Goal: Task Accomplishment & Management: Manage account settings

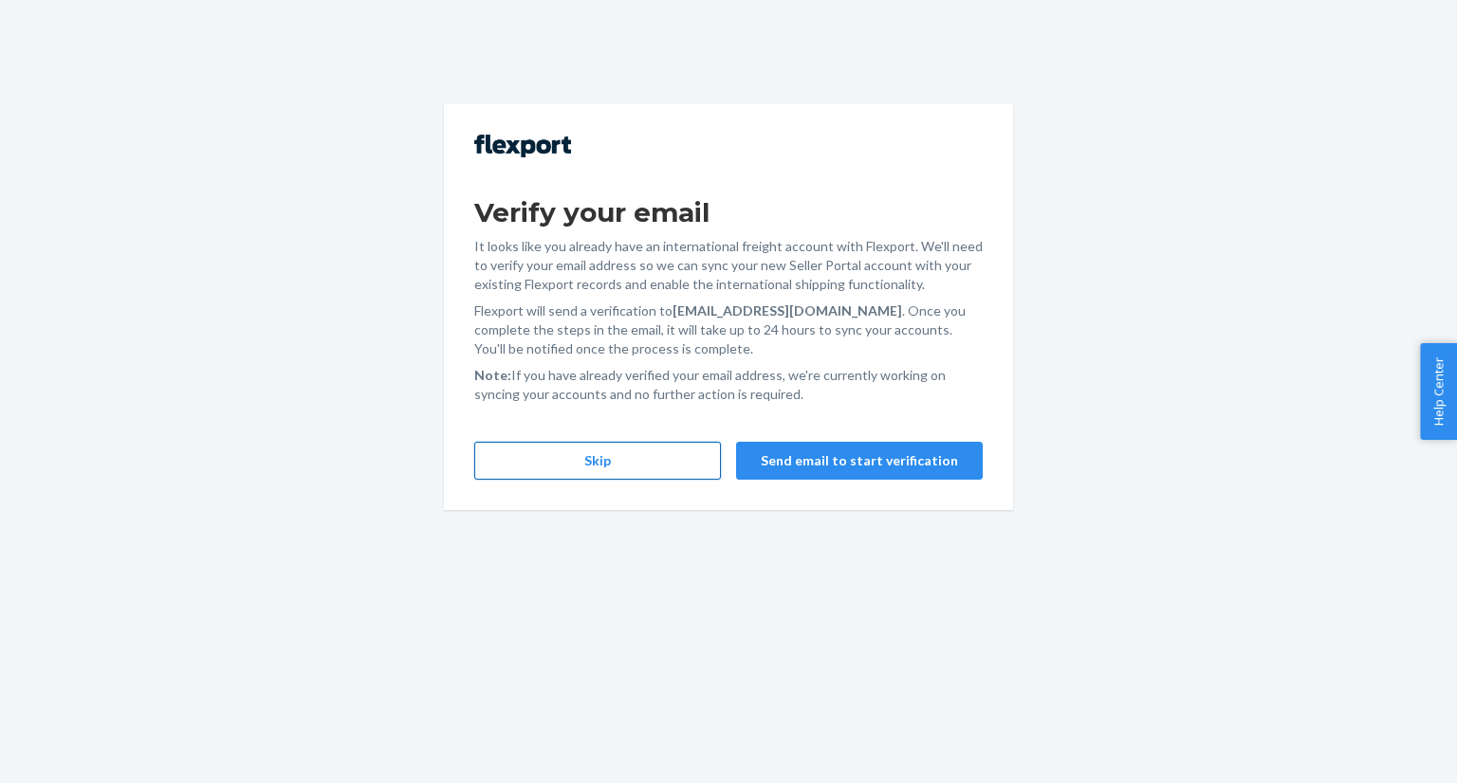
click at [677, 466] on button "Skip" at bounding box center [597, 461] width 247 height 38
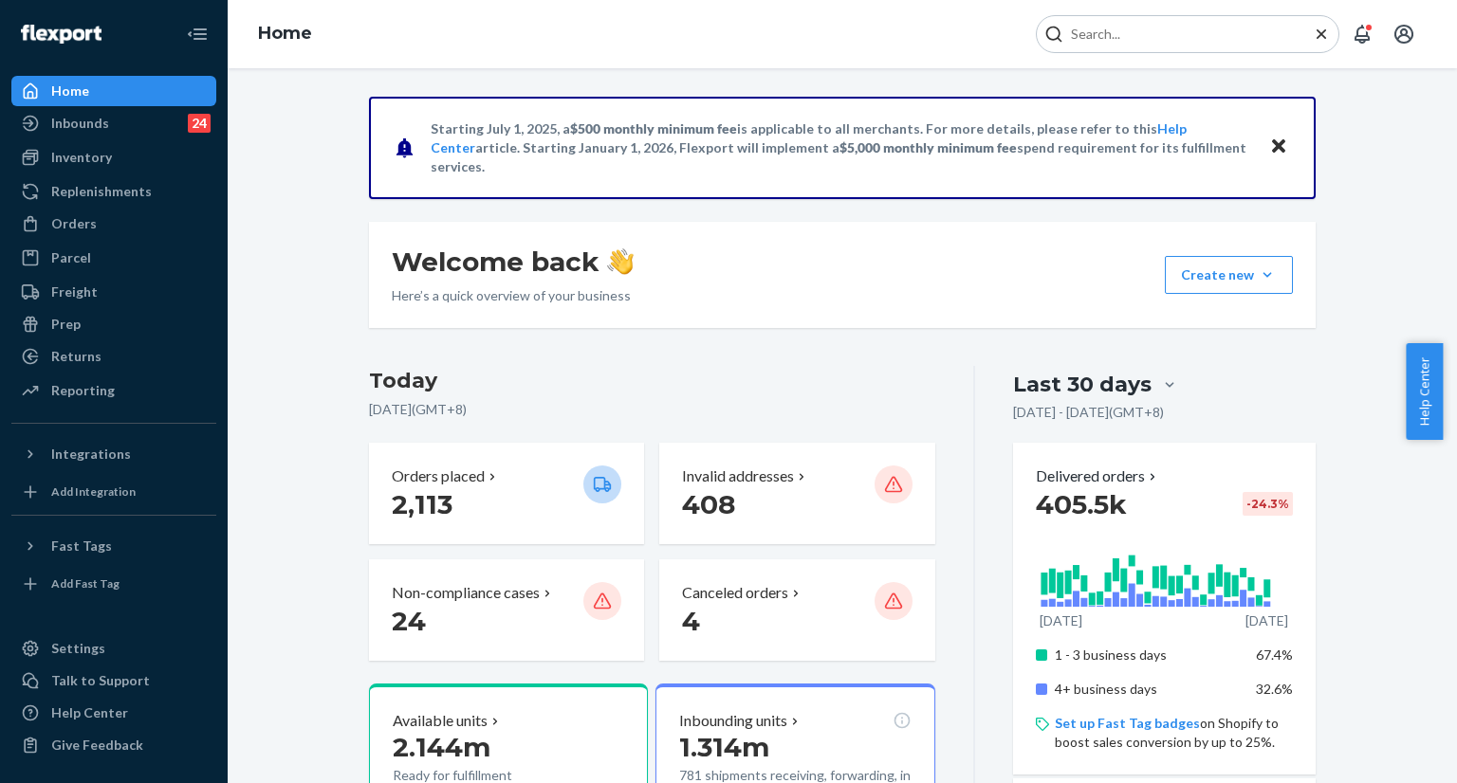
click at [1259, 43] on input "Search Input" at bounding box center [1179, 34] width 233 height 19
paste input "255143498"
type input "255143498"
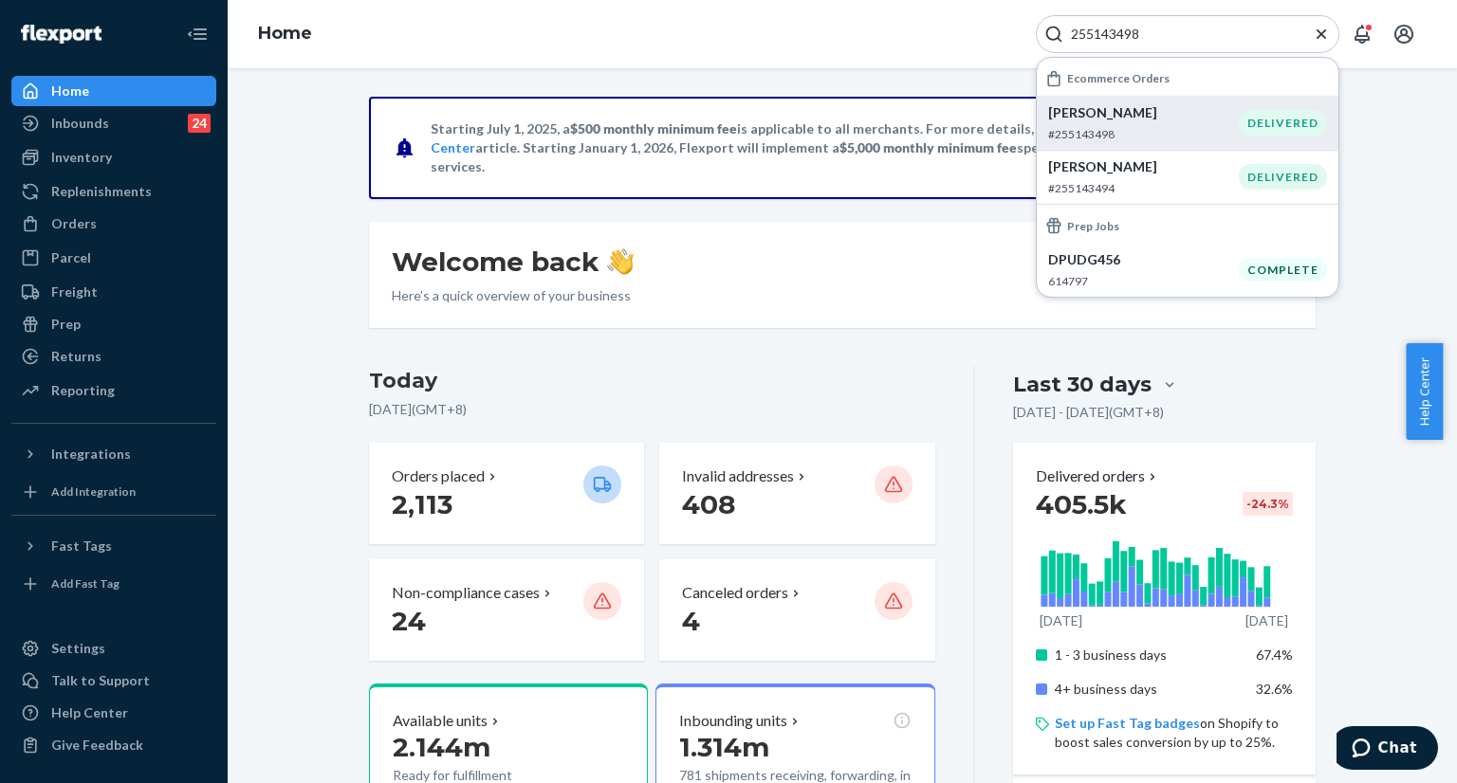
click at [1157, 121] on p "Chelsea Anderson" at bounding box center [1143, 112] width 191 height 19
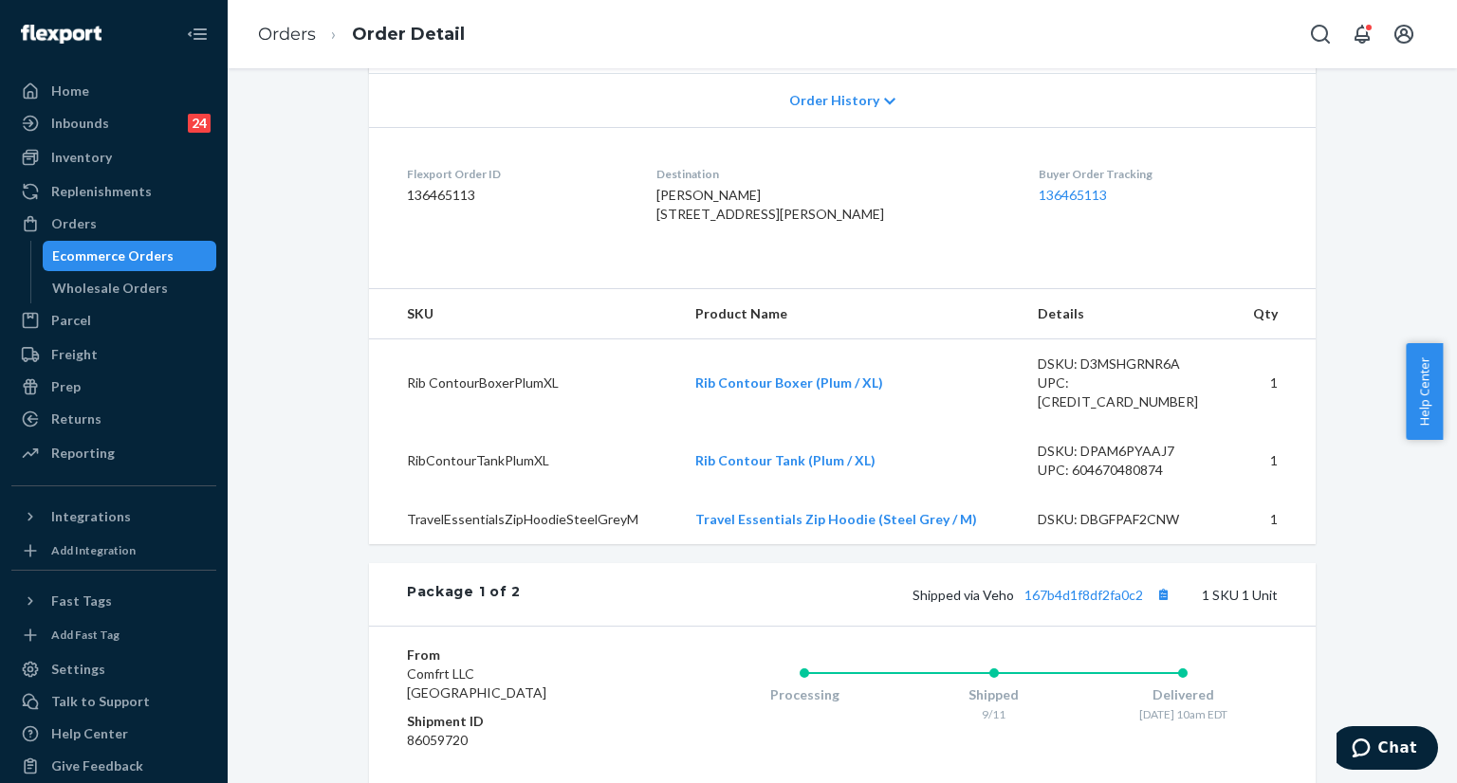
scroll to position [405, 0]
click at [1445, 346] on div "Help Center" at bounding box center [1430, 391] width 51 height 97
click at [1043, 195] on link "136465113" at bounding box center [1072, 193] width 68 height 16
click at [1066, 189] on link "136465113" at bounding box center [1072, 193] width 68 height 16
click at [1320, 28] on icon "Open Search Box" at bounding box center [1320, 34] width 23 height 23
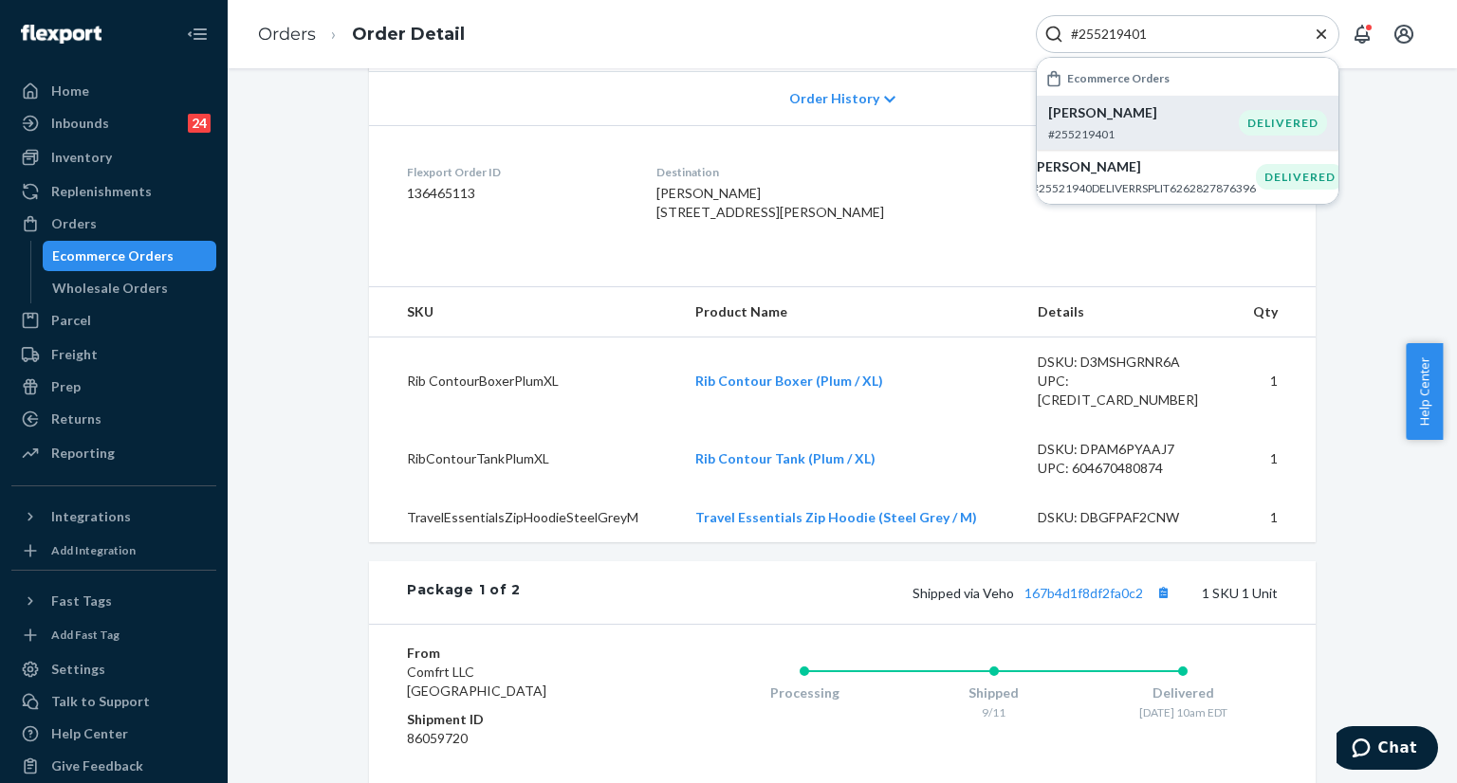
type input "#255219401"
click at [1141, 122] on div "Nik Lopez #255219401" at bounding box center [1143, 122] width 191 height 39
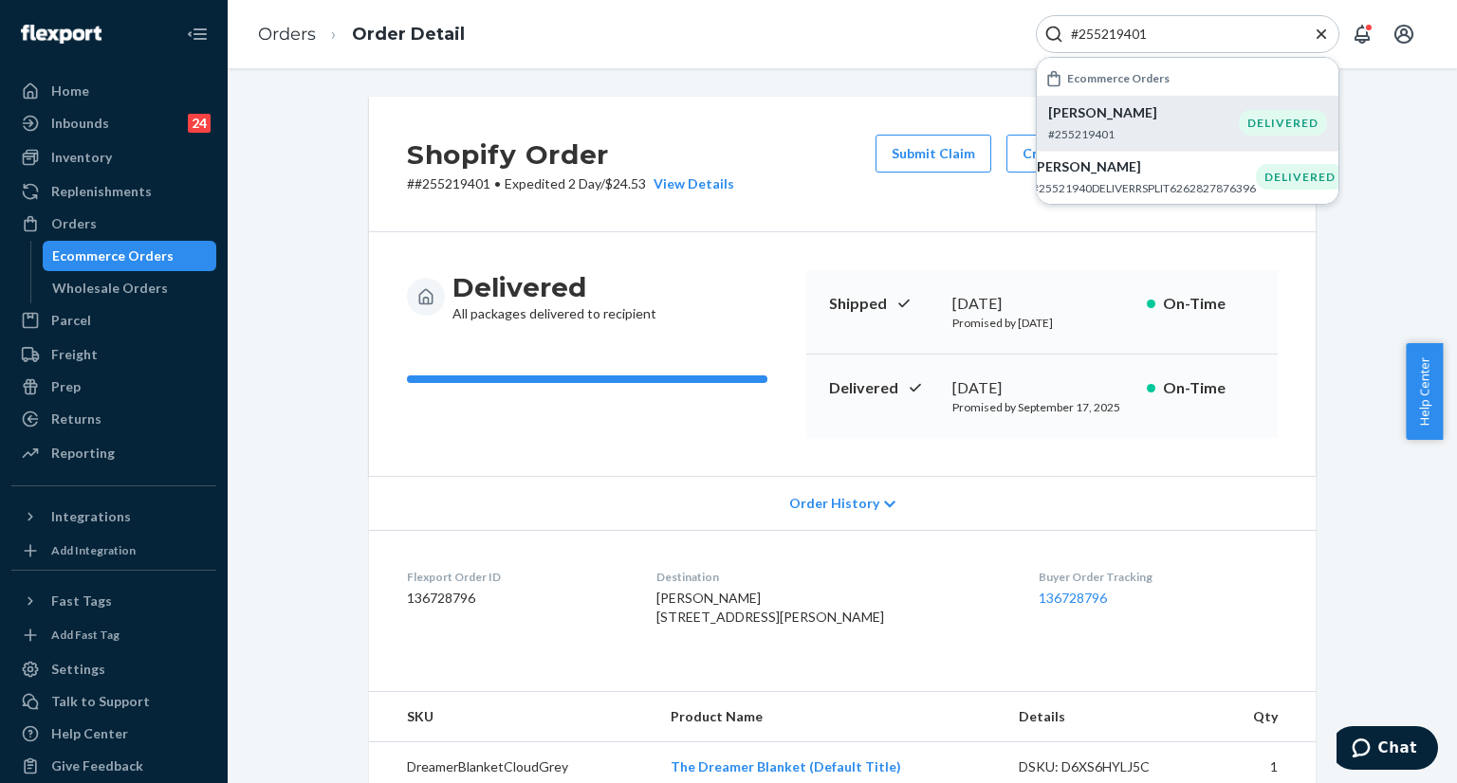
click at [1315, 32] on icon "Close Search" at bounding box center [1321, 34] width 19 height 19
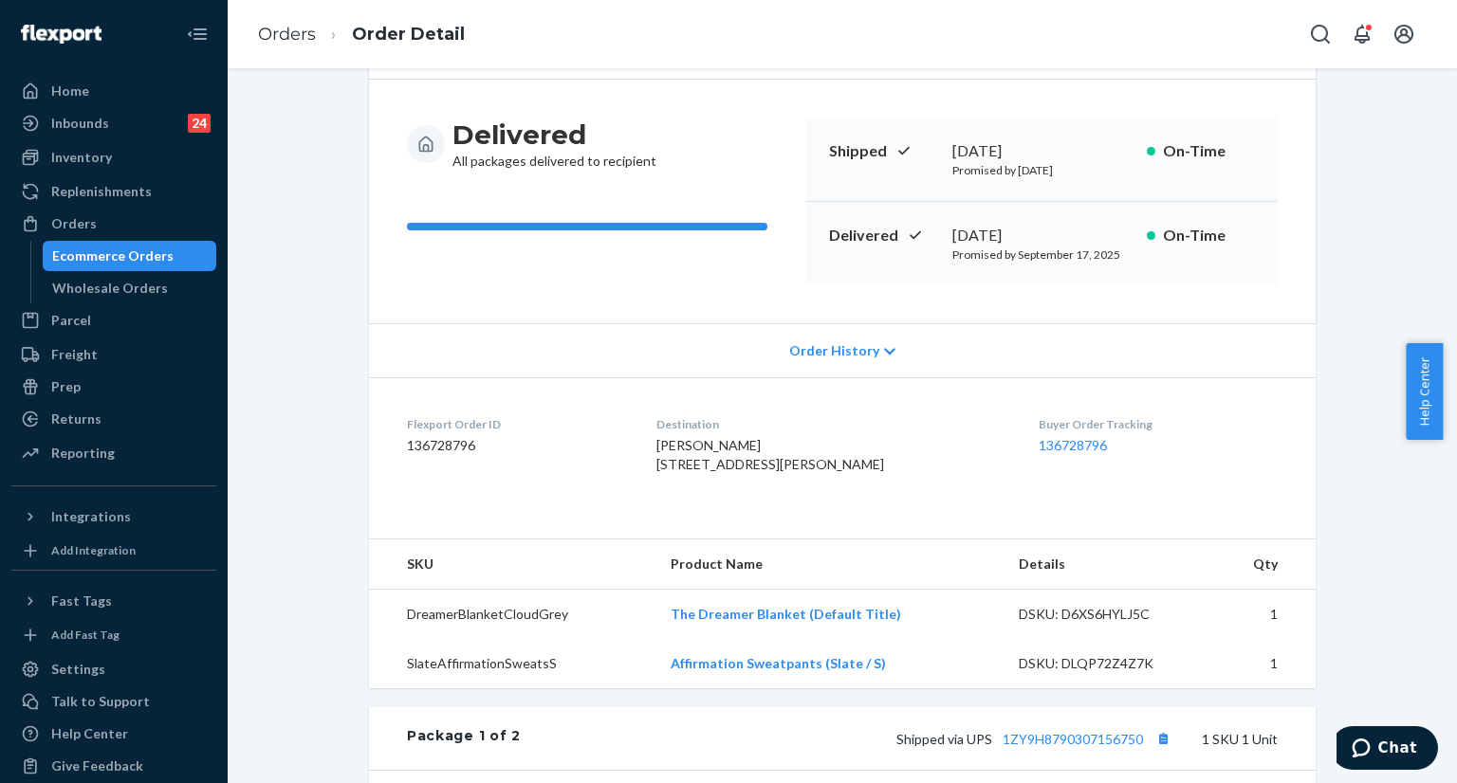
scroll to position [379, 0]
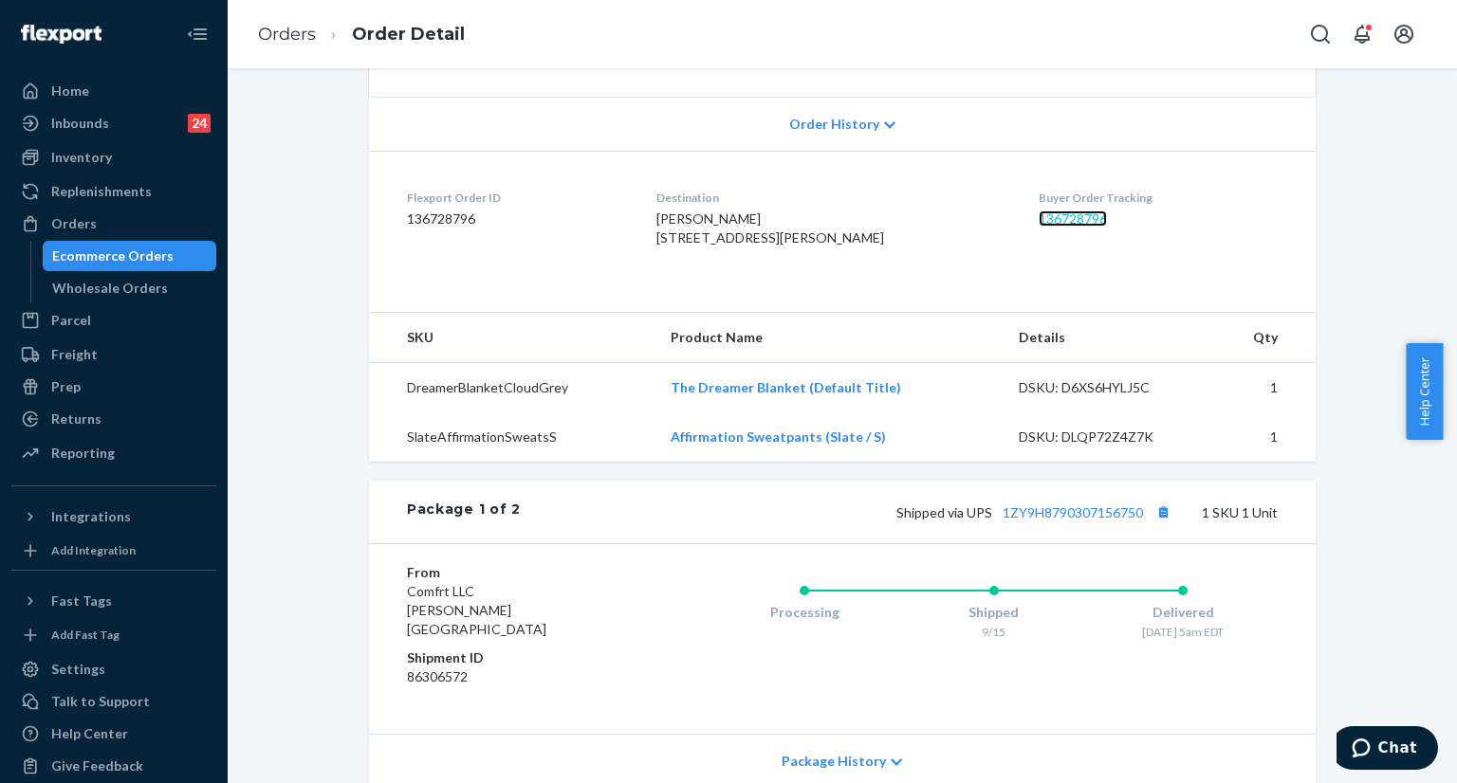
click at [1038, 218] on link "136728796" at bounding box center [1072, 219] width 68 height 16
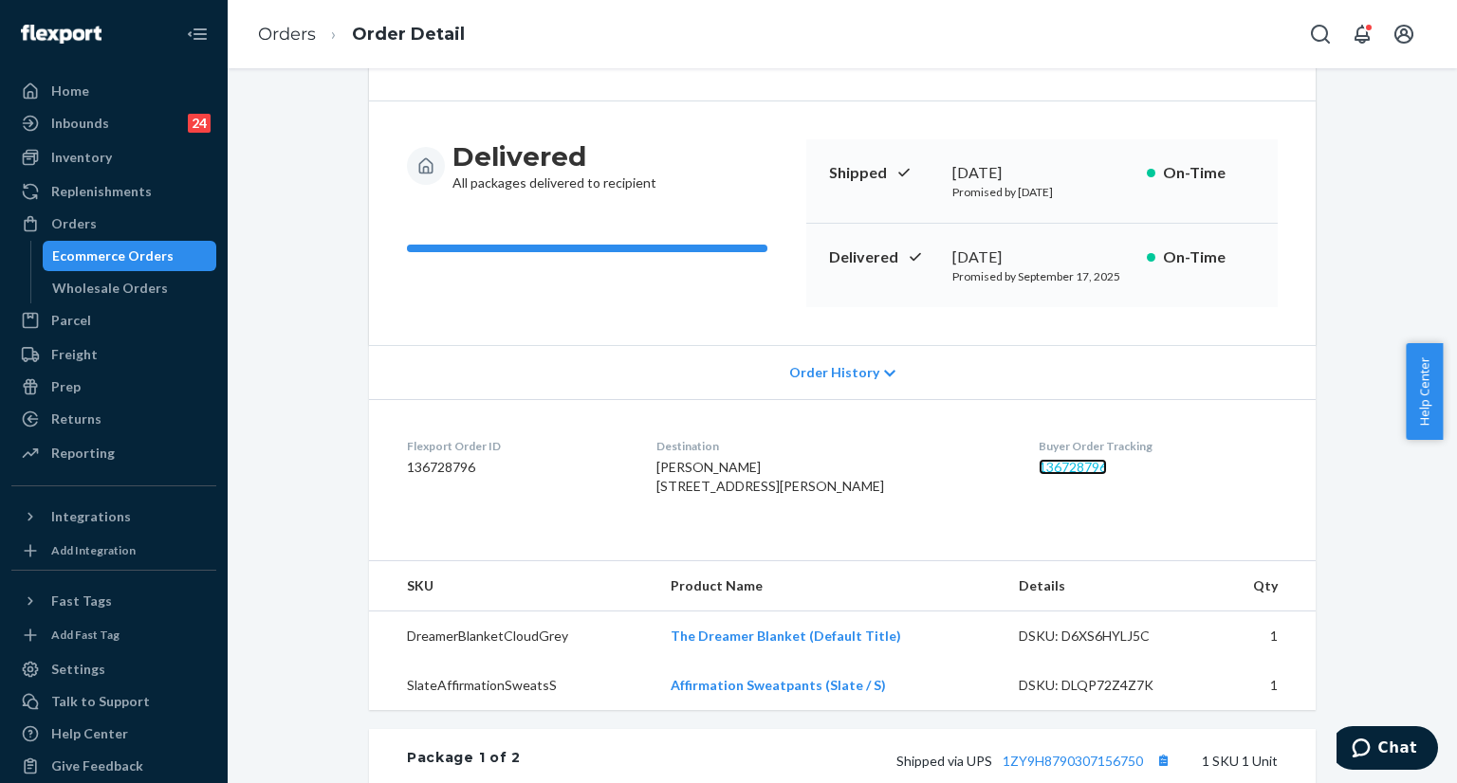
scroll to position [0, 0]
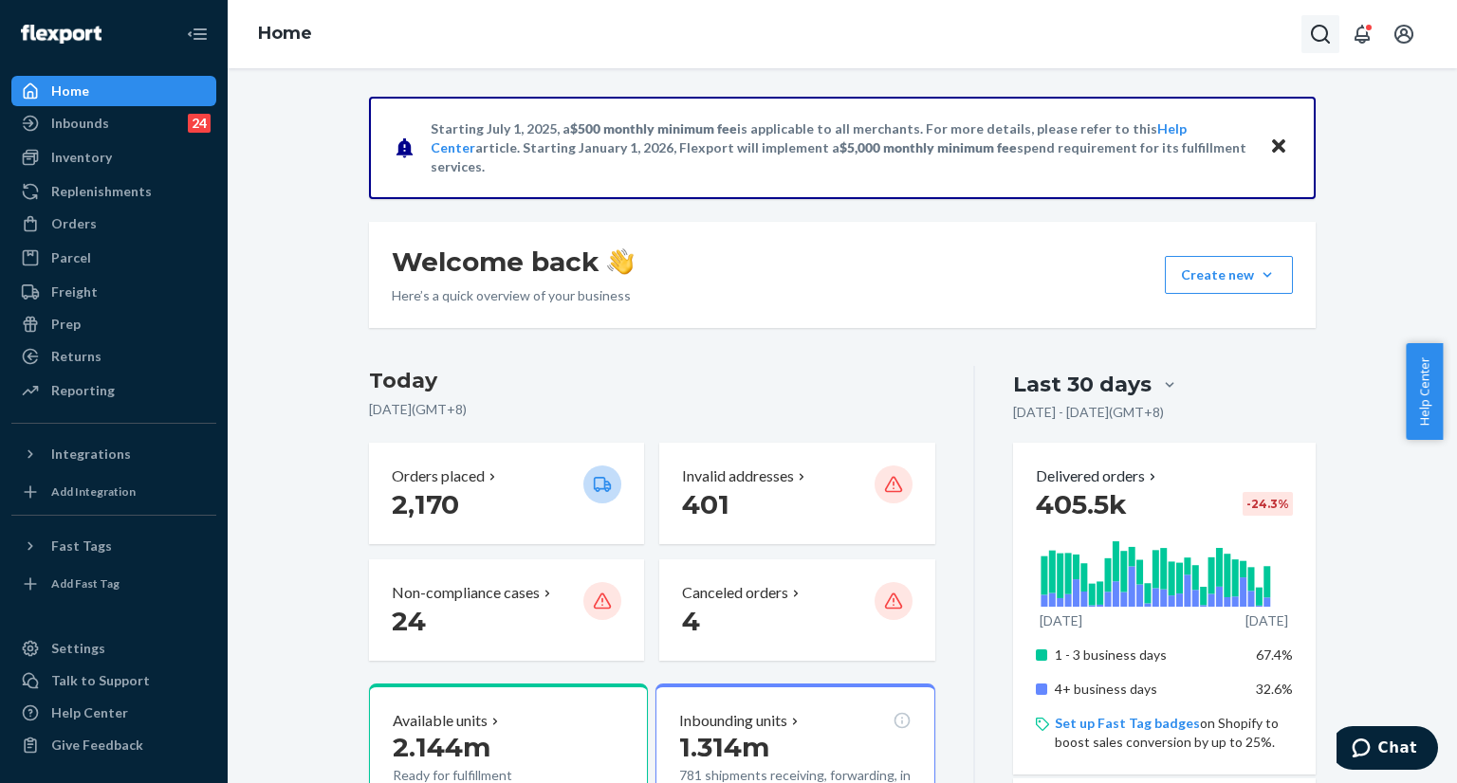
click at [1311, 24] on icon "Open Search Box" at bounding box center [1320, 34] width 23 height 23
click at [1243, 30] on input "Search Input" at bounding box center [1179, 34] width 233 height 19
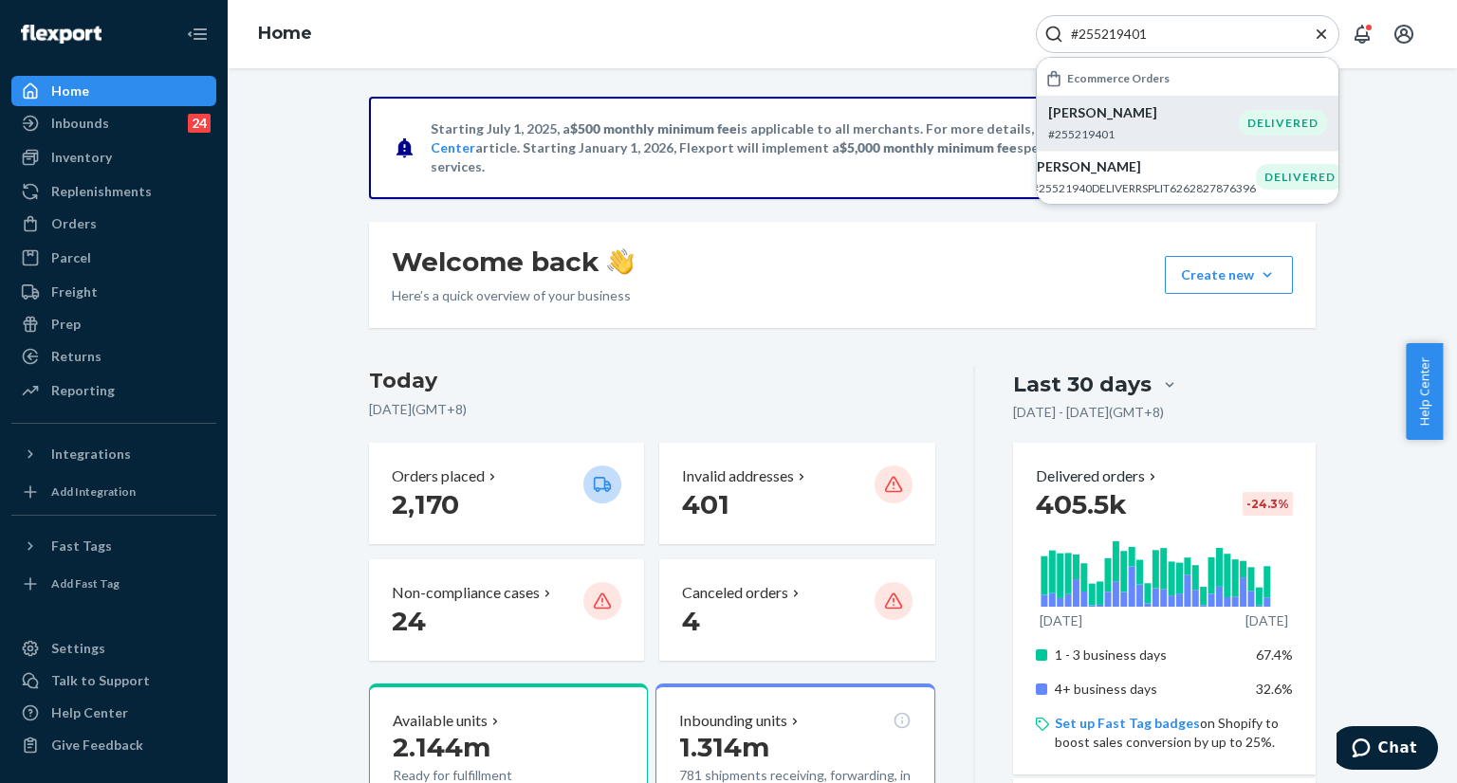
type input "#255219401"
click at [1127, 134] on p "#255219401" at bounding box center [1143, 134] width 191 height 16
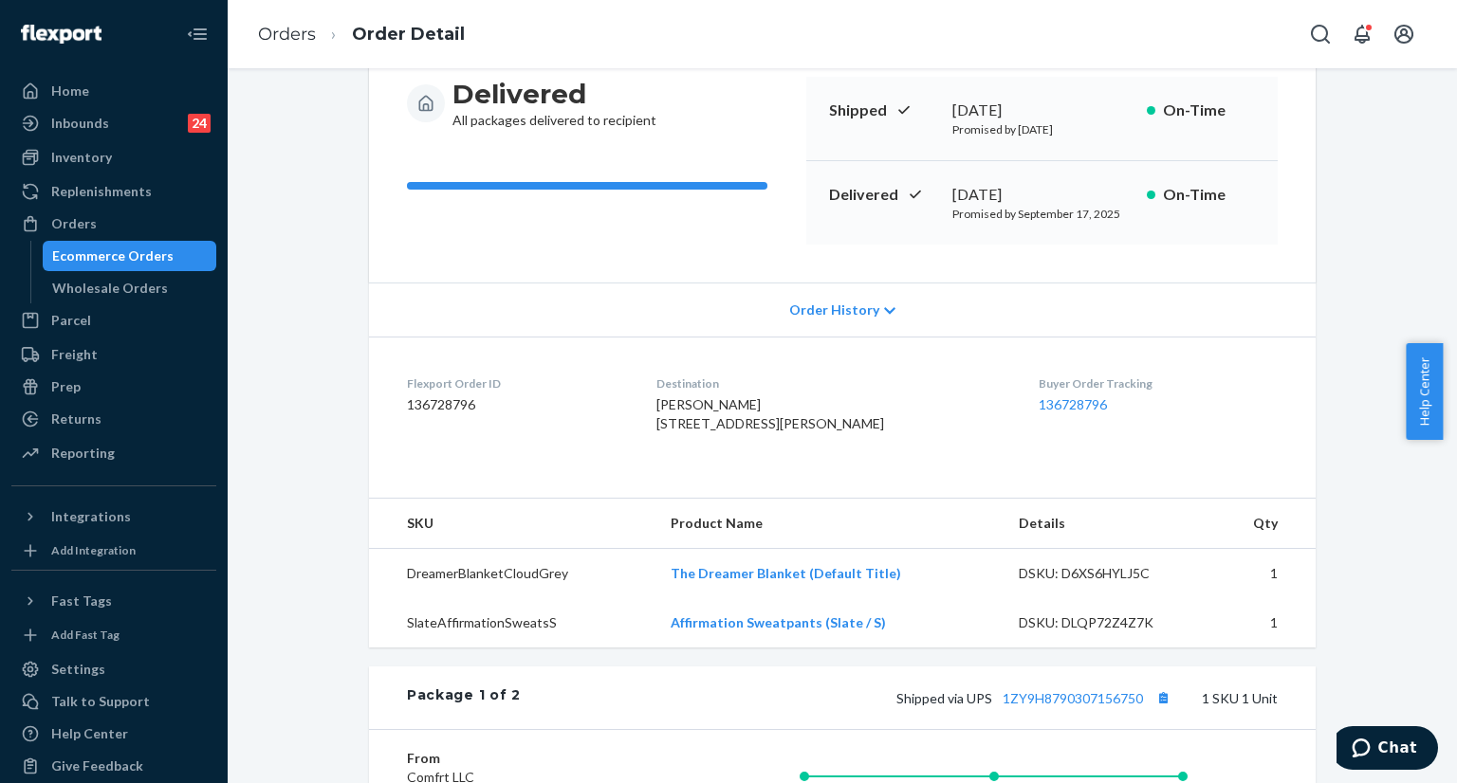
scroll to position [167, 0]
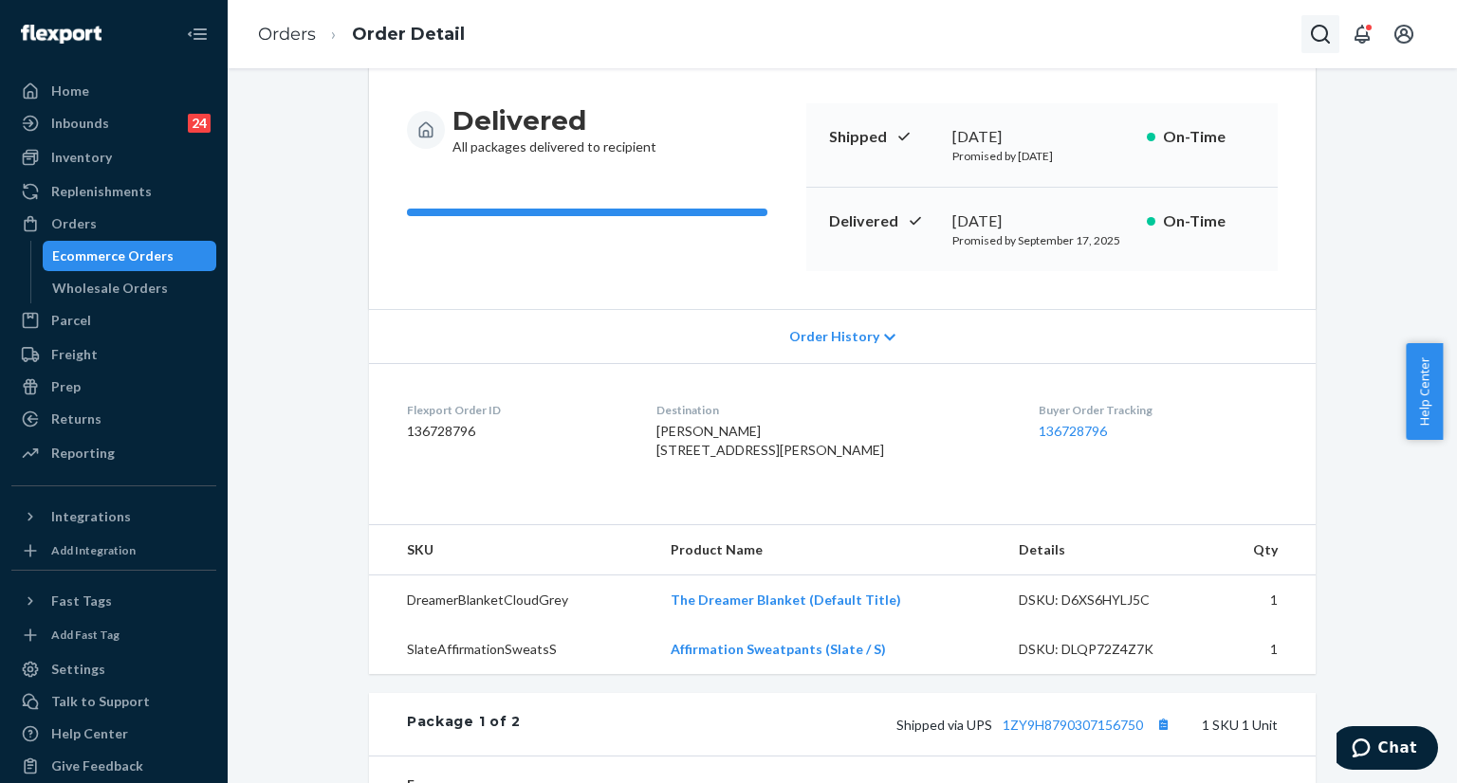
click at [1312, 39] on icon "Open Search Box" at bounding box center [1320, 34] width 23 height 23
click at [1229, 33] on input "Search Input" at bounding box center [1179, 34] width 233 height 19
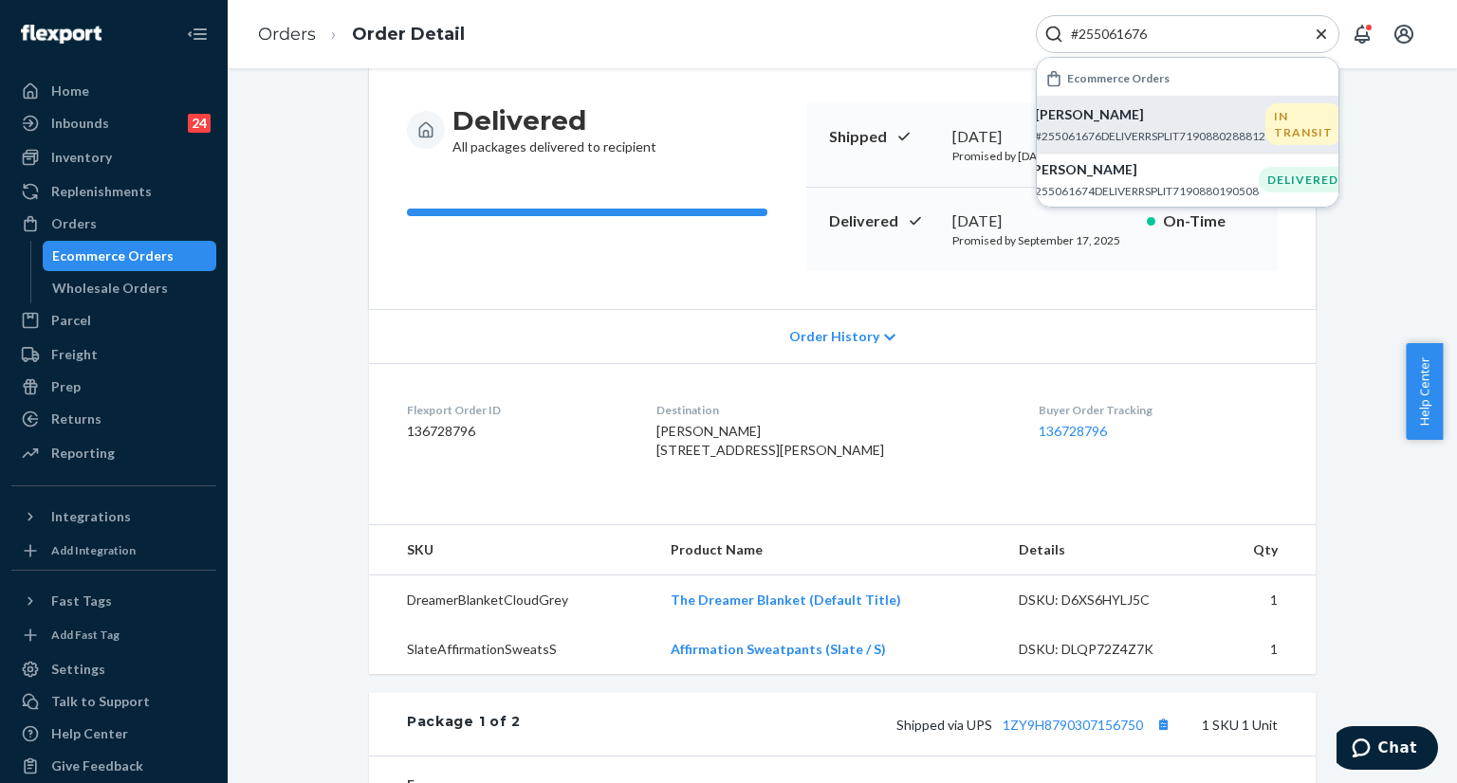
type input "#255061676"
click at [1133, 124] on div "Rochelle MacNeil #255061676DELIVERRSPLIT7190880288812" at bounding box center [1150, 124] width 230 height 39
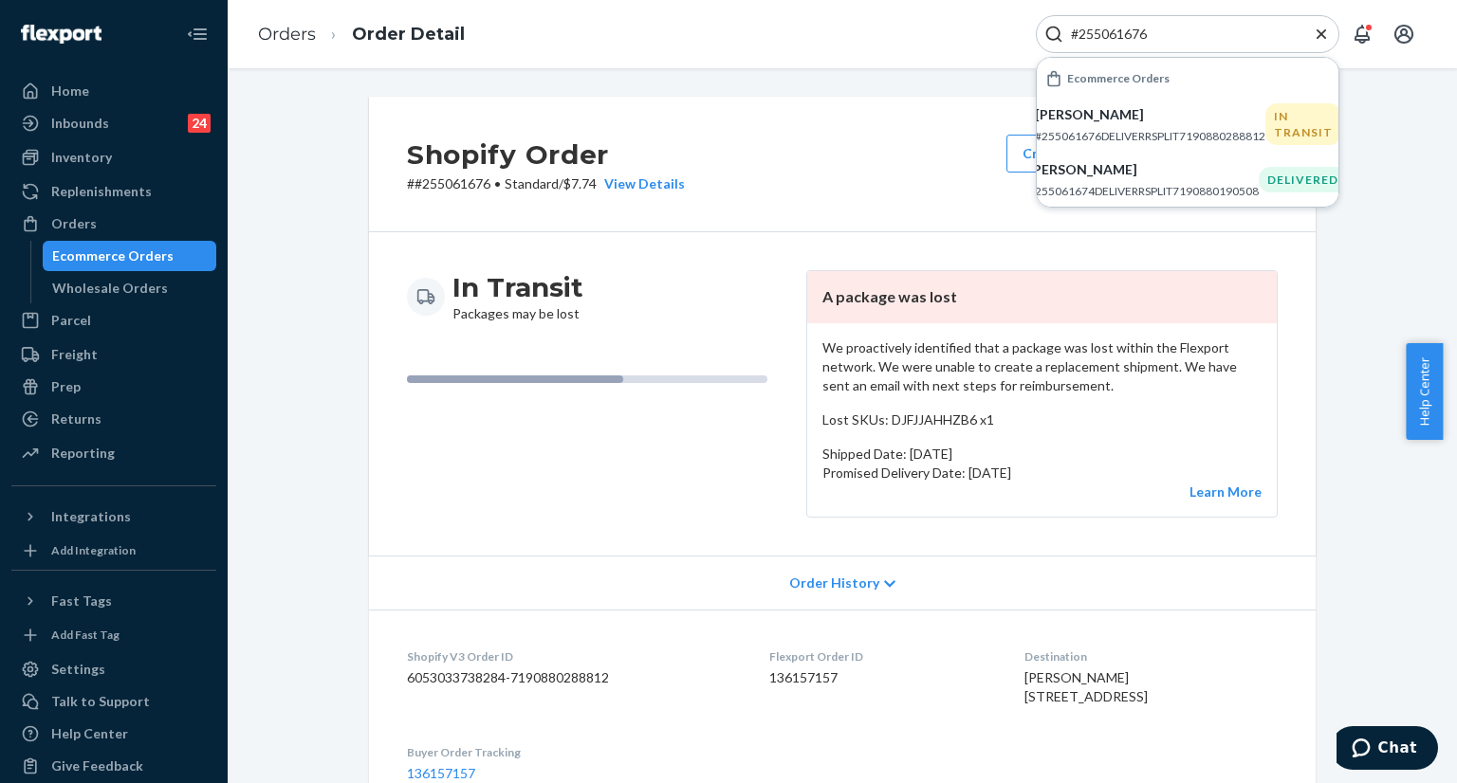
click at [1322, 36] on icon "Close Search" at bounding box center [1321, 34] width 19 height 19
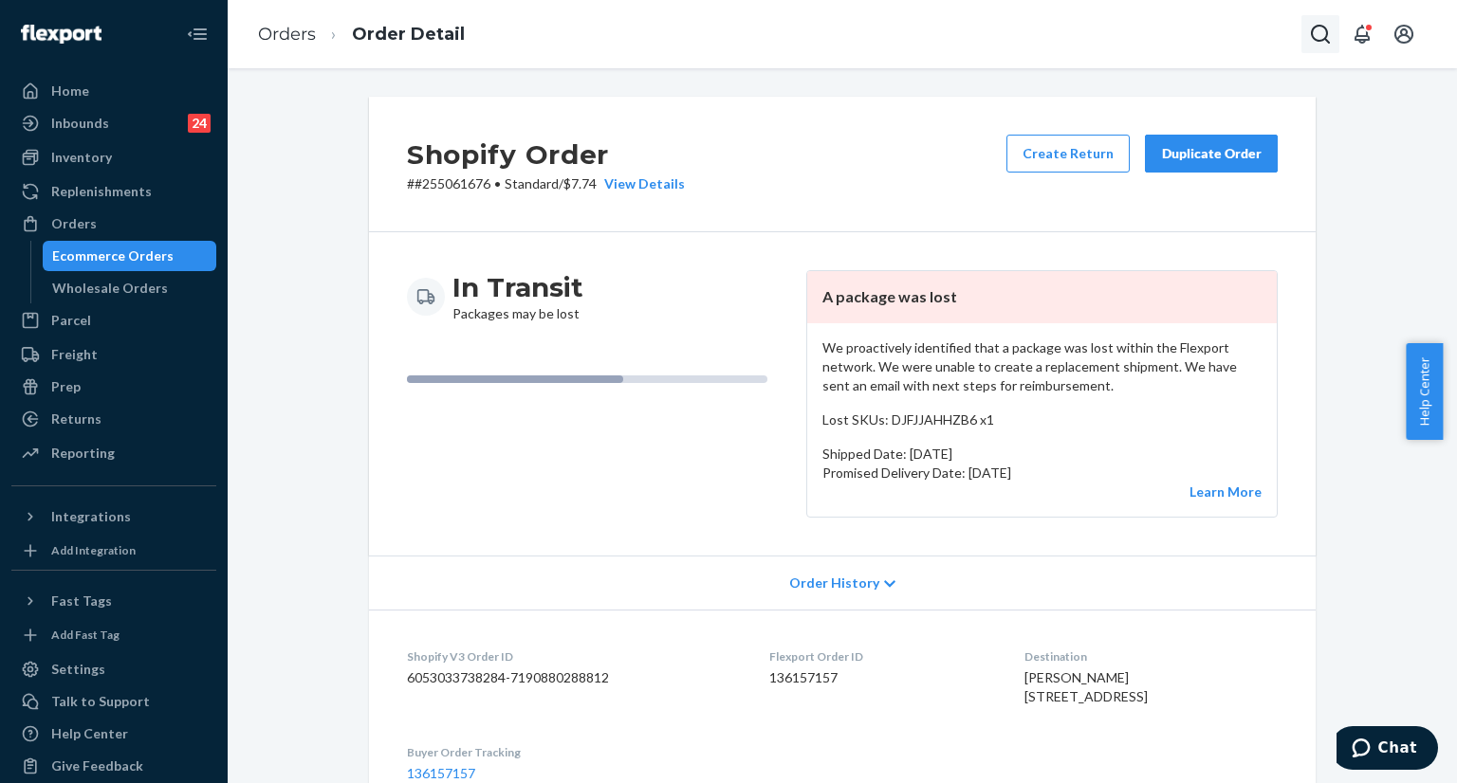
click at [1328, 41] on icon "Open Search Box" at bounding box center [1320, 34] width 19 height 19
click at [1226, 37] on input "Search Input" at bounding box center [1179, 34] width 233 height 19
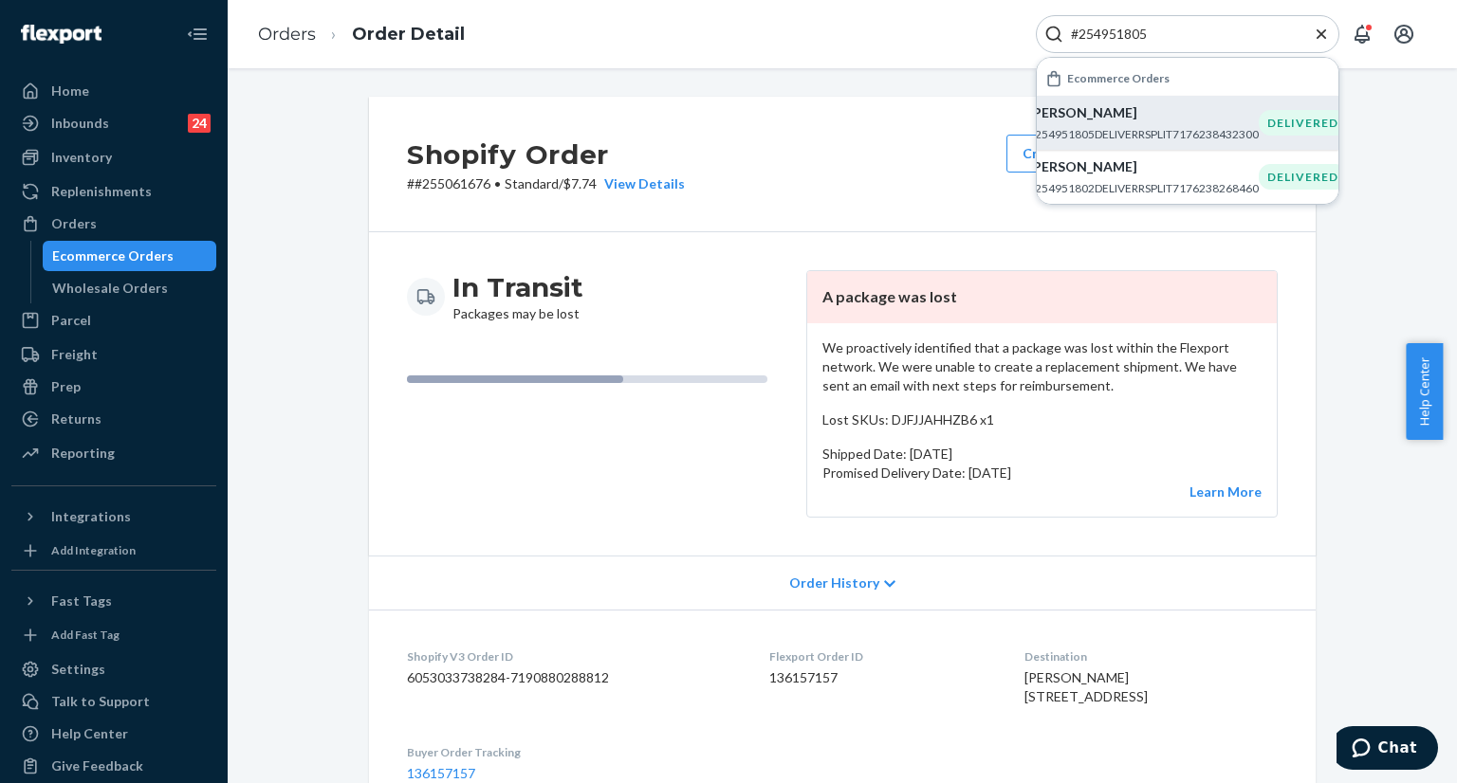
type input "#254951805"
click at [1106, 115] on p "Monique Schaefer" at bounding box center [1143, 112] width 230 height 19
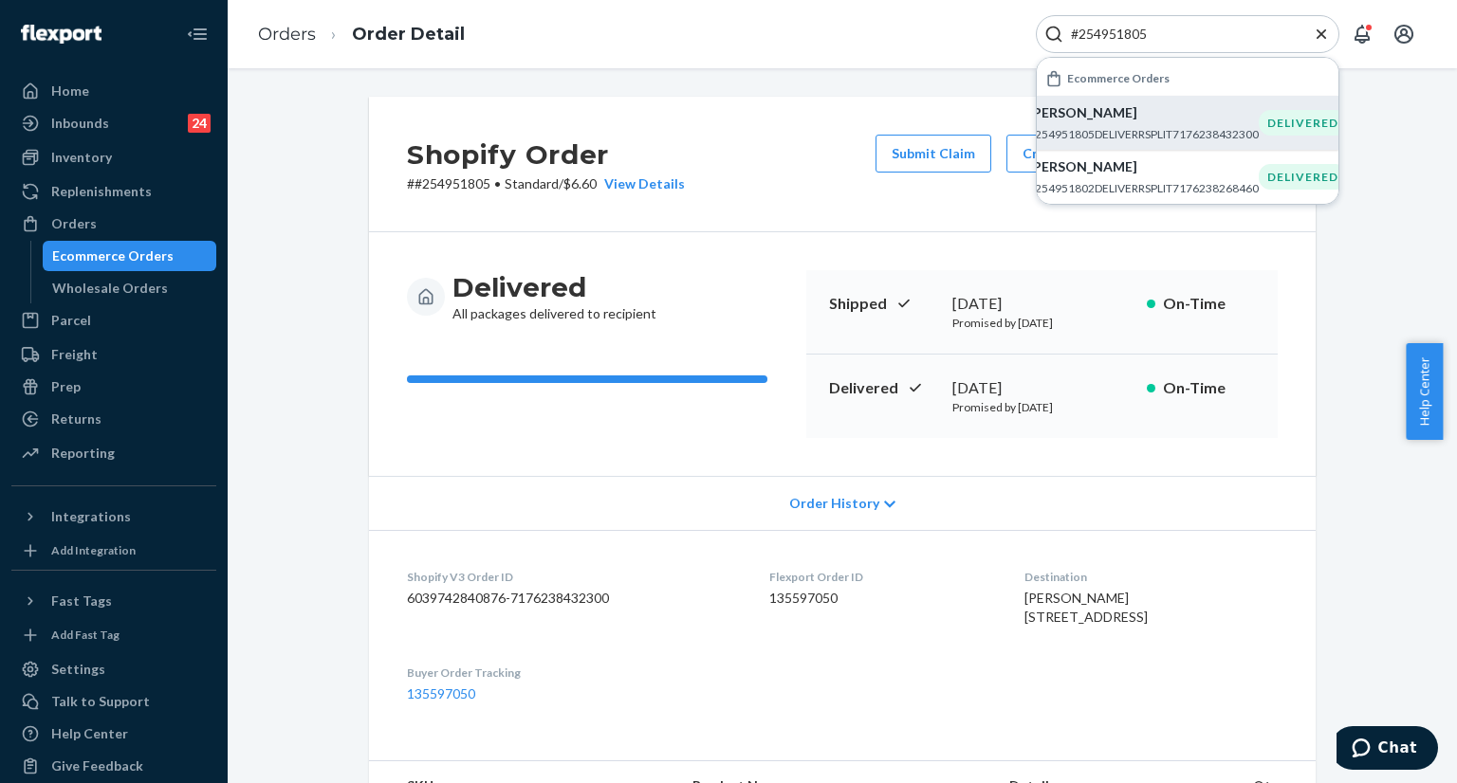
click at [1316, 469] on div "Shopify Order # #254951805 • Standard / $6.60 View Details Submit Claim Create …" at bounding box center [842, 681] width 975 height 1169
click at [1319, 33] on icon "Close Search" at bounding box center [1321, 34] width 19 height 19
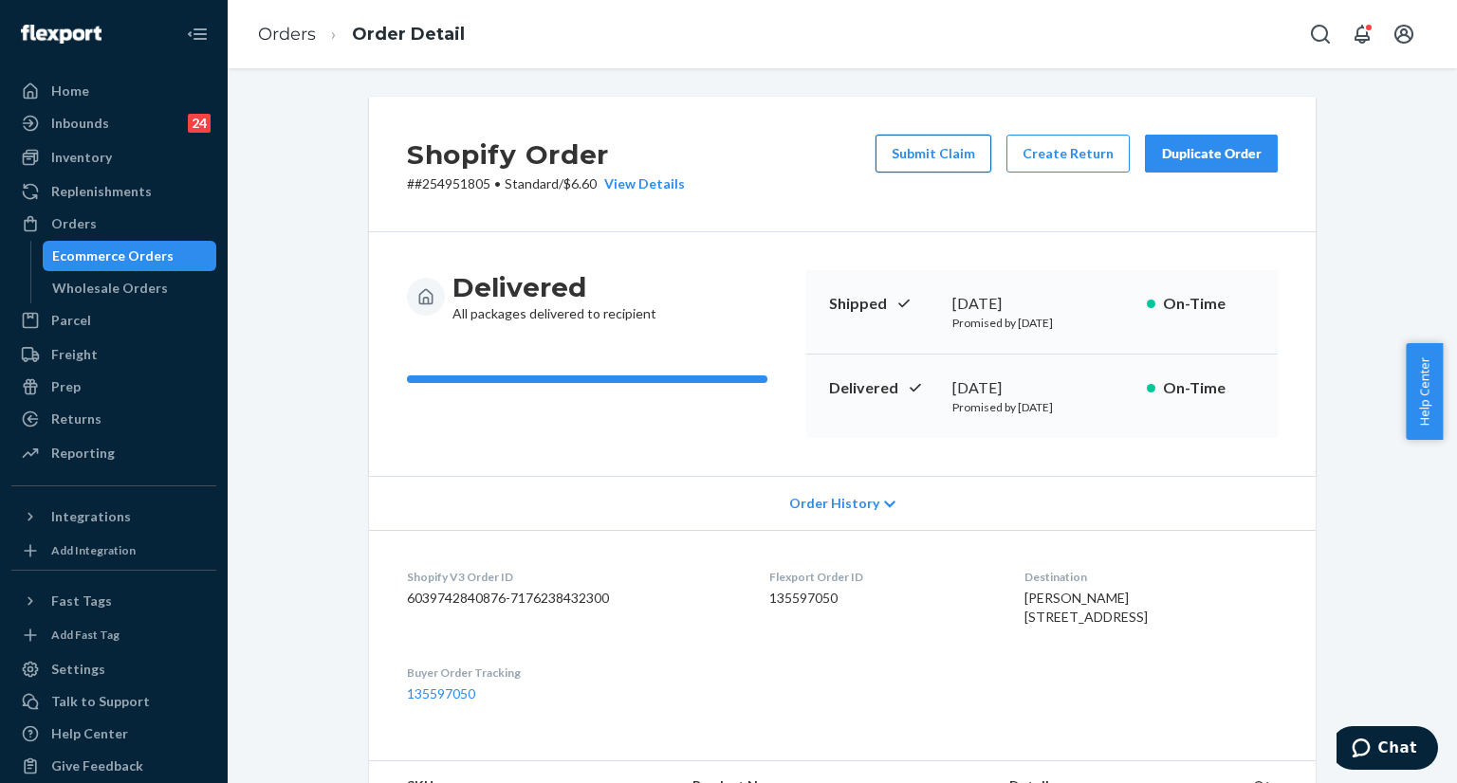
click at [959, 154] on button "Submit Claim" at bounding box center [933, 154] width 116 height 38
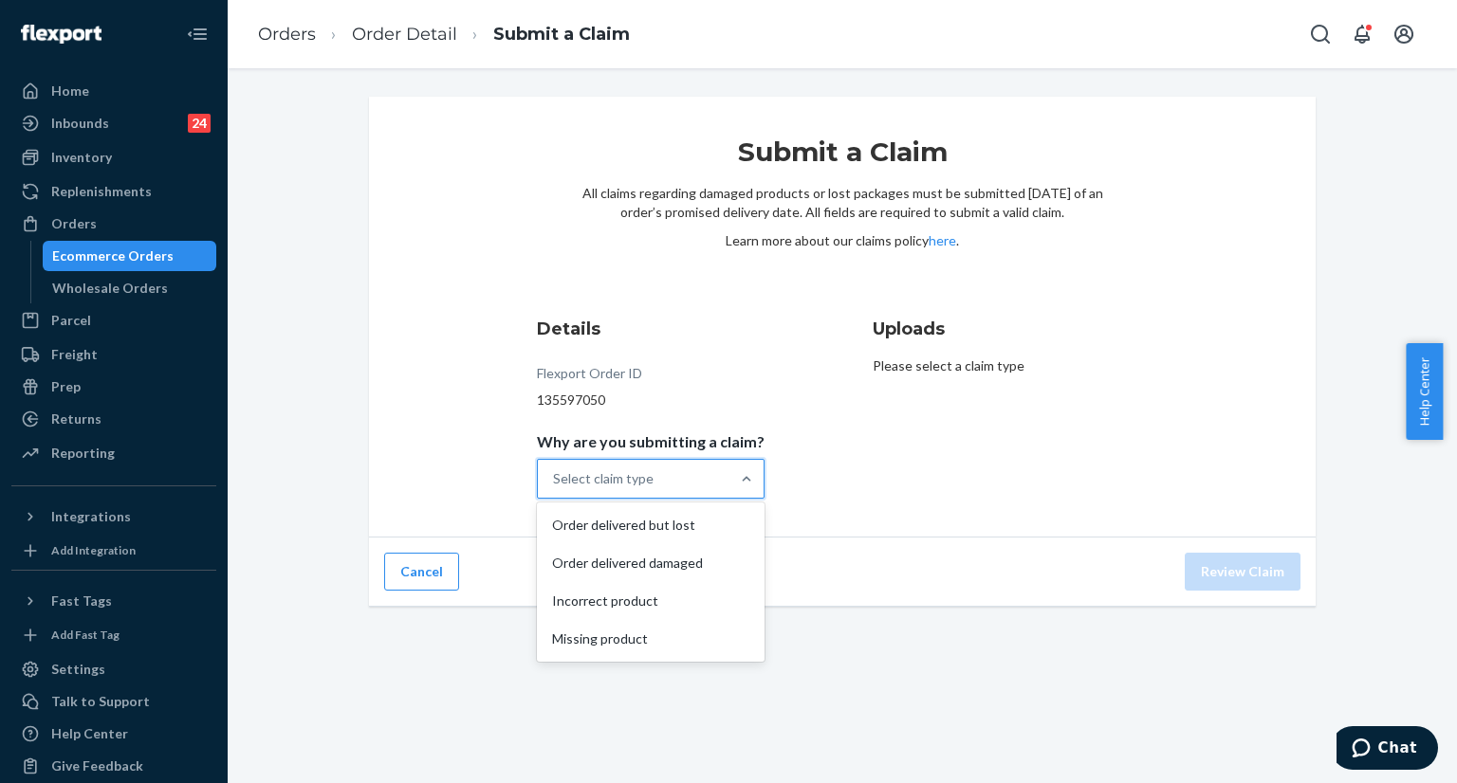
click at [717, 481] on div "Select claim type" at bounding box center [634, 479] width 192 height 38
click at [555, 481] on input "Why are you submitting a claim? option Order delivered but lost focused, 1 of 4…" at bounding box center [554, 478] width 2 height 19
click at [668, 534] on div "Order delivered but lost" at bounding box center [651, 525] width 220 height 38
click at [555, 488] on input "Why are you submitting a claim? option Order delivered but lost focused, 0 of 4…" at bounding box center [554, 478] width 2 height 19
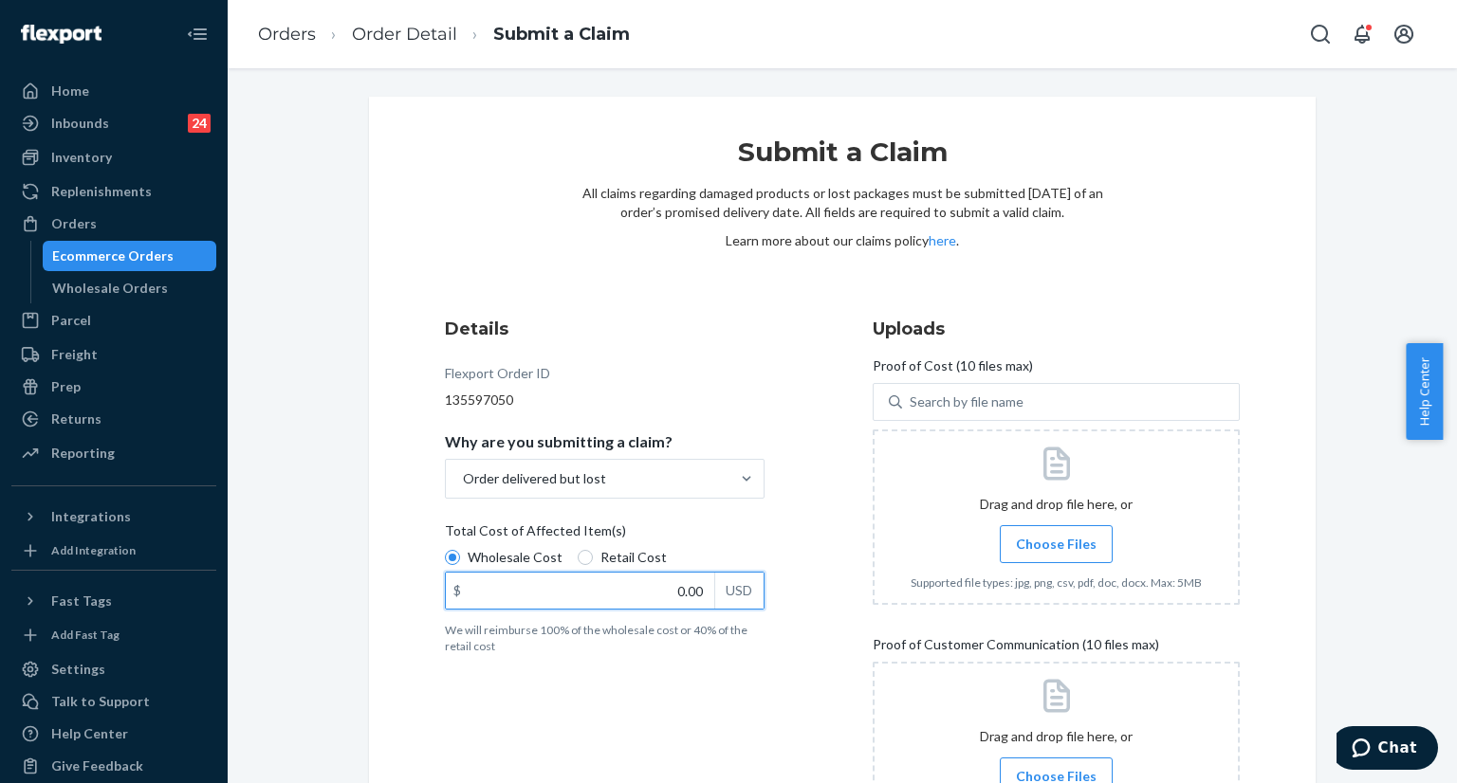
click at [651, 593] on input "0.00" at bounding box center [580, 591] width 268 height 36
paste input "45"
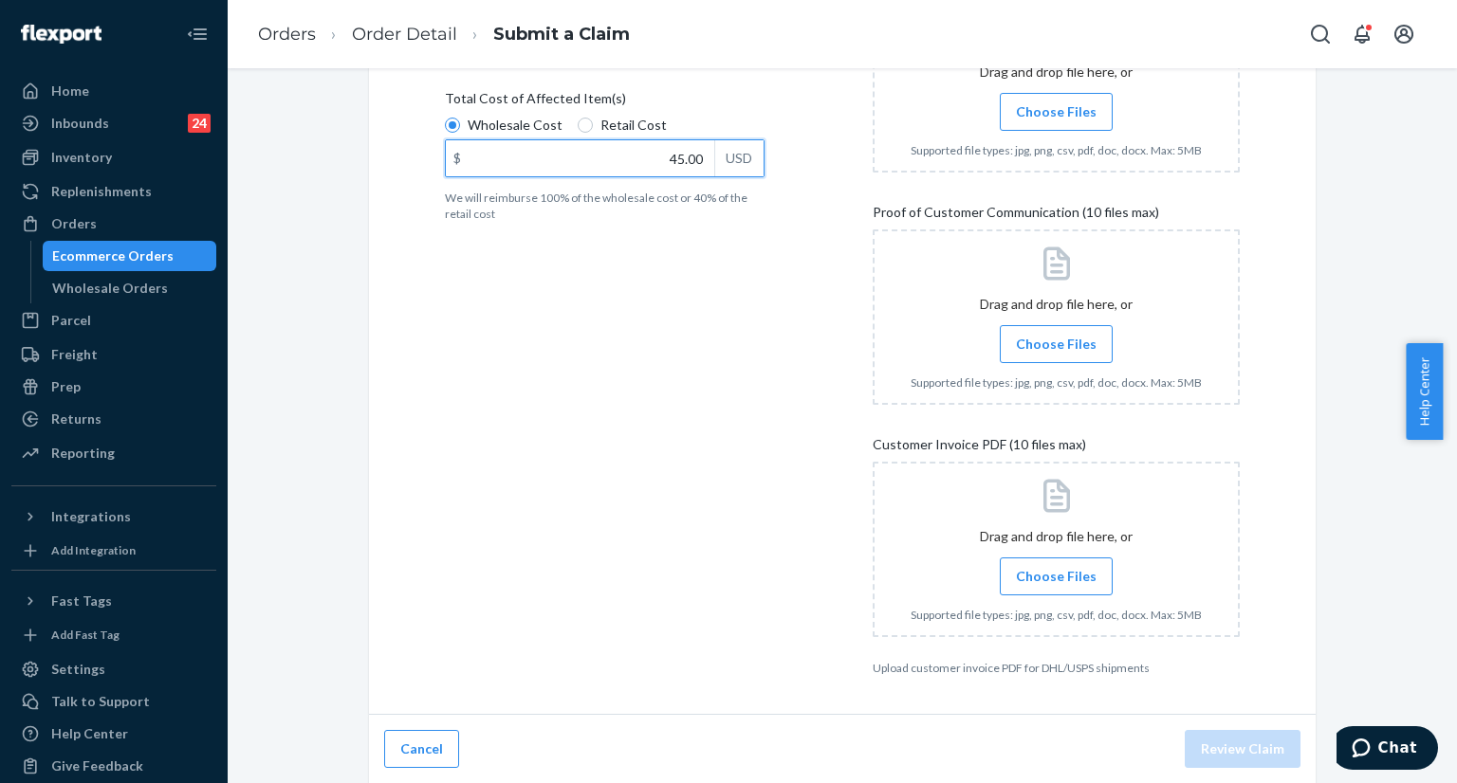
scroll to position [432, 0]
type input "45.00"
click at [1066, 570] on span "Choose Files" at bounding box center [1056, 576] width 81 height 19
click at [1056, 570] on input "Choose Files" at bounding box center [1055, 576] width 1 height 21
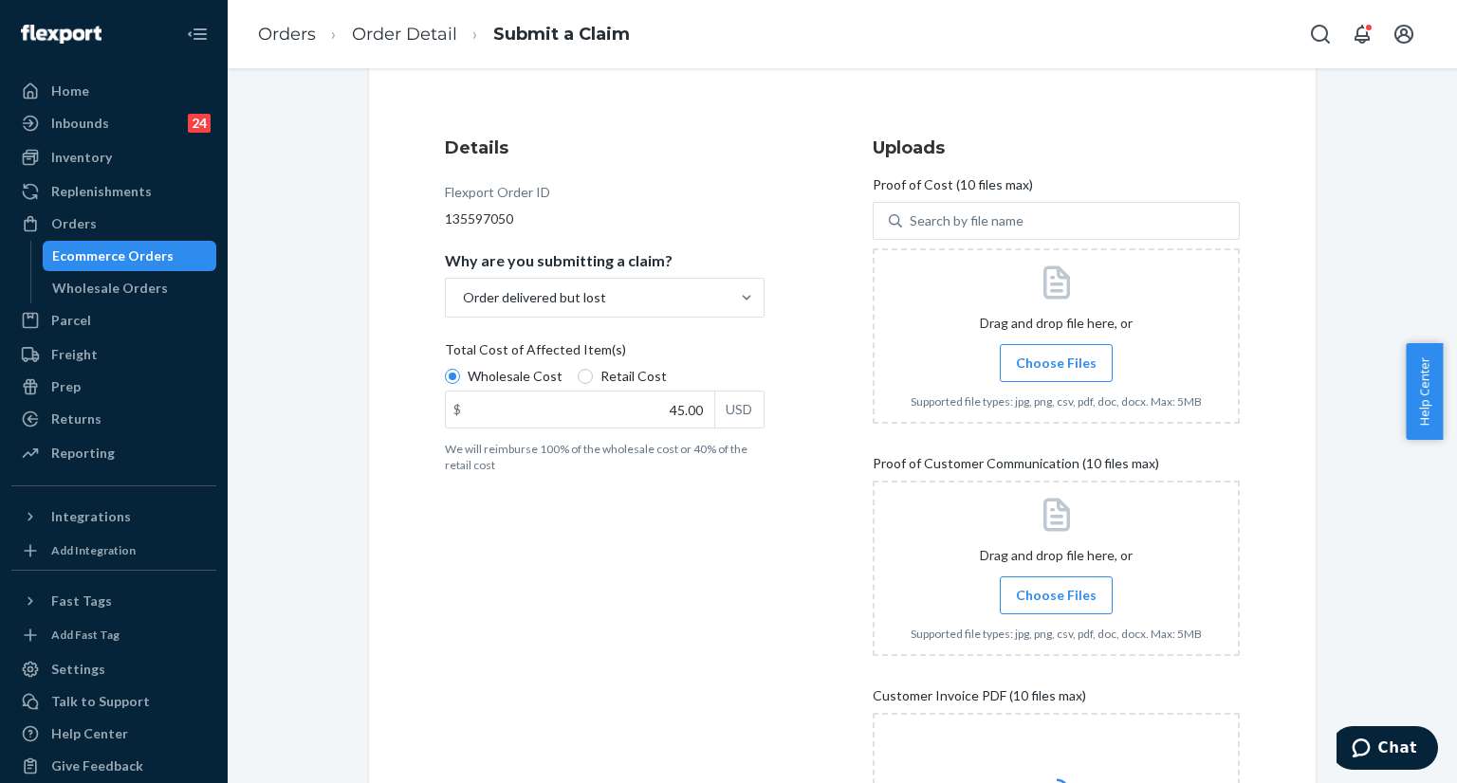
scroll to position [148, 0]
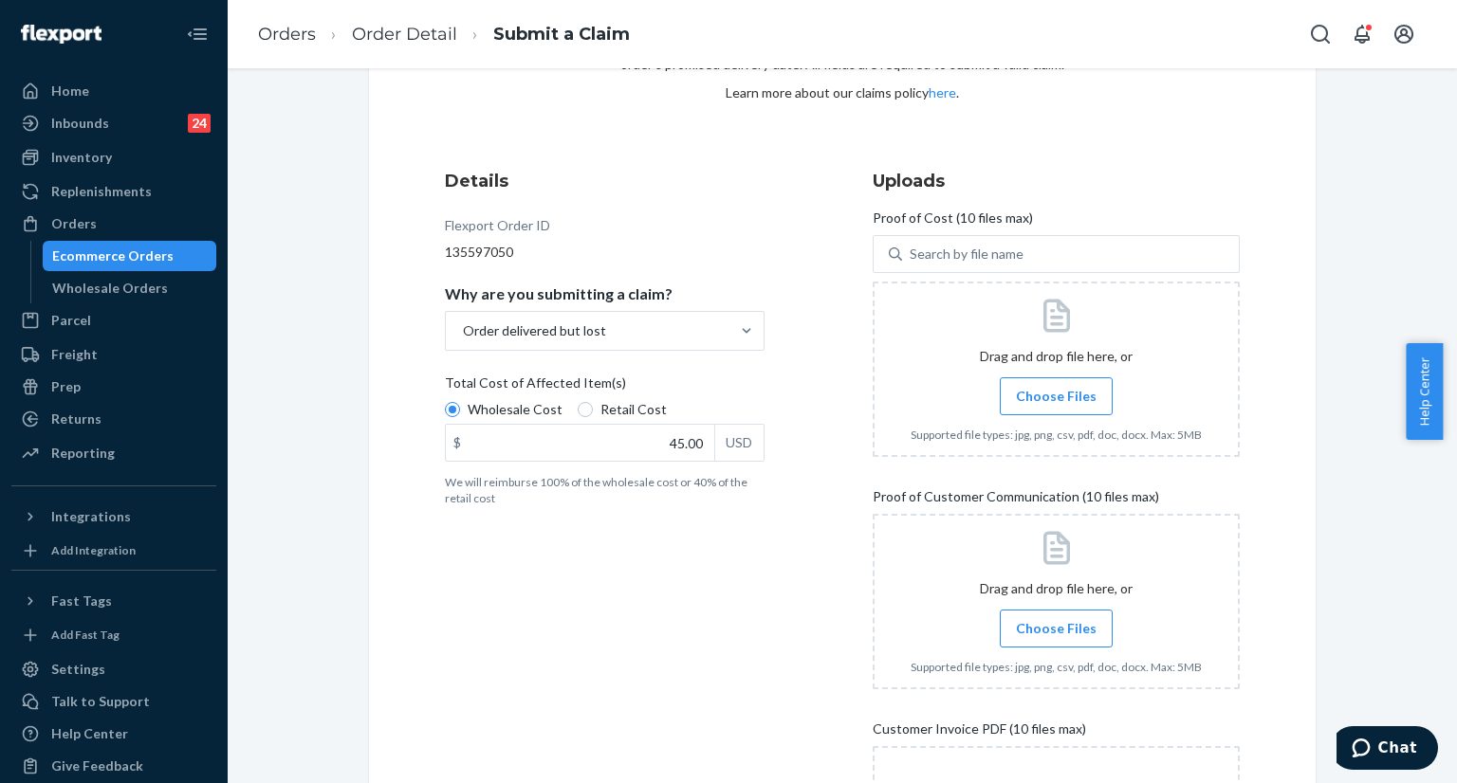
click at [1035, 404] on span "Choose Files" at bounding box center [1056, 396] width 81 height 19
click at [1055, 404] on input "Choose Files" at bounding box center [1055, 396] width 1 height 21
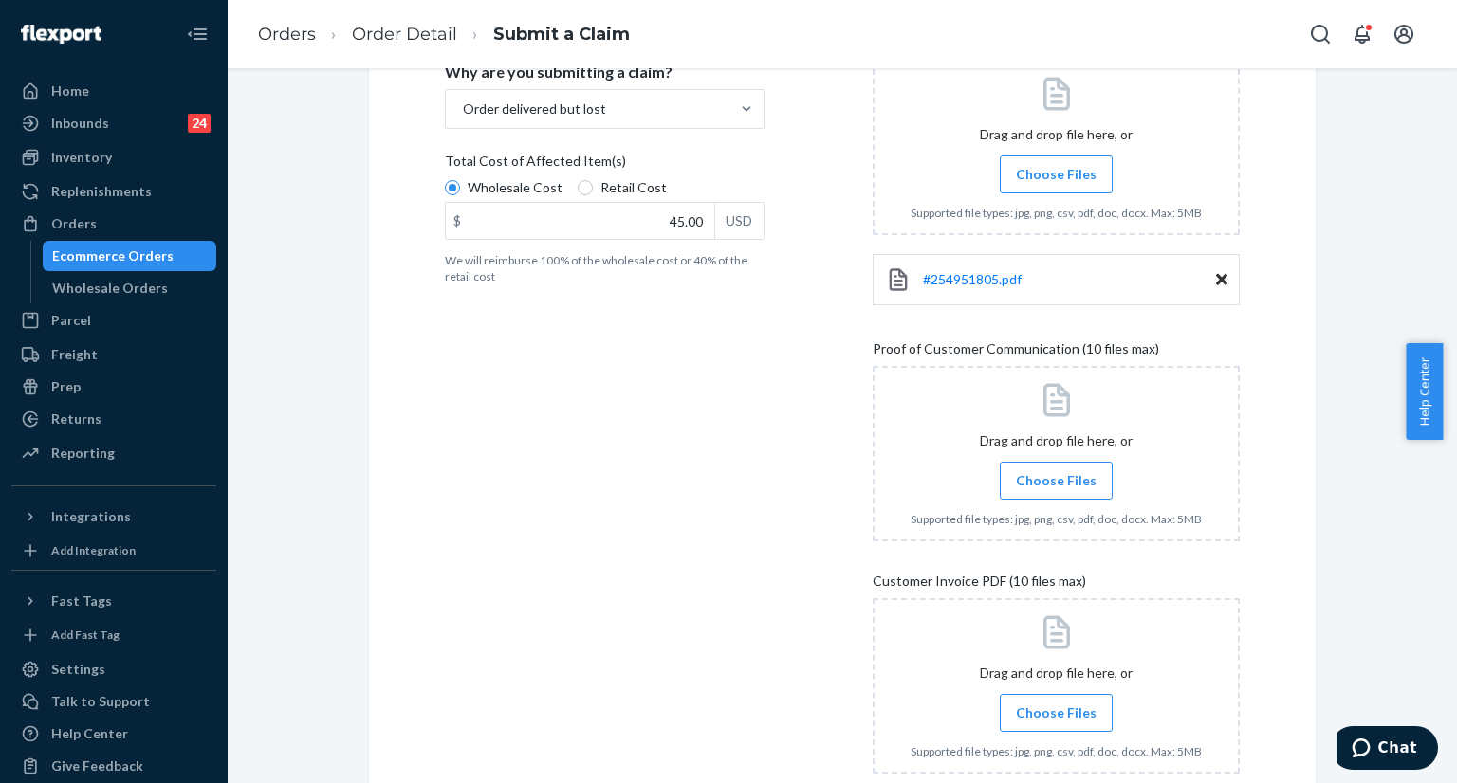
scroll to position [432, 0]
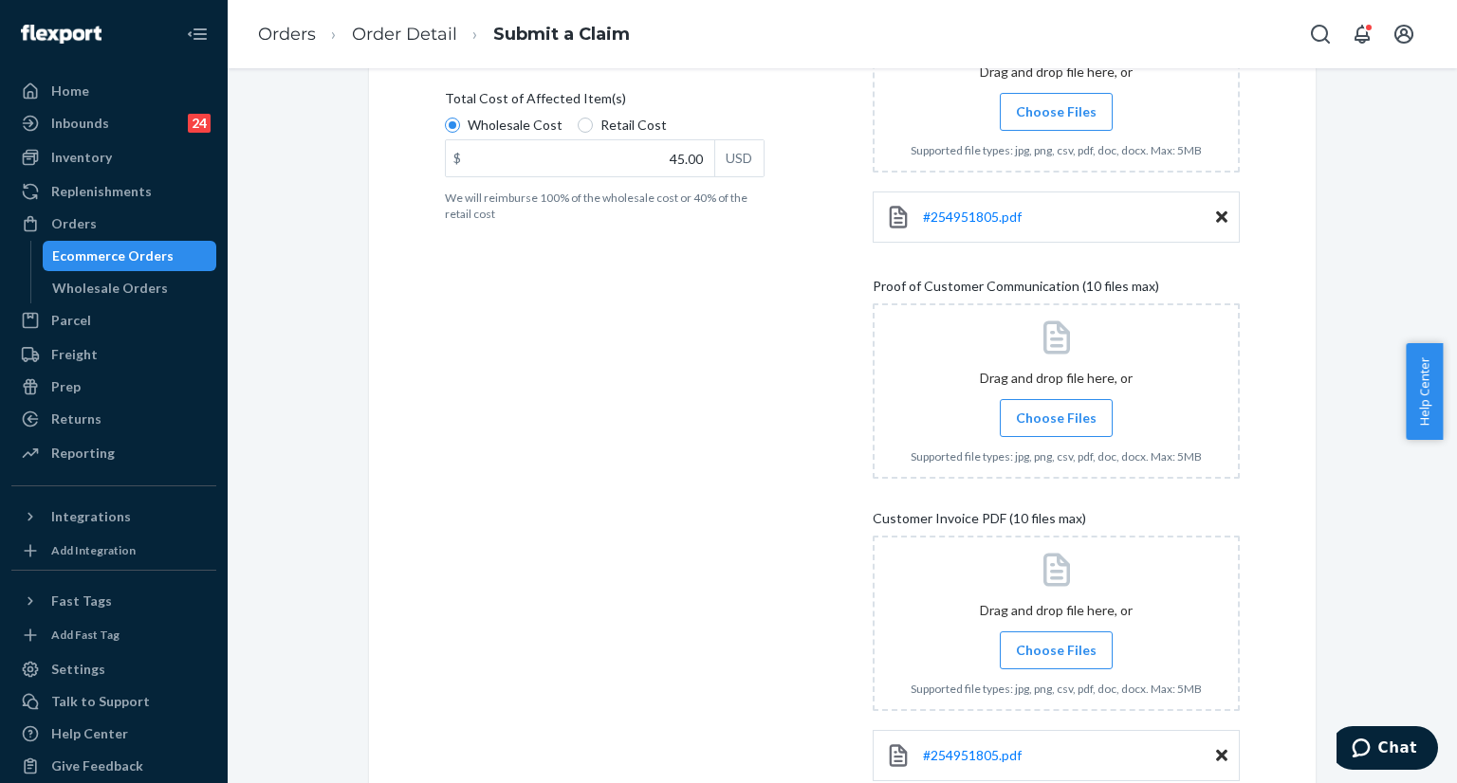
click at [1054, 422] on span "Choose Files" at bounding box center [1056, 418] width 81 height 19
click at [1055, 422] on input "Choose Files" at bounding box center [1055, 418] width 1 height 21
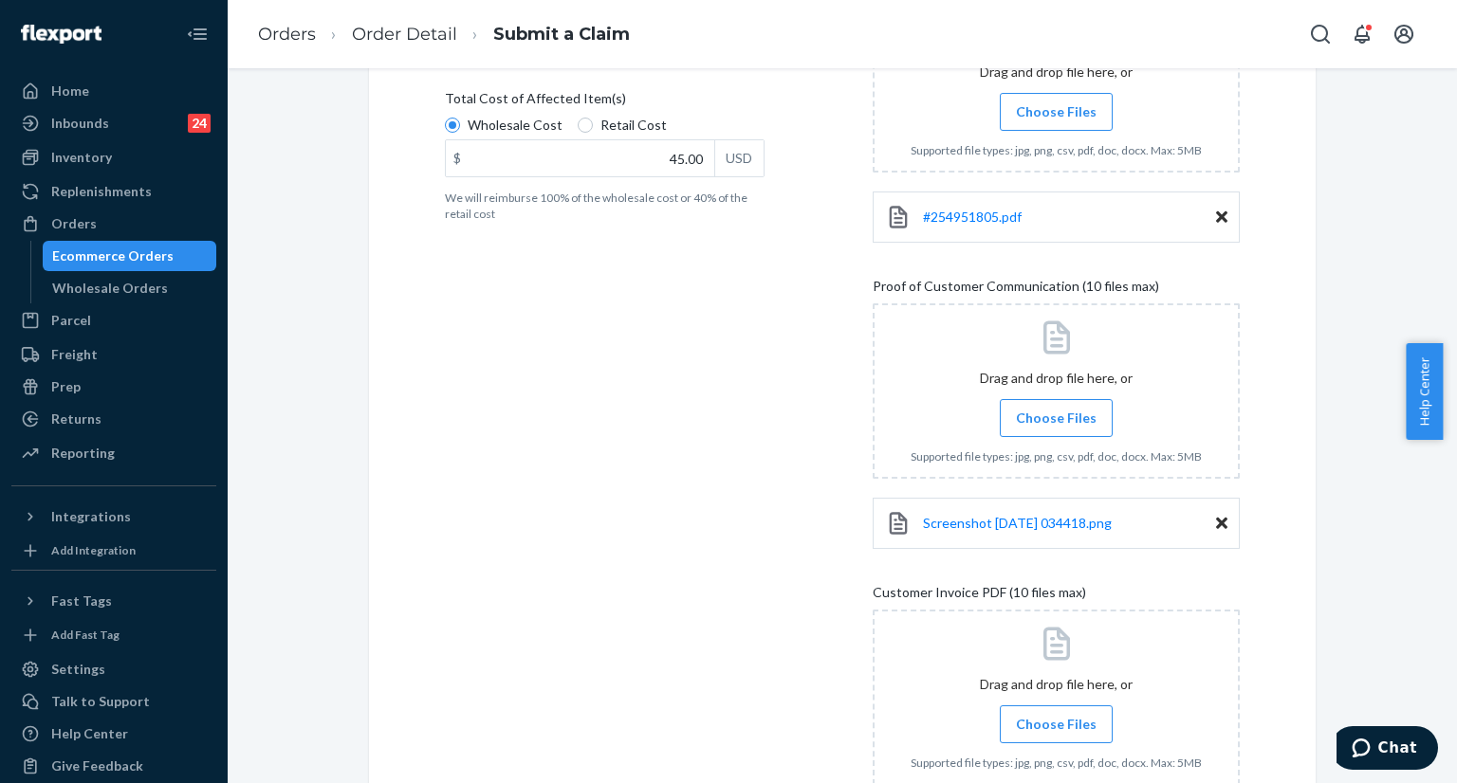
click at [1043, 417] on span "Choose Files" at bounding box center [1056, 418] width 81 height 19
click at [1055, 417] on input "Choose Files" at bounding box center [1055, 418] width 1 height 21
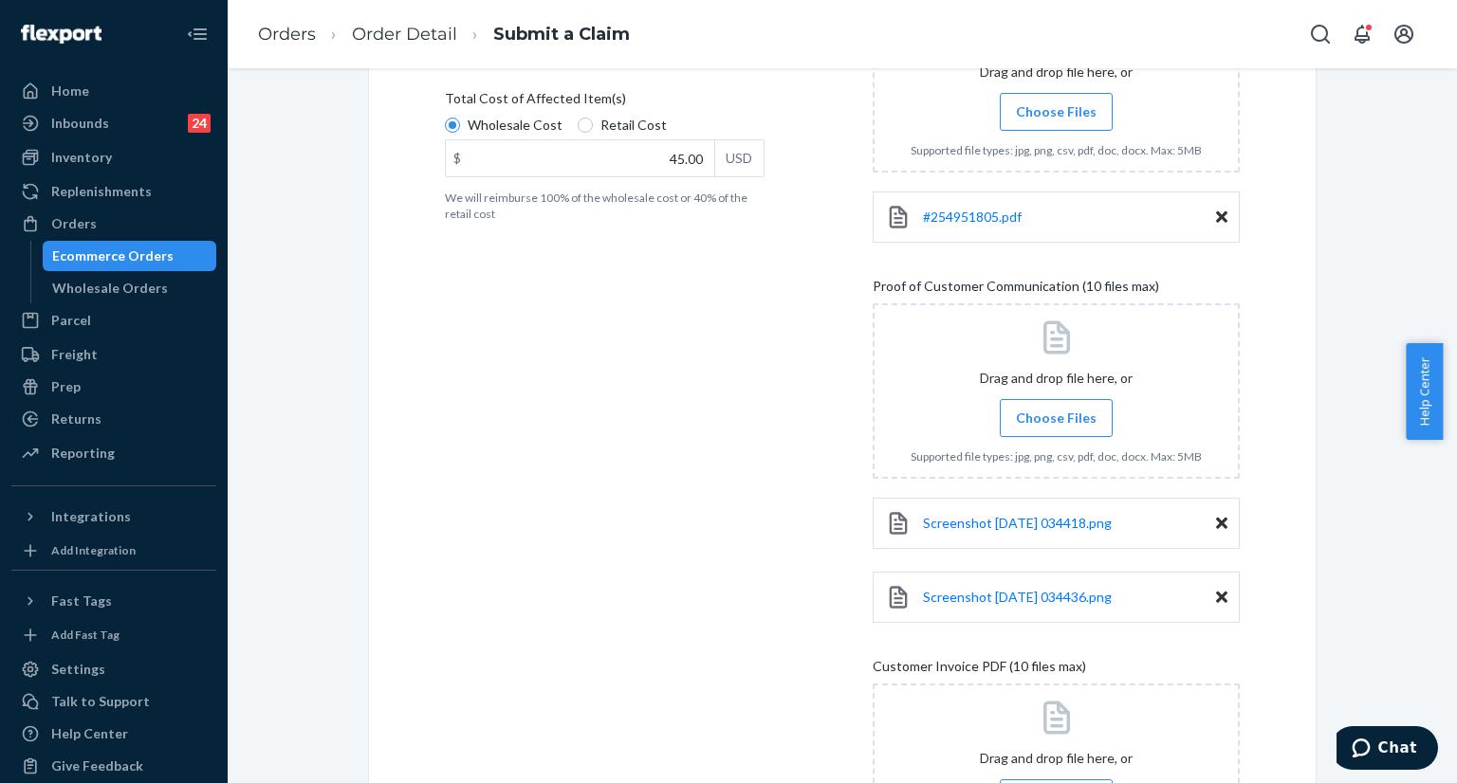
click at [1039, 434] on label "Choose Files" at bounding box center [1056, 418] width 113 height 38
click at [1055, 429] on input "Choose Files" at bounding box center [1055, 418] width 1 height 21
click at [1037, 430] on label "Choose Files" at bounding box center [1056, 418] width 113 height 38
click at [1055, 429] on input "Choose Files" at bounding box center [1055, 418] width 1 height 21
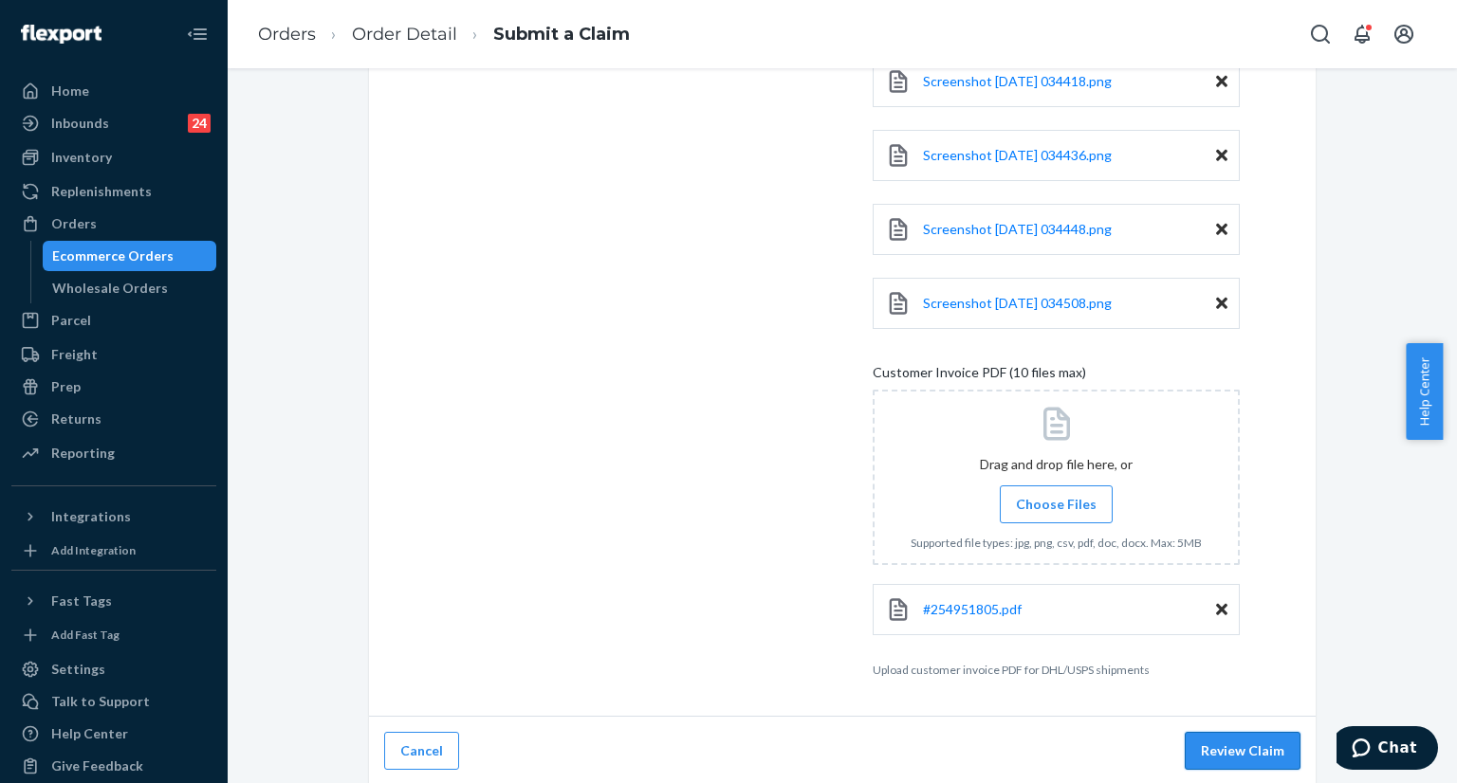
click at [1216, 761] on button "Review Claim" at bounding box center [1242, 751] width 116 height 38
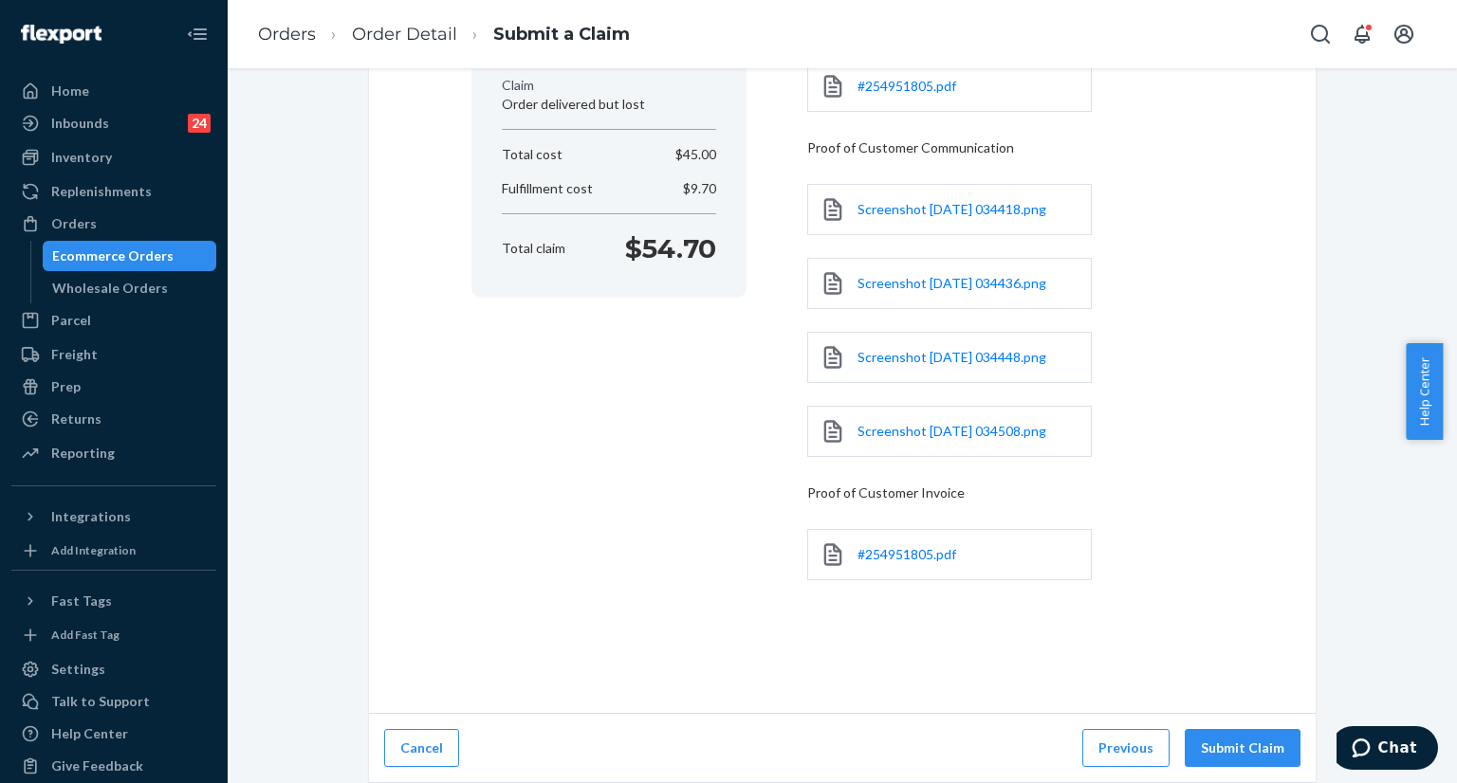
scroll to position [271, 0]
click at [1221, 747] on button "Submit Claim" at bounding box center [1242, 751] width 116 height 38
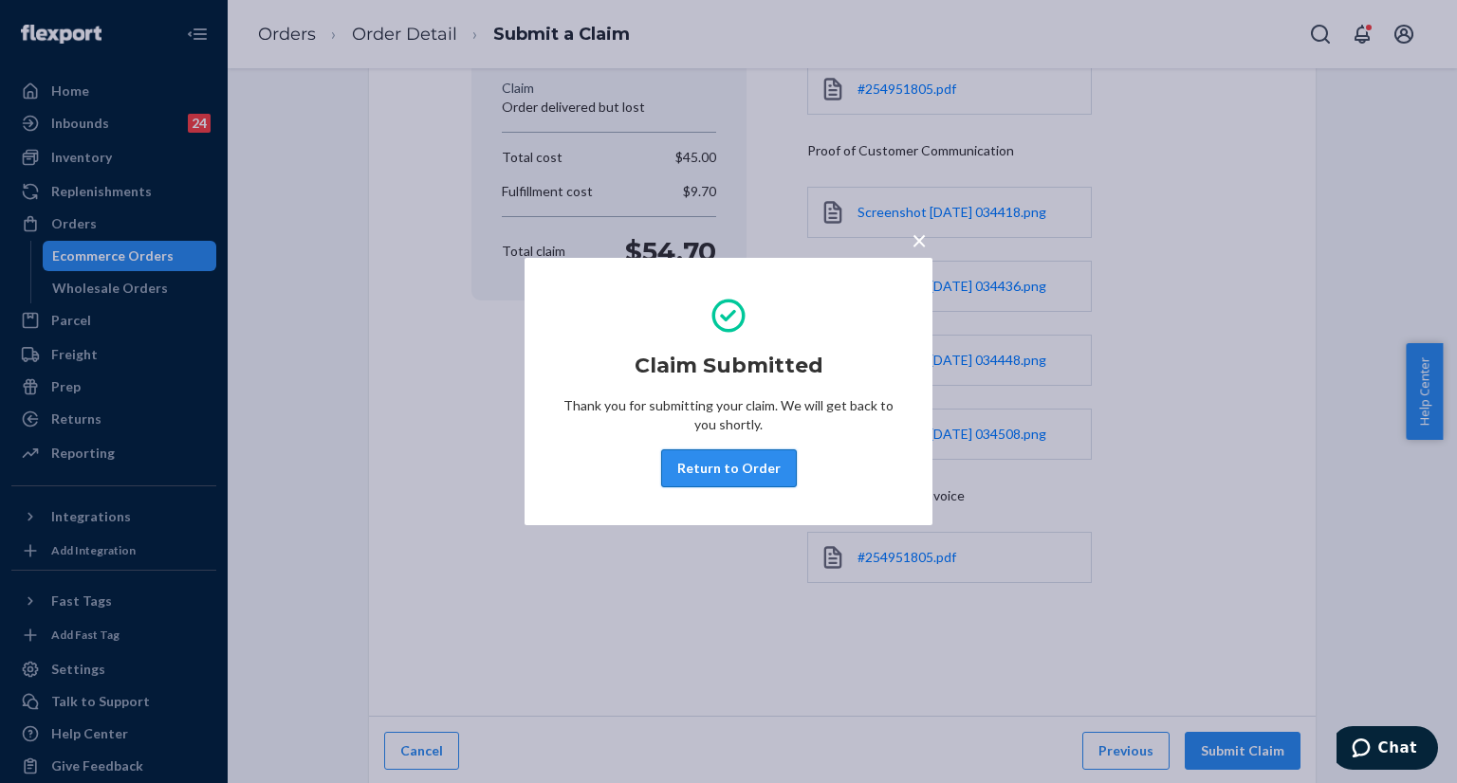
click at [717, 475] on button "Return to Order" at bounding box center [729, 469] width 136 height 38
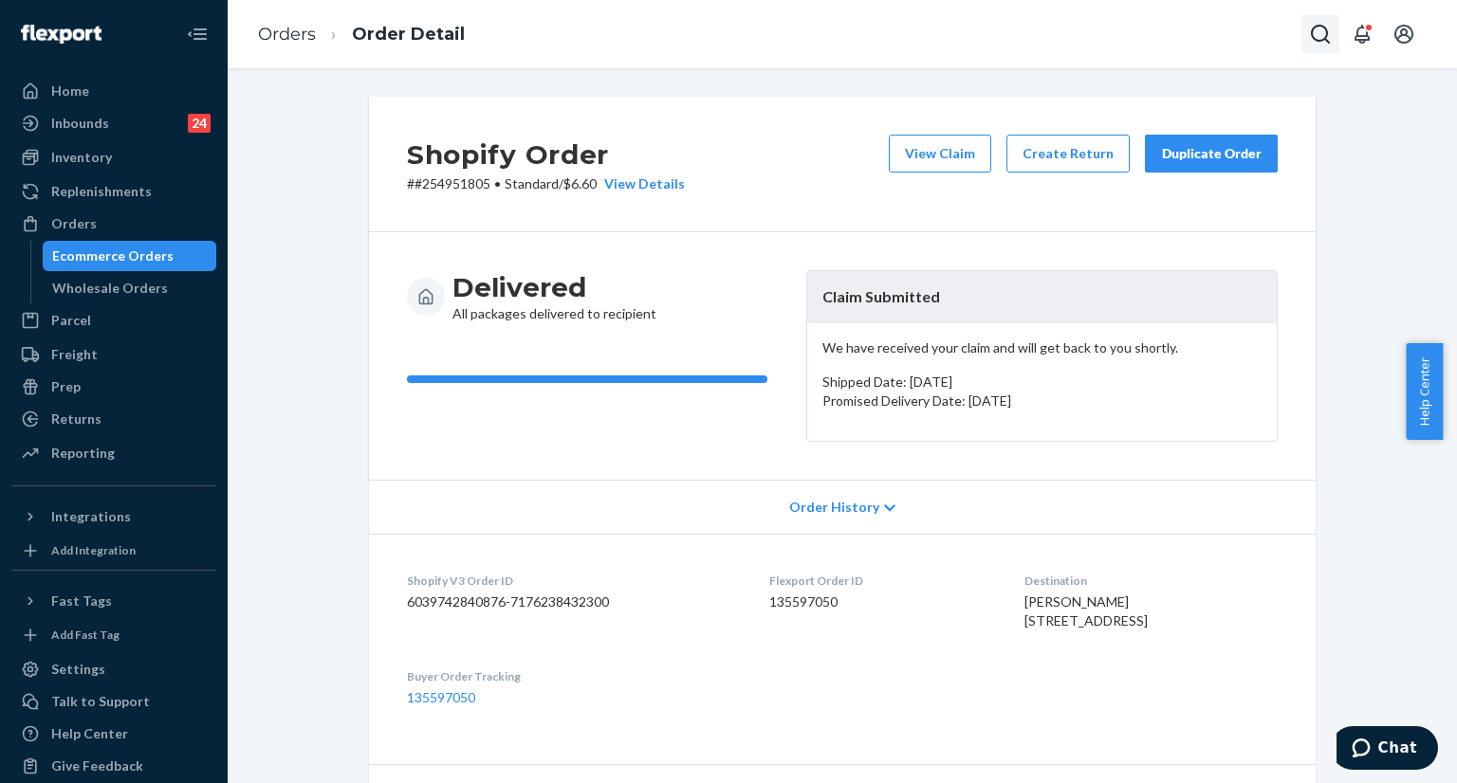
click at [1309, 45] on icon "Open Search Box" at bounding box center [1320, 34] width 23 height 23
click at [1196, 43] on input "Search Input" at bounding box center [1179, 34] width 233 height 19
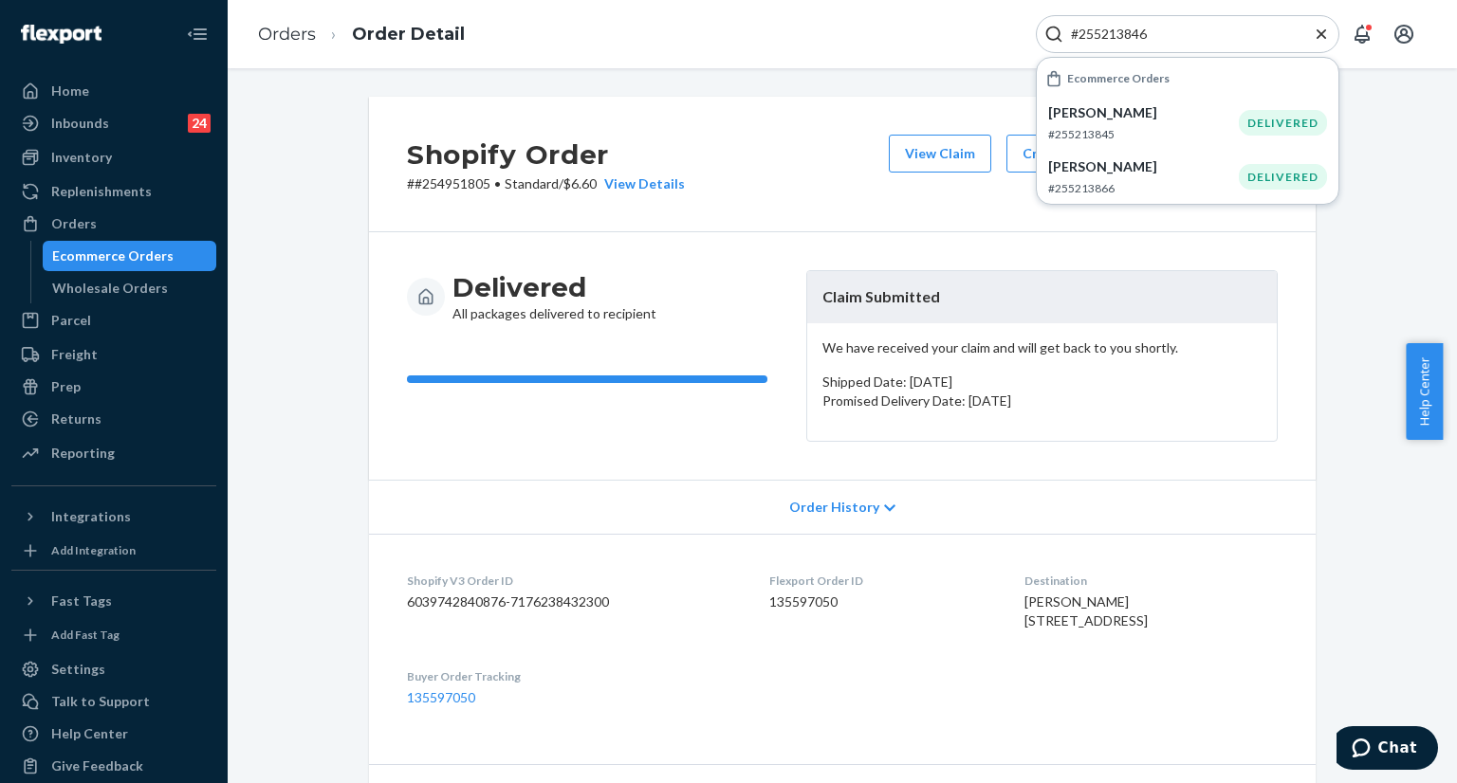
type input "#255213846"
drag, startPoint x: 83, startPoint y: 92, endPoint x: 83, endPoint y: 0, distance: 92.0
click at [83, 92] on div "Home" at bounding box center [70, 91] width 38 height 19
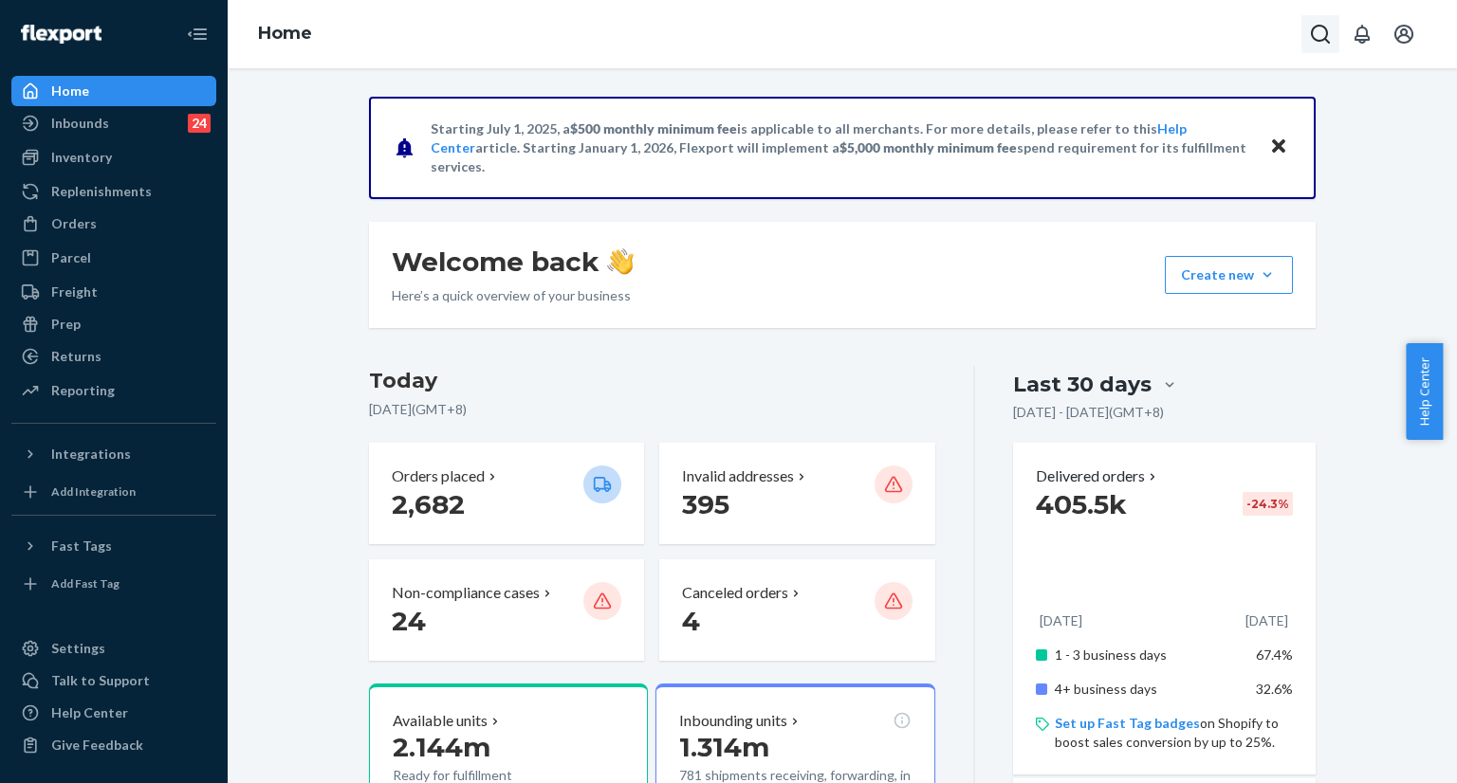
click at [1317, 31] on icon "Open Search Box" at bounding box center [1320, 34] width 23 height 23
click at [1254, 30] on input "Search Input" at bounding box center [1179, 34] width 233 height 19
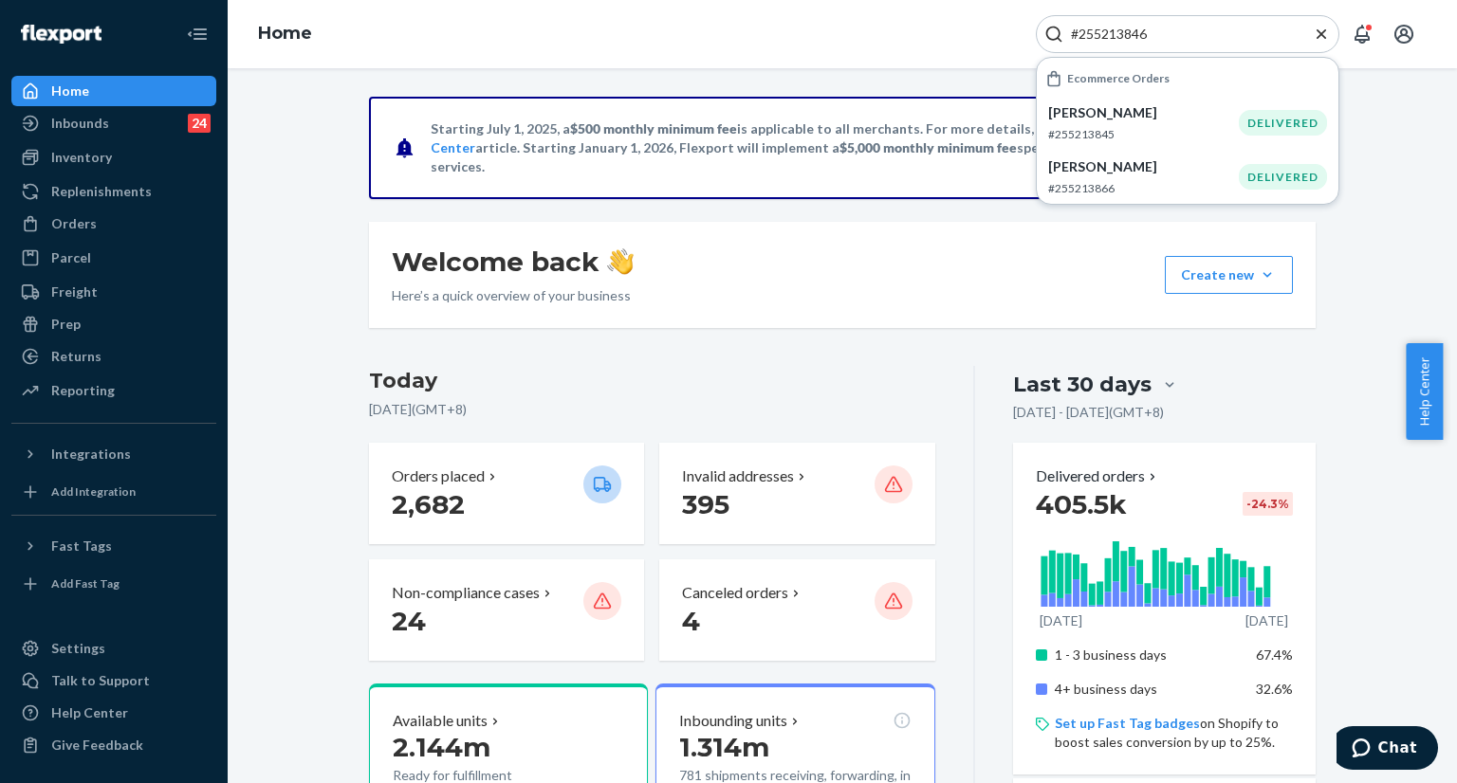
click at [1187, 39] on input "#255213846" at bounding box center [1179, 34] width 233 height 19
paste input "255229123"
type input "255229123"
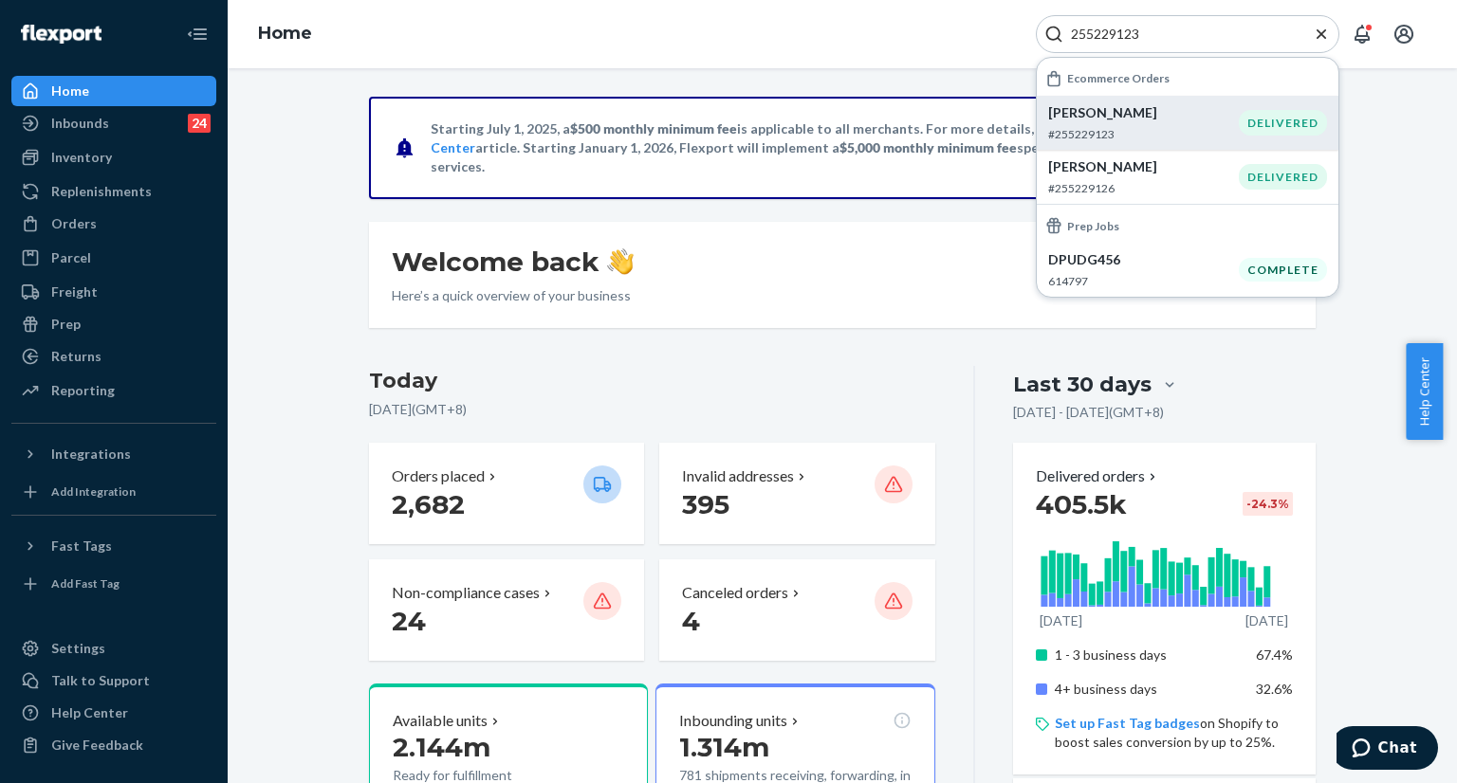
click at [1127, 126] on p "#255229123" at bounding box center [1143, 134] width 191 height 16
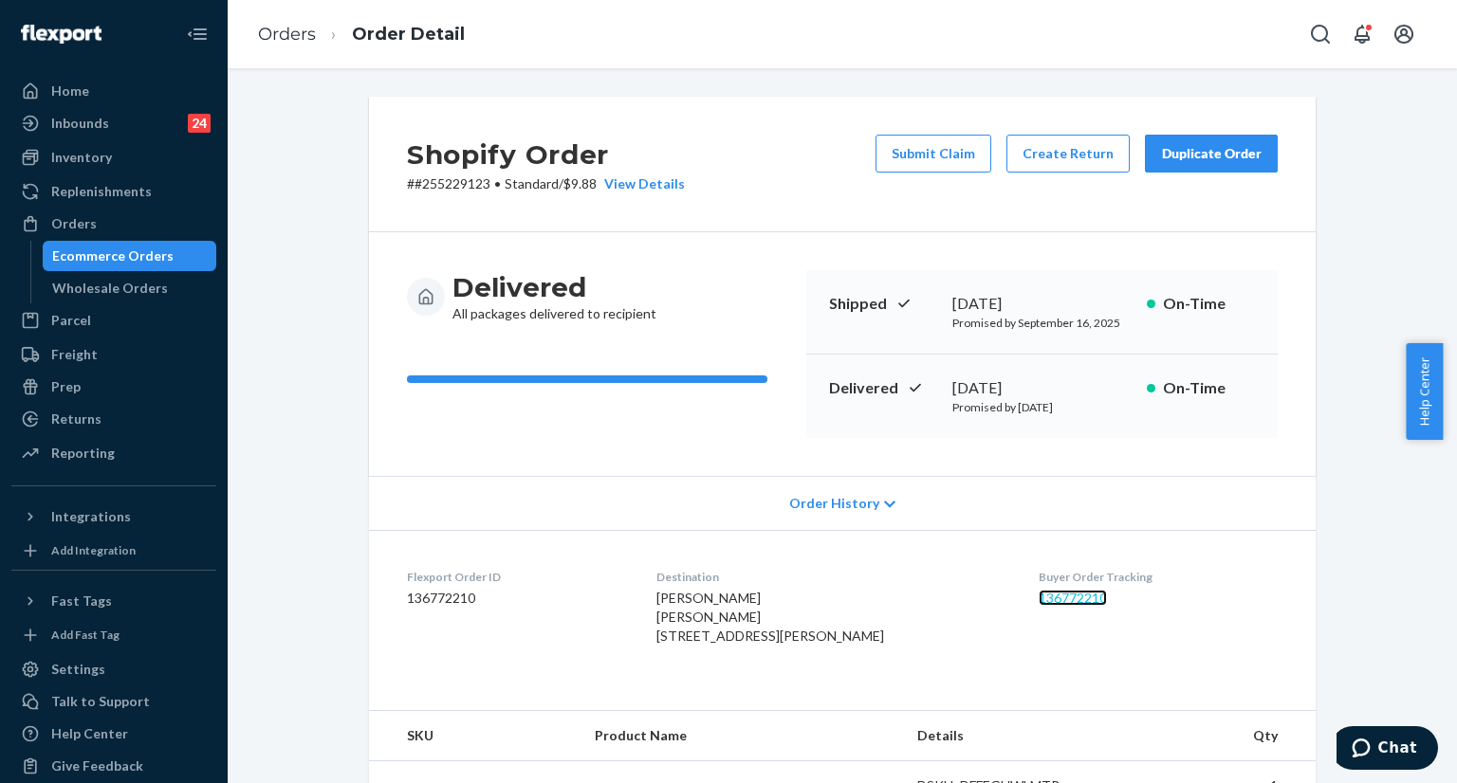
click at [1055, 601] on link "136772210" at bounding box center [1072, 598] width 68 height 16
click at [1314, 46] on button "Open Search Box" at bounding box center [1320, 34] width 38 height 38
click at [1239, 37] on input "Search Input" at bounding box center [1179, 34] width 233 height 19
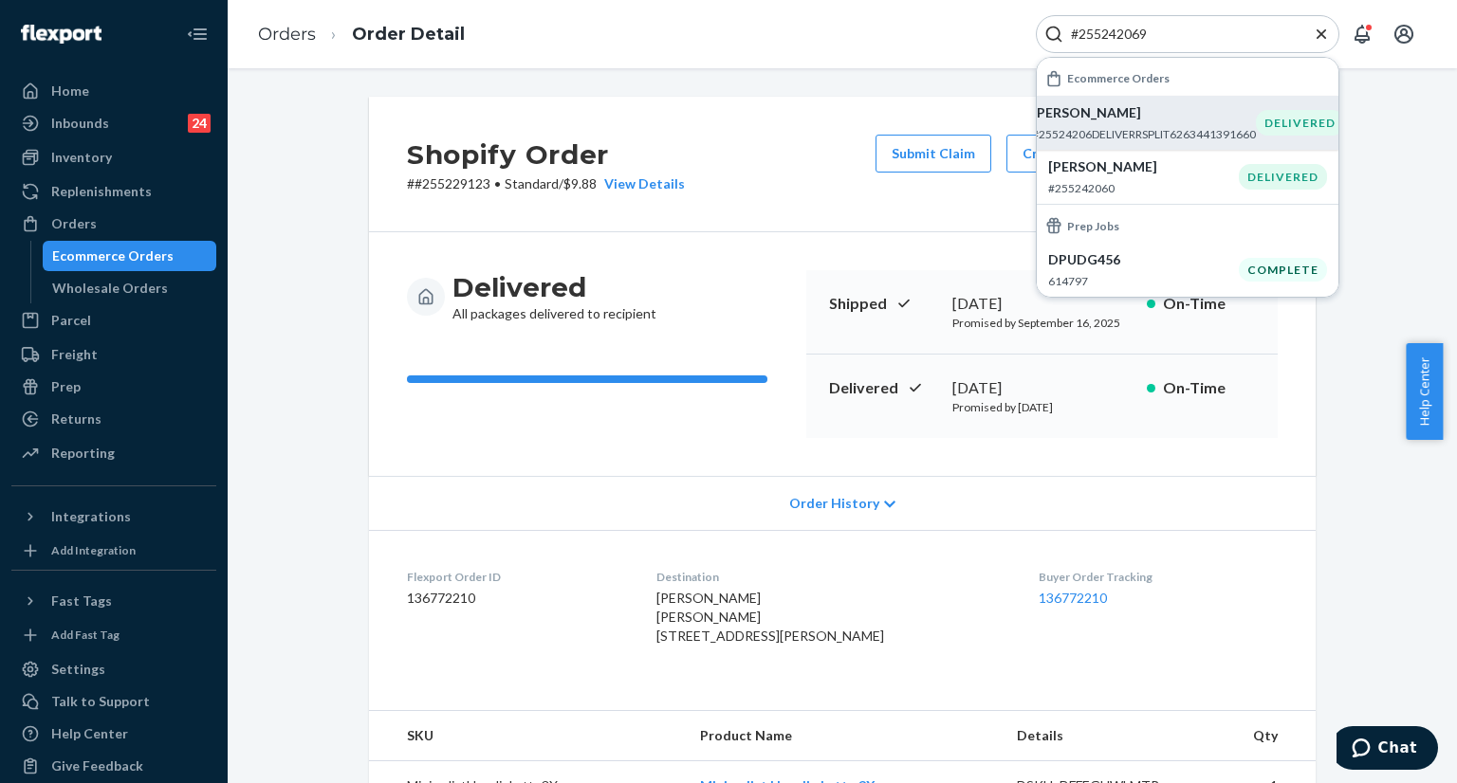
type input "#255242069"
click at [1170, 123] on div "Michele Berzanske #25524206DELIVERRSPLIT6263441391660" at bounding box center [1144, 122] width 224 height 39
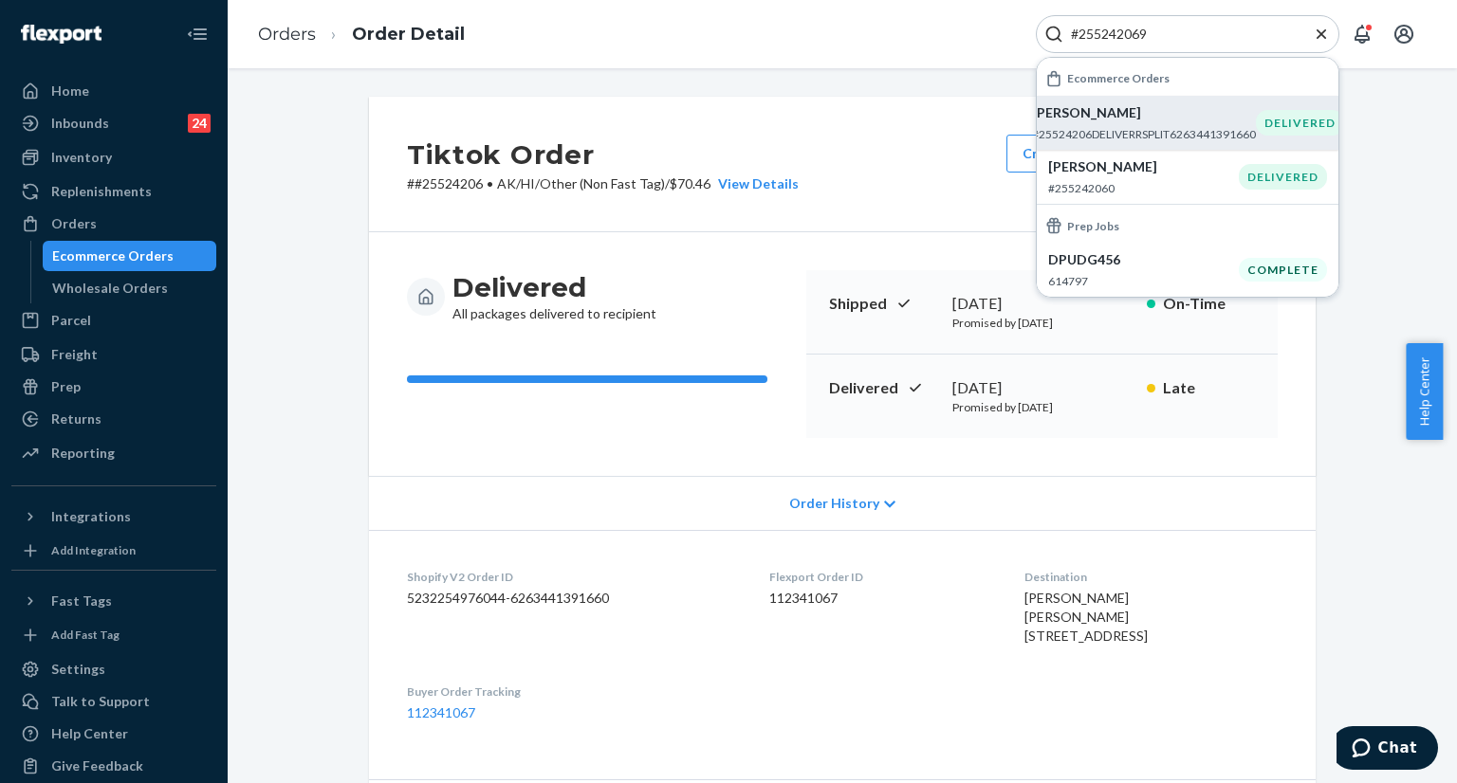
click at [1210, 46] on div "#255242069" at bounding box center [1187, 34] width 303 height 38
click at [1327, 40] on icon "Close Search" at bounding box center [1321, 34] width 19 height 19
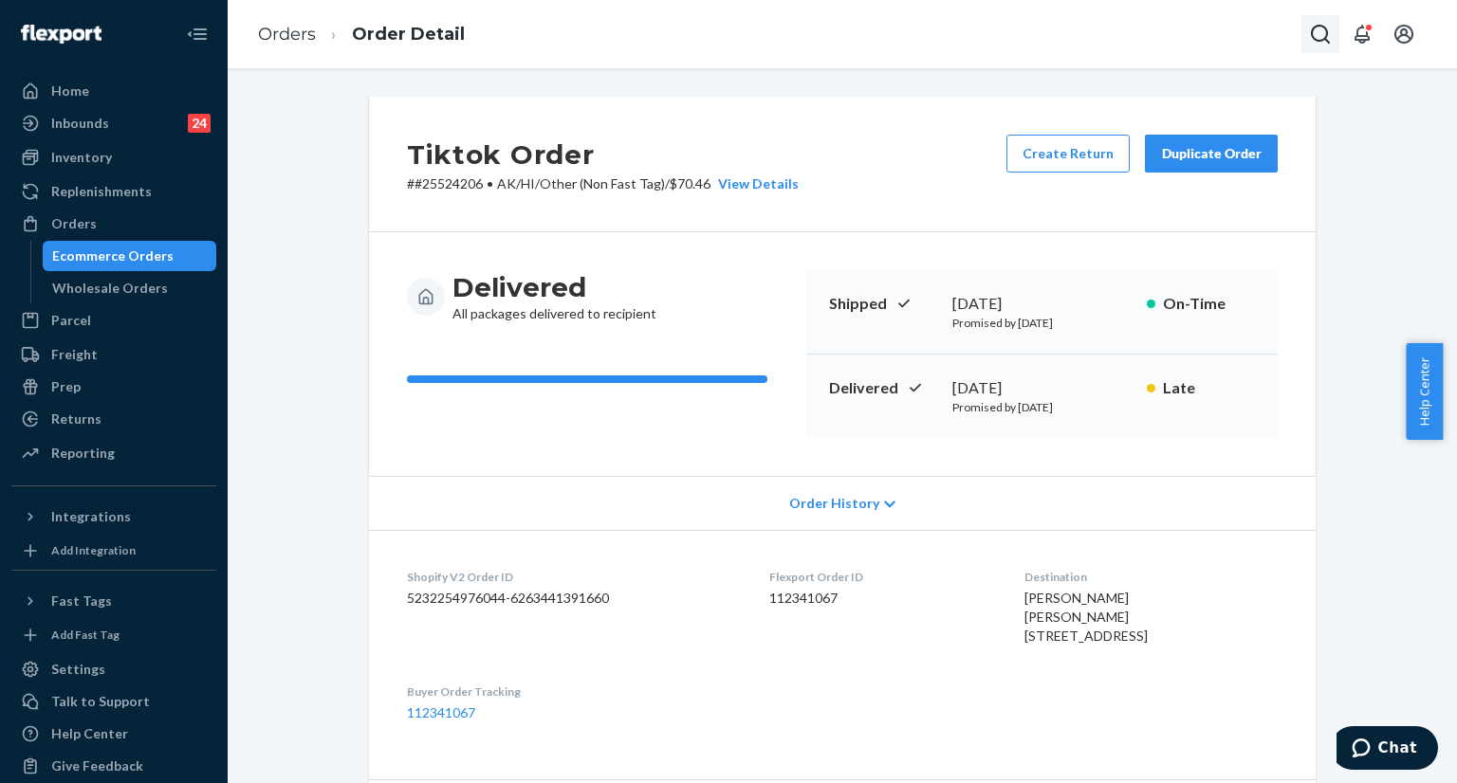
click at [1320, 37] on icon "Open Search Box" at bounding box center [1320, 34] width 23 height 23
click at [1161, 39] on input "Search Input" at bounding box center [1179, 34] width 233 height 19
type input "#255242069"
click at [1312, 49] on button "Open Search Box" at bounding box center [1320, 34] width 38 height 38
click at [1196, 36] on input "Search Input" at bounding box center [1179, 34] width 233 height 19
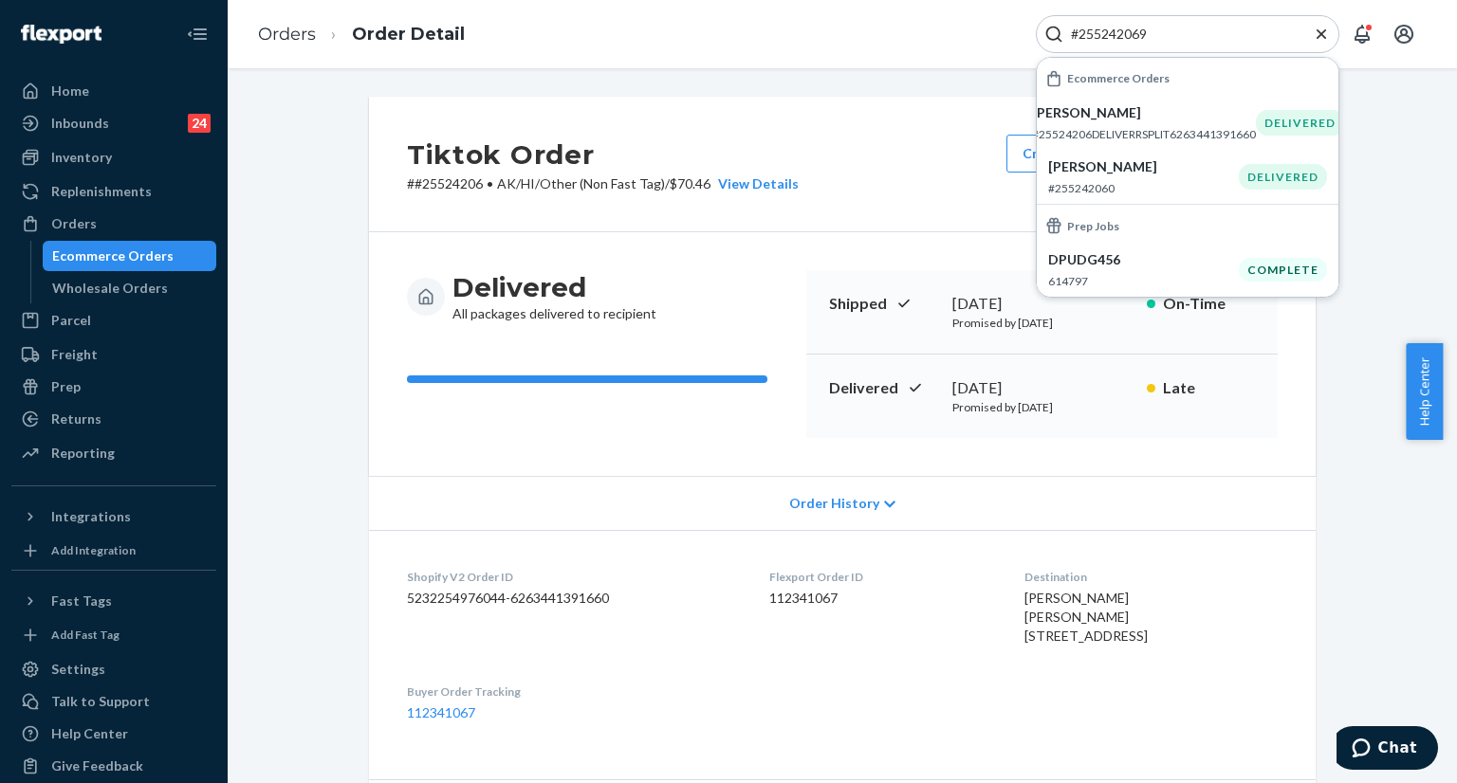
click at [1218, 47] on div "#255242069" at bounding box center [1187, 34] width 303 height 38
click at [1218, 35] on input "#255242069" at bounding box center [1179, 34] width 233 height 19
paste input "[EMAIL_ADDRESS][DOMAIN_NAME]"
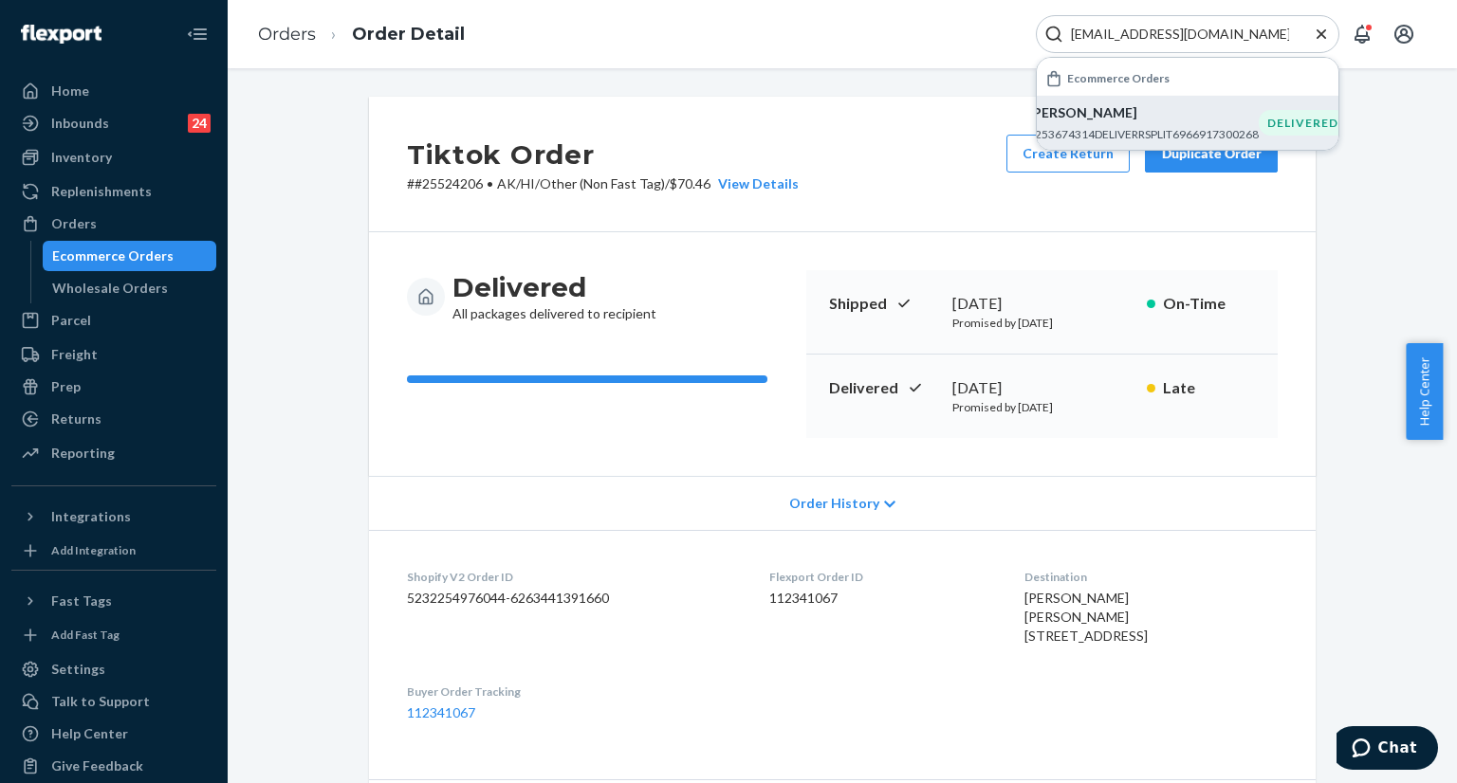
type input "[EMAIL_ADDRESS][DOMAIN_NAME]"
click at [1133, 119] on p "[PERSON_NAME]" at bounding box center [1143, 112] width 230 height 19
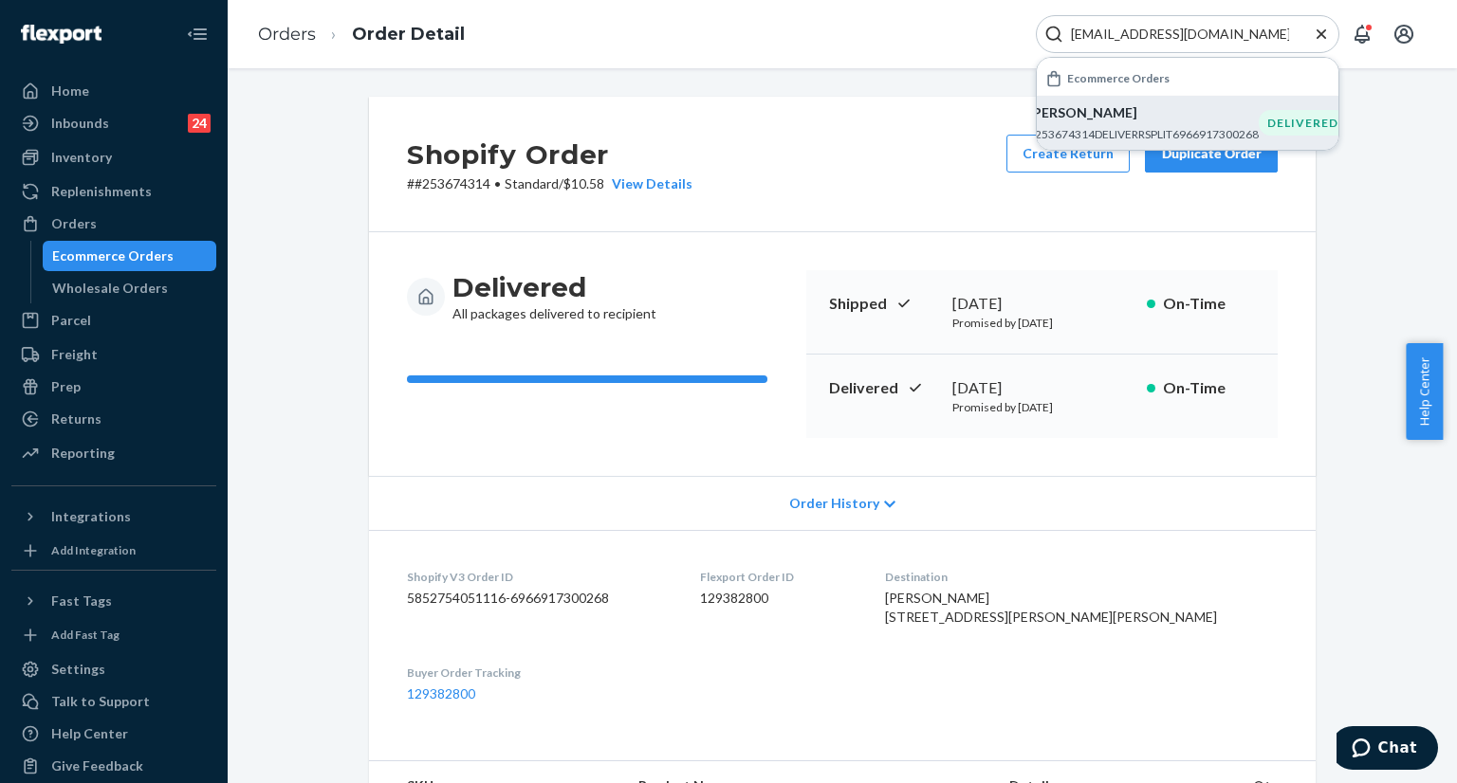
click at [1324, 29] on icon "Close Search" at bounding box center [1320, 32] width 9 height 9
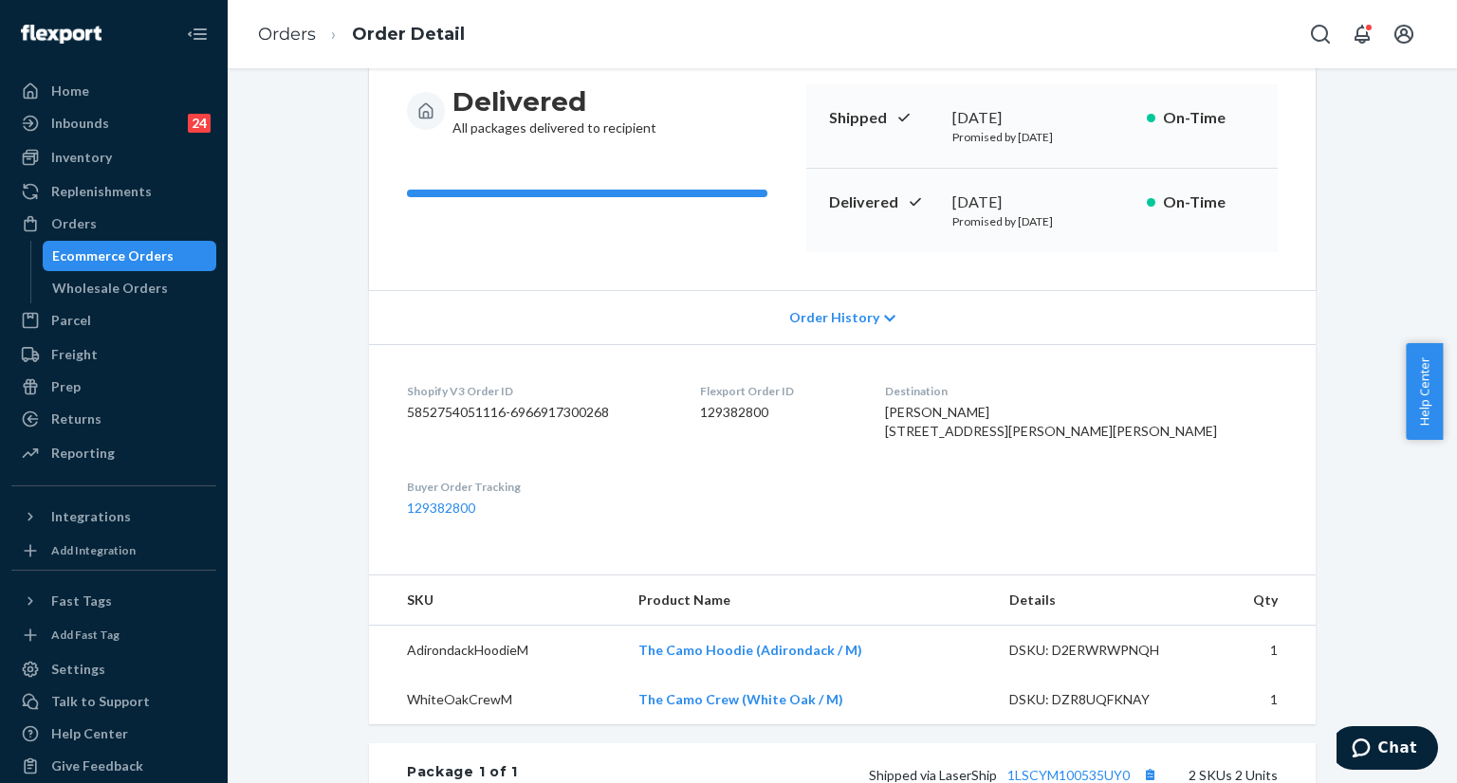
scroll to position [95, 0]
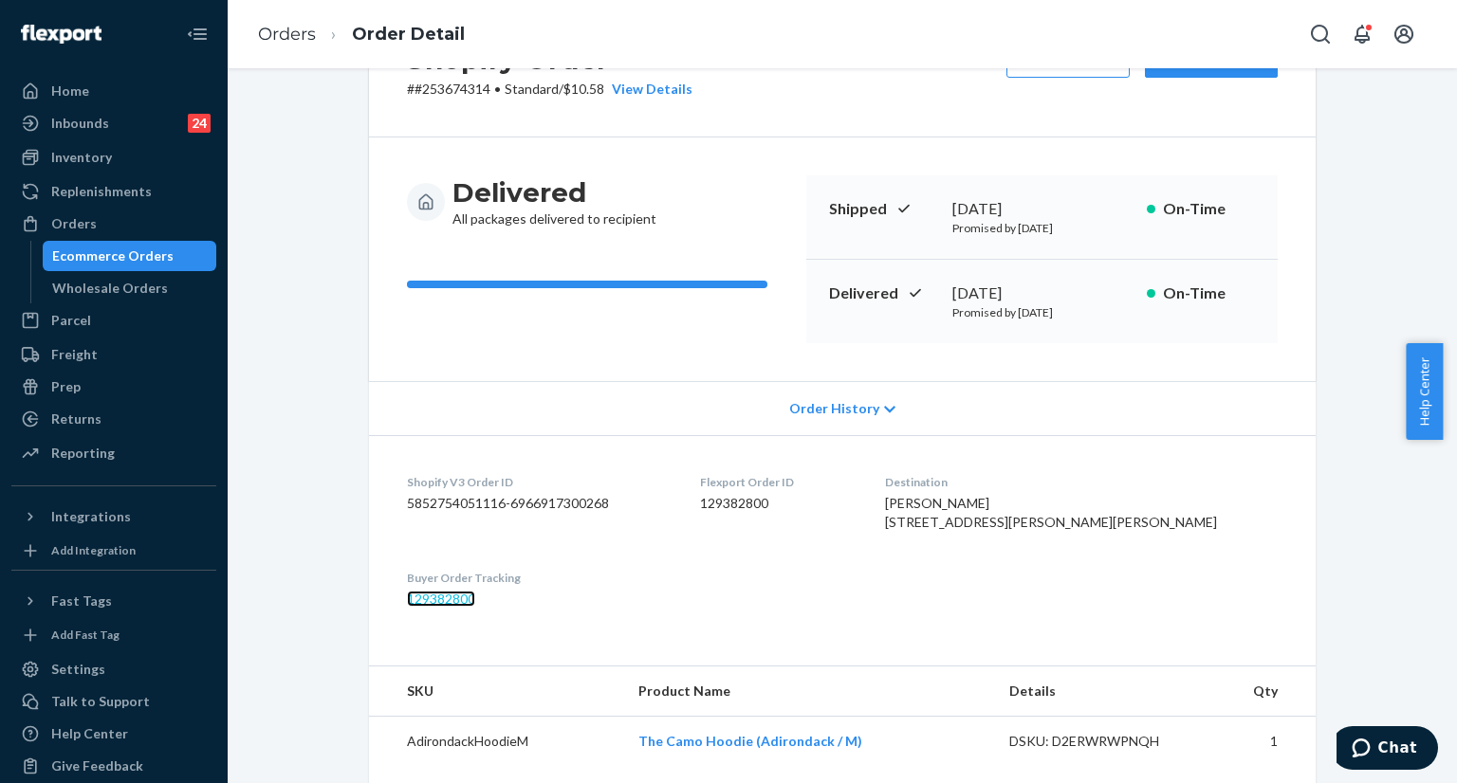
click at [425, 607] on link "129382800" at bounding box center [441, 599] width 68 height 16
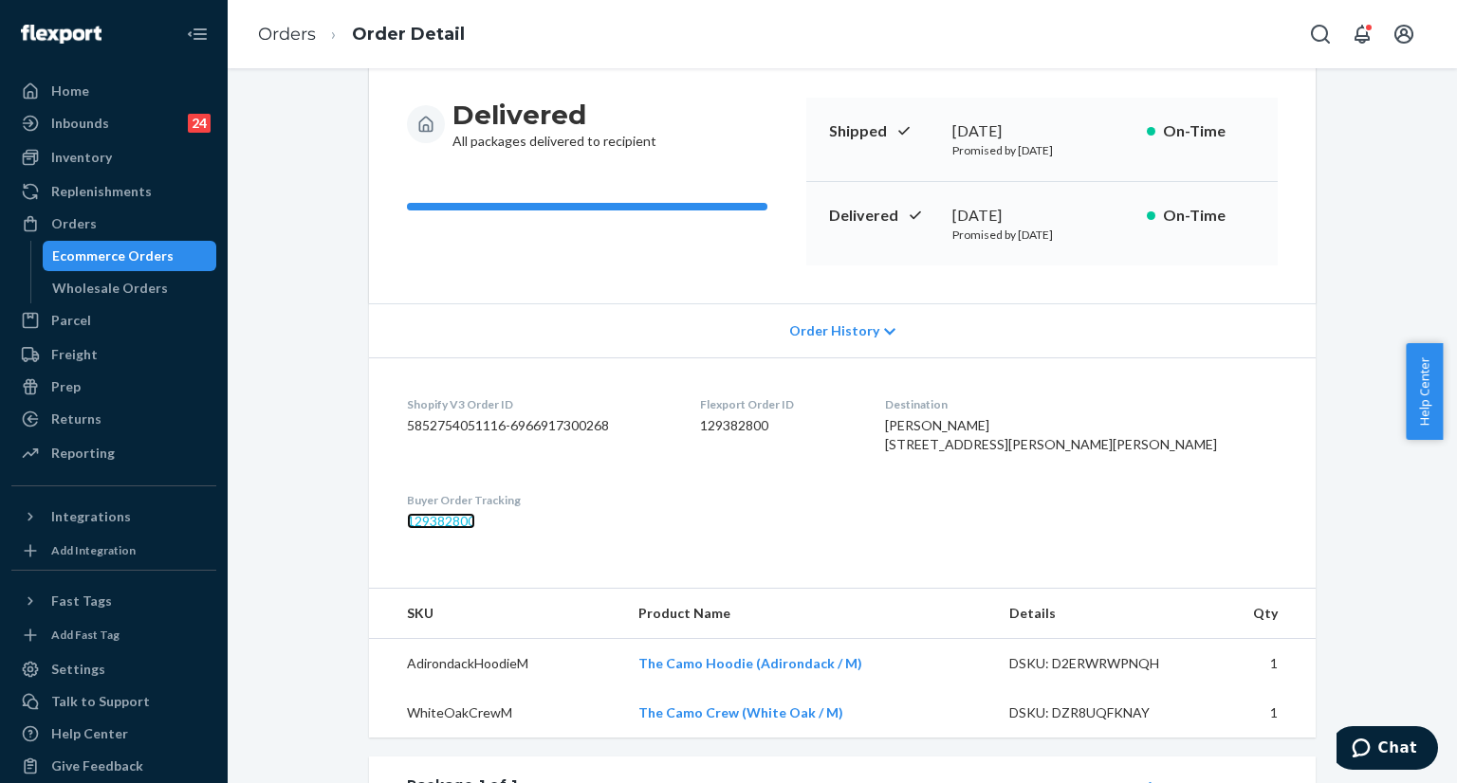
scroll to position [0, 0]
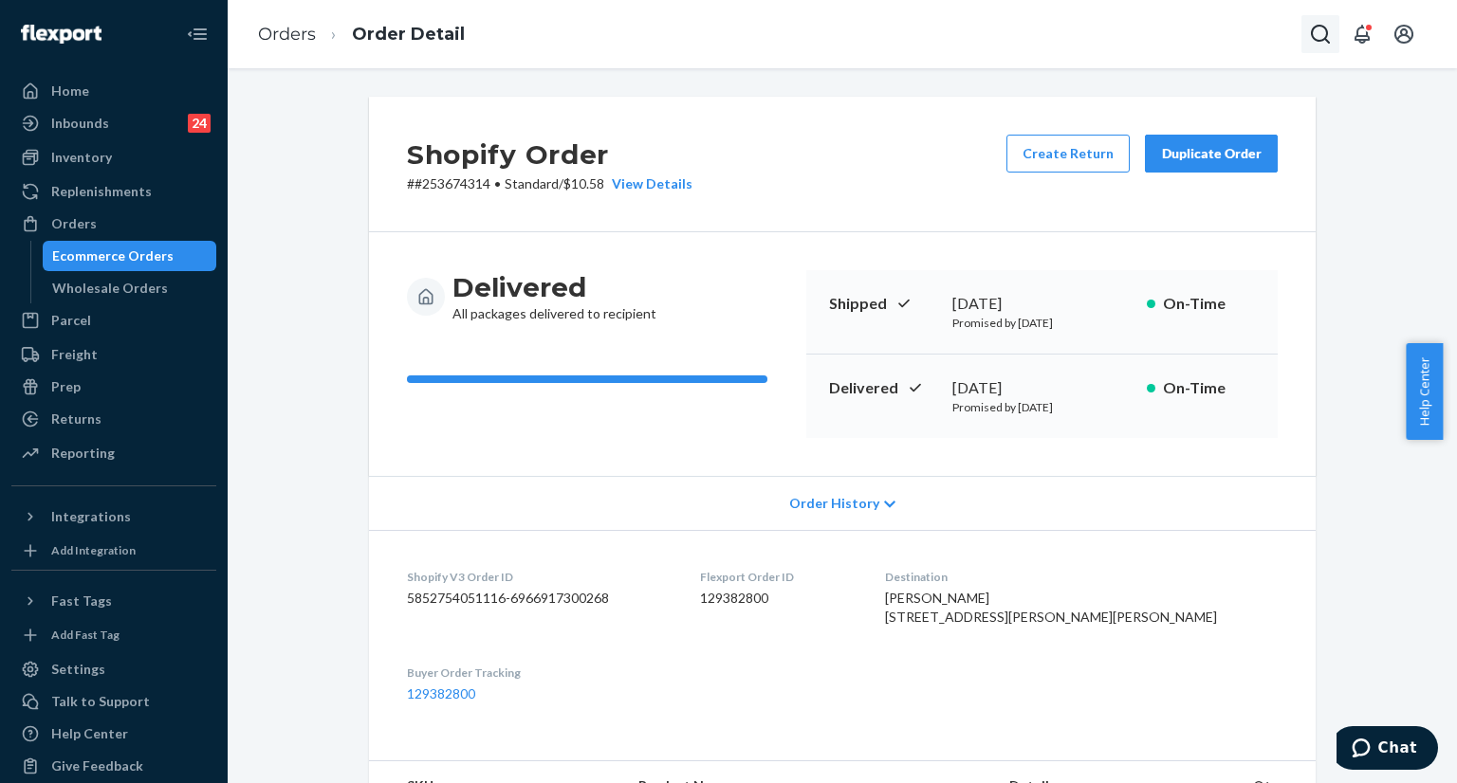
click at [1316, 35] on icon "Open Search Box" at bounding box center [1320, 34] width 23 height 23
click at [1216, 30] on input "Search Input" at bounding box center [1179, 34] width 233 height 19
drag, startPoint x: 1151, startPoint y: 33, endPoint x: 1202, endPoint y: 28, distance: 51.5
click at [1202, 28] on input "#255242069 Complete" at bounding box center [1179, 34] width 233 height 19
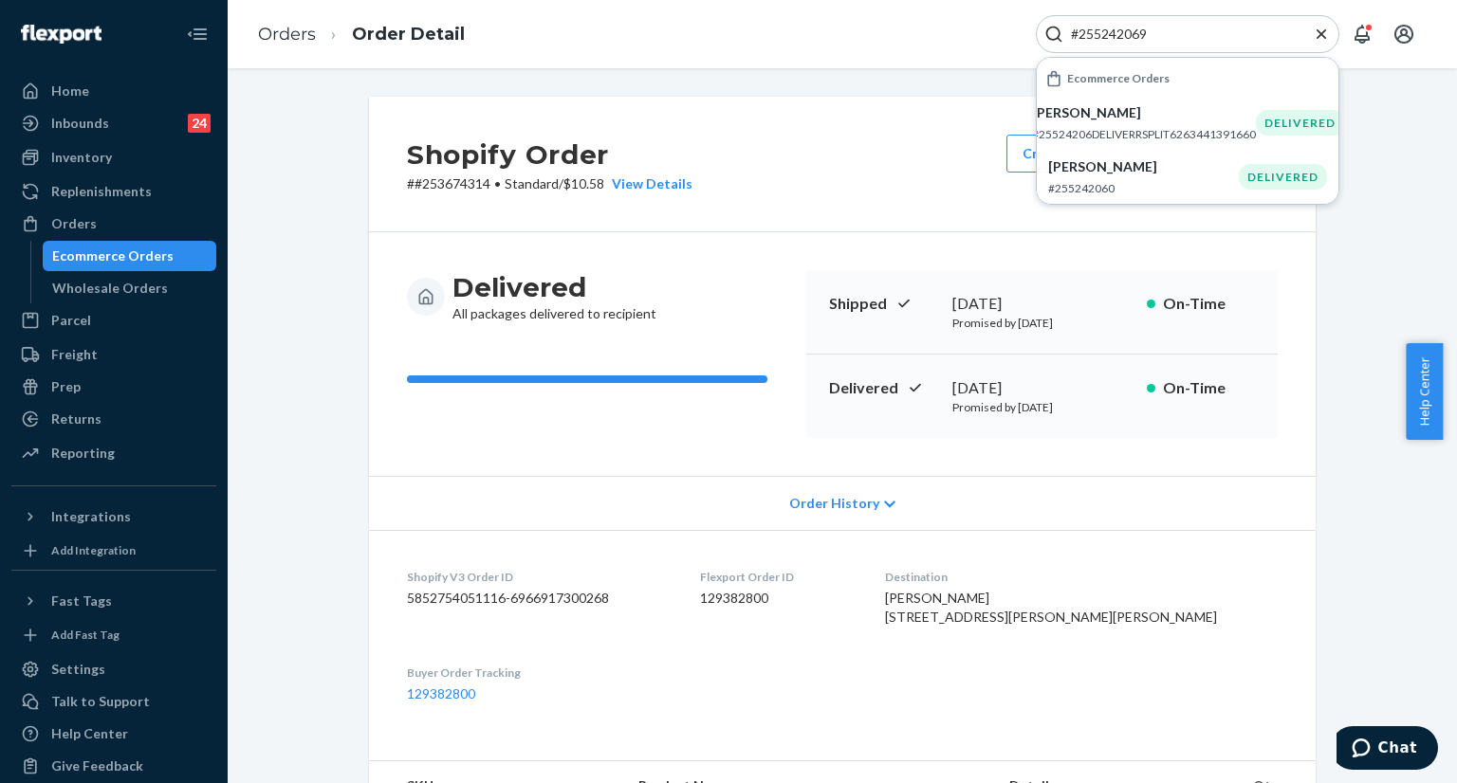
click at [1180, 19] on div "#255242069" at bounding box center [1187, 34] width 303 height 38
click at [1180, 35] on input "#255242069" at bounding box center [1179, 34] width 233 height 19
paste input "#255231675"
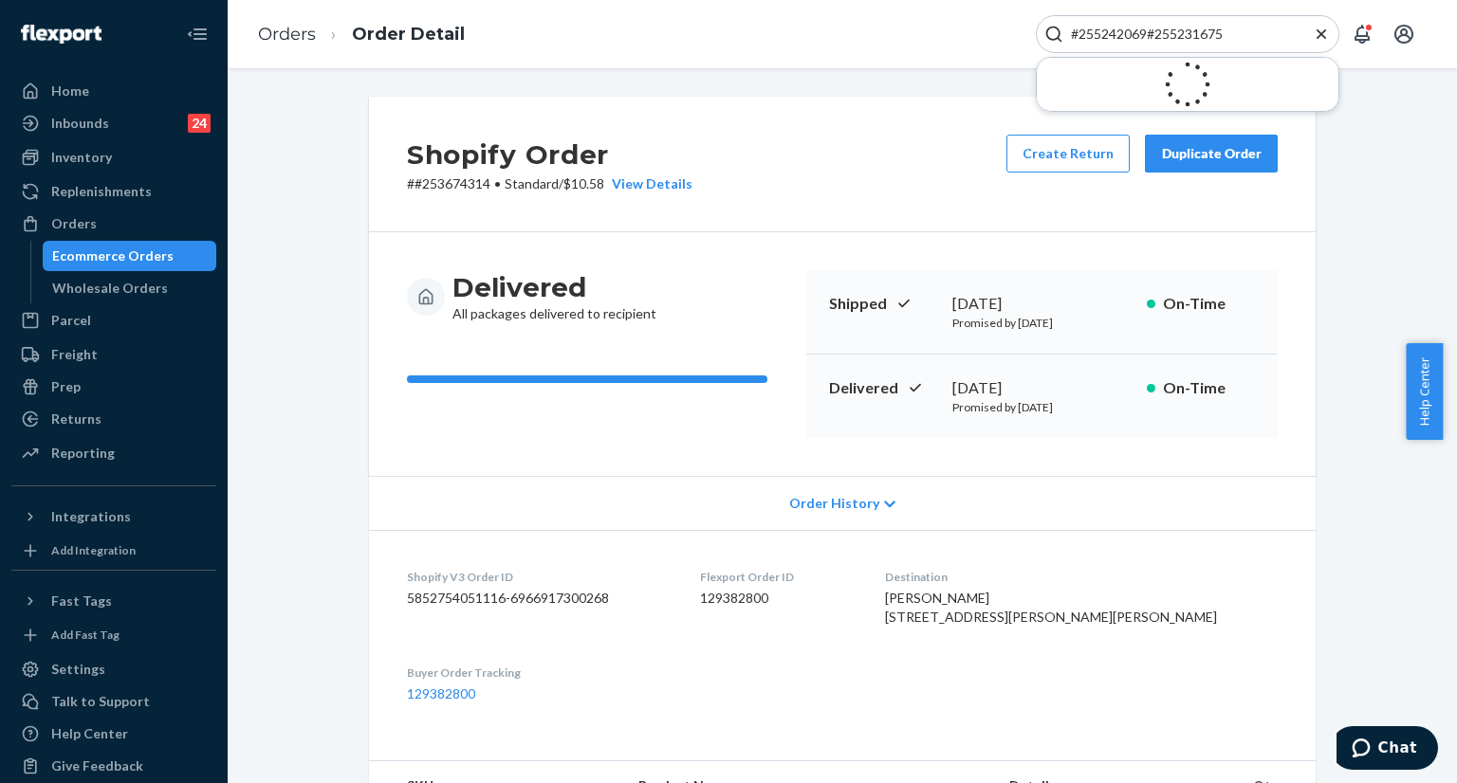
click at [1148, 34] on input "#255242069#255231675" at bounding box center [1179, 34] width 233 height 19
click at [1146, 34] on input "#255242069#255231675" at bounding box center [1179, 34] width 233 height 19
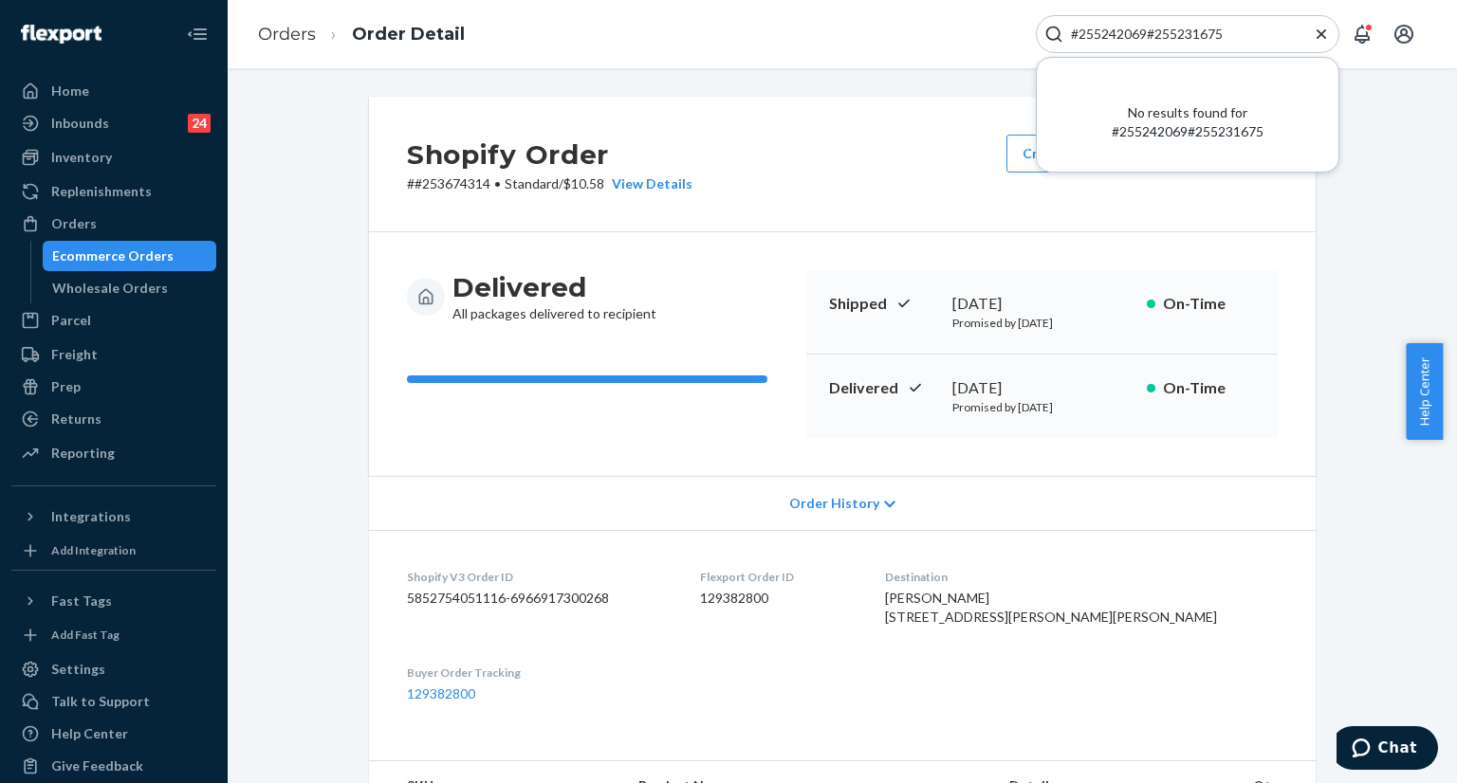
click at [1145, 28] on input "#255242069#255231675" at bounding box center [1179, 34] width 233 height 19
drag, startPoint x: 1145, startPoint y: 28, endPoint x: 1092, endPoint y: 25, distance: 52.2
click at [1092, 25] on input "#255242069#255231675" at bounding box center [1179, 34] width 233 height 19
click at [1079, 39] on input "#255242069#255231675" at bounding box center [1179, 34] width 233 height 19
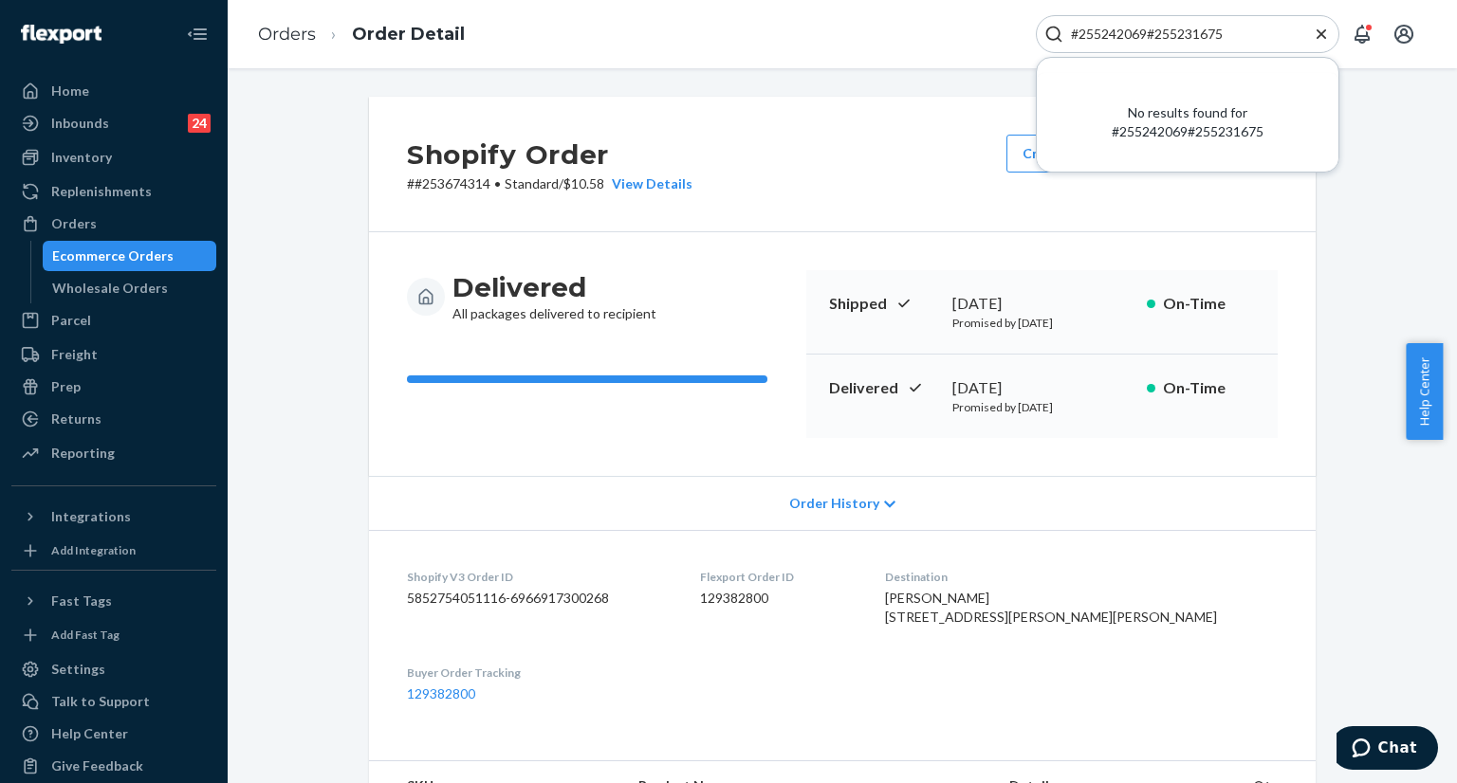
click at [1064, 36] on input "#255242069#255231675" at bounding box center [1179, 34] width 233 height 19
drag, startPoint x: 1064, startPoint y: 36, endPoint x: 1078, endPoint y: 37, distance: 14.3
click at [1078, 37] on input "#255242069#255231675" at bounding box center [1179, 34] width 233 height 19
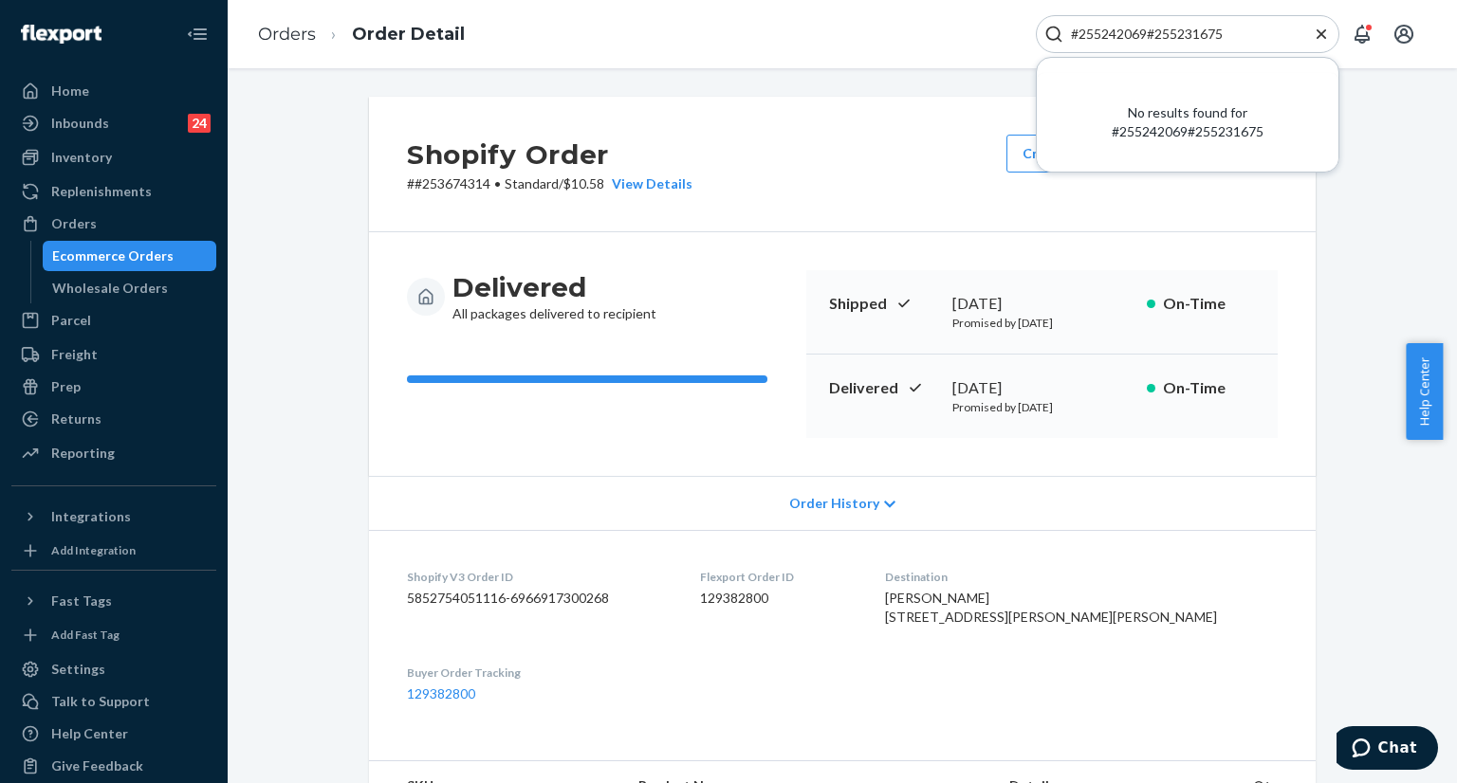
drag, startPoint x: 1145, startPoint y: 34, endPoint x: 1135, endPoint y: 32, distance: 9.7
click at [1145, 33] on input "#255242069#255231675" at bounding box center [1179, 34] width 233 height 19
drag, startPoint x: 1135, startPoint y: 32, endPoint x: 1116, endPoint y: 32, distance: 19.0
click at [1116, 32] on input "#255242069#255231675" at bounding box center [1179, 34] width 233 height 19
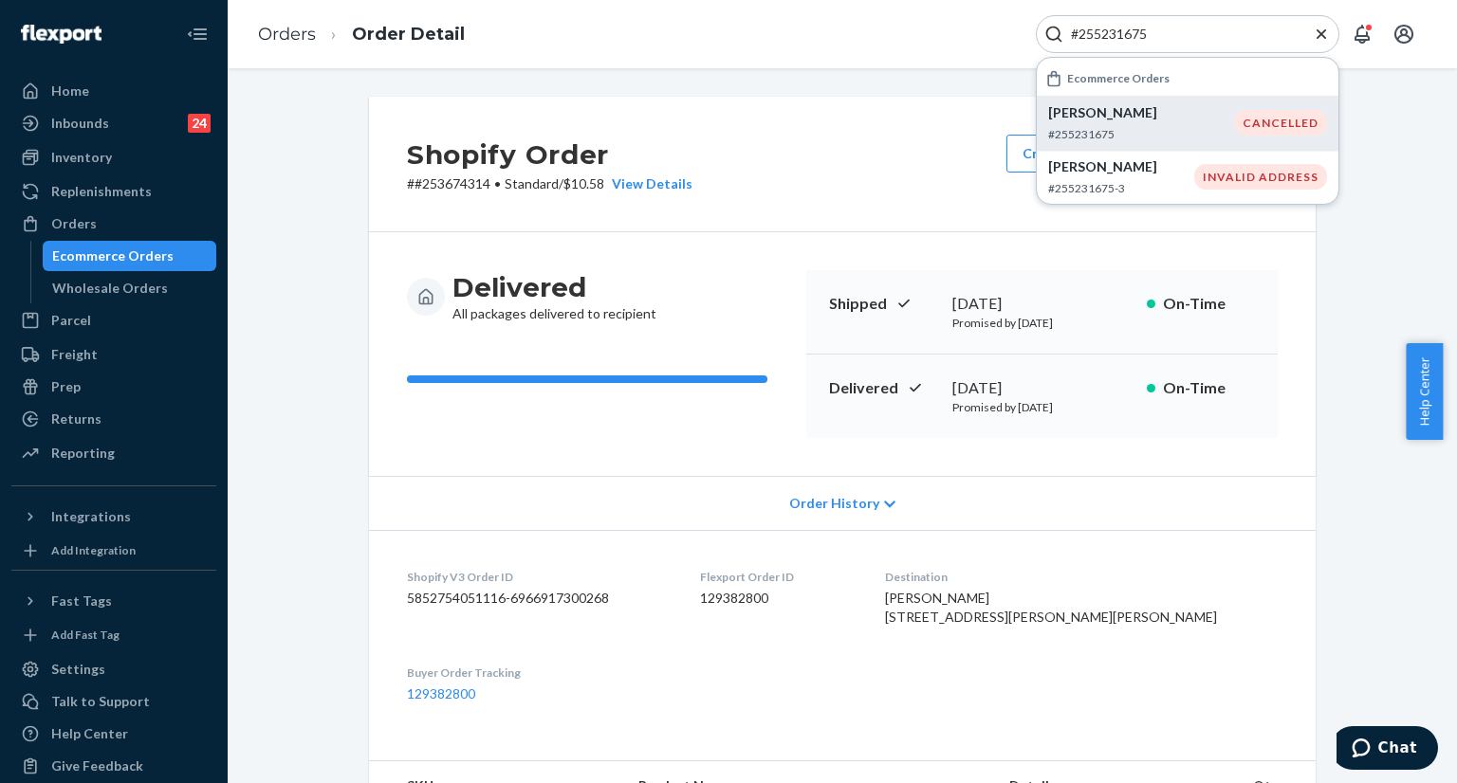
type input "#255231675"
click at [1124, 123] on div "Andrew Byrd #255231675" at bounding box center [1141, 122] width 186 height 39
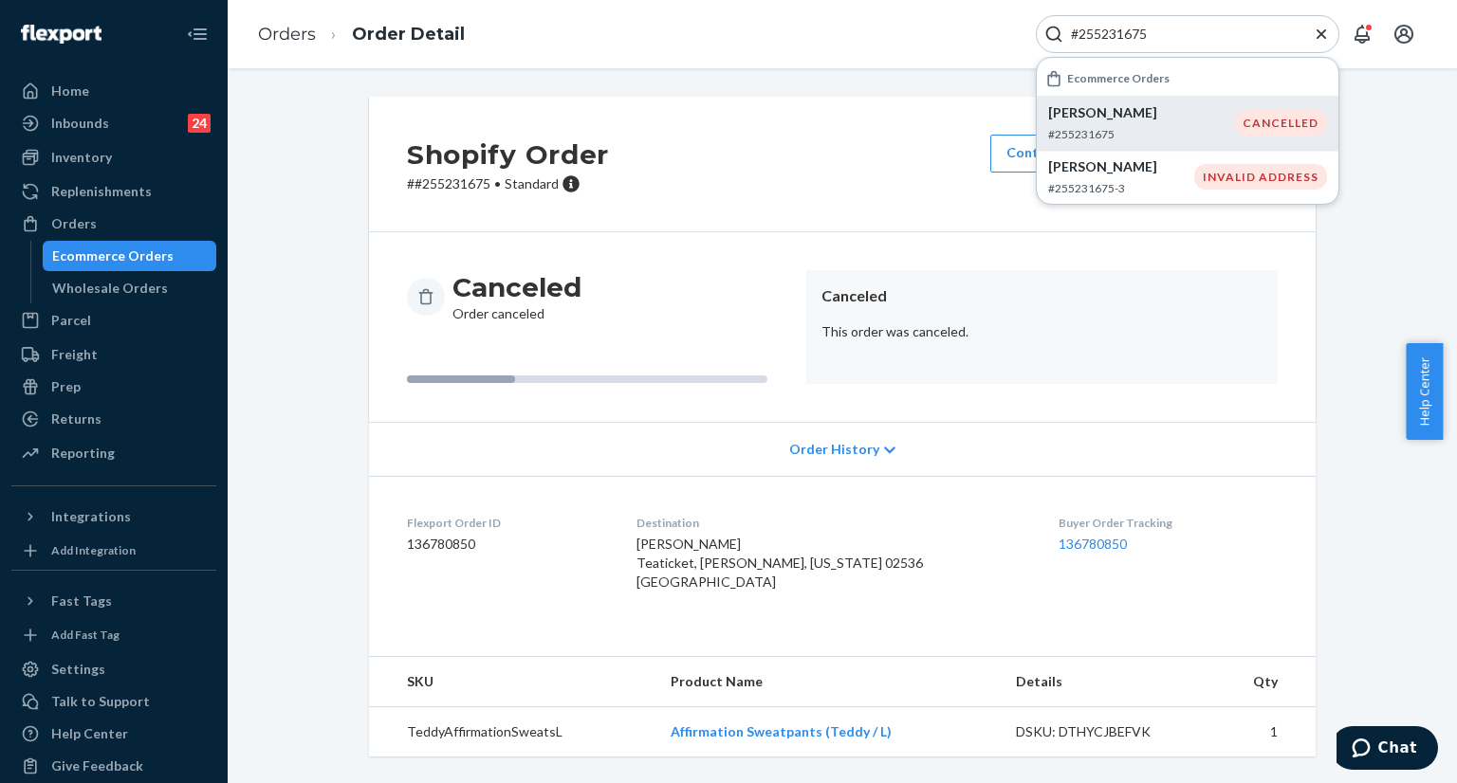
scroll to position [14, 0]
click at [1123, 171] on p "Andrew Byrd" at bounding box center [1121, 166] width 146 height 19
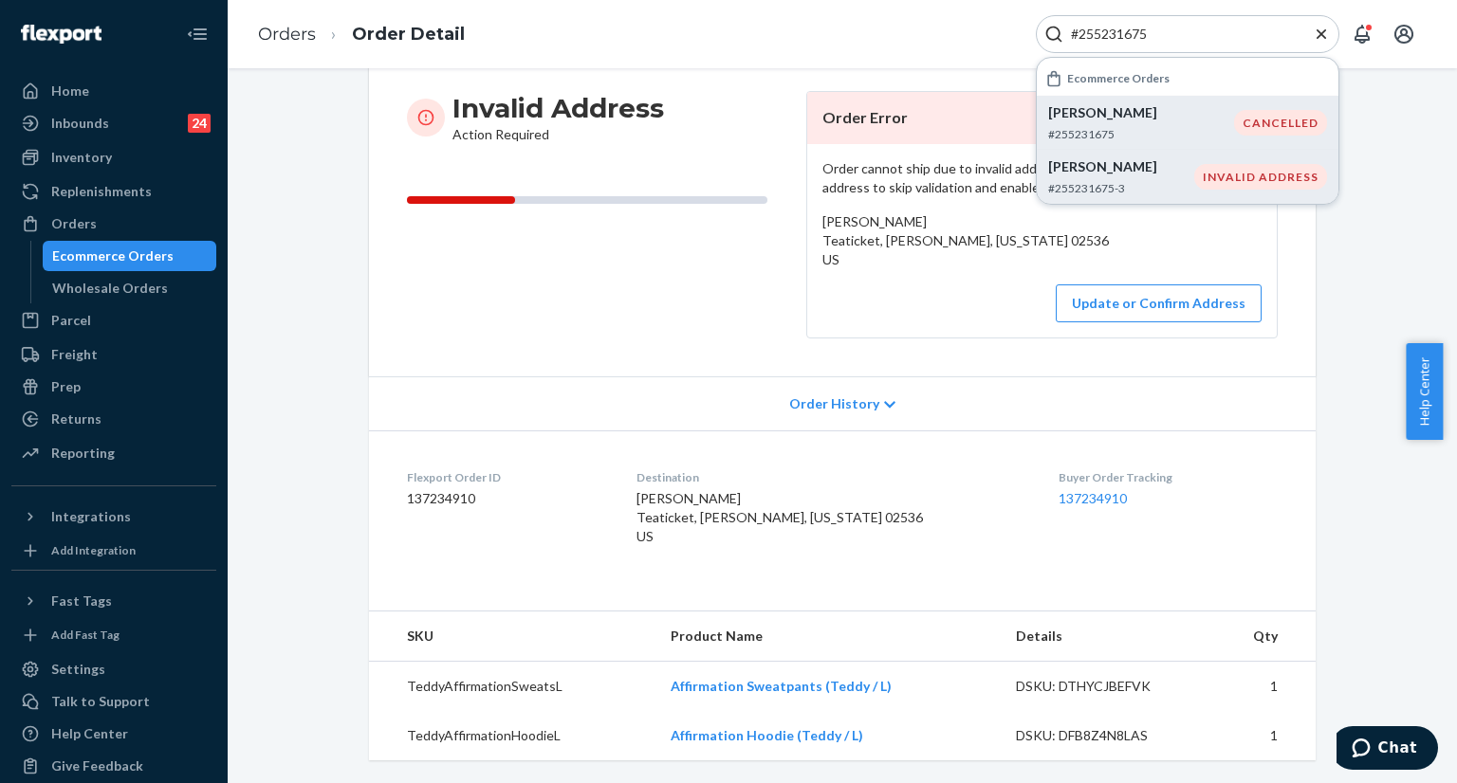
scroll to position [216, 0]
click at [1317, 32] on icon "Close Search" at bounding box center [1321, 34] width 19 height 19
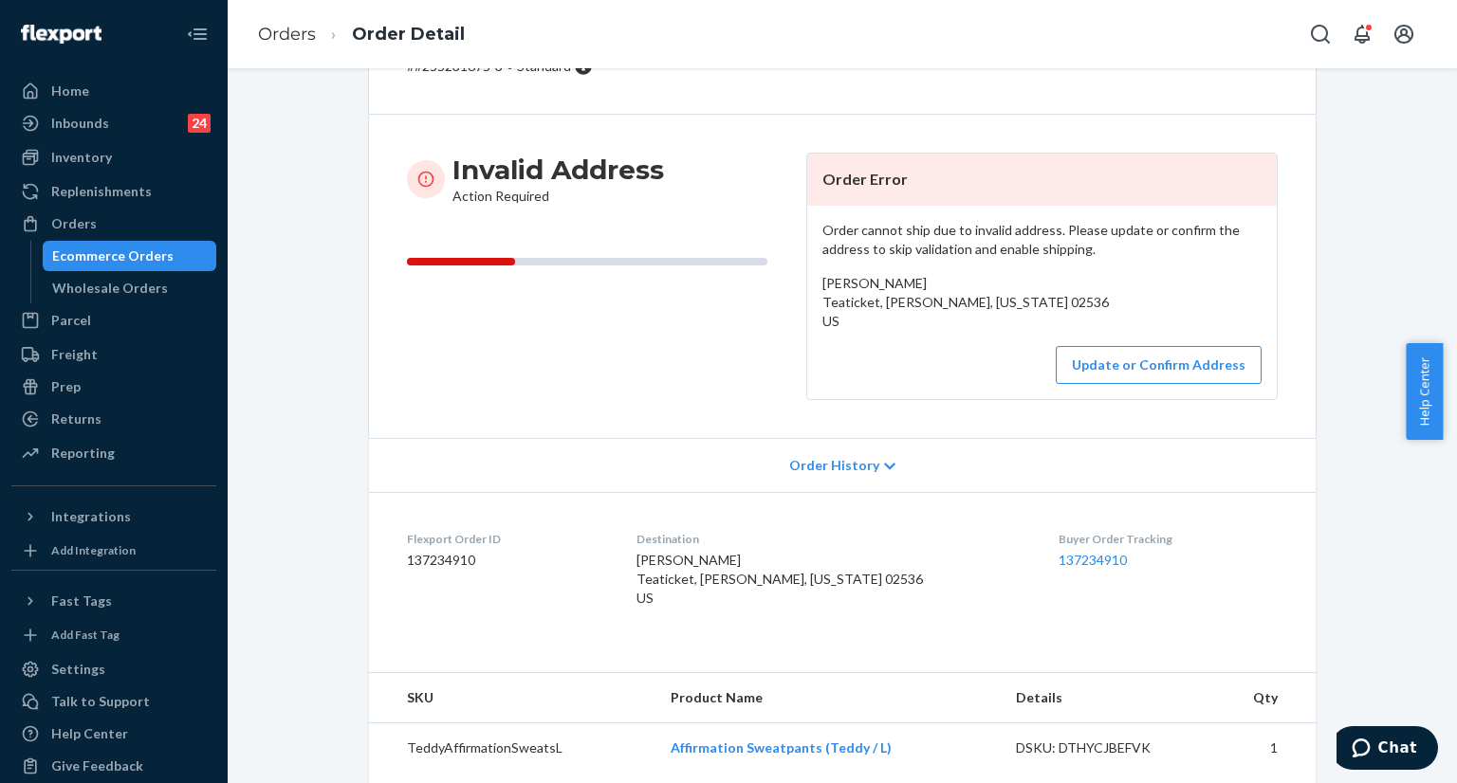
scroll to position [0, 0]
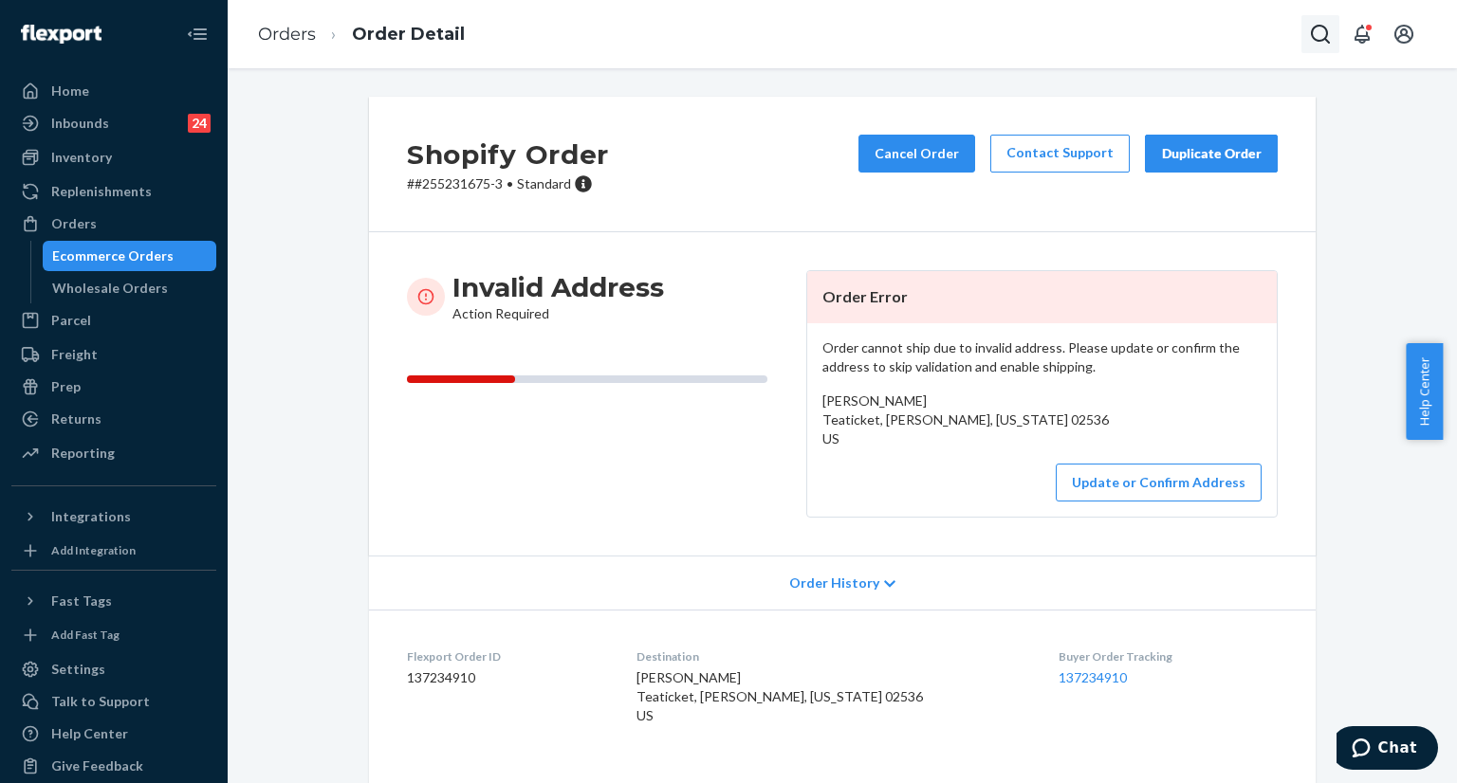
click at [1321, 39] on icon "Open Search Box" at bounding box center [1320, 34] width 23 height 23
click at [1237, 40] on input "Search Input" at bounding box center [1179, 34] width 233 height 19
type input "5 east Harbor Dr Teaticket, MA 02536"
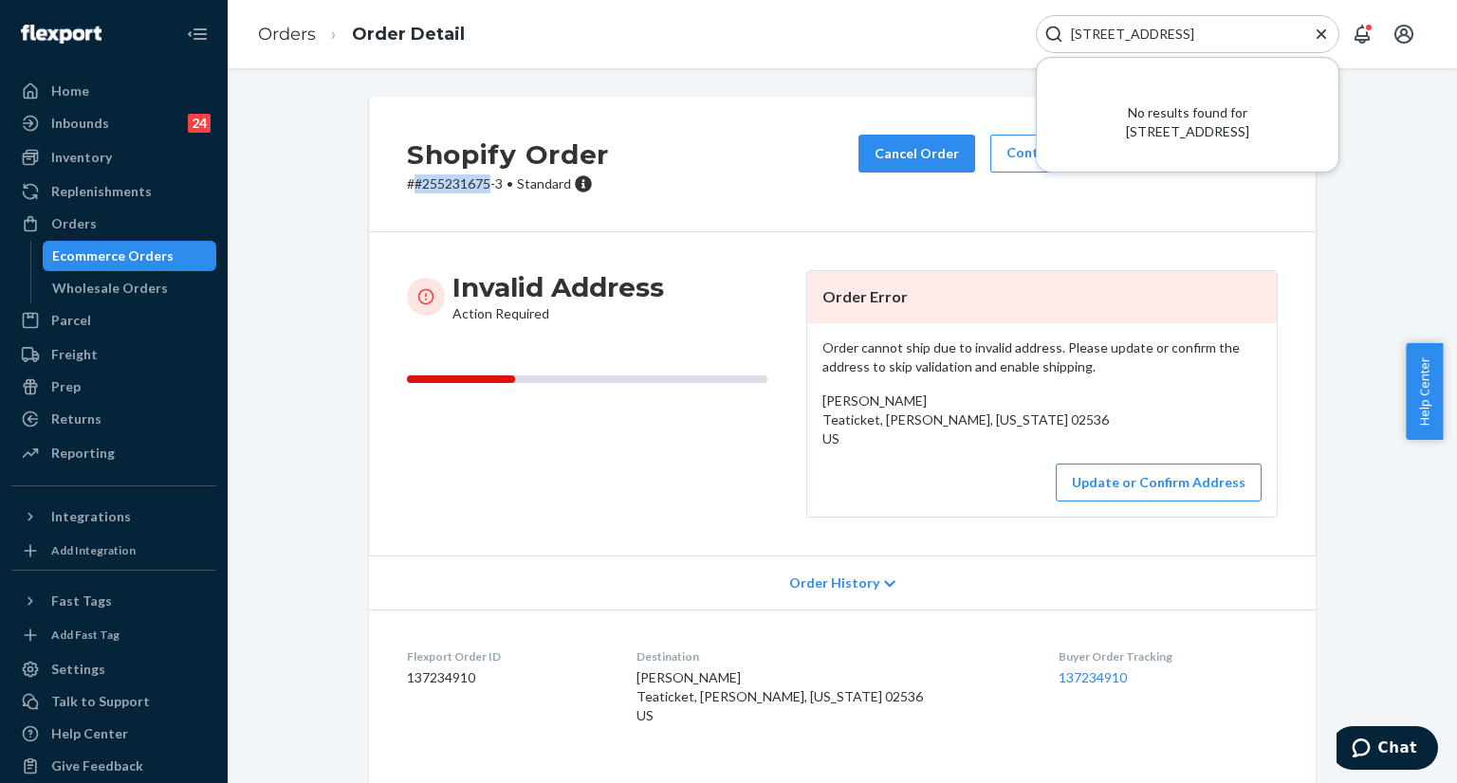
copy p "#255231675"
drag, startPoint x: 404, startPoint y: 186, endPoint x: 754, endPoint y: 160, distance: 350.9
click at [484, 186] on p "# #255231675-3 • Standard" at bounding box center [508, 183] width 202 height 19
click at [1320, 35] on icon "Close Search" at bounding box center [1320, 32] width 9 height 9
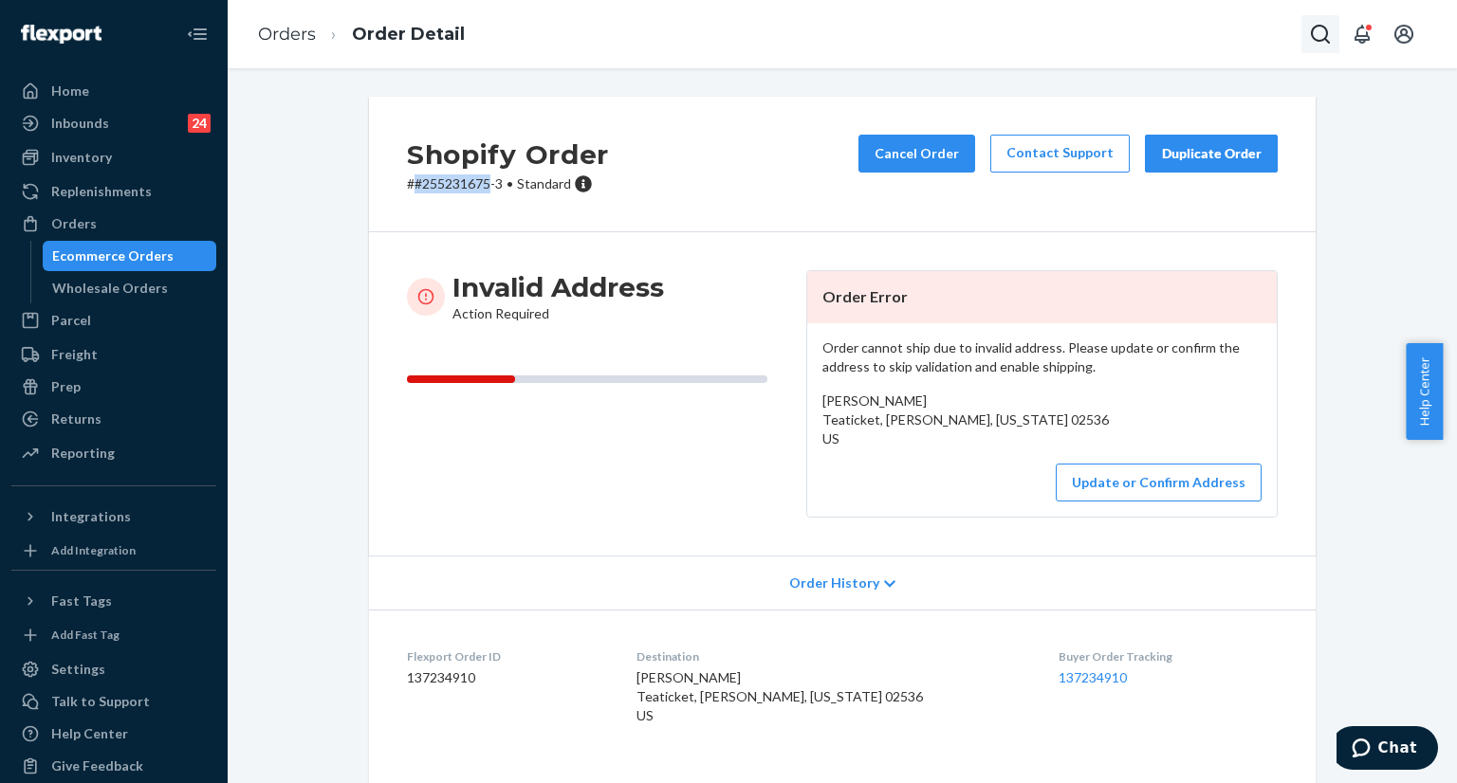
click at [1326, 36] on icon "Open Search Box" at bounding box center [1320, 34] width 19 height 19
click at [1222, 28] on input "Search Input" at bounding box center [1179, 34] width 233 height 19
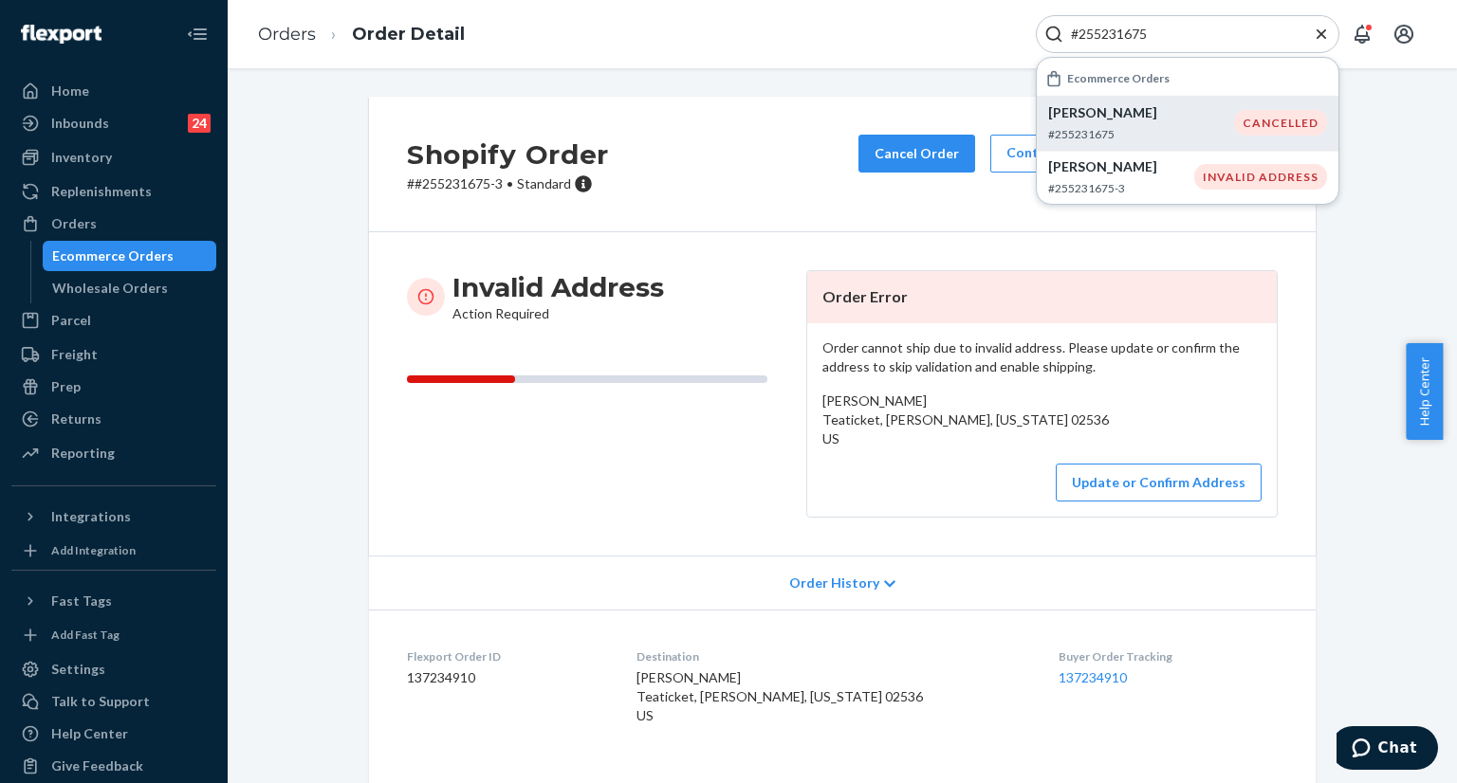
type input "#255231675"
click at [1138, 122] on div "Andrew Byrd #255231675" at bounding box center [1141, 122] width 186 height 39
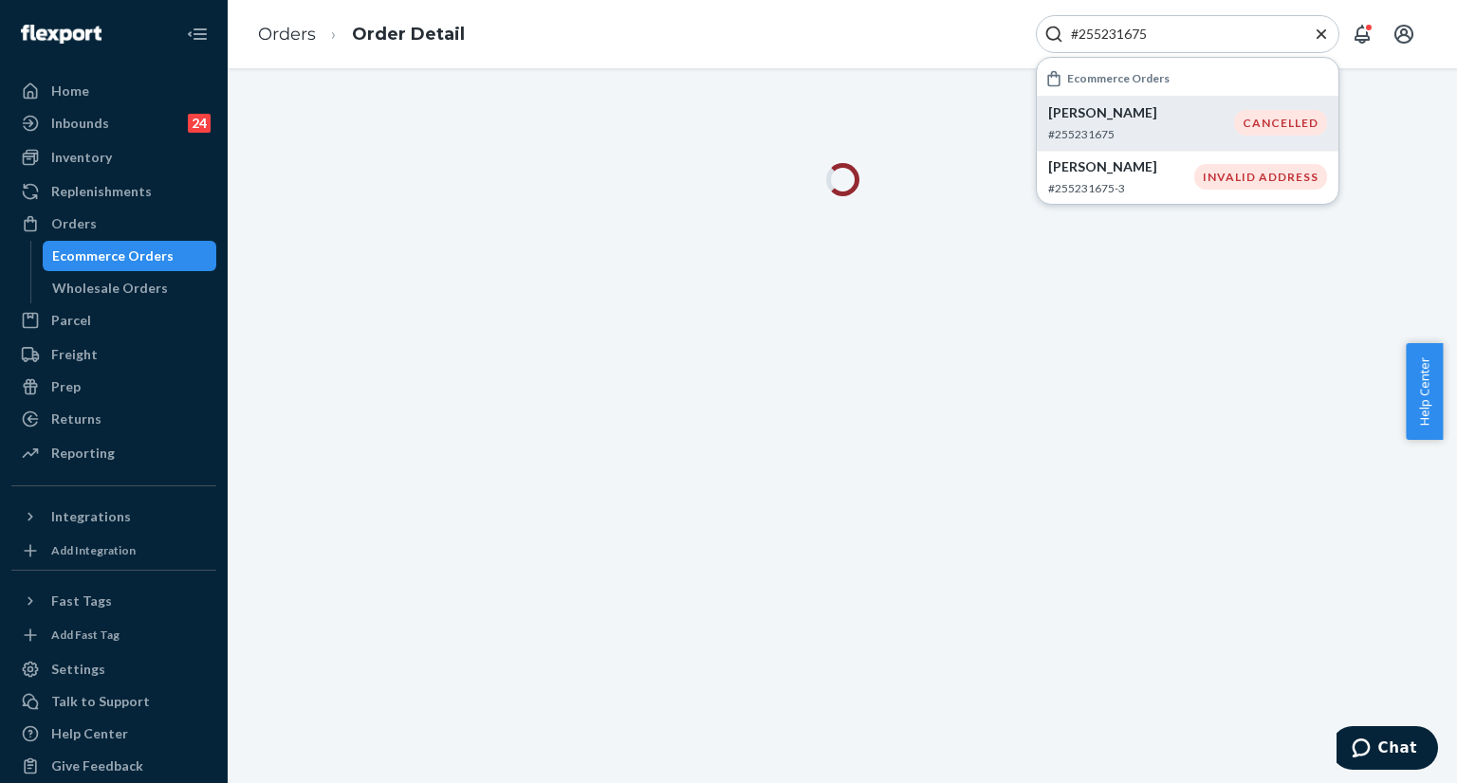
click at [1327, 35] on icon "Close Search" at bounding box center [1321, 34] width 19 height 19
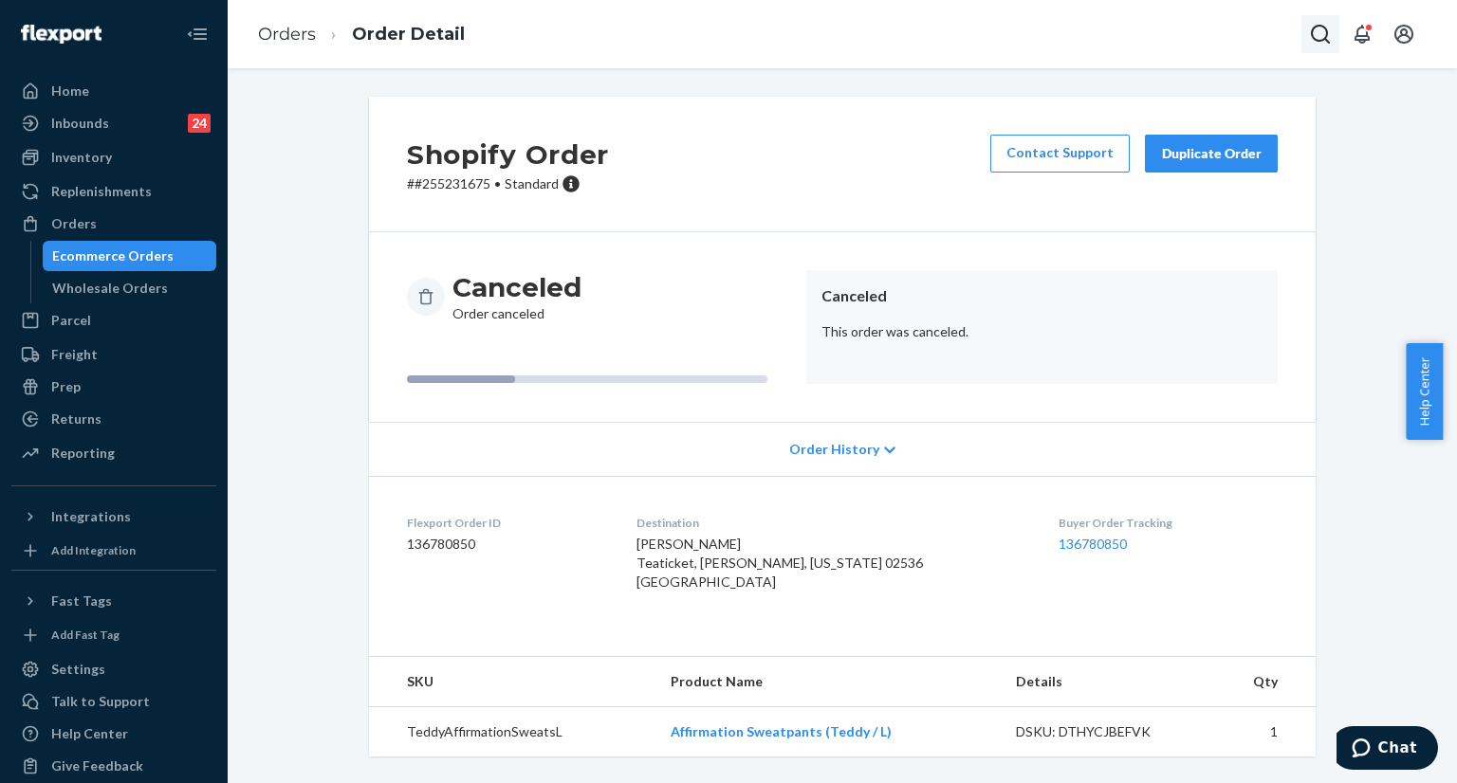
click at [1313, 32] on icon "Open Search Box" at bounding box center [1320, 34] width 23 height 23
click at [1239, 41] on input "Search Input" at bounding box center [1179, 34] width 233 height 19
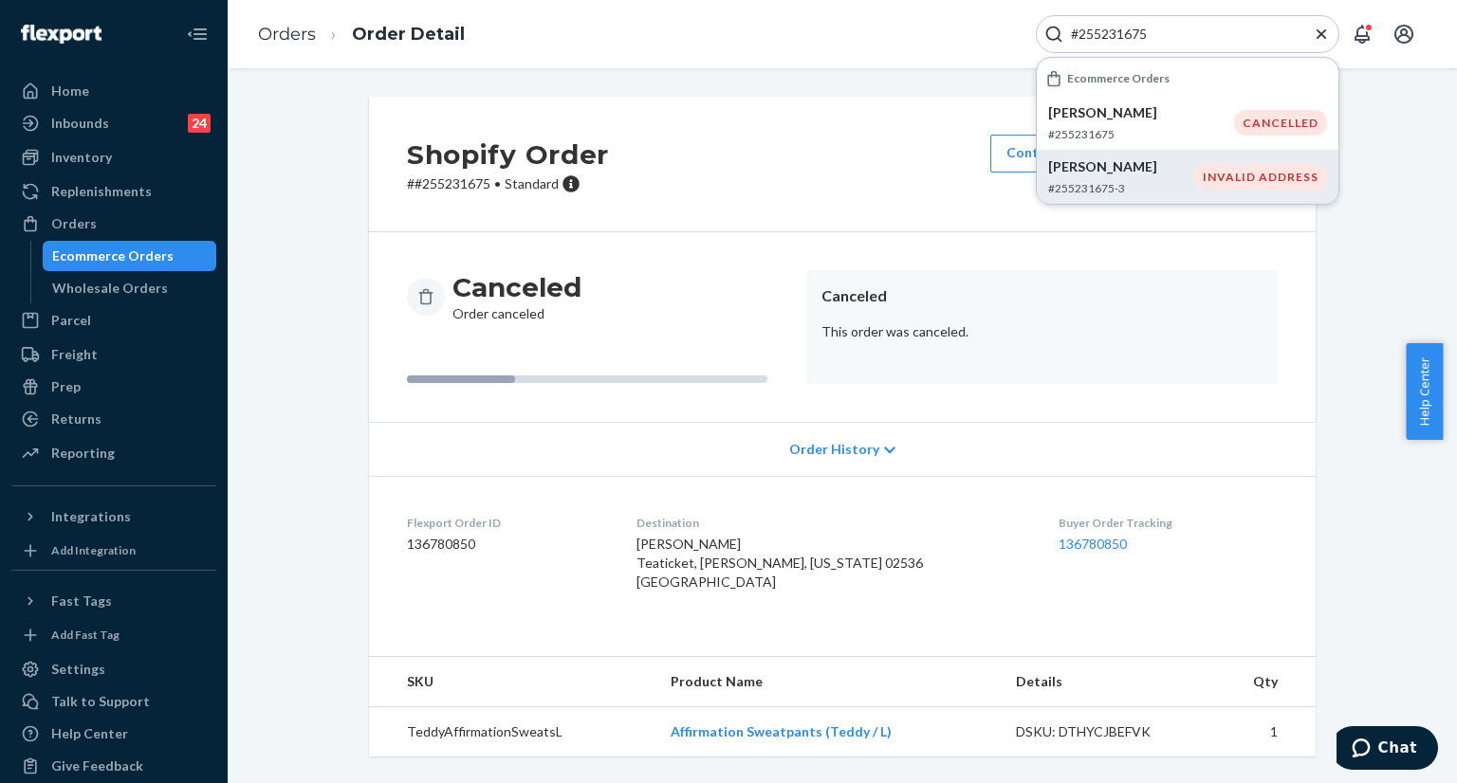
type input "#255231675"
click at [1108, 181] on p "#255231675-3" at bounding box center [1121, 188] width 146 height 16
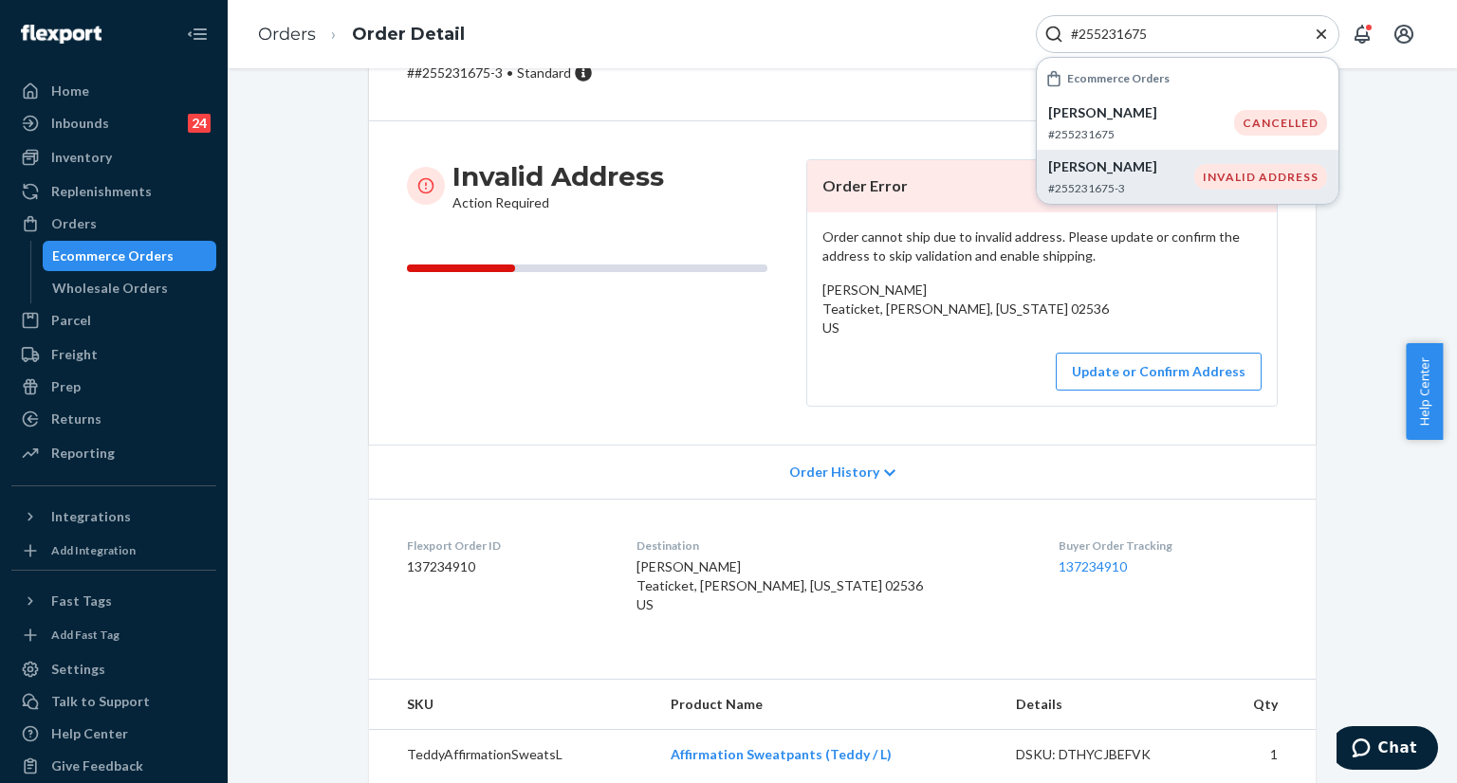
scroll to position [216, 0]
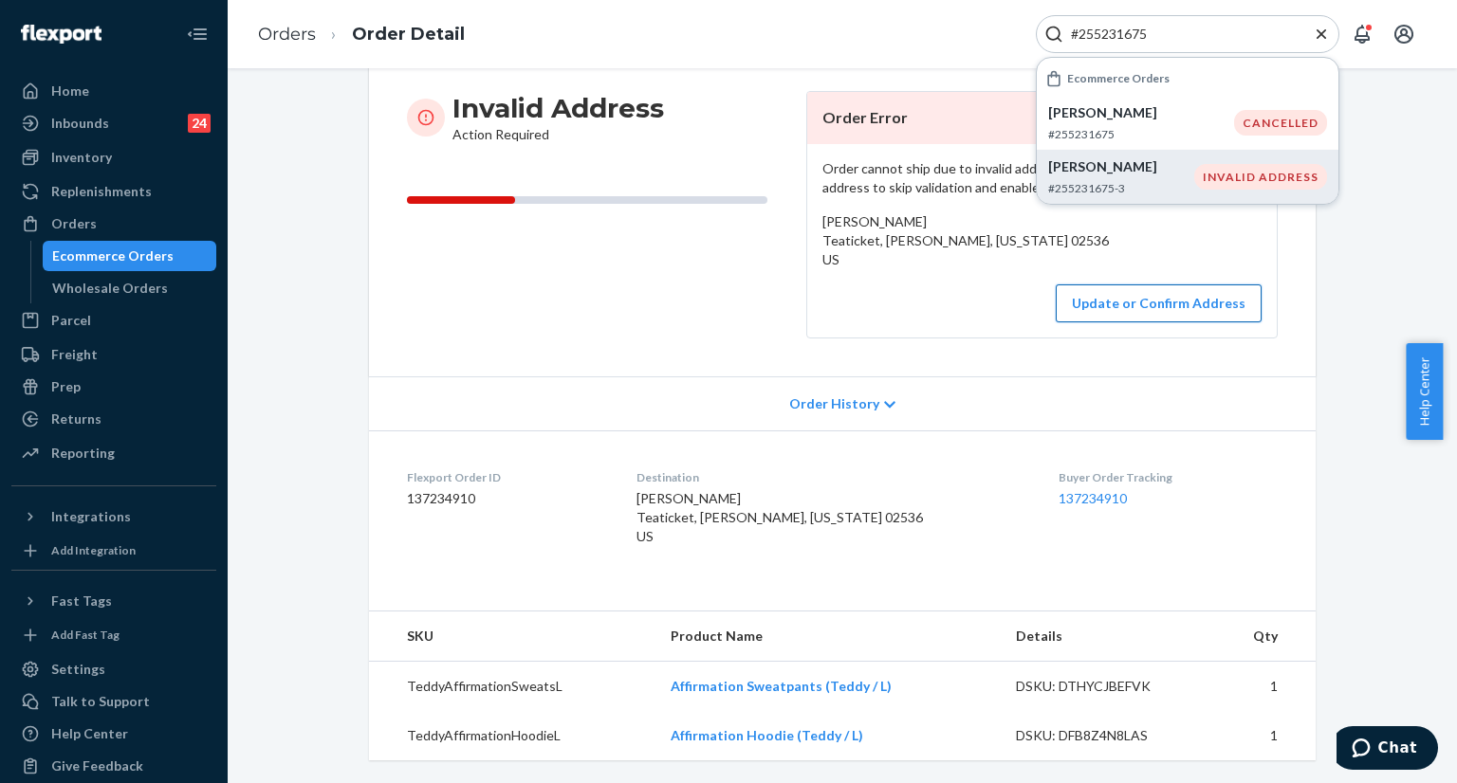
click at [1161, 286] on button "Update or Confirm Address" at bounding box center [1158, 303] width 206 height 38
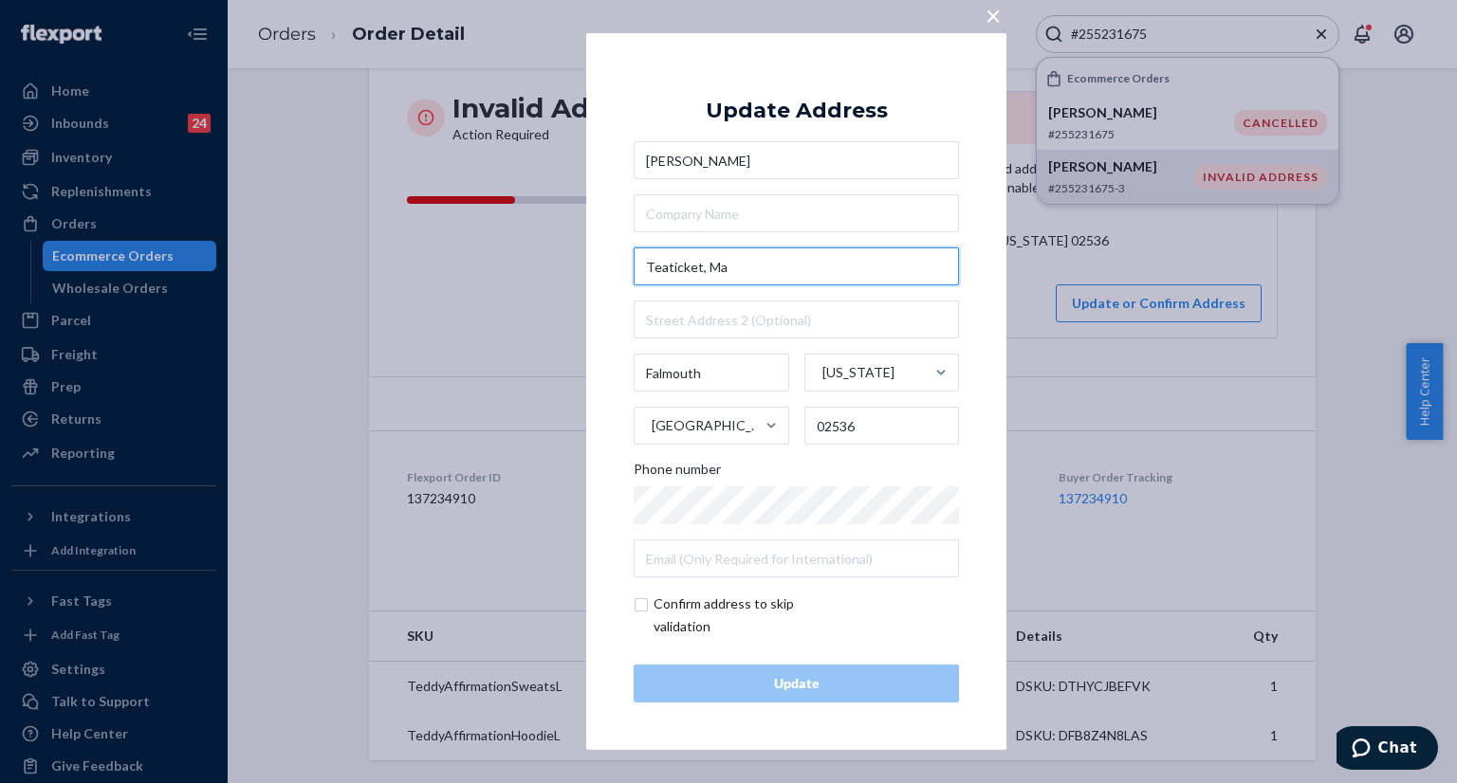
click at [748, 273] on input "Teaticket, Ma" at bounding box center [795, 267] width 325 height 38
paste input "5 east Harbor Dr Teaticket, MA 02536"
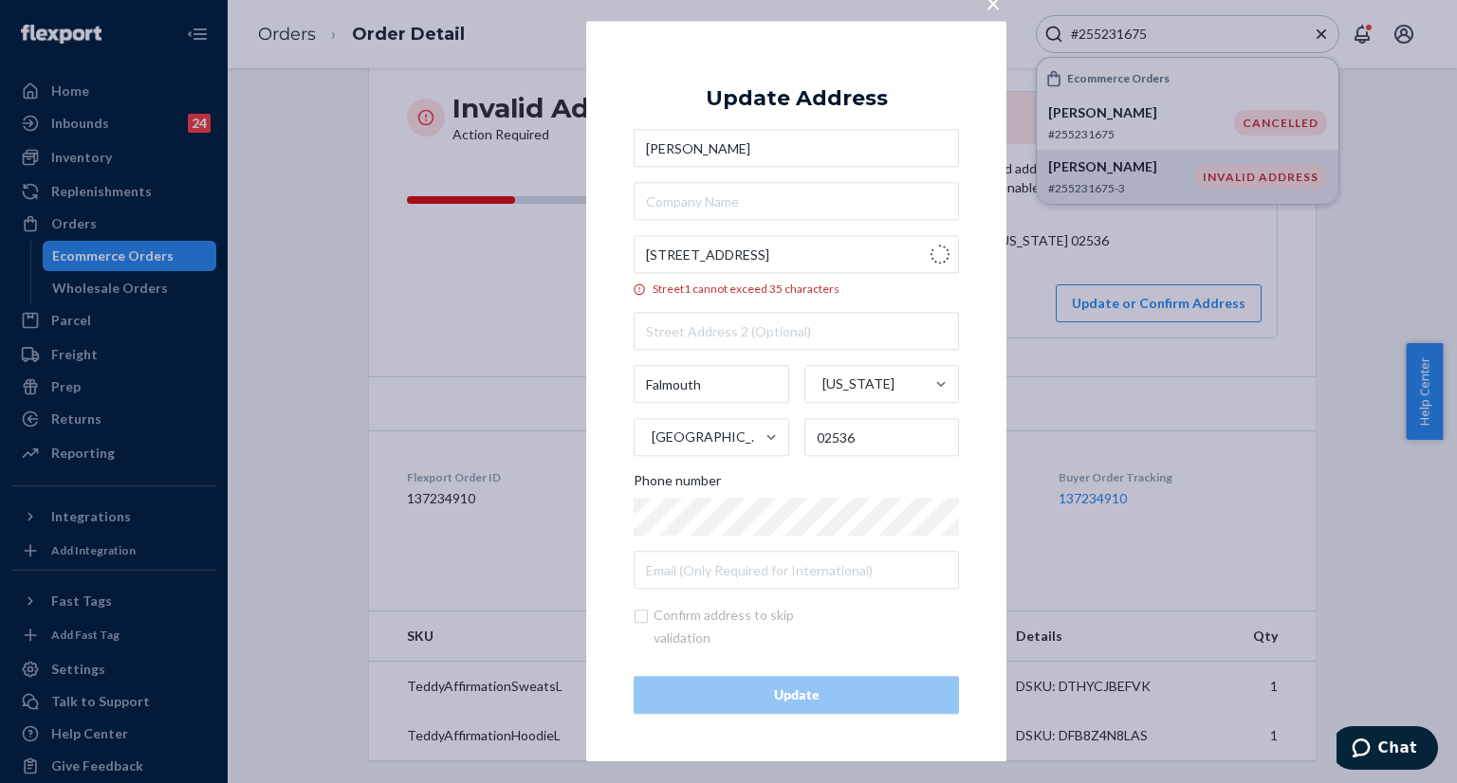
type input "5 E Harbor Dr"
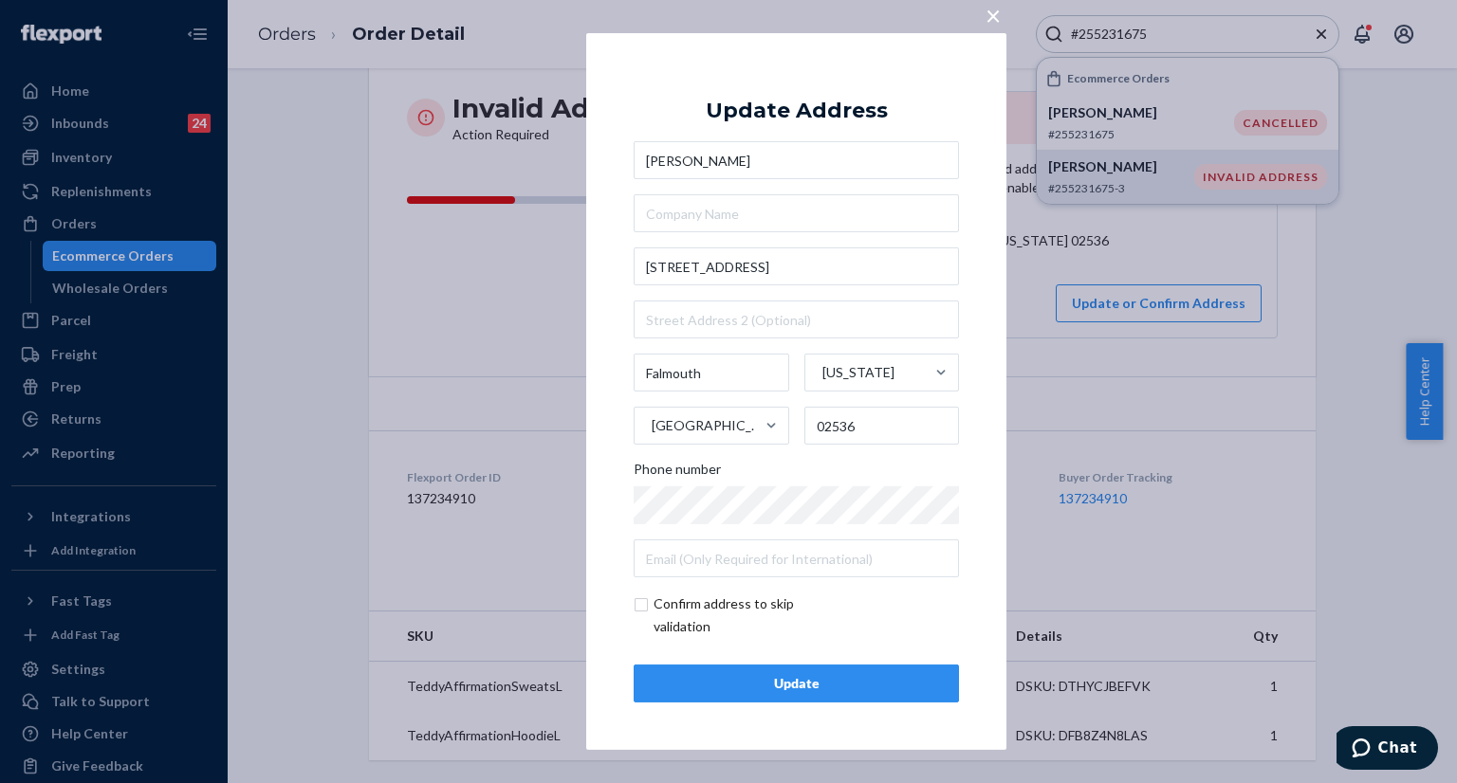
click at [789, 691] on div "Update" at bounding box center [796, 683] width 293 height 19
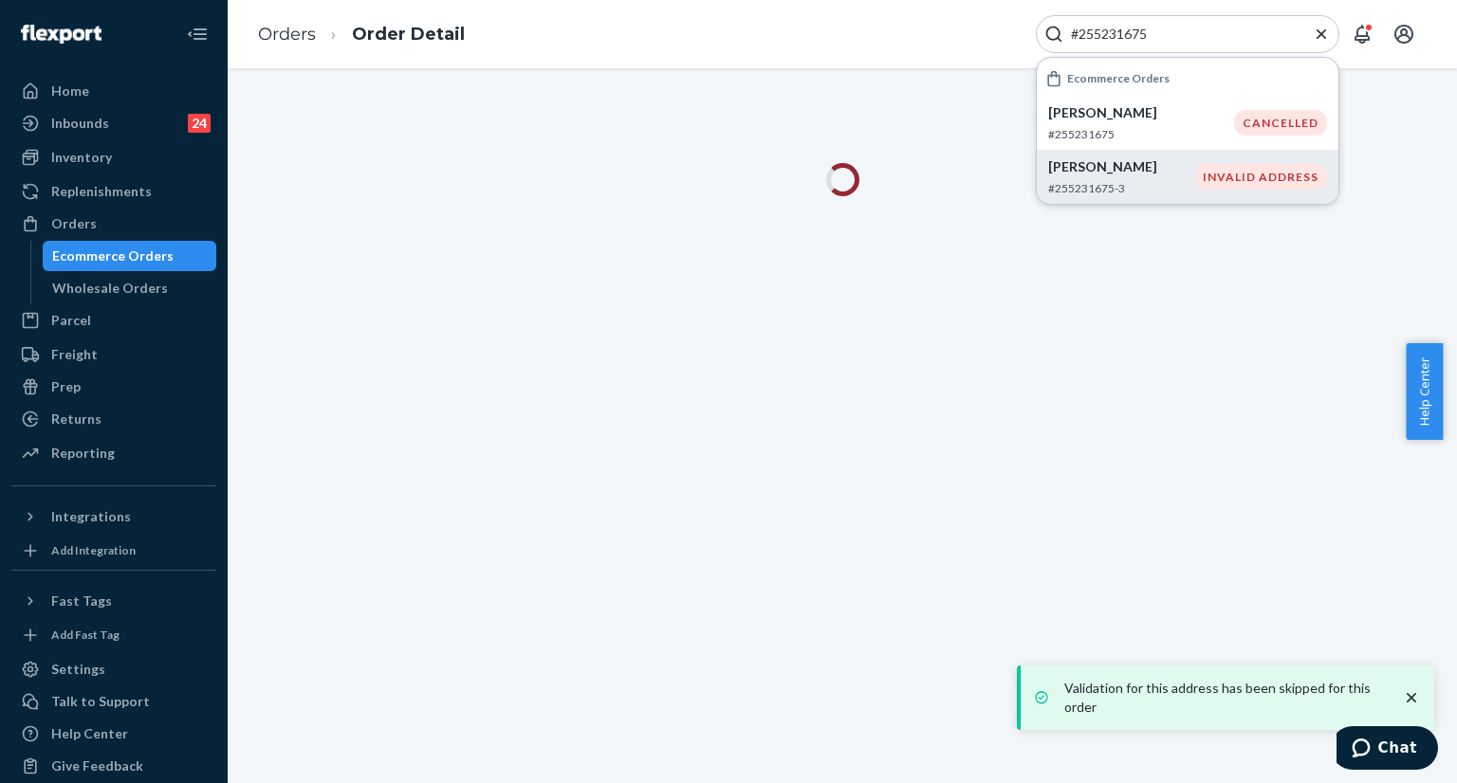
scroll to position [0, 0]
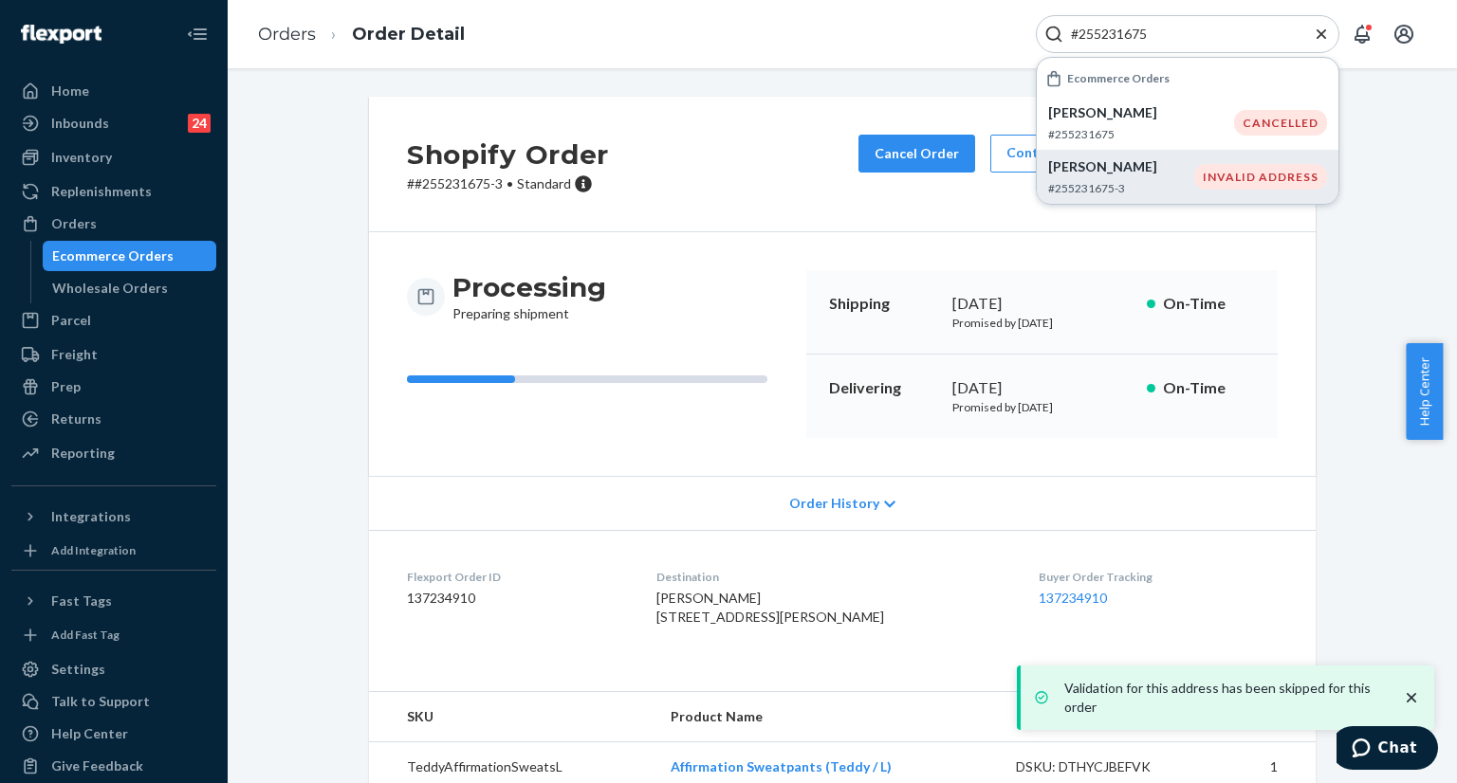
click at [1321, 28] on icon "Close Search" at bounding box center [1321, 34] width 19 height 19
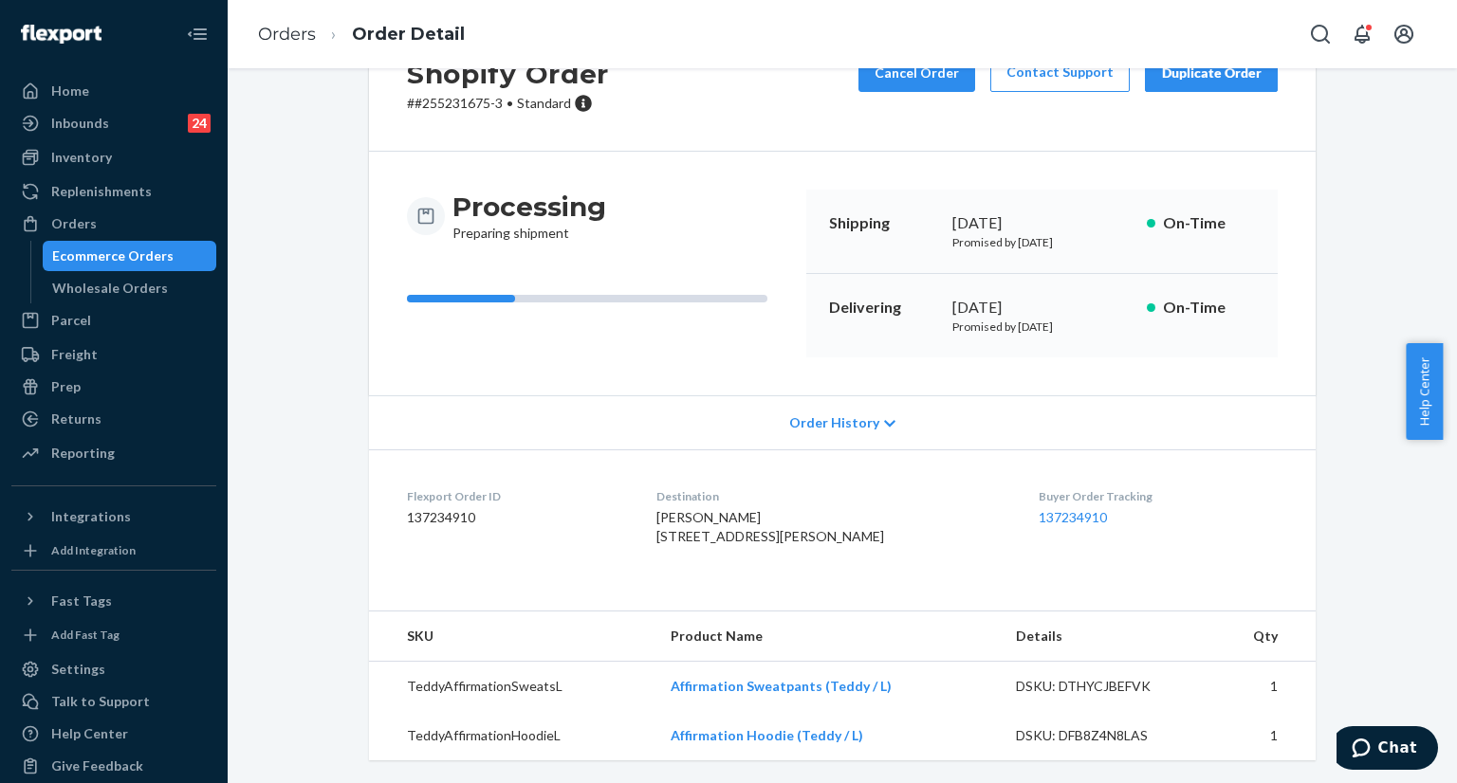
scroll to position [118, 0]
click at [704, 512] on span "Andrew Byrd 5 E Harbor Dr Falmouth, MA 02536-5807 US" at bounding box center [770, 526] width 228 height 35
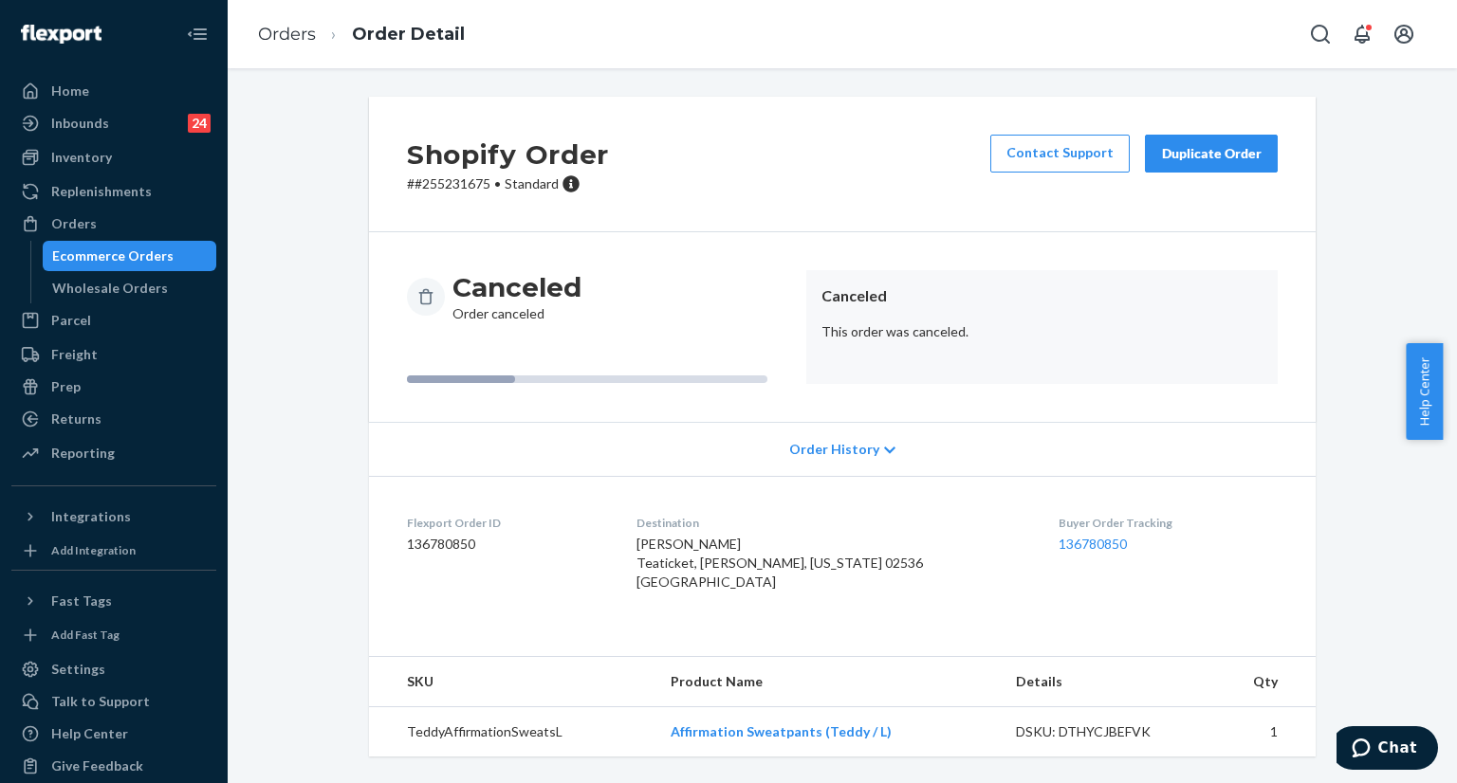
scroll to position [14, 0]
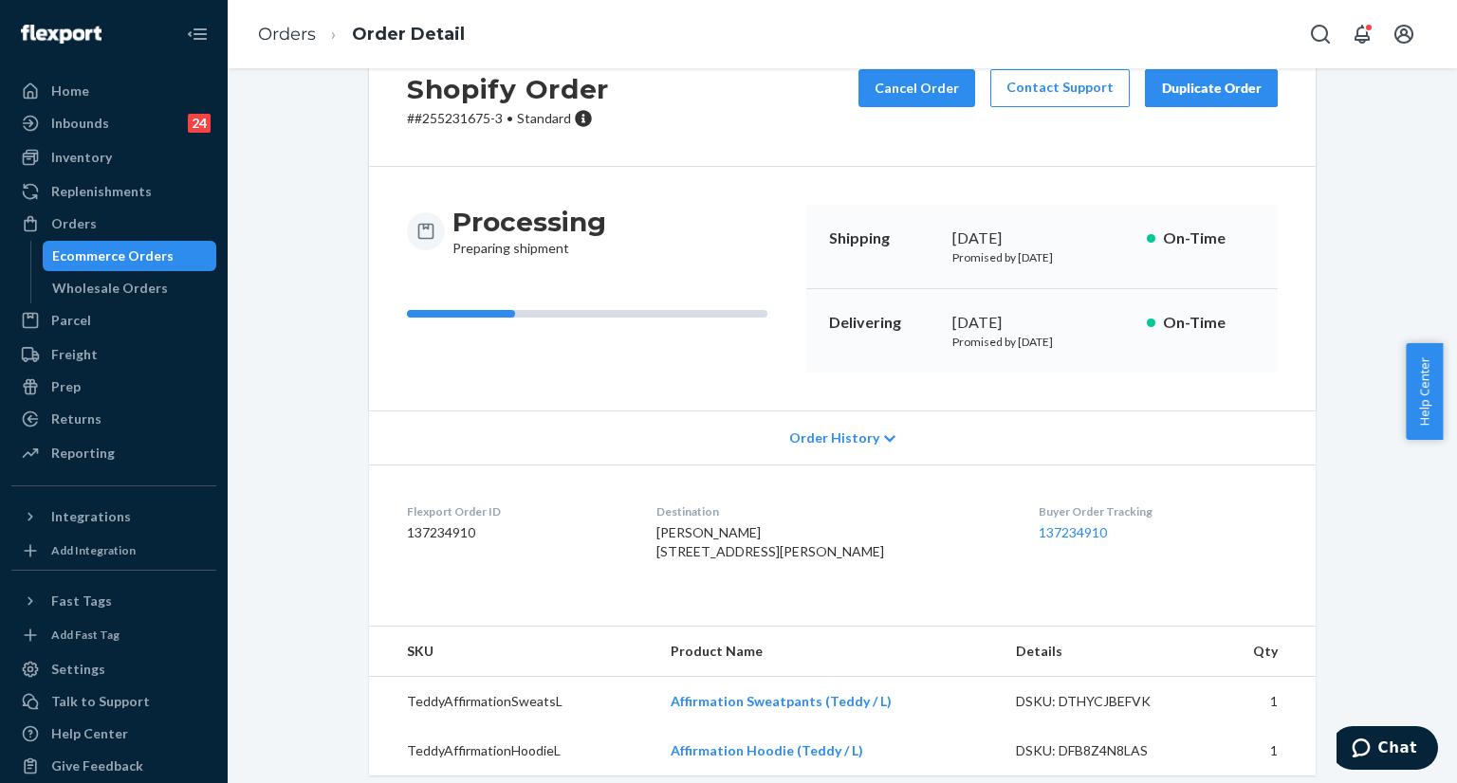
scroll to position [118, 0]
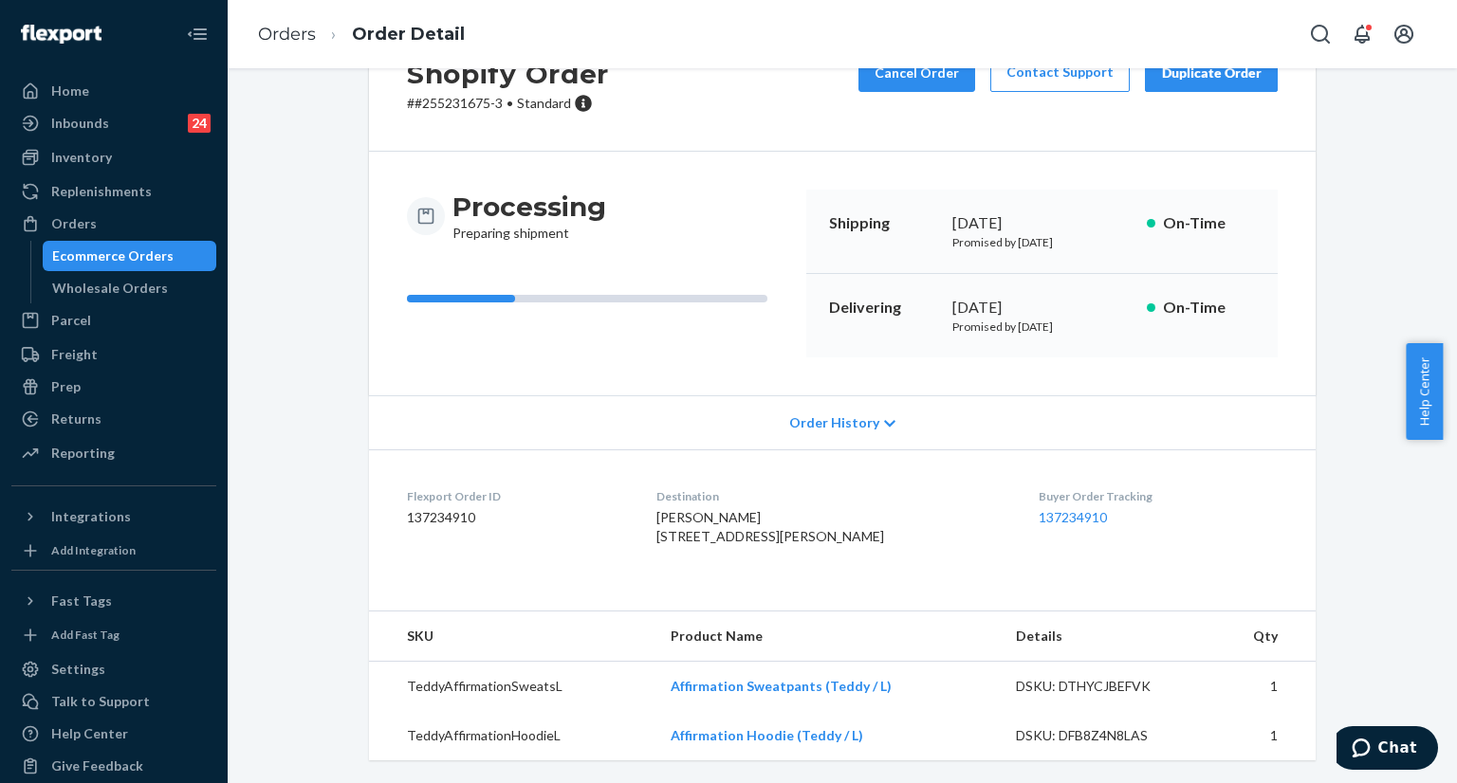
copy span "5 E Harbor Dr Falmouth, MA 02536-5807 US"
drag, startPoint x: 670, startPoint y: 502, endPoint x: 584, endPoint y: 174, distance: 339.0
click at [709, 499] on dl "Flexport Order ID 137234910 Destination Andrew Byrd 5 E Harbor Dr Falmouth, MA …" at bounding box center [842, 521] width 946 height 142
drag, startPoint x: 1263, startPoint y: 342, endPoint x: 1135, endPoint y: 289, distance: 138.6
click at [1262, 342] on div "Processing Preparing shipment Shipping September 25, 2025 Promised by September…" at bounding box center [842, 274] width 946 height 244
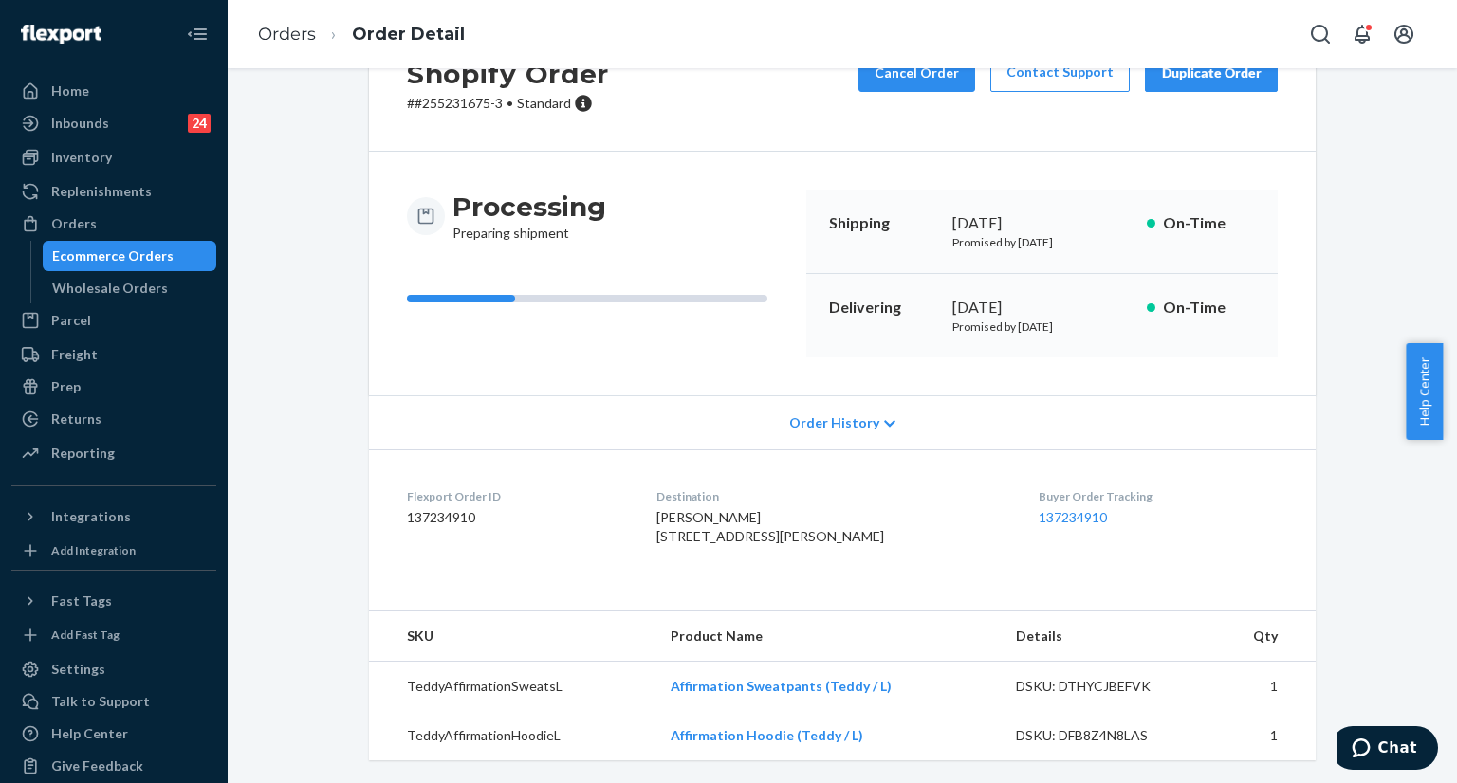
drag, startPoint x: 940, startPoint y: 189, endPoint x: 951, endPoint y: 188, distance: 11.4
click at [945, 190] on div "Shipping September 25, 2025 Promised by September 25, 2025 On-Time" at bounding box center [1041, 232] width 471 height 84
drag, startPoint x: 989, startPoint y: 188, endPoint x: 1024, endPoint y: 188, distance: 35.1
click at [1024, 212] on div "[DATE]" at bounding box center [1041, 223] width 179 height 22
drag, startPoint x: 949, startPoint y: 184, endPoint x: 983, endPoint y: 184, distance: 34.1
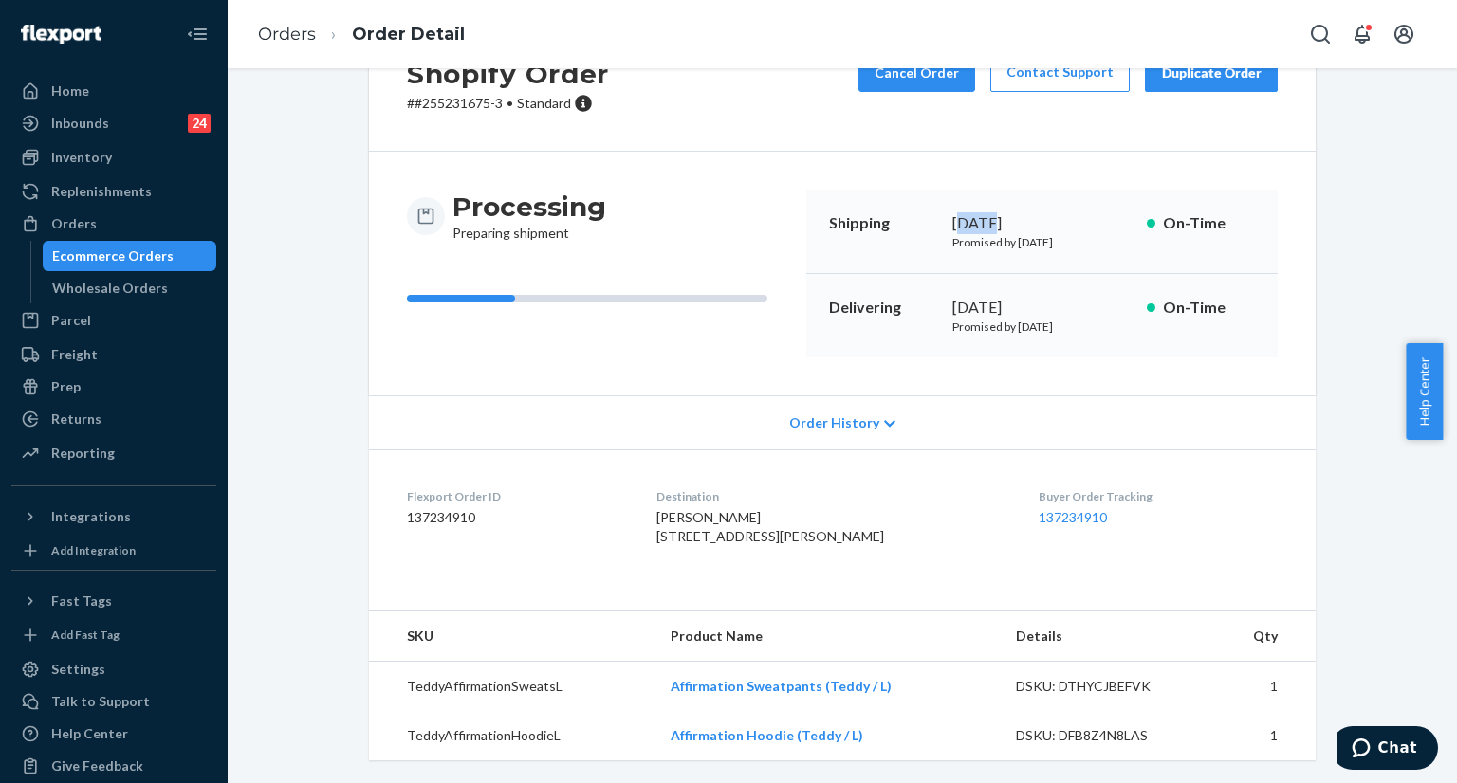
click at [983, 212] on div "[DATE]" at bounding box center [1041, 223] width 179 height 22
copy div "[DATE]"
drag, startPoint x: 933, startPoint y: 179, endPoint x: 956, endPoint y: 138, distance: 47.5
click at [1091, 194] on div "Shipping September 25, 2025 Promised by September 25, 2025 On-Time" at bounding box center [1041, 232] width 471 height 84
copy div "[DATE]"
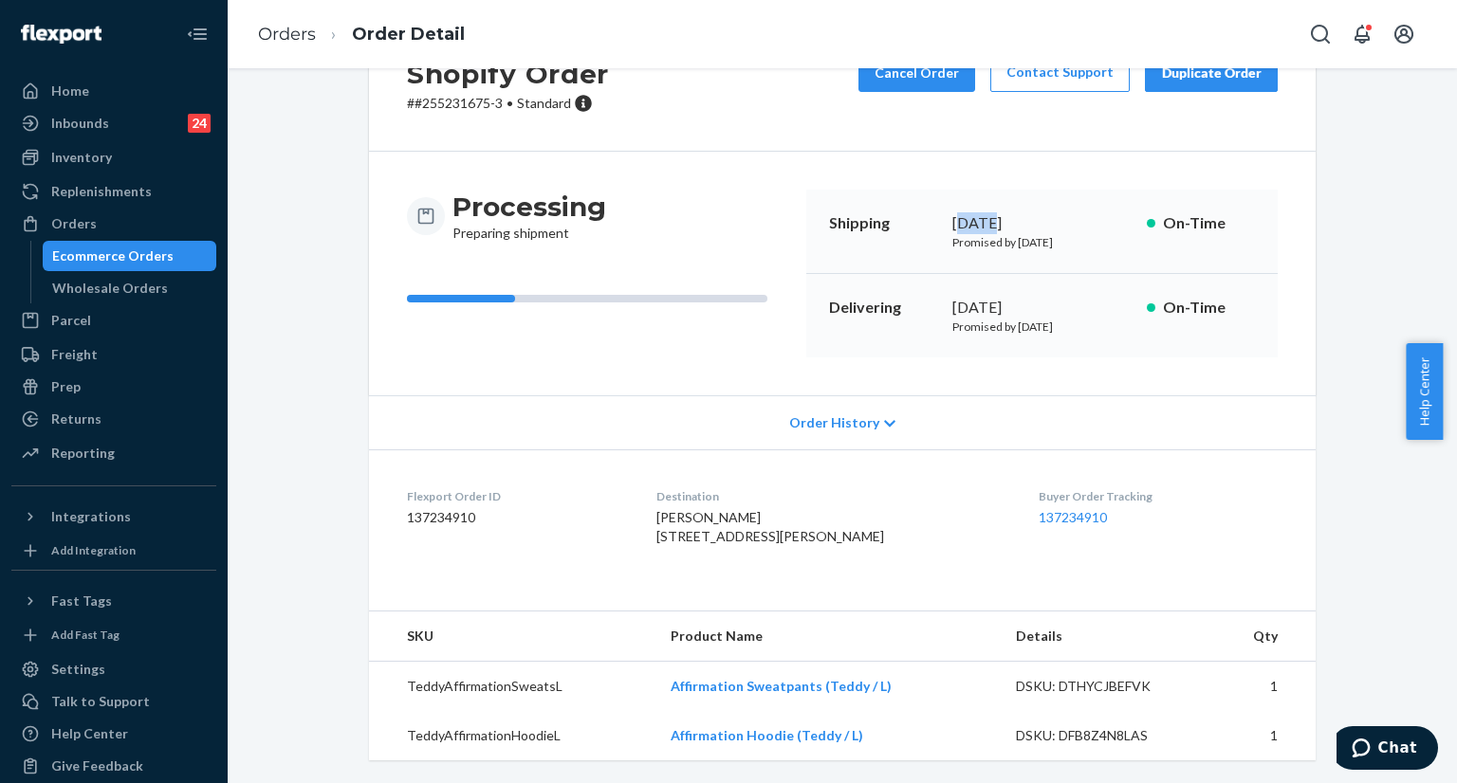
drag, startPoint x: 941, startPoint y: 270, endPoint x: 917, endPoint y: 190, distance: 84.0
click at [1055, 274] on div "Delivering [DATE] Promised by [DATE] On-Time" at bounding box center [1041, 315] width 471 height 83
copy link "137234910"
drag, startPoint x: 1016, startPoint y: 483, endPoint x: 1085, endPoint y: 468, distance: 70.9
click at [1094, 484] on dl "Flexport Order ID 137234910 Destination Andrew Byrd 5 E Harbor Dr Falmouth, MA …" at bounding box center [842, 521] width 946 height 142
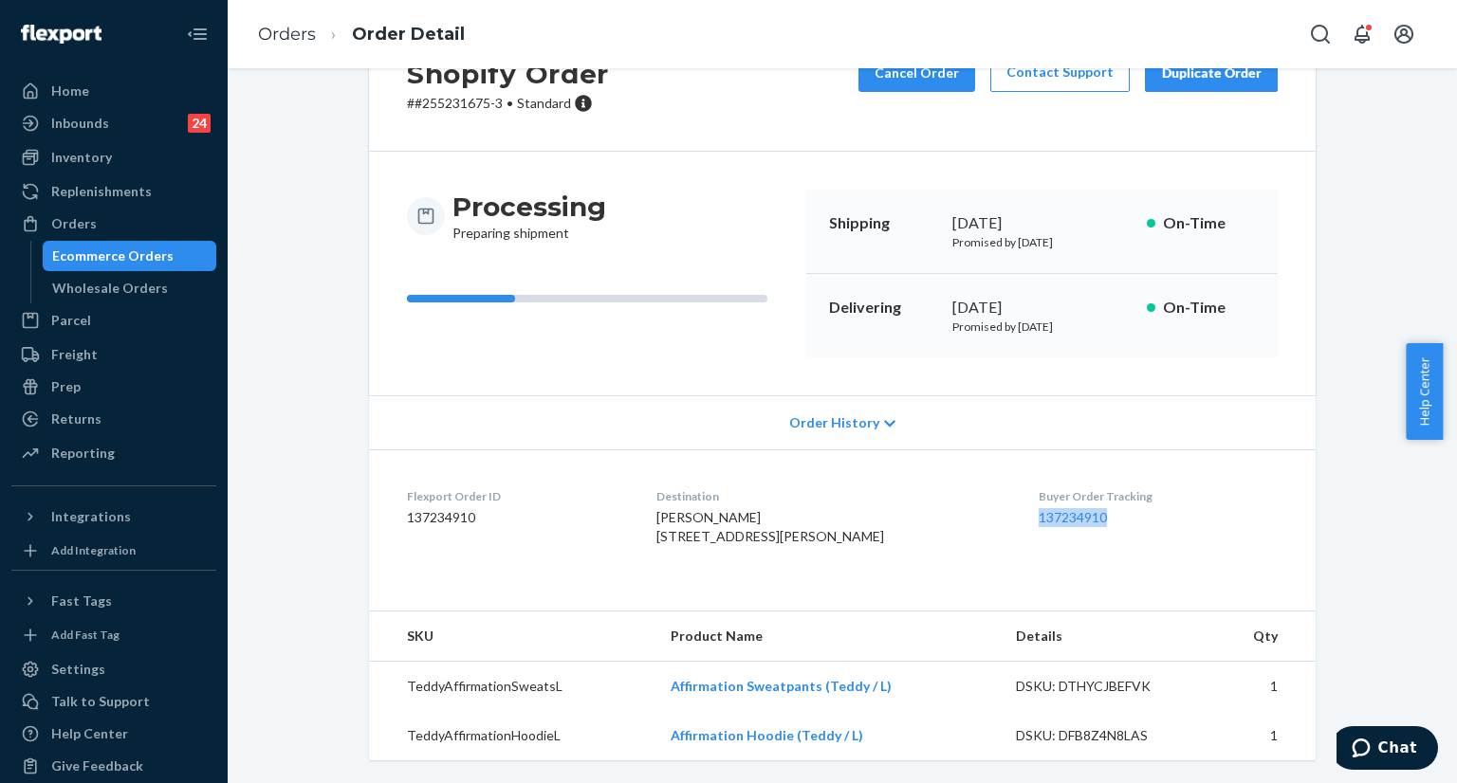
click at [1275, 490] on dl "Flexport Order ID 137234910 Destination Andrew Byrd 5 E Harbor Dr Falmouth, MA …" at bounding box center [842, 521] width 946 height 142
click at [1320, 38] on icon "Open Search Box" at bounding box center [1320, 34] width 23 height 23
click at [1195, 32] on input "Search Input" at bounding box center [1179, 34] width 233 height 19
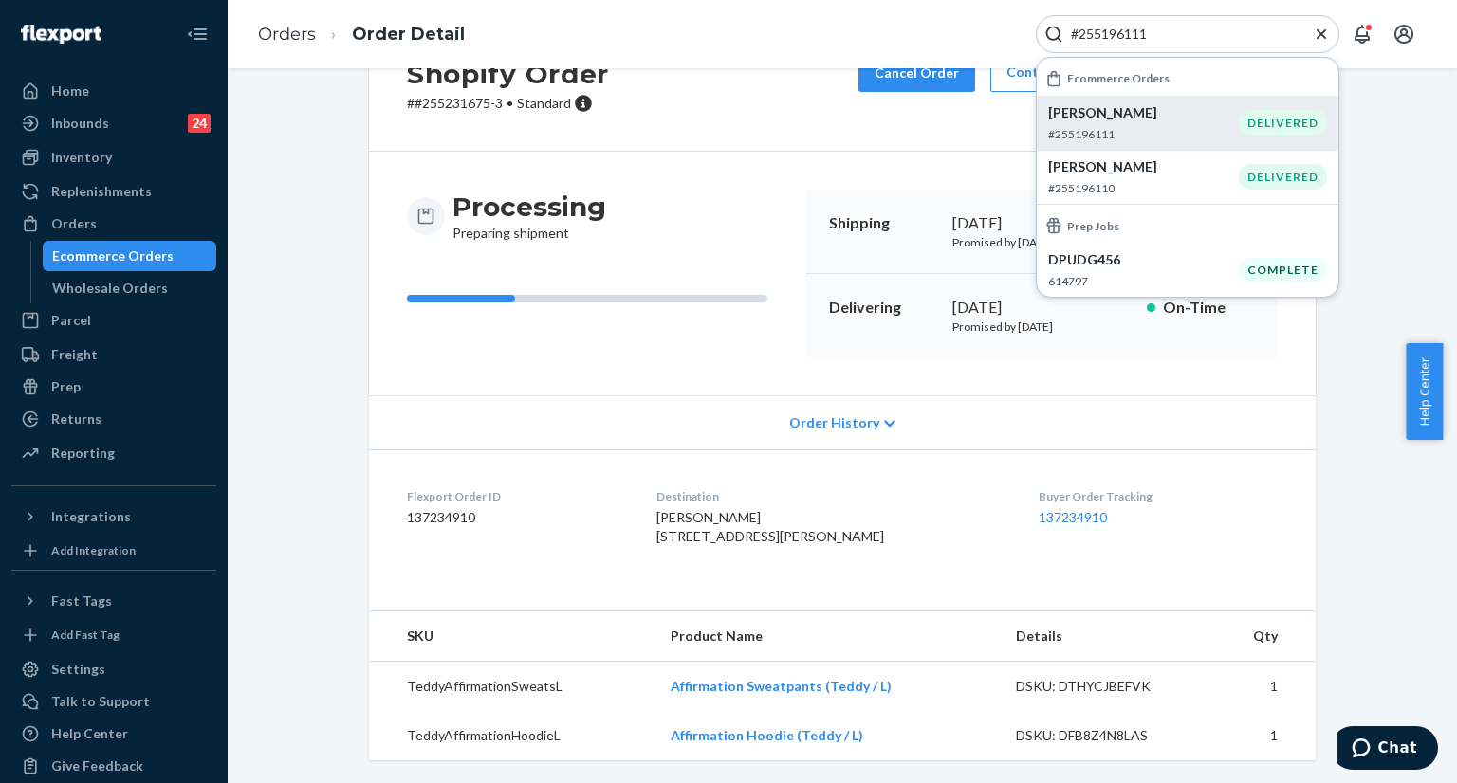
type input "#255196111"
click at [1123, 130] on p "#255196111" at bounding box center [1143, 134] width 191 height 16
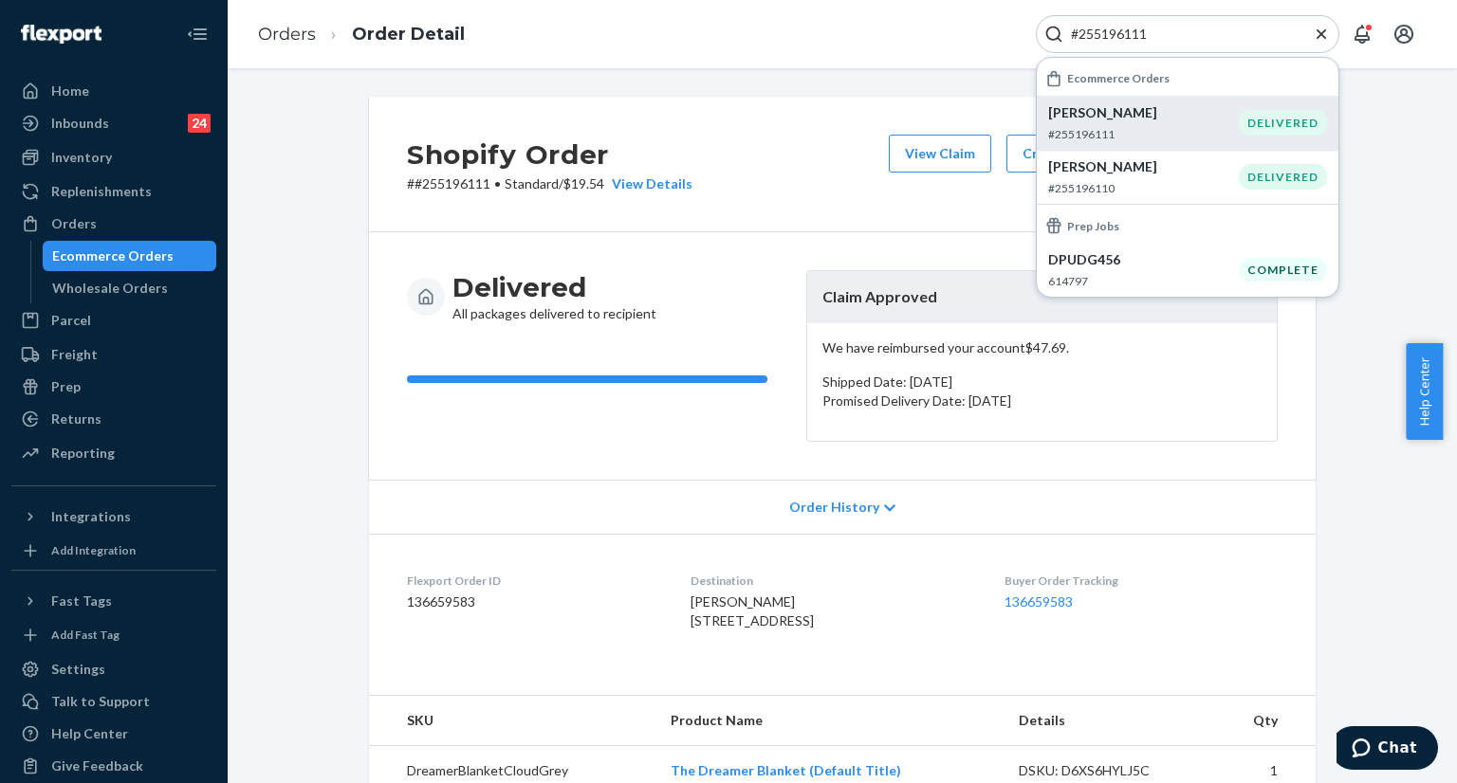
click at [285, 358] on div "Shopify Order # #255196111 • Standard / $19.54 View Details View Claim Create R…" at bounding box center [842, 709] width 1201 height 1225
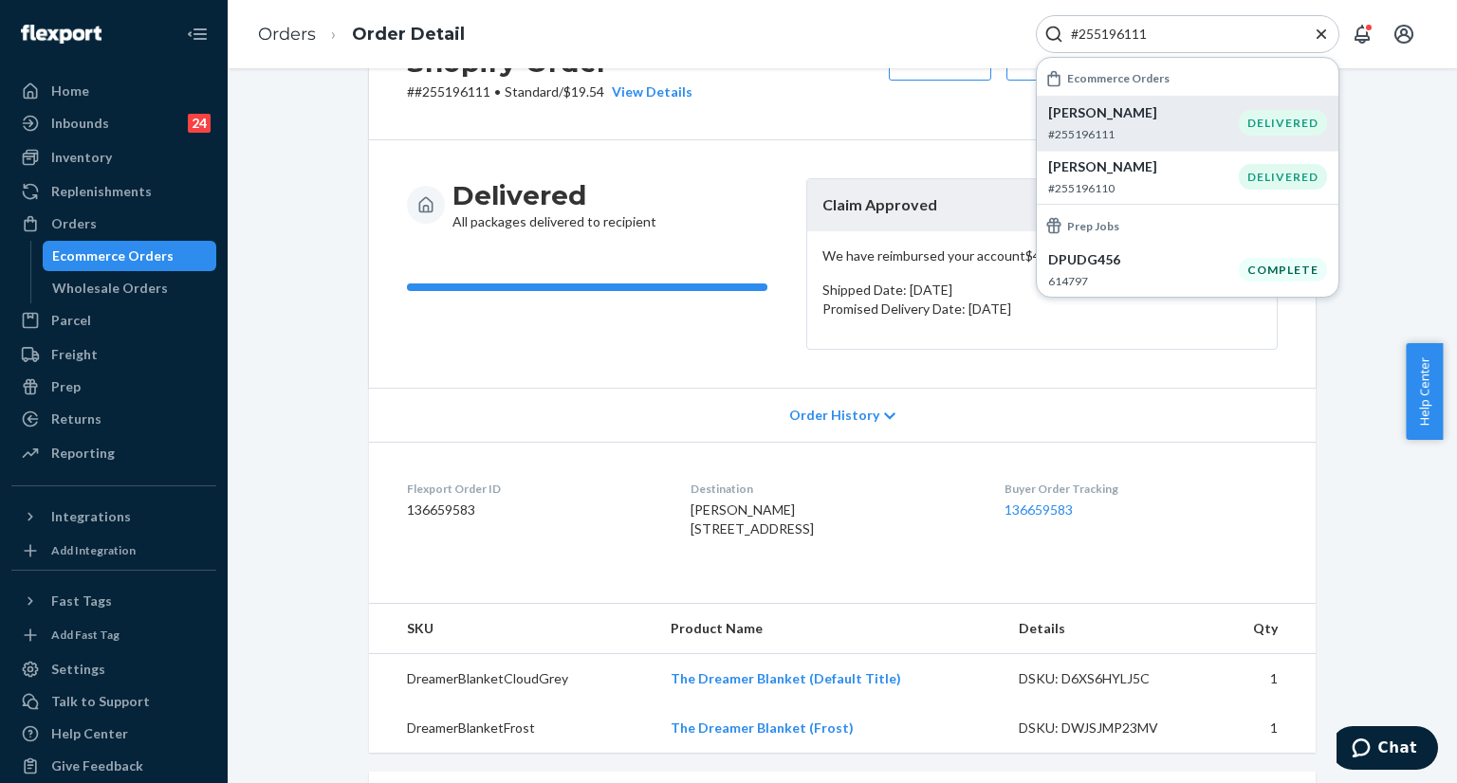
scroll to position [284, 0]
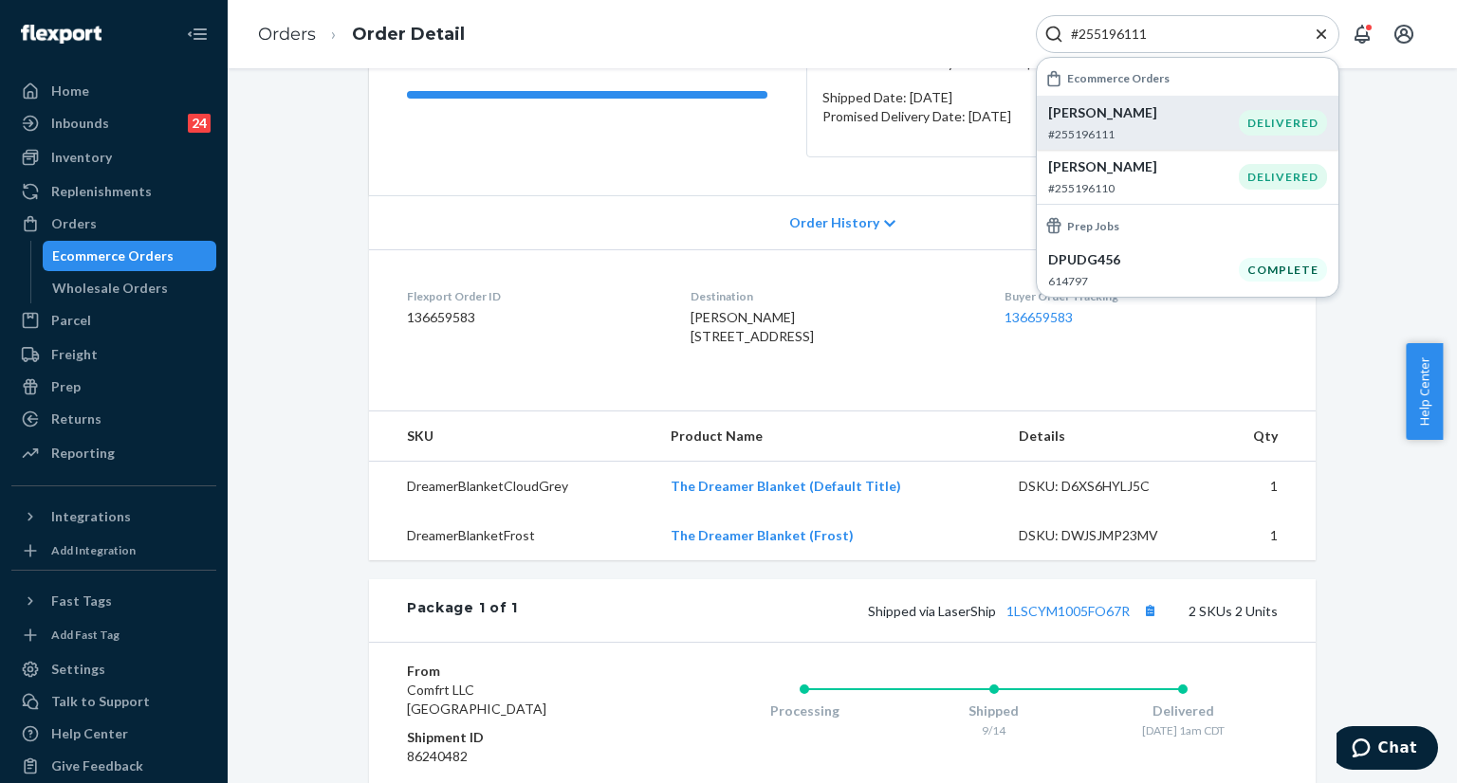
click at [1320, 34] on icon "Close Search" at bounding box center [1320, 32] width 9 height 9
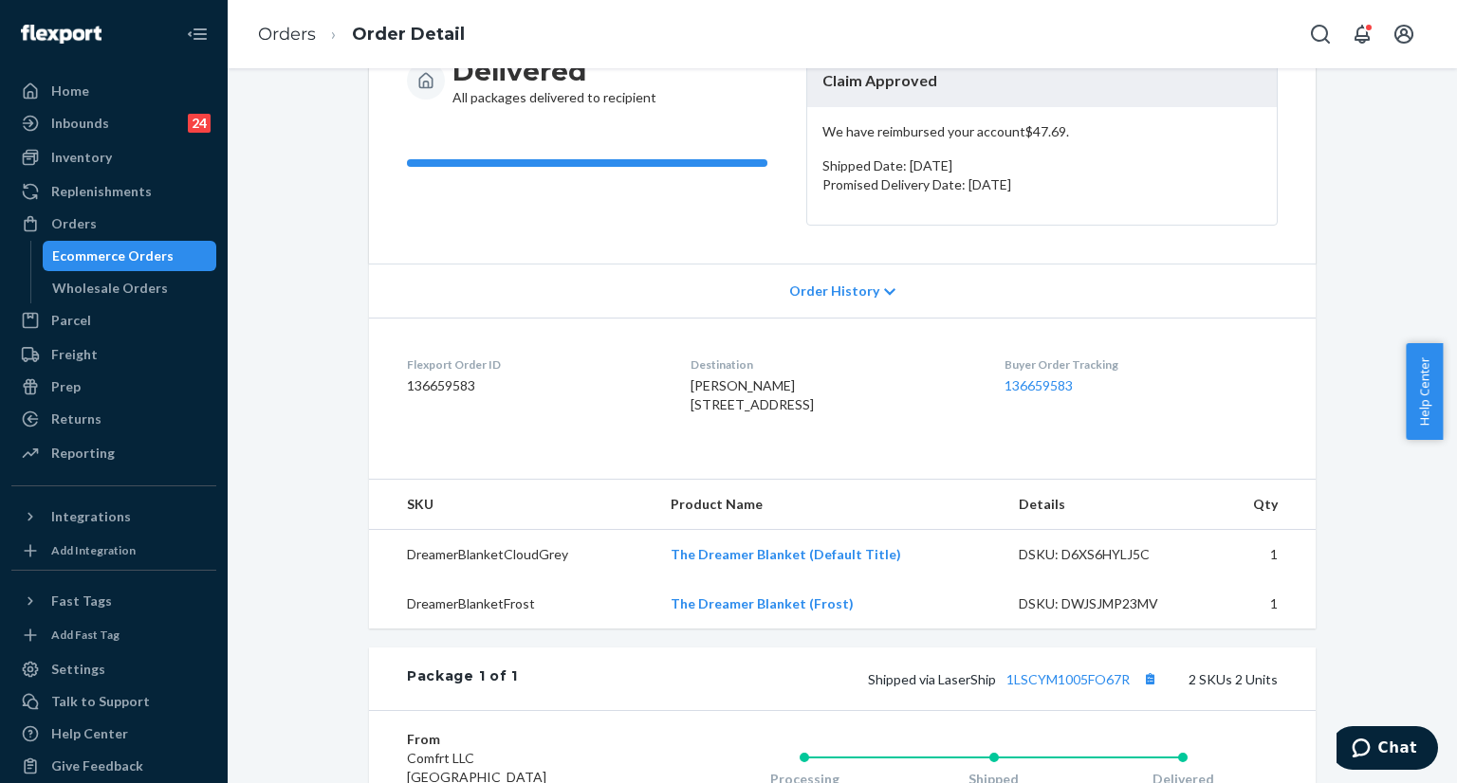
scroll to position [0, 0]
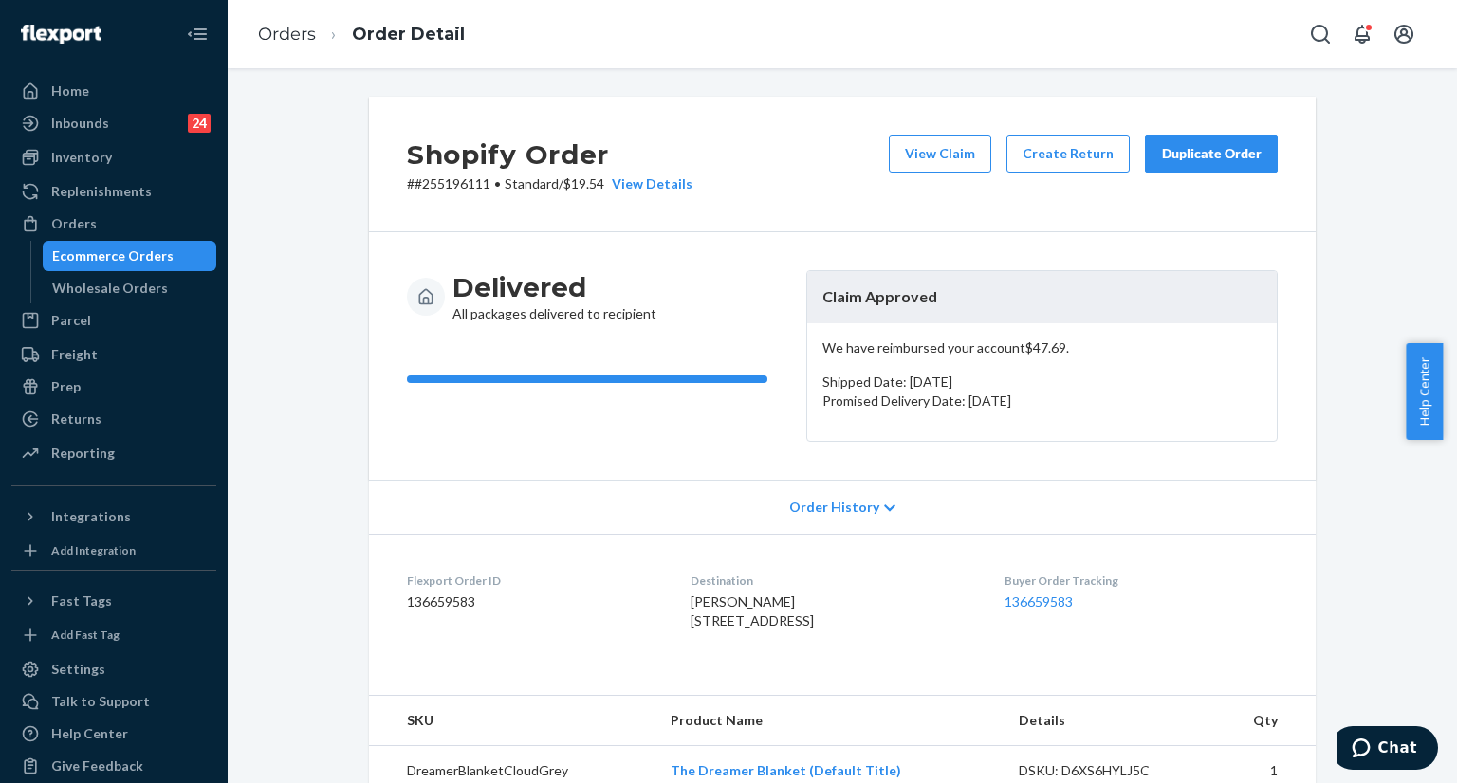
click at [1165, 161] on div "Duplicate Order" at bounding box center [1211, 153] width 101 height 19
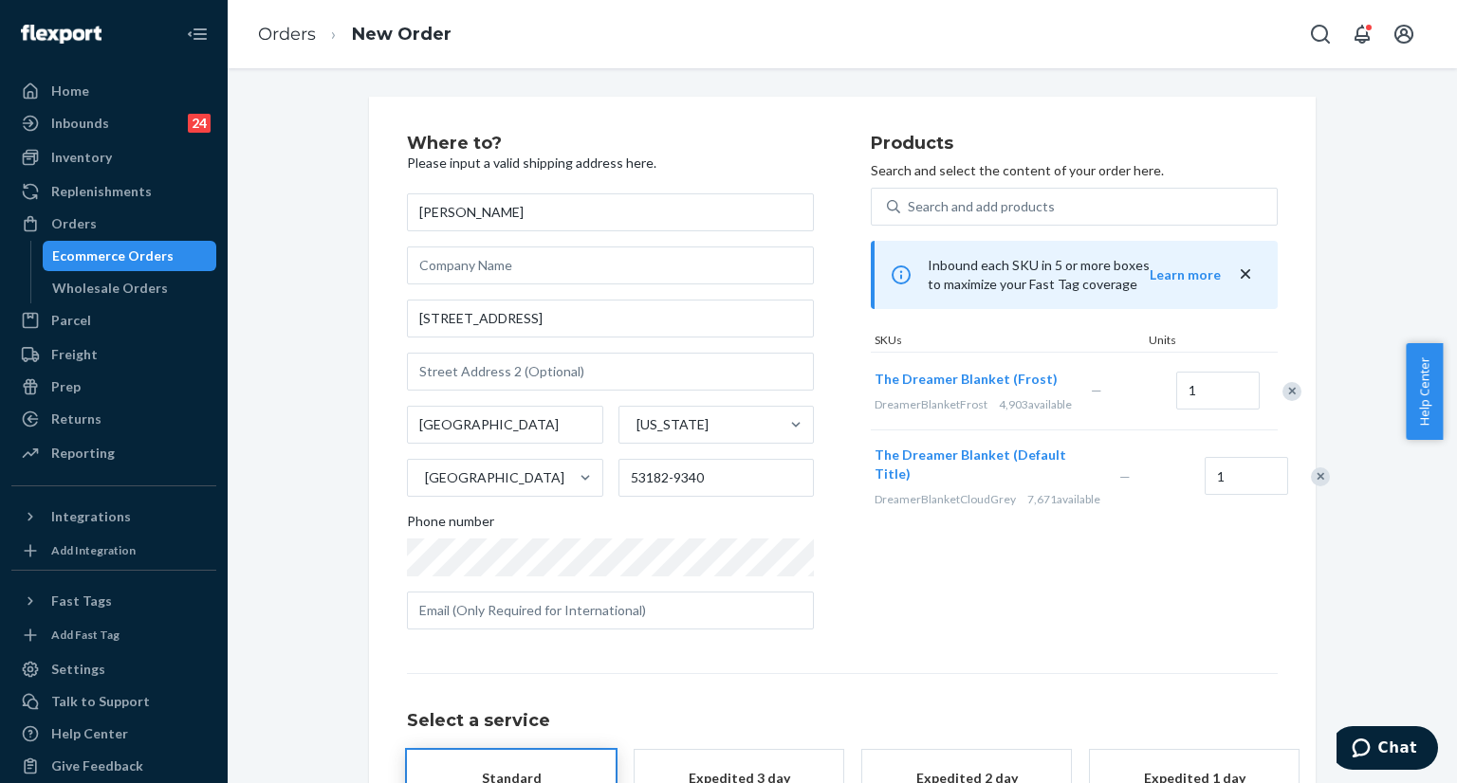
click at [1311, 486] on div "Remove Item" at bounding box center [1320, 477] width 19 height 19
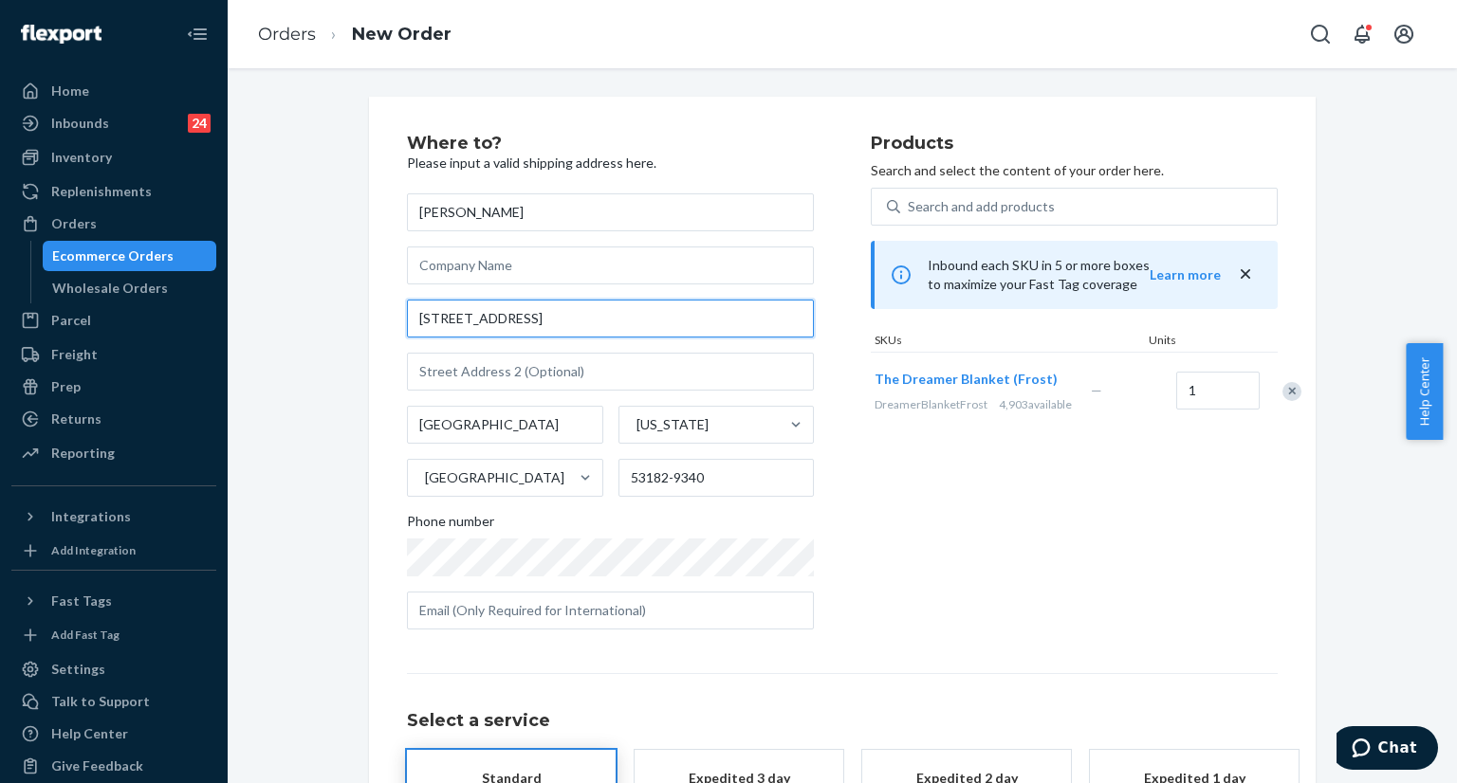
click at [523, 317] on input "3515 59th Dr" at bounding box center [610, 319] width 407 height 38
paste input "ive Union Grove, WI 53182"
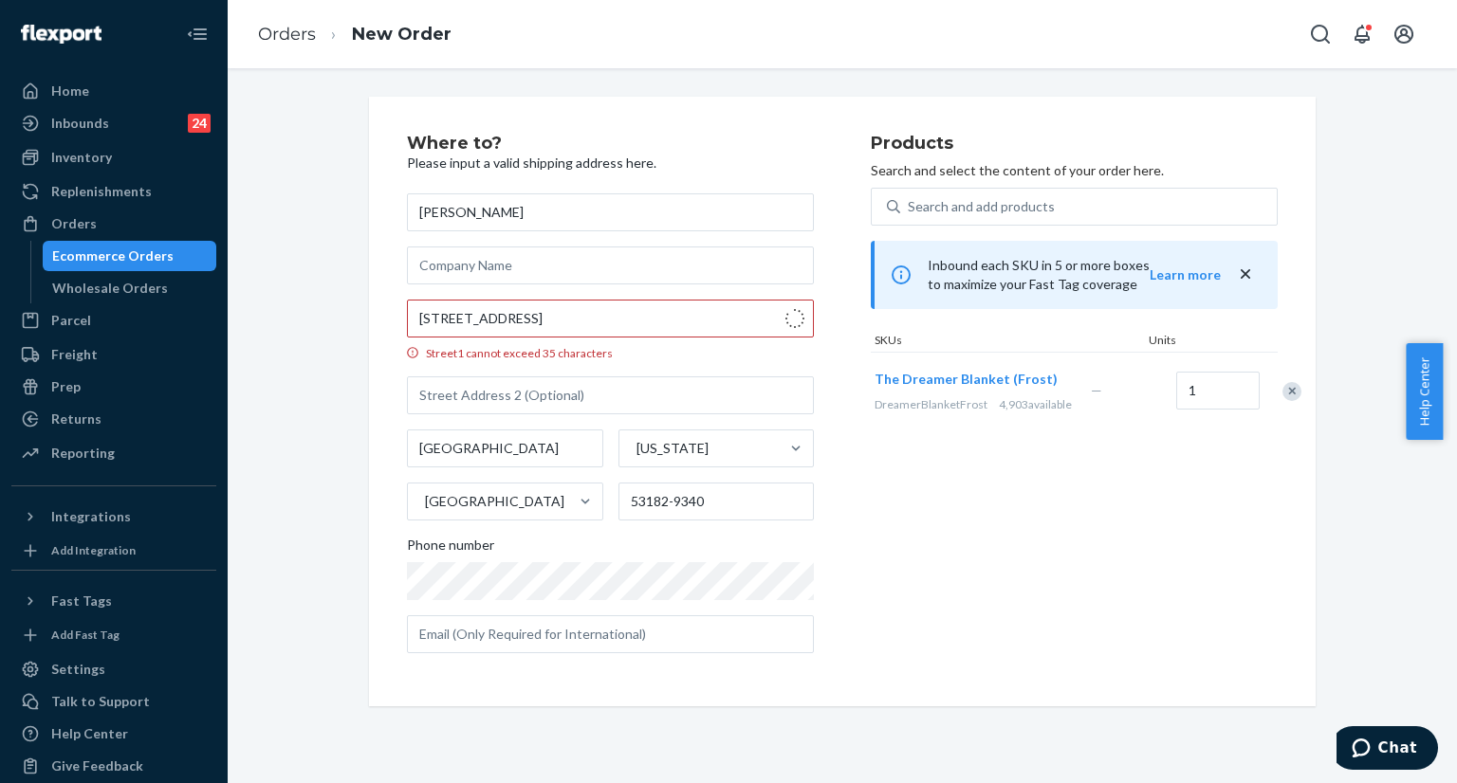
type input "3515 59th Dr"
type input "53182"
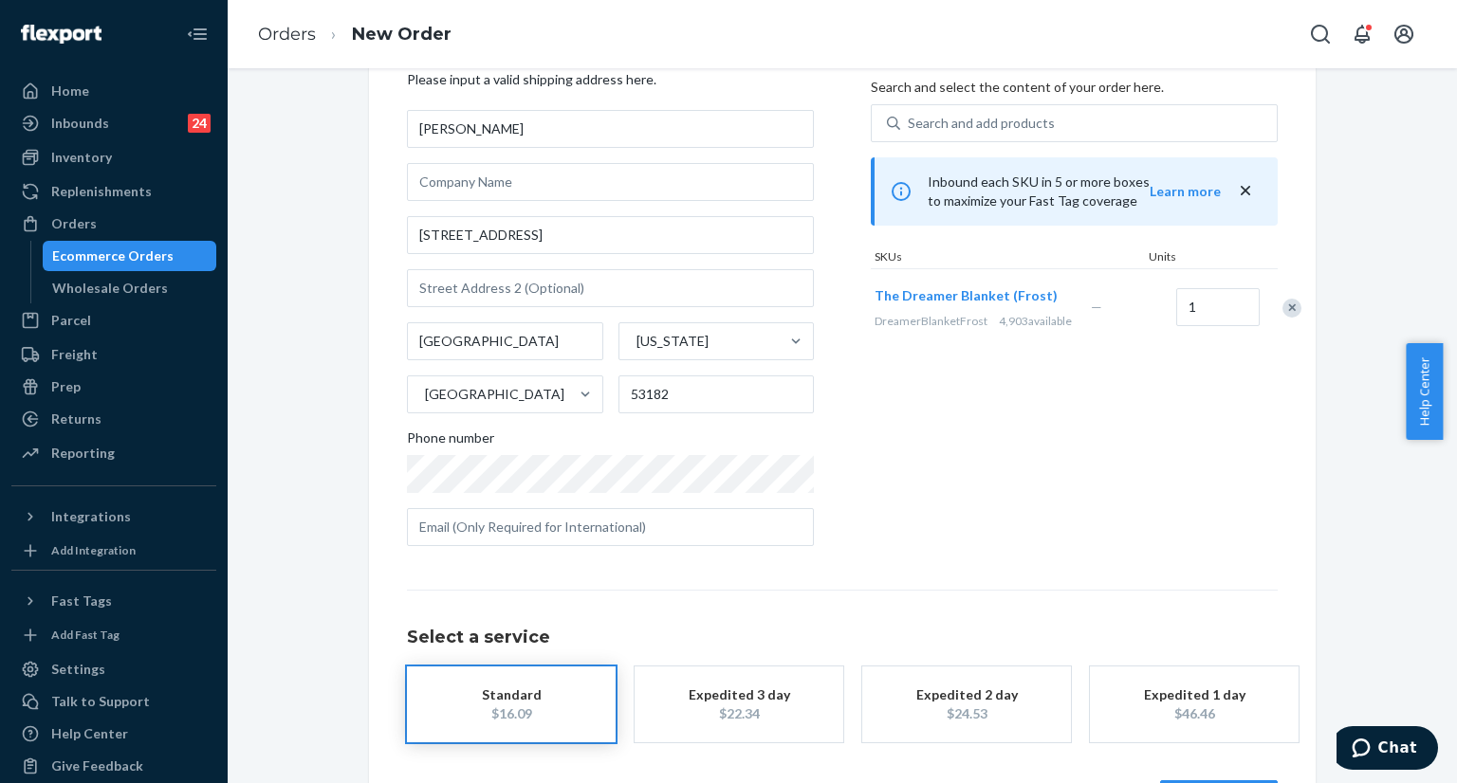
scroll to position [156, 0]
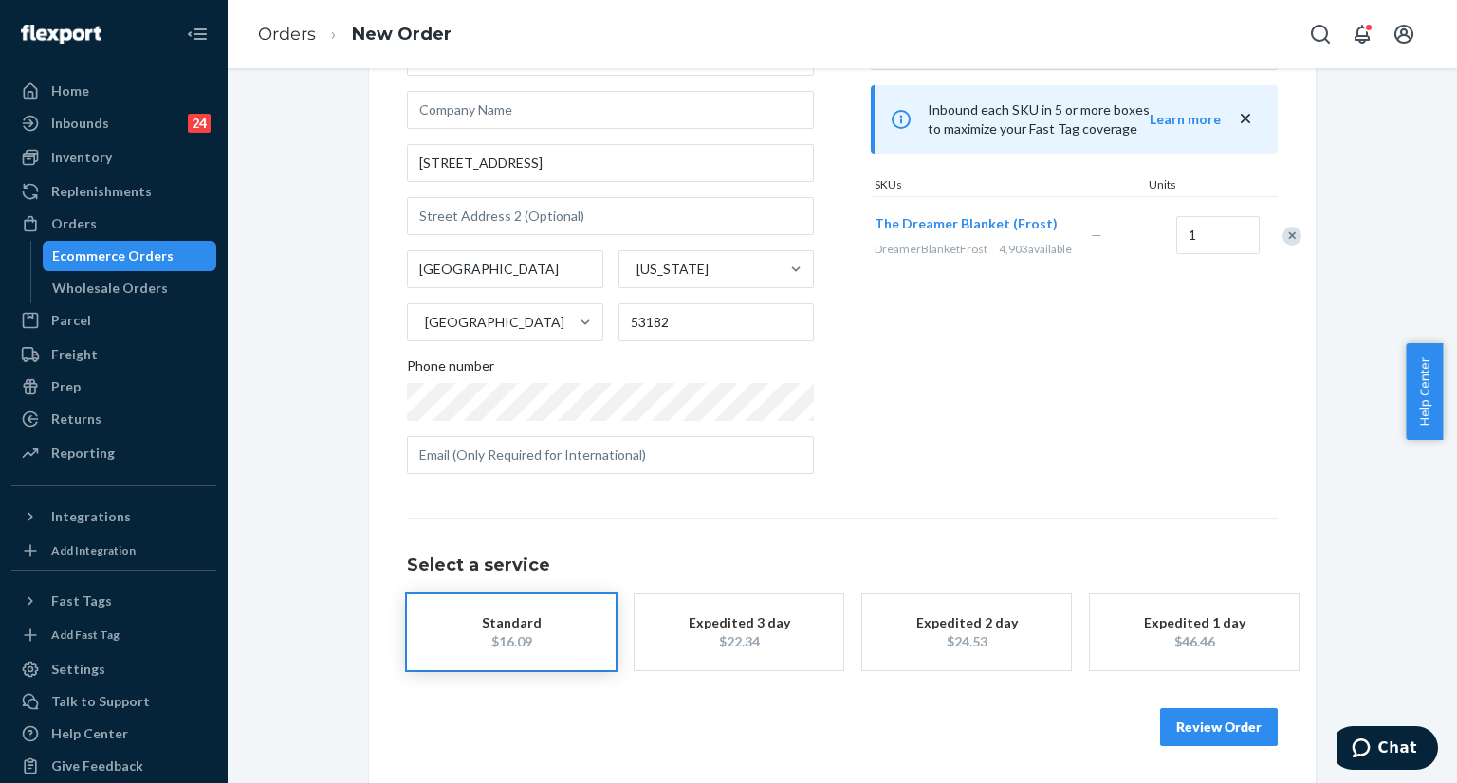
click at [1186, 733] on button "Review Order" at bounding box center [1219, 727] width 118 height 38
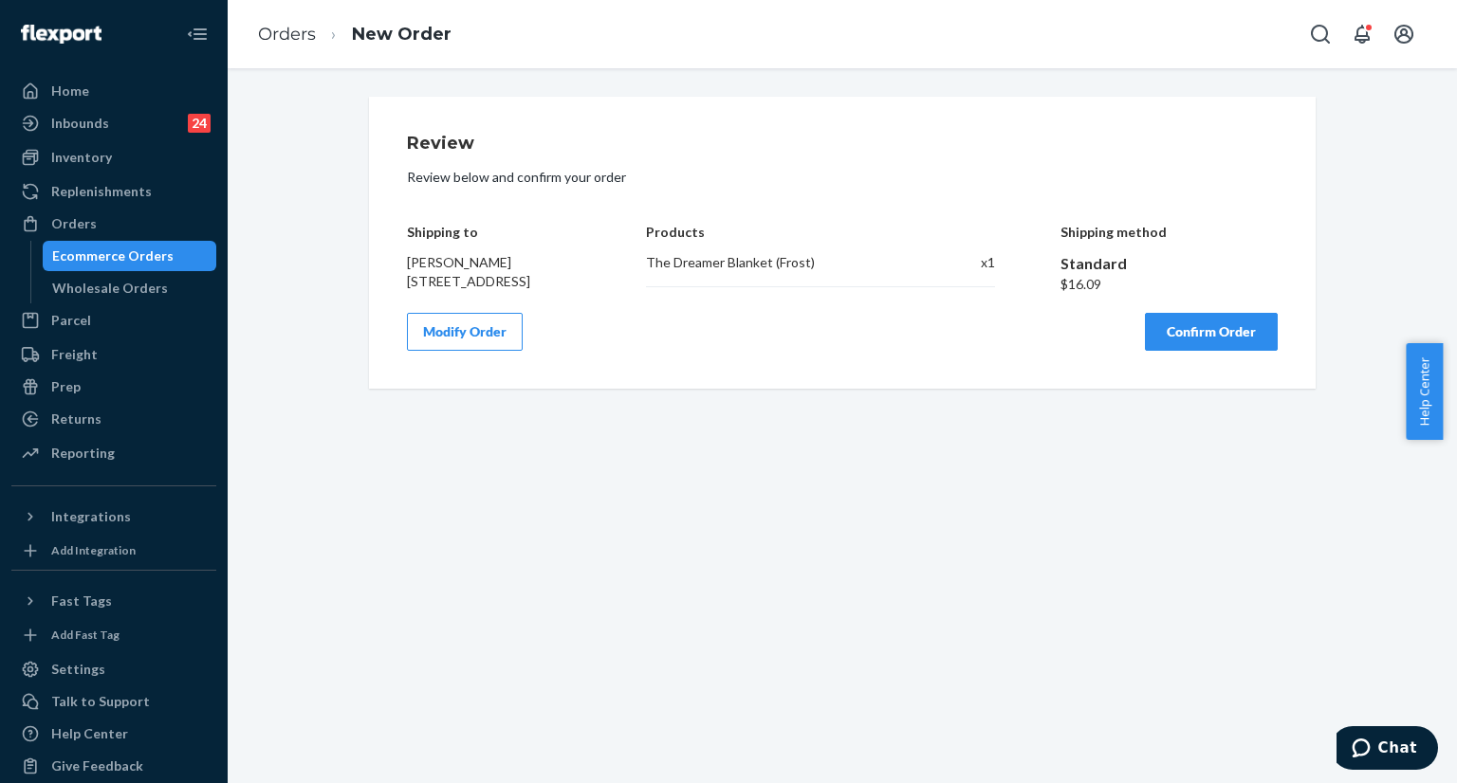
click at [1214, 351] on button "Confirm Order" at bounding box center [1211, 332] width 133 height 38
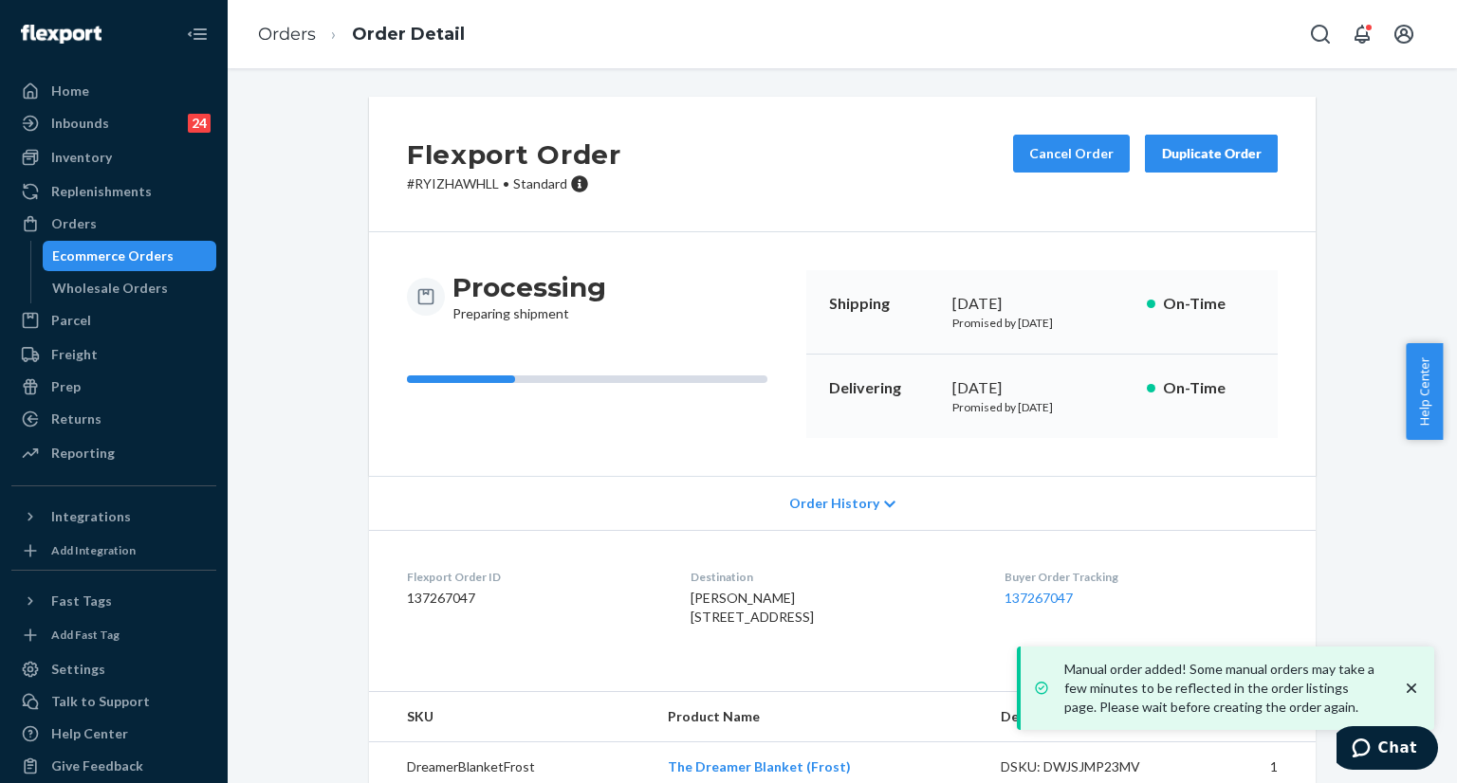
copy div "[DATE]"
drag, startPoint x: 939, startPoint y: 304, endPoint x: 955, endPoint y: 210, distance: 96.2
click at [1067, 288] on div "Shipping September 25, 2025 Promised by September 25, 2025 On-Time" at bounding box center [1041, 312] width 471 height 84
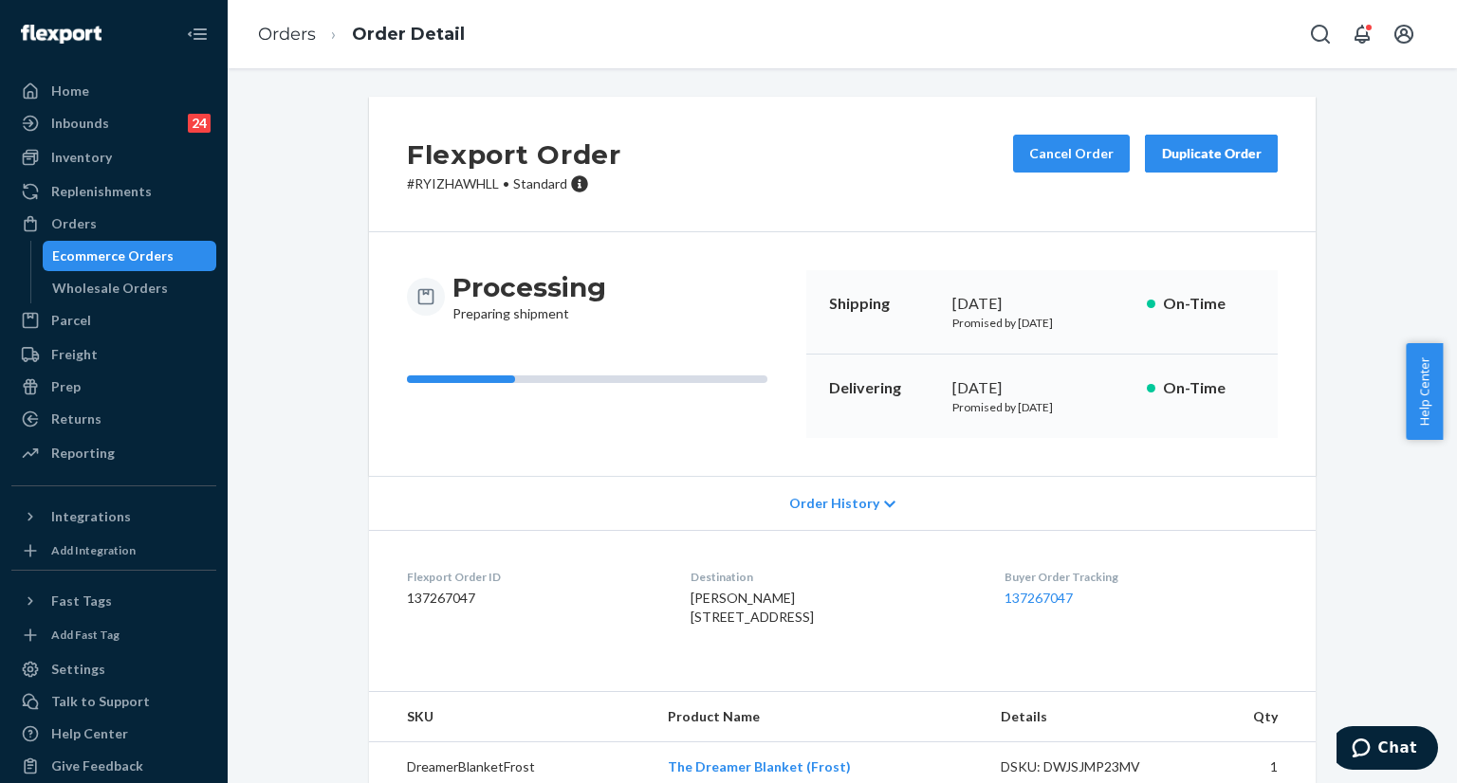
copy div "[DATE]"
drag, startPoint x: 947, startPoint y: 383, endPoint x: 859, endPoint y: 217, distance: 187.9
click at [1064, 386] on div "[DATE]" at bounding box center [1041, 388] width 179 height 22
copy link "137267047"
drag, startPoint x: 1011, startPoint y: 596, endPoint x: 1110, endPoint y: 604, distance: 98.9
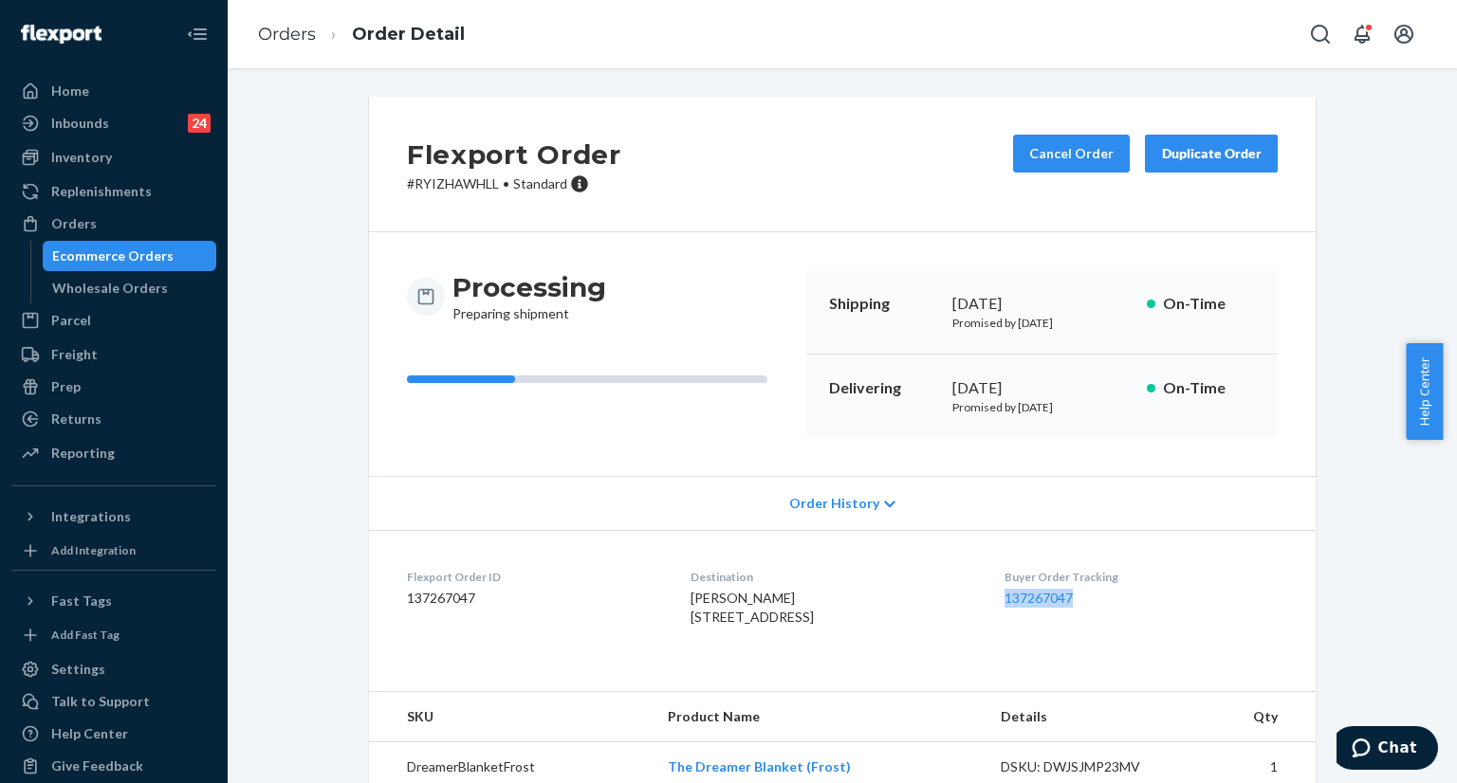
click at [1110, 604] on dl "Flexport Order ID 137267047 Destination Erin Weis 3515 59th Dr Union Grove, WI …" at bounding box center [842, 601] width 946 height 142
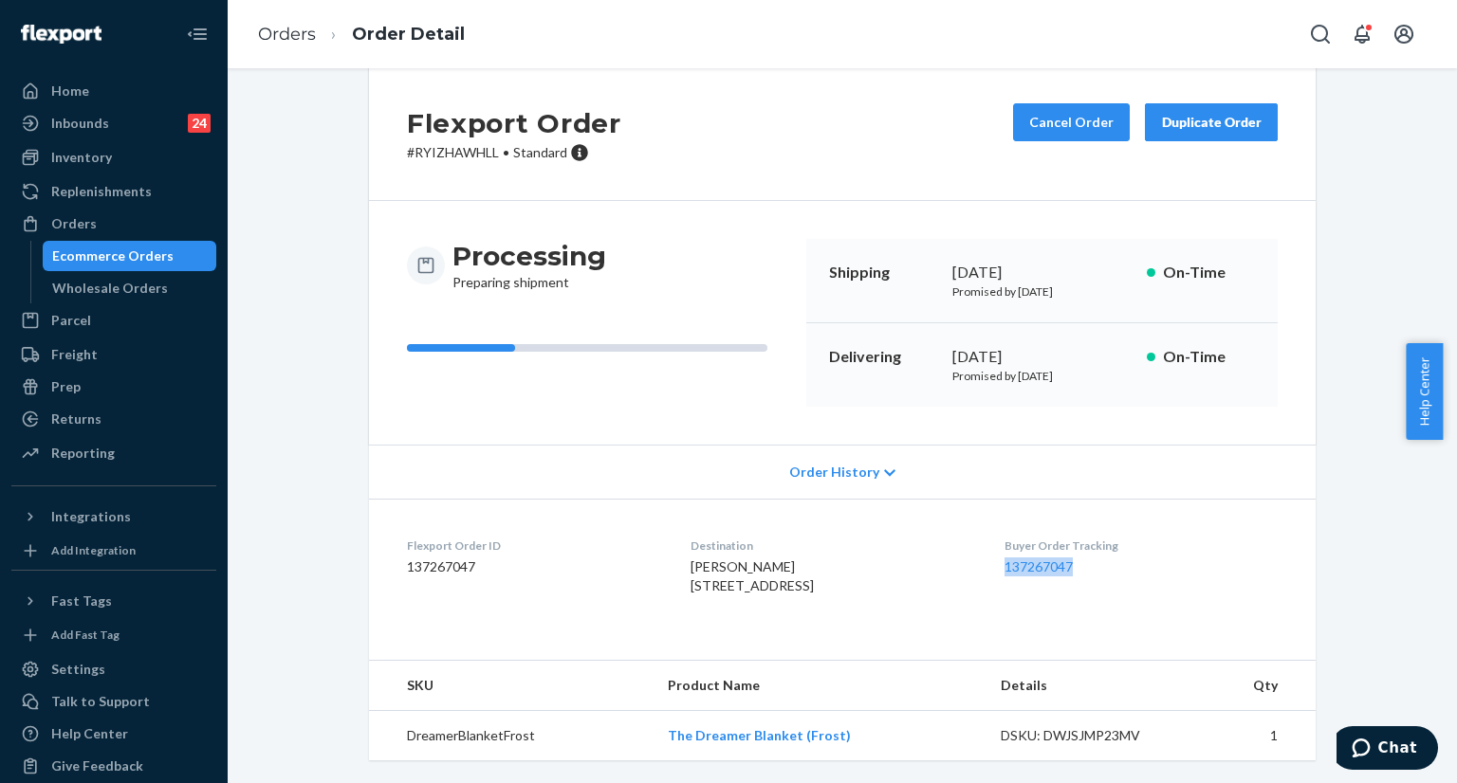
scroll to position [68, 0]
click at [1330, 34] on icon "Open Search Box" at bounding box center [1320, 34] width 23 height 23
click at [1217, 31] on input "Search Input" at bounding box center [1179, 34] width 233 height 19
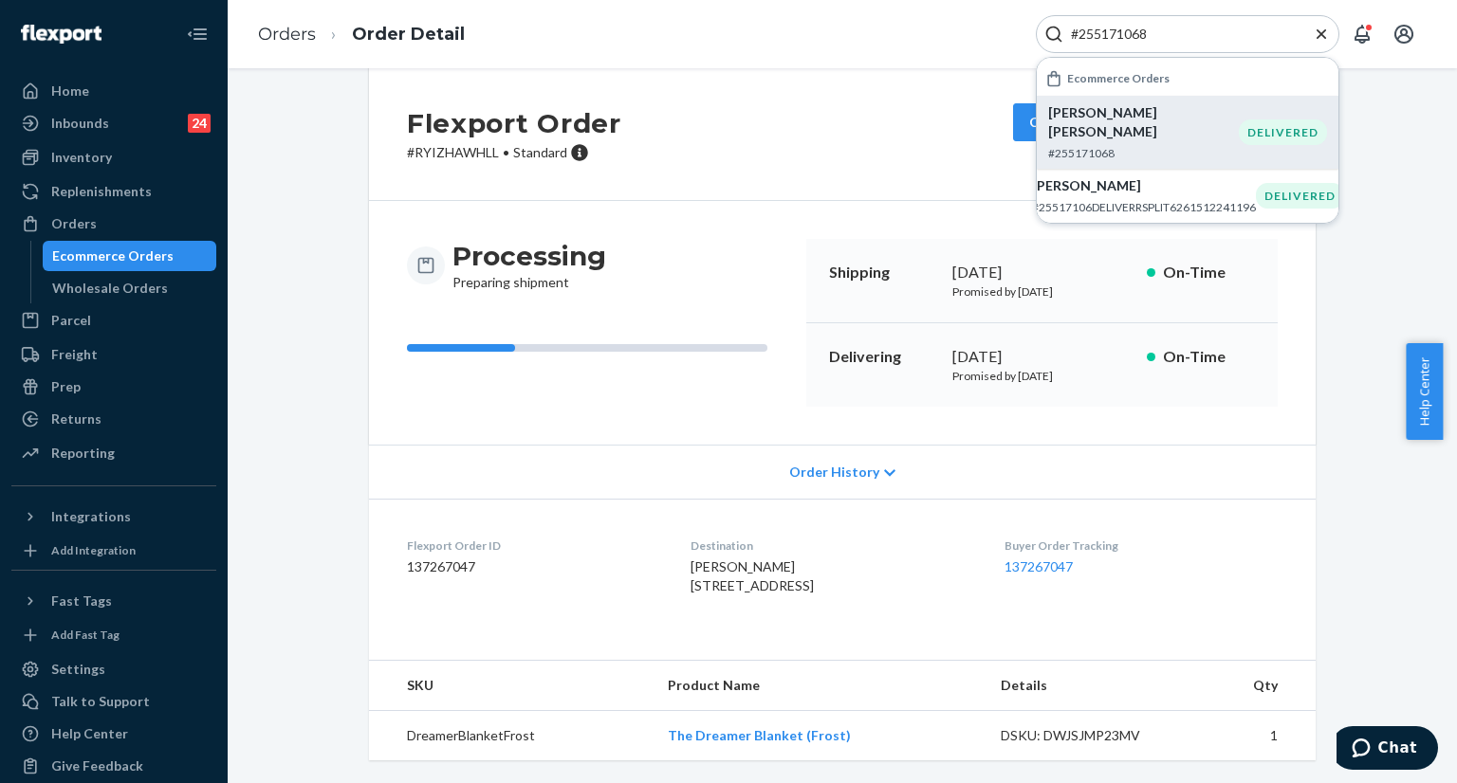
type input "#255171068"
click at [1057, 145] on p "#255171068" at bounding box center [1143, 153] width 191 height 16
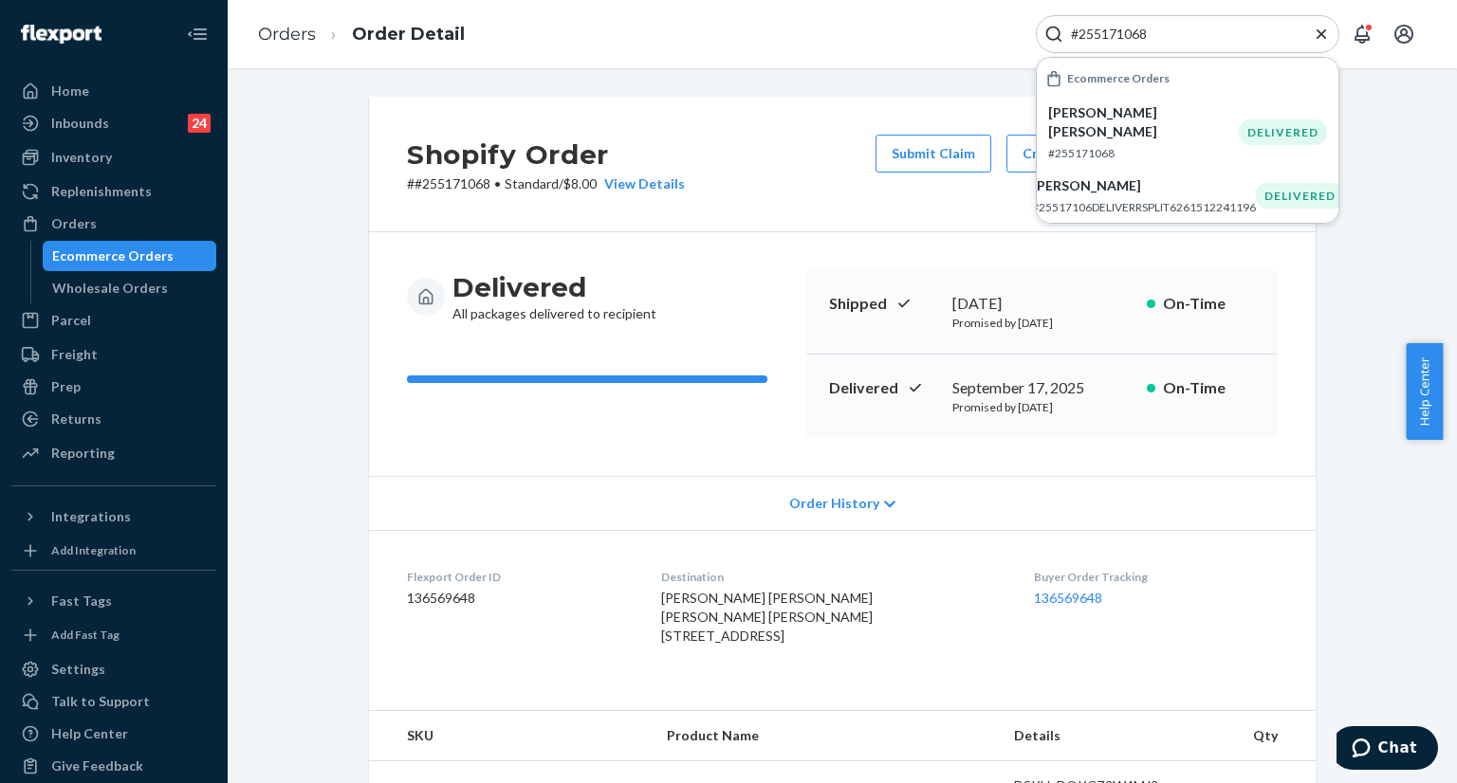
click at [1328, 33] on icon "Close Search" at bounding box center [1321, 34] width 19 height 19
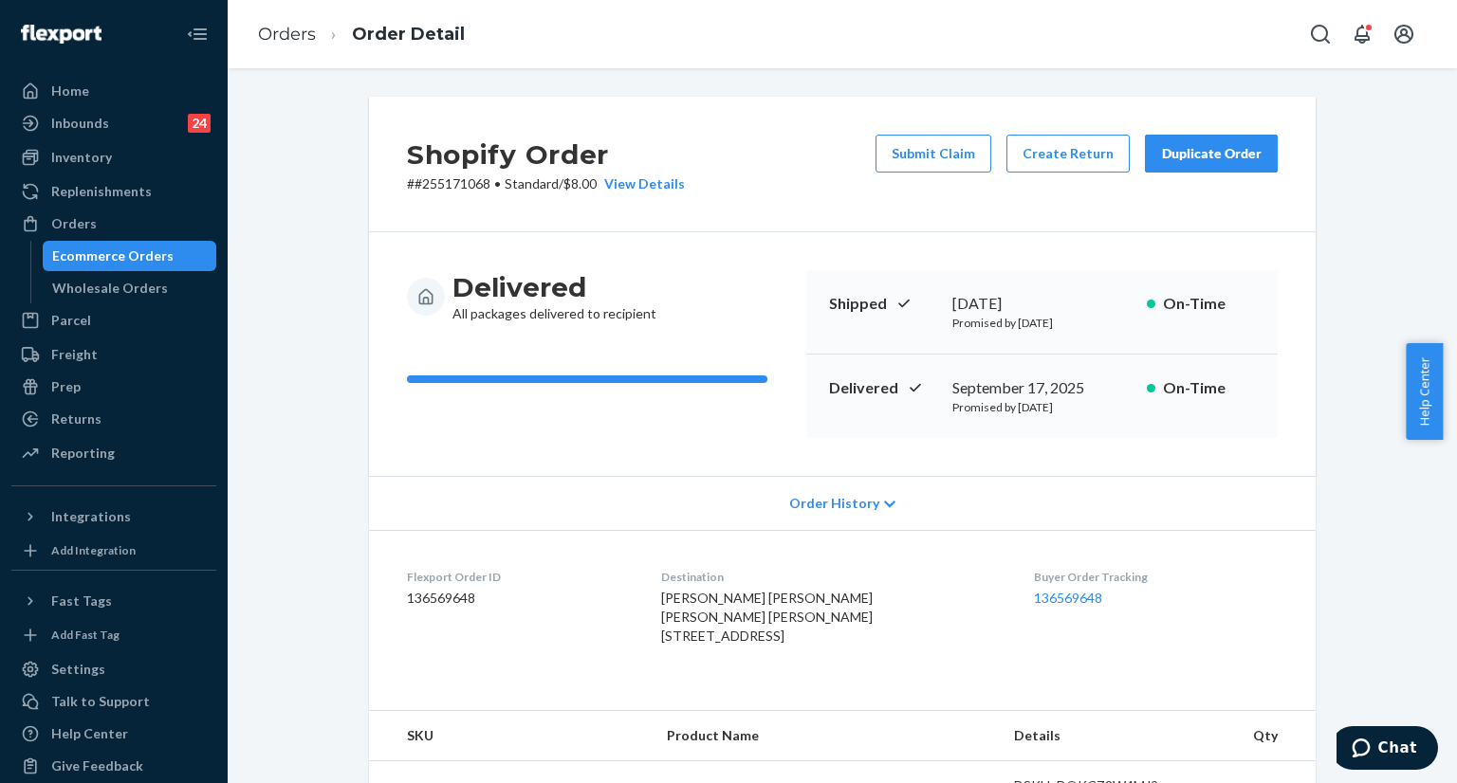
click at [1225, 153] on div "Duplicate Order" at bounding box center [1211, 153] width 101 height 19
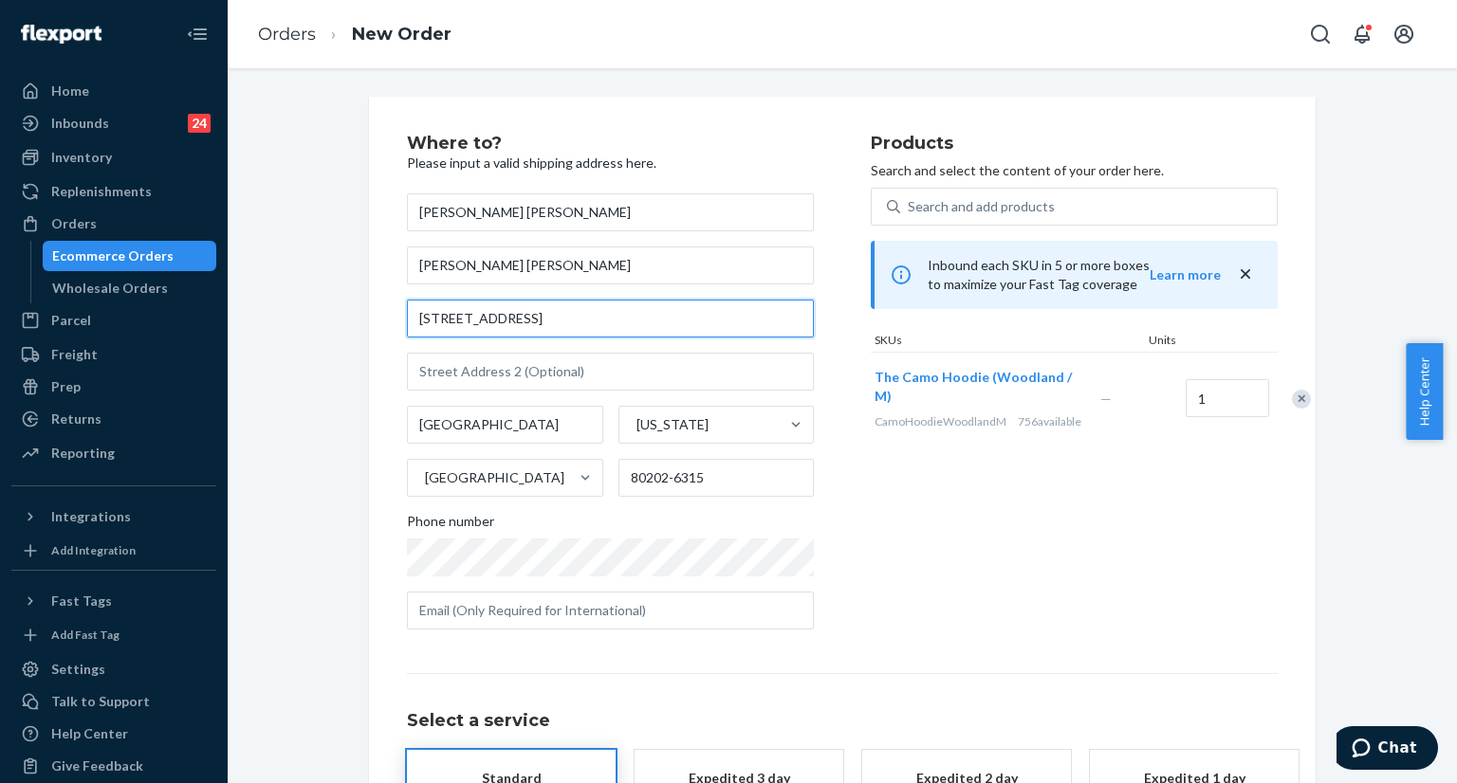
click at [568, 335] on input "1735 Wewatta St" at bounding box center [610, 319] width 407 height 38
paste input "62 S Forest St, Denver, CO 80222"
type input "1762 S Forest St"
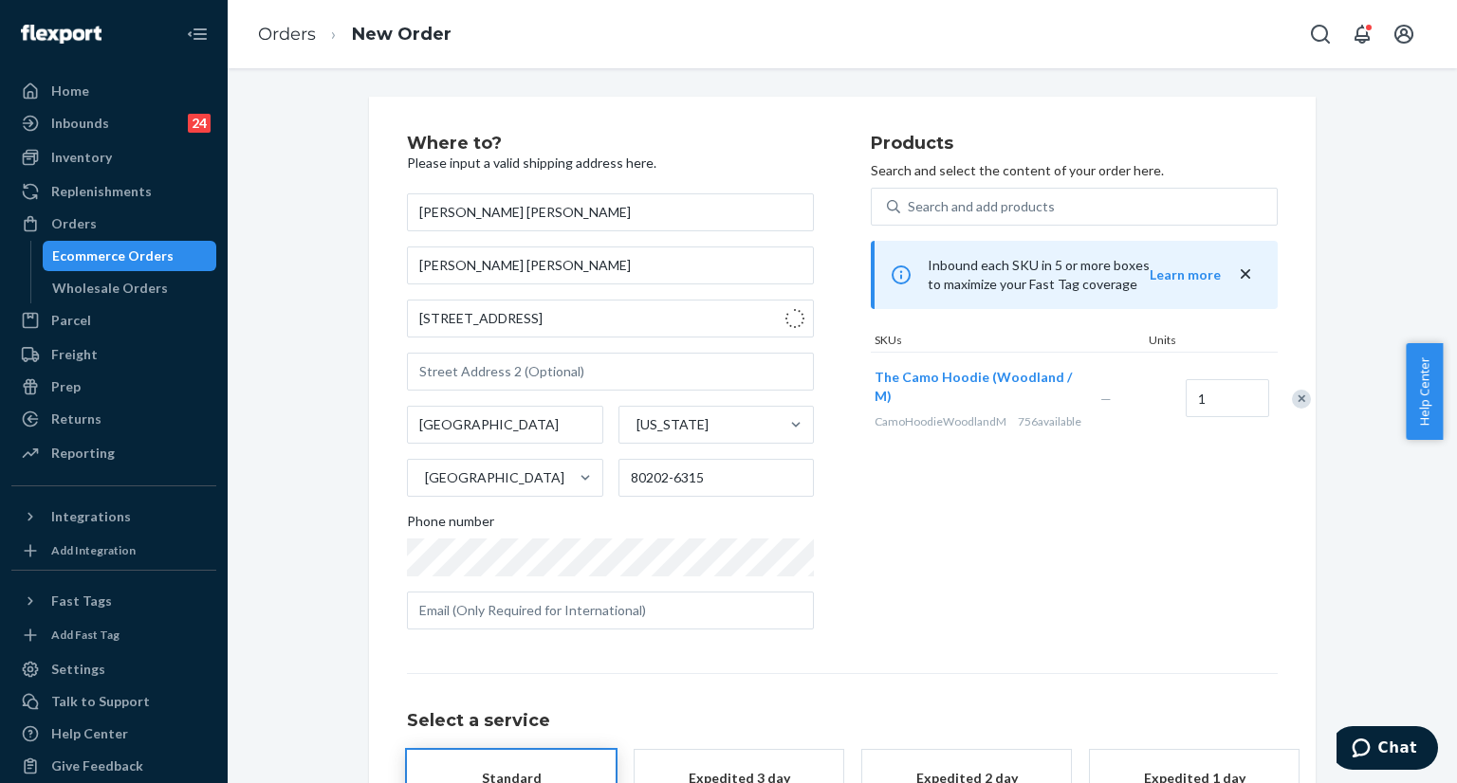
type input "80222"
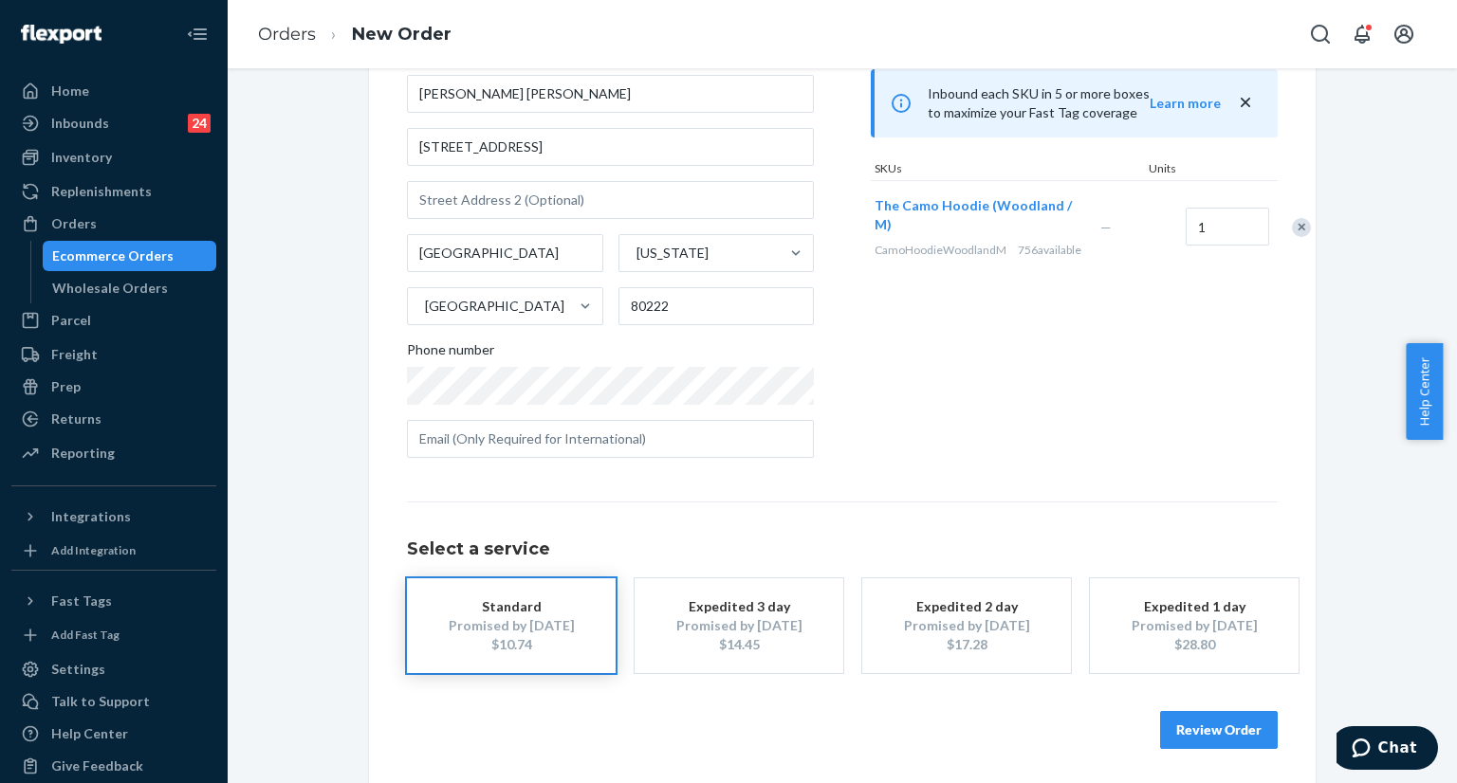
scroll to position [174, 0]
click at [1202, 722] on button "Review Order" at bounding box center [1219, 727] width 118 height 38
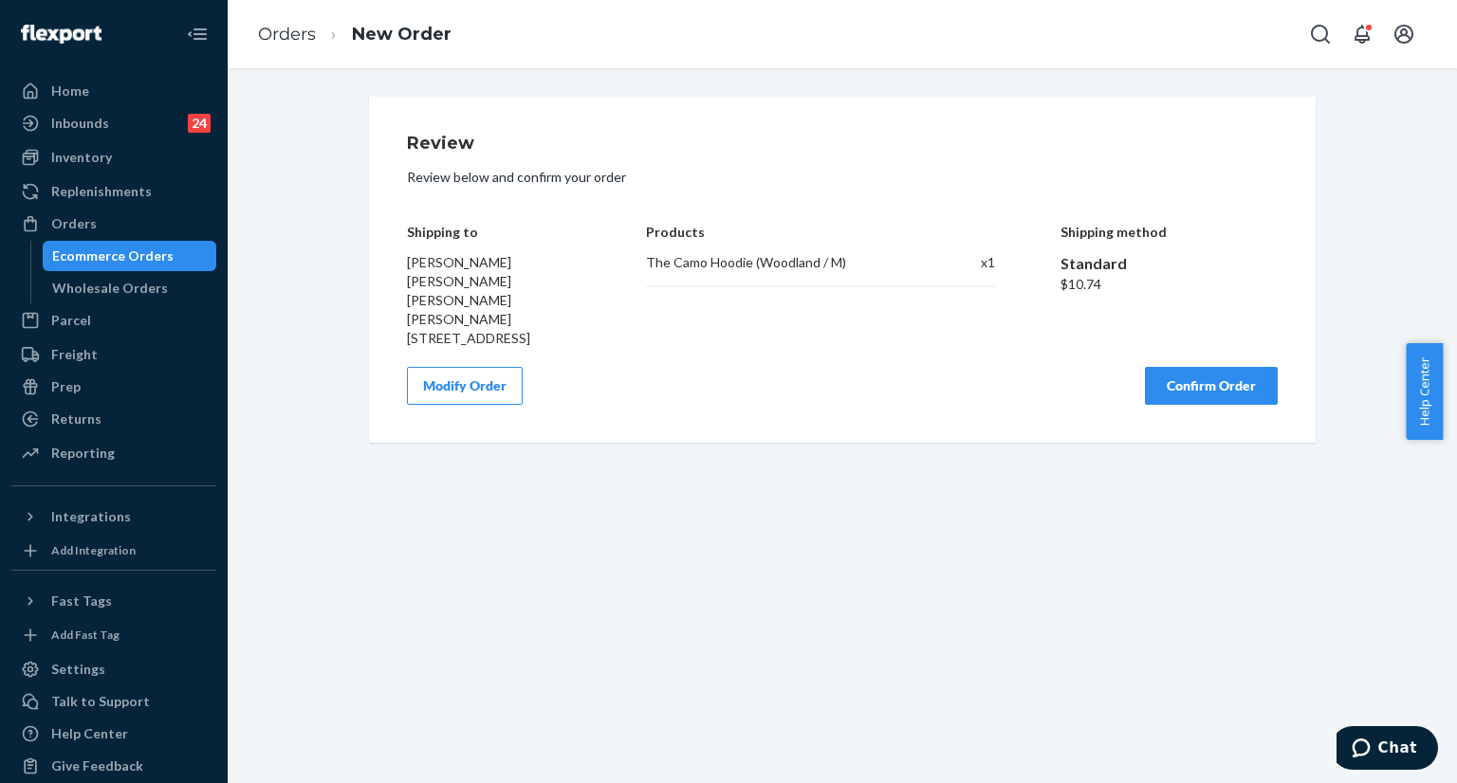
click at [1158, 367] on button "Confirm Order" at bounding box center [1211, 386] width 133 height 38
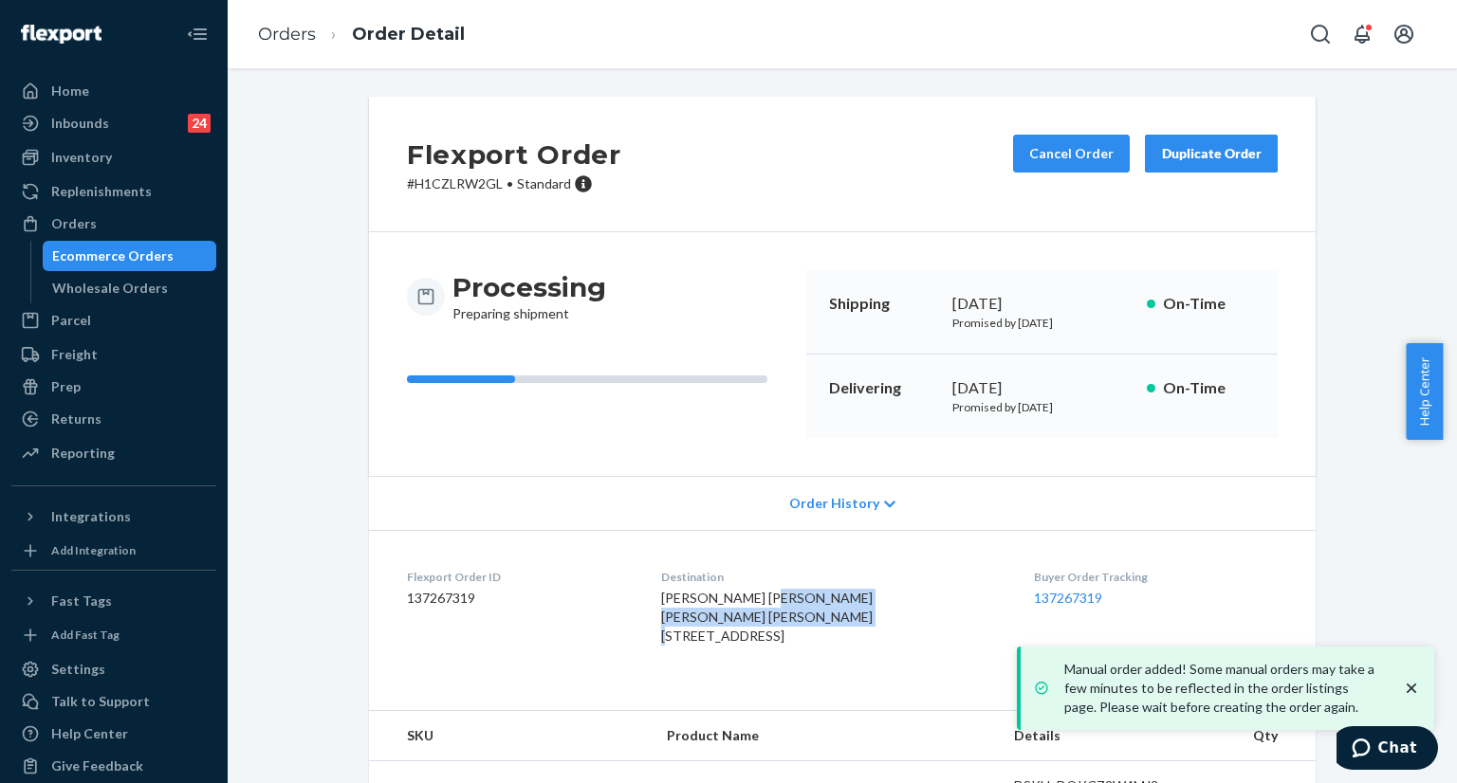
copy span "1762 S Forest St Denver, CO 80222-4454 US"
drag, startPoint x: 676, startPoint y: 638, endPoint x: 705, endPoint y: 676, distance: 47.4
click at [703, 646] on div "Ben Ben Ben Ben 1762 S Forest St Denver, CO 80222-4454 US" at bounding box center [831, 617] width 341 height 57
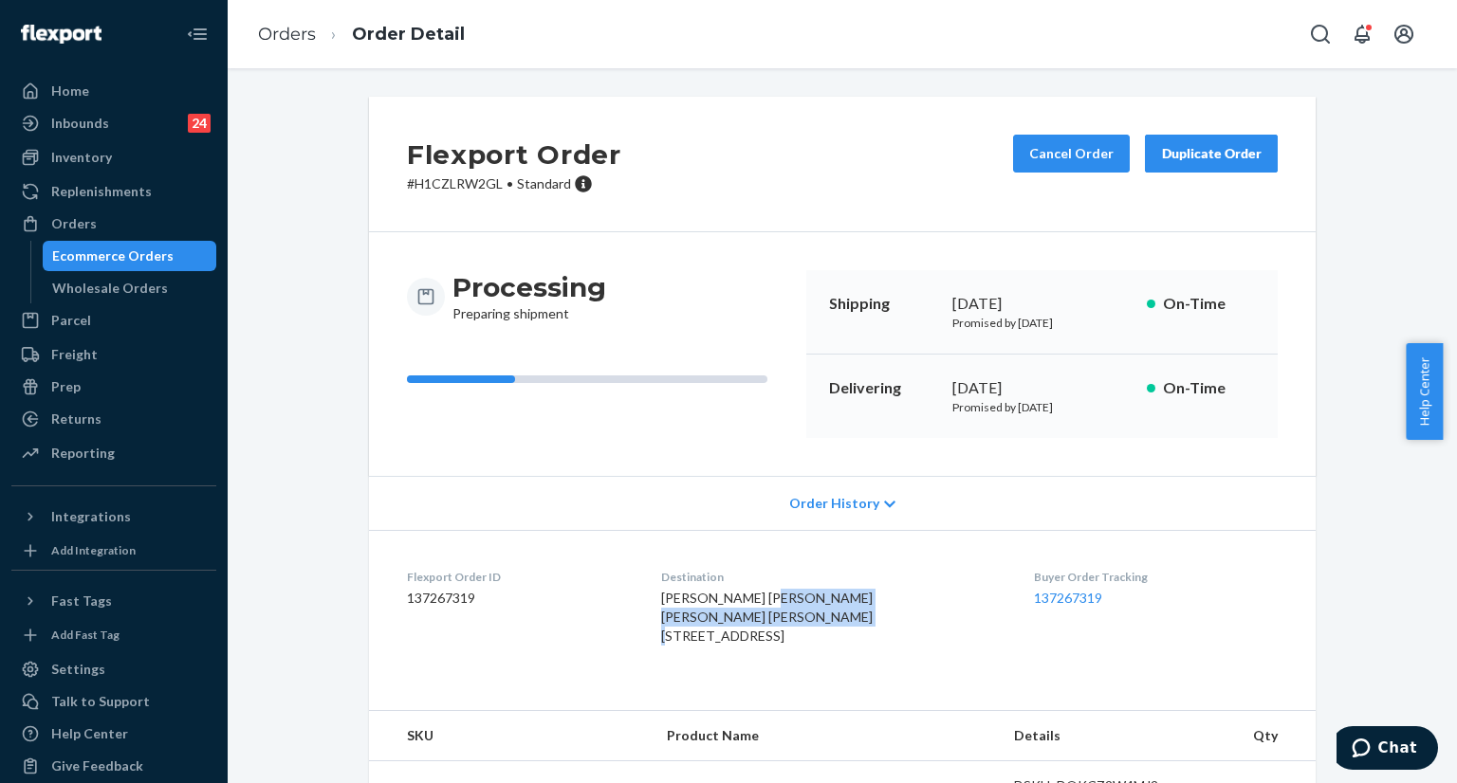
copy div "[DATE]"
drag, startPoint x: 933, startPoint y: 305, endPoint x: 653, endPoint y: 74, distance: 363.0
click at [1083, 300] on div "Shipping September 25, 2025 Promised by September 25, 2025 On-Time" at bounding box center [1041, 312] width 471 height 84
drag, startPoint x: 937, startPoint y: 375, endPoint x: 671, endPoint y: 160, distance: 341.2
click at [1079, 372] on div "Delivering [DATE] Promised by [DATE] On-Time" at bounding box center [1041, 396] width 471 height 83
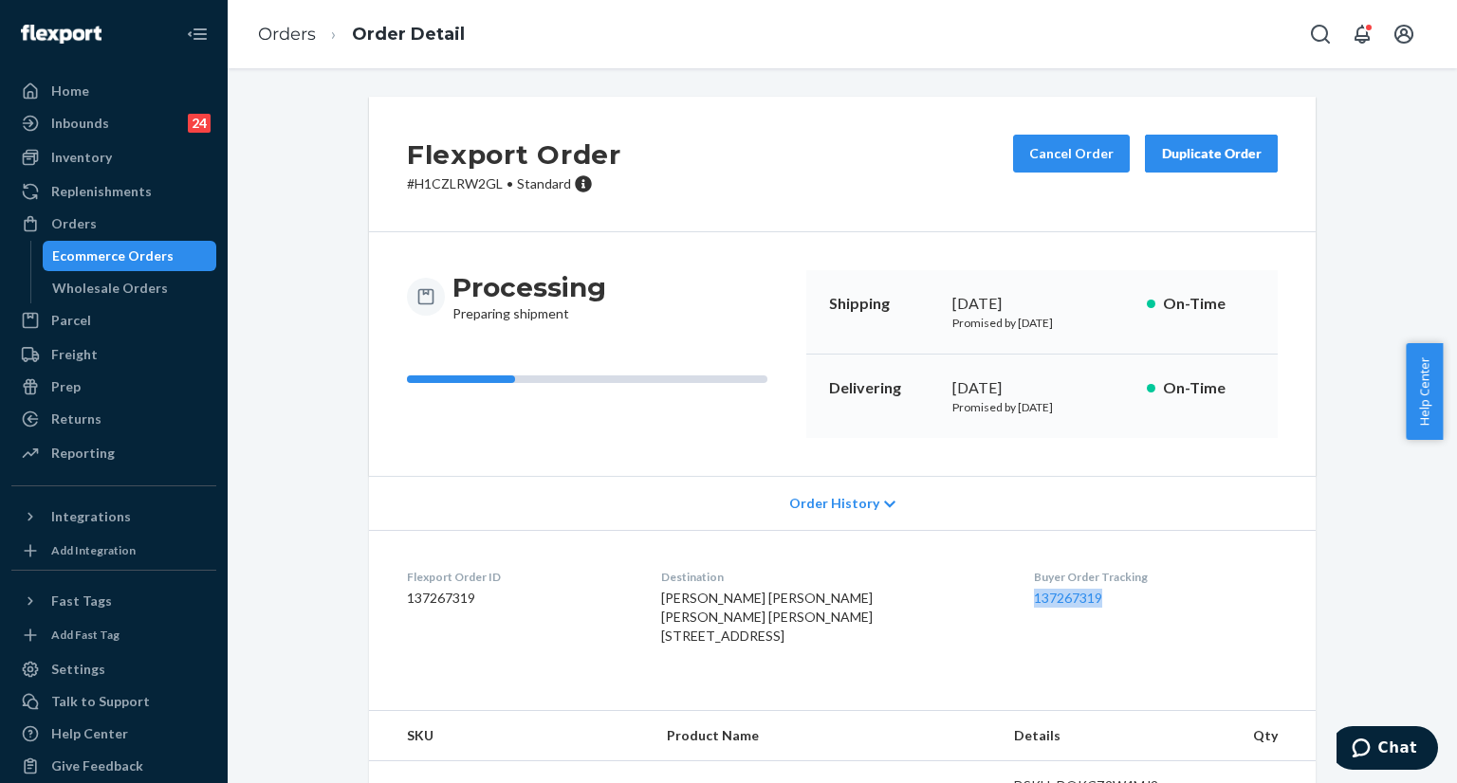
drag, startPoint x: 1001, startPoint y: 596, endPoint x: 729, endPoint y: 302, distance: 401.3
click at [1078, 581] on dl "Flexport Order ID 137267319 Destination Ben Ben Ben Ben 1762 S Forest St Denver…" at bounding box center [842, 610] width 946 height 161
click at [1306, 41] on button "Open Search Box" at bounding box center [1320, 34] width 38 height 38
click at [1193, 28] on input "Search Input" at bounding box center [1179, 34] width 233 height 19
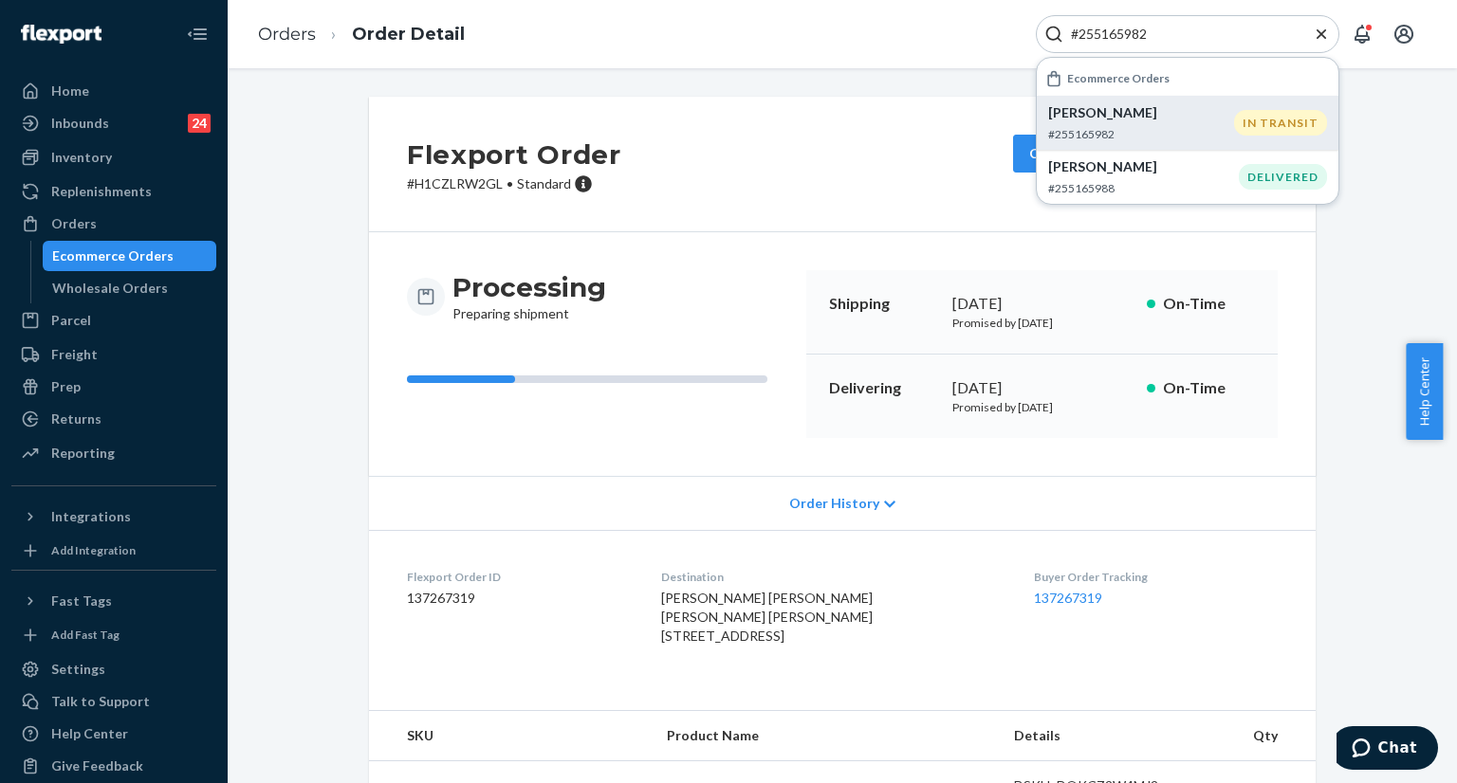
type input "#255165982"
click at [1111, 122] on div "Jennifer Sysol #255165982" at bounding box center [1141, 122] width 186 height 39
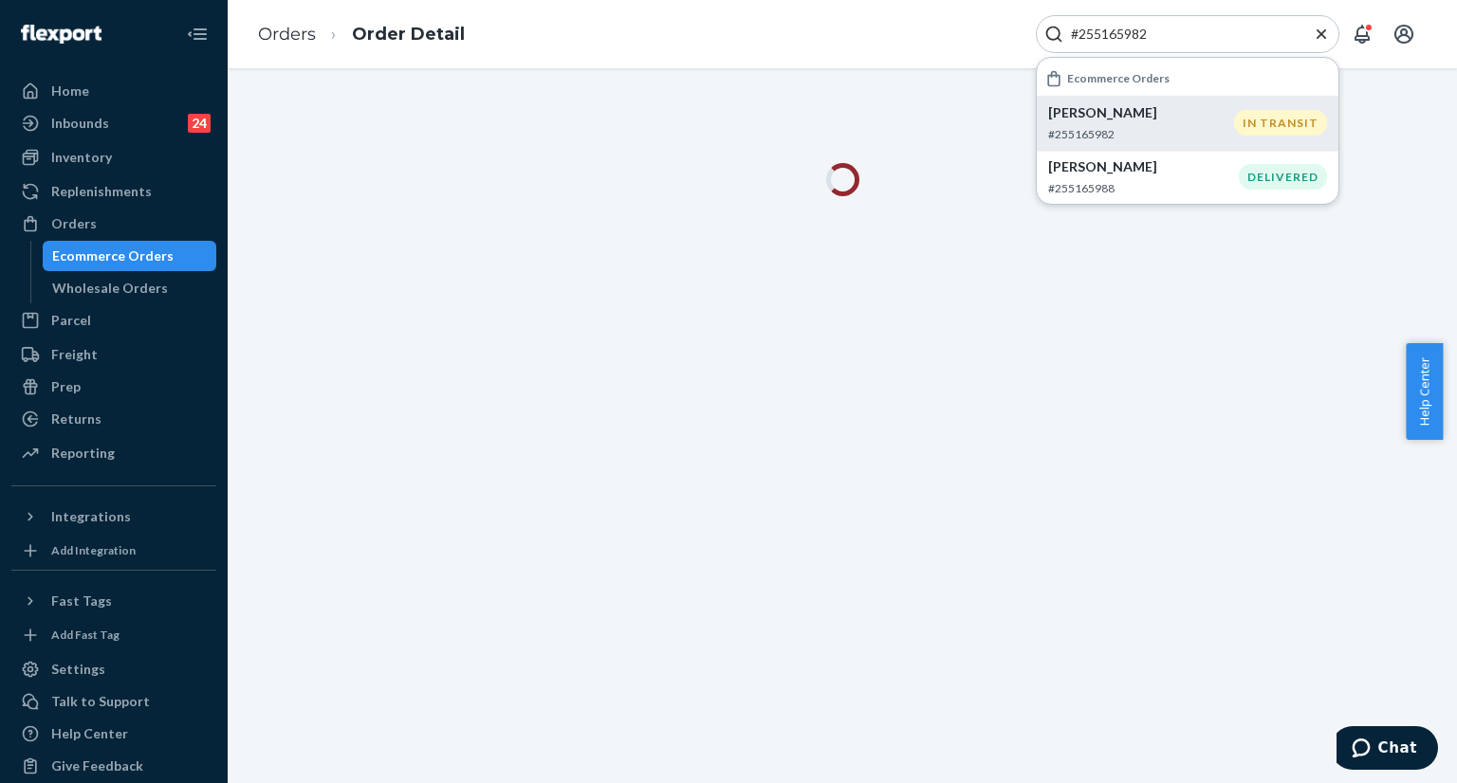
click at [1320, 33] on icon "Close Search" at bounding box center [1320, 32] width 9 height 9
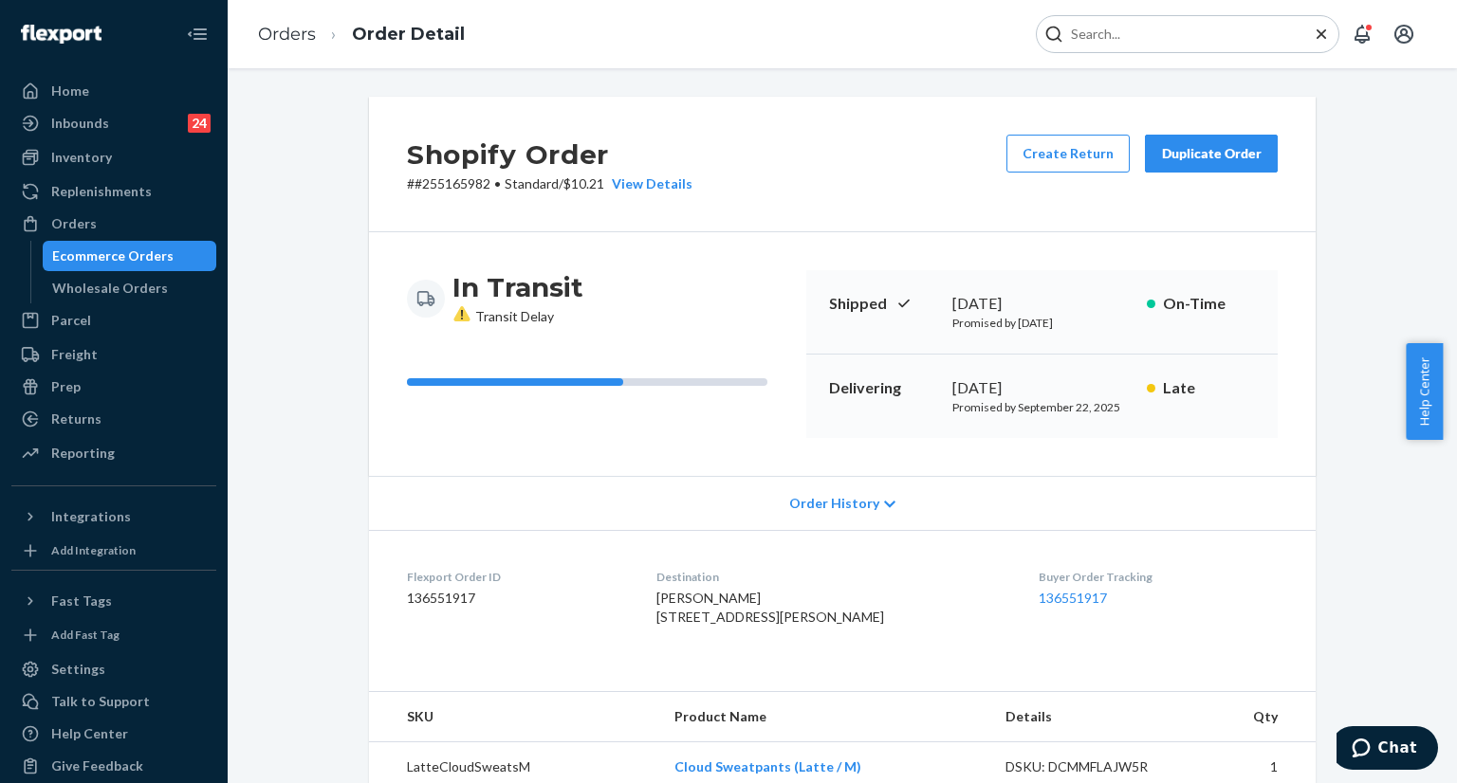
click at [1188, 42] on input "Search Input" at bounding box center [1179, 34] width 233 height 19
paste input "#254846723"
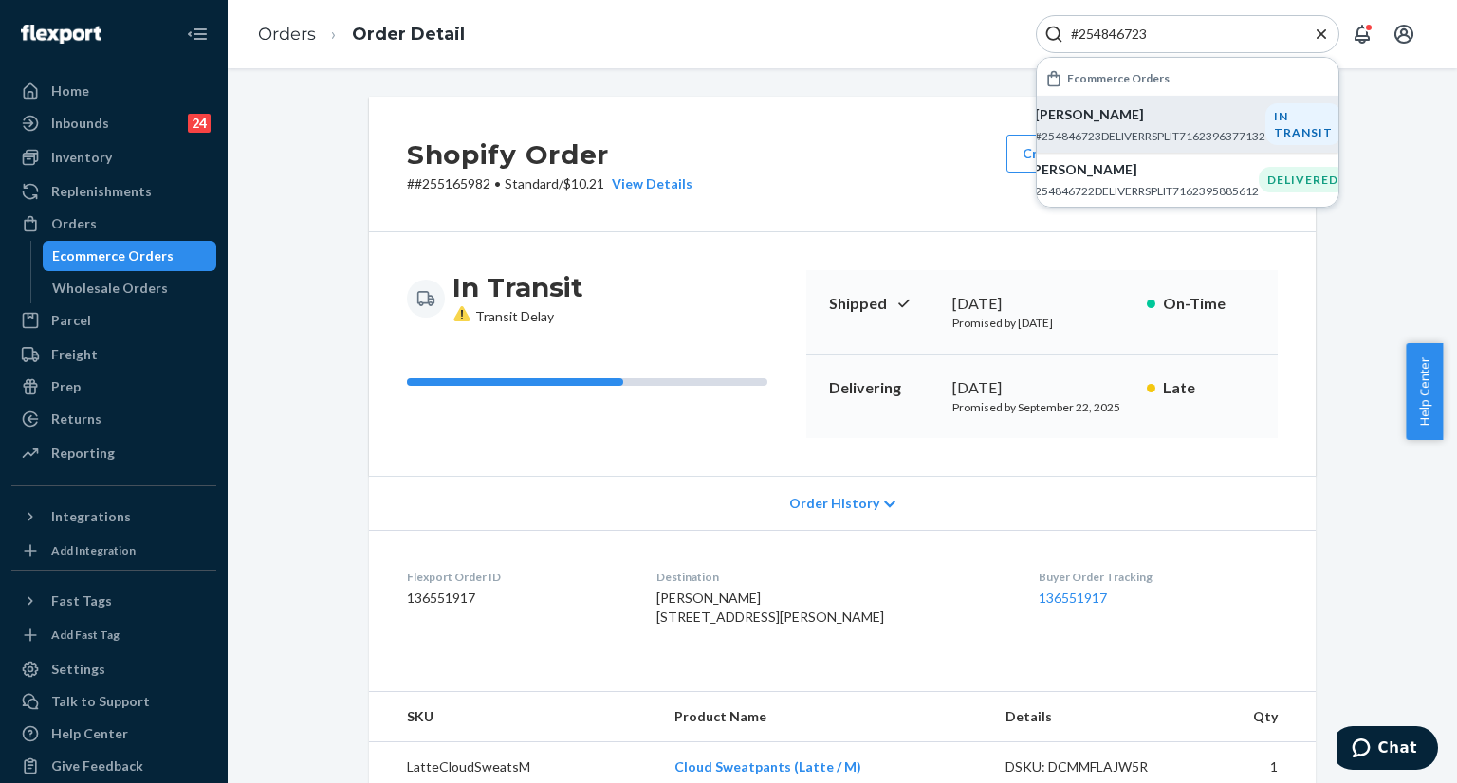
type input "#254846723"
click at [1133, 119] on p "Brianna Morales" at bounding box center [1150, 114] width 230 height 19
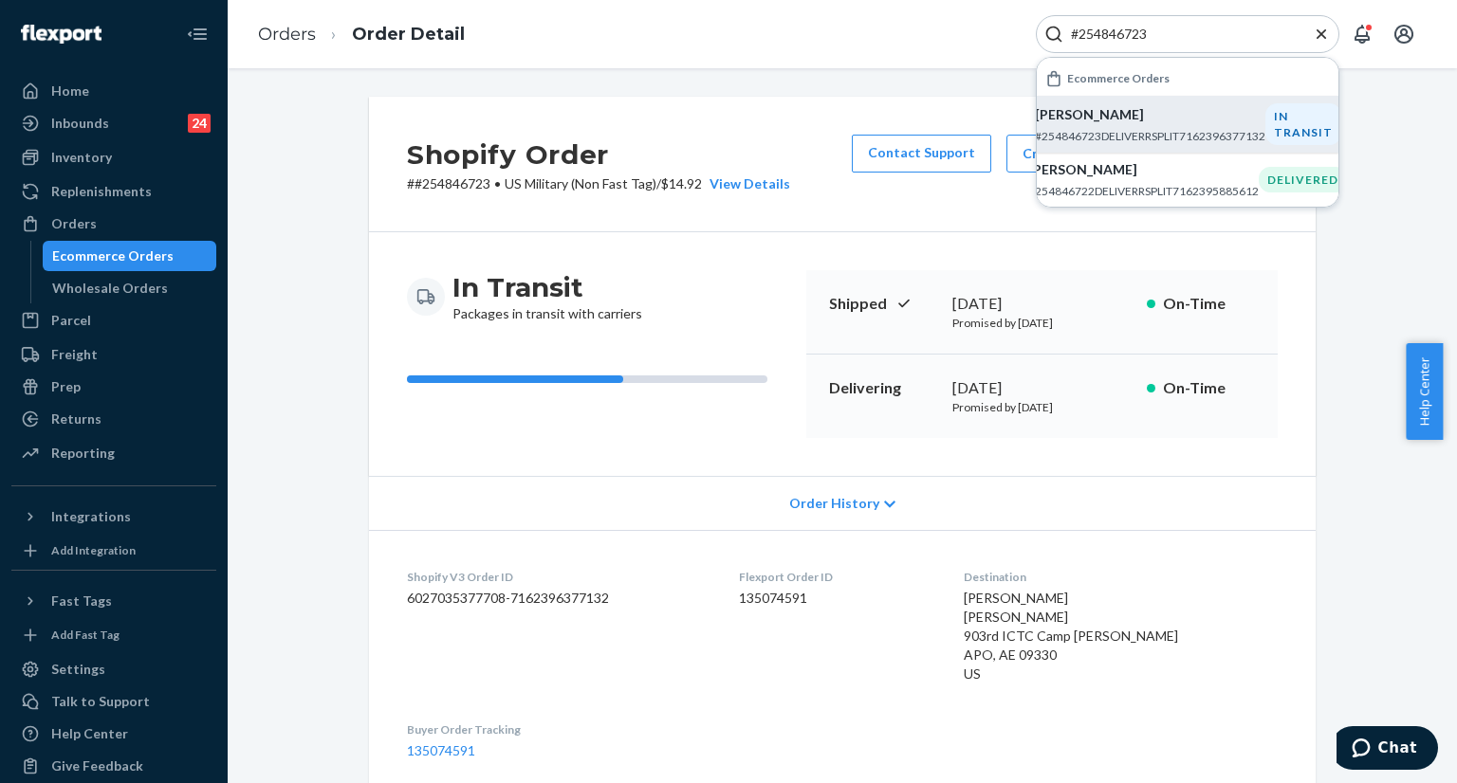
click at [1321, 32] on icon "Close Search" at bounding box center [1320, 32] width 9 height 9
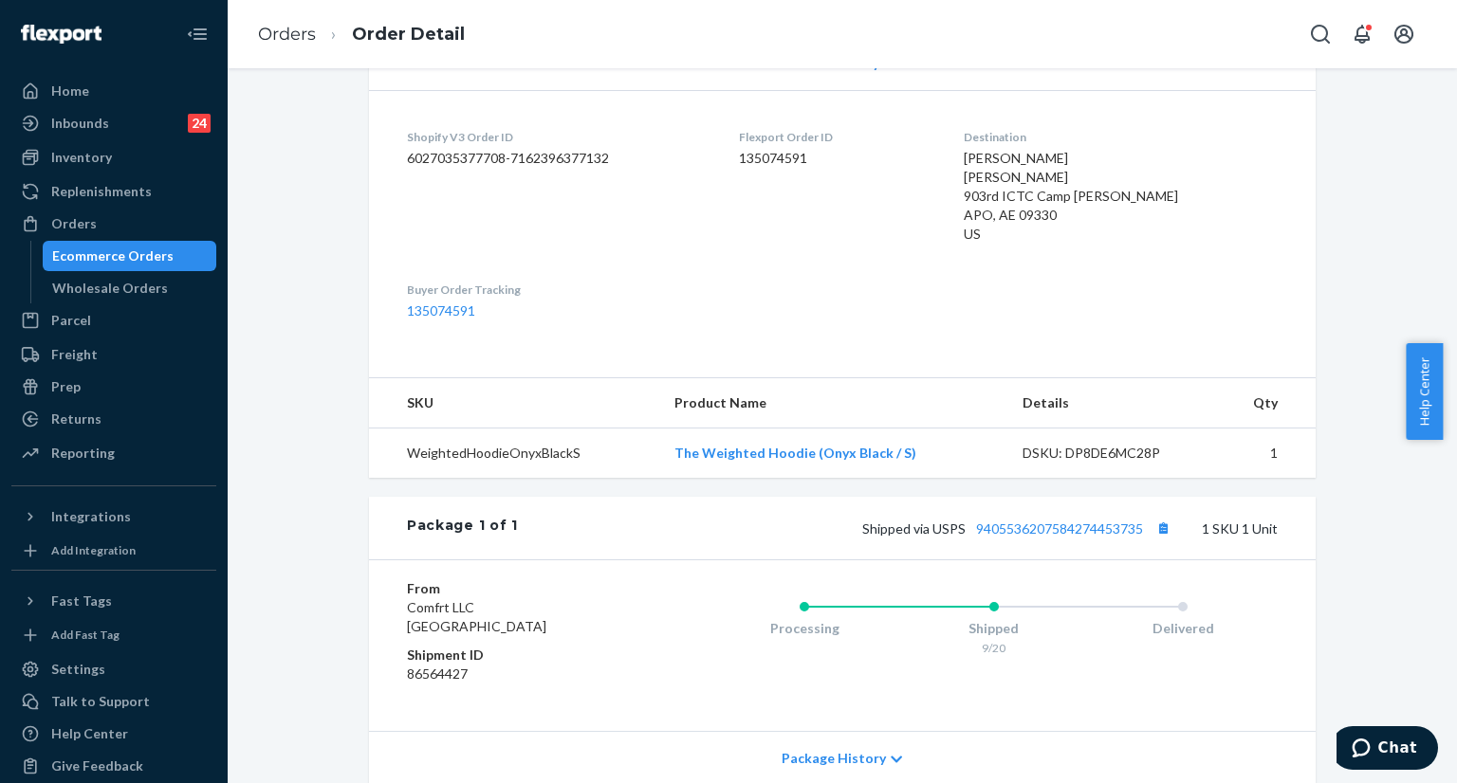
scroll to position [474, 0]
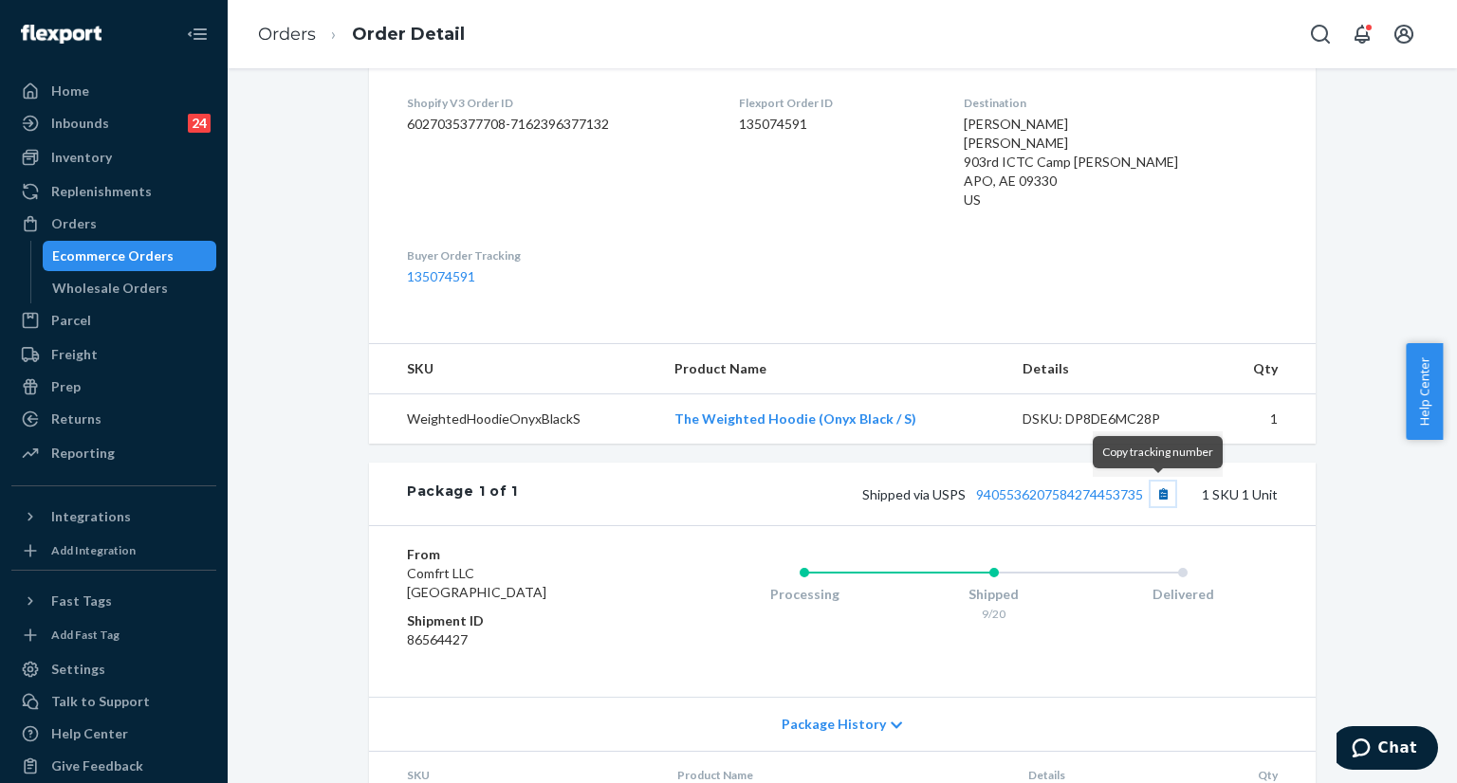
click at [1156, 497] on button "Copy tracking number" at bounding box center [1162, 494] width 25 height 25
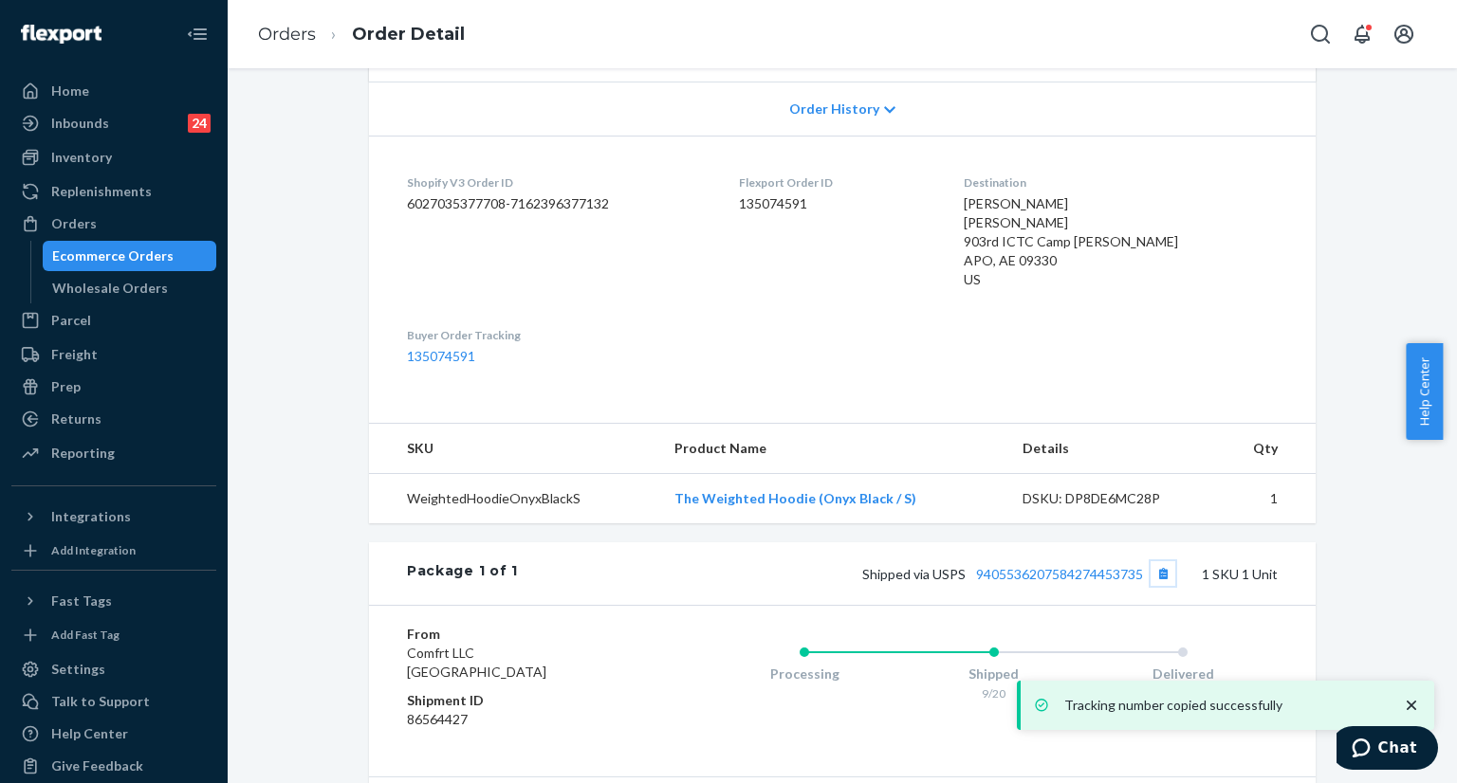
scroll to position [284, 0]
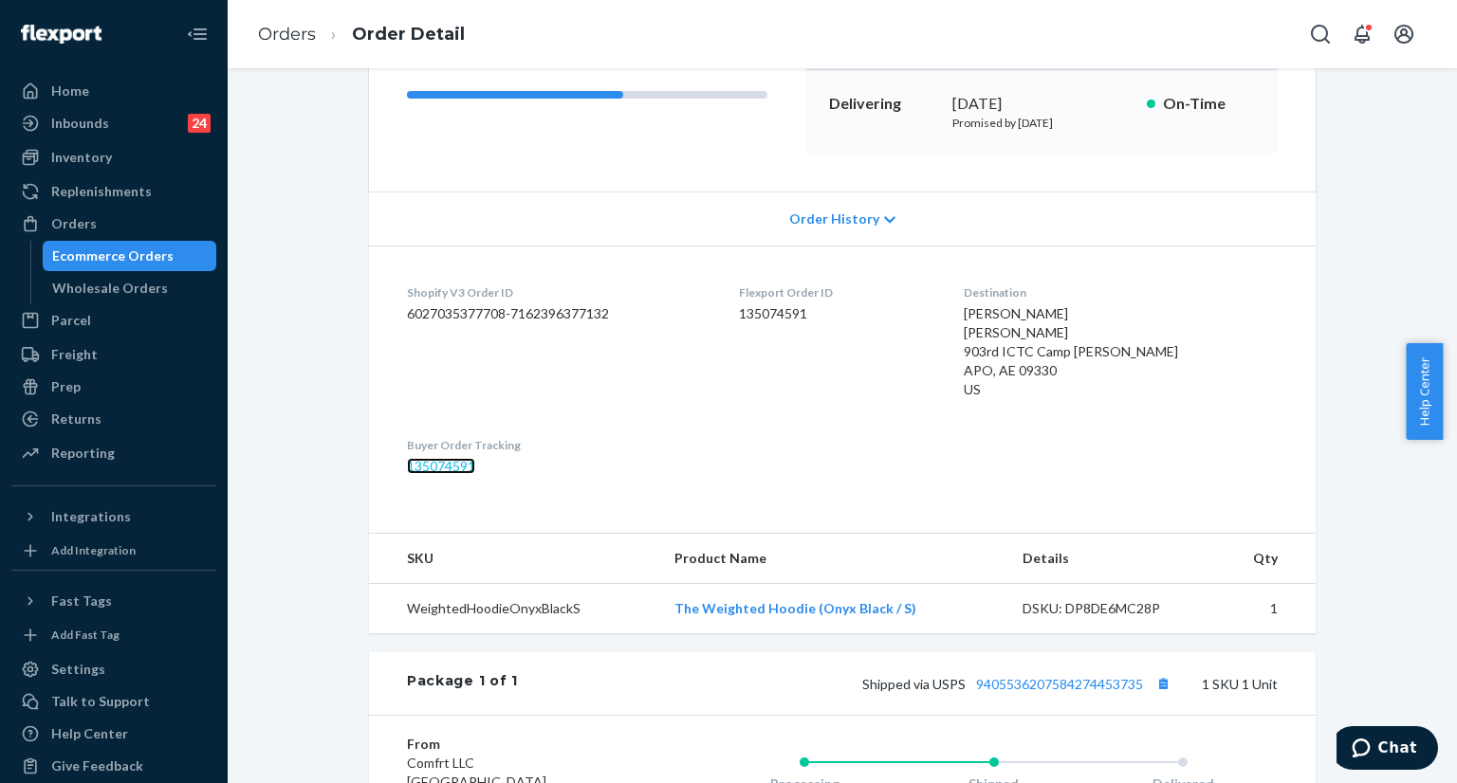
click at [445, 460] on link "135074591" at bounding box center [441, 466] width 68 height 16
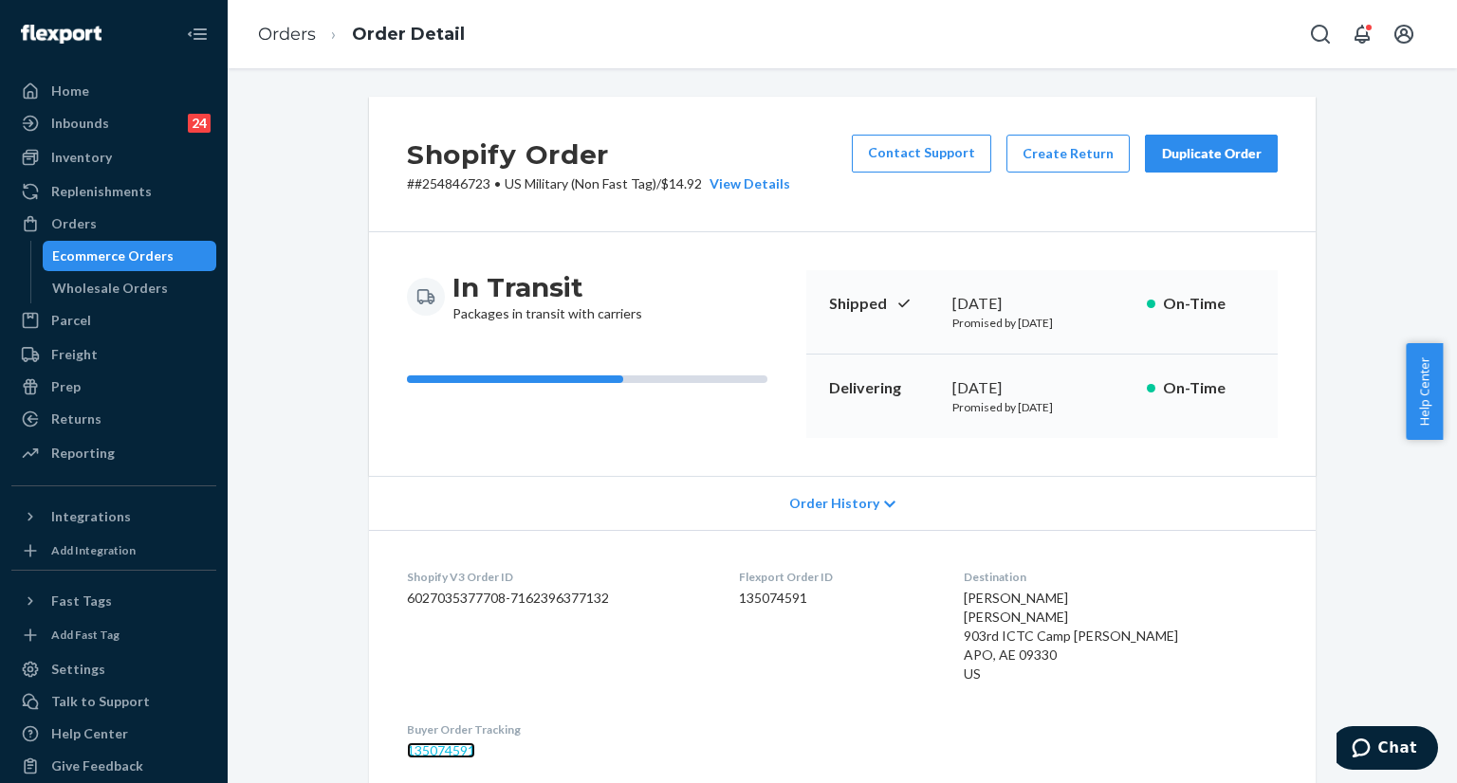
scroll to position [0, 0]
click at [1312, 25] on icon "Open Search Box" at bounding box center [1320, 34] width 23 height 23
click at [1225, 30] on input "Search Input" at bounding box center [1179, 34] width 233 height 19
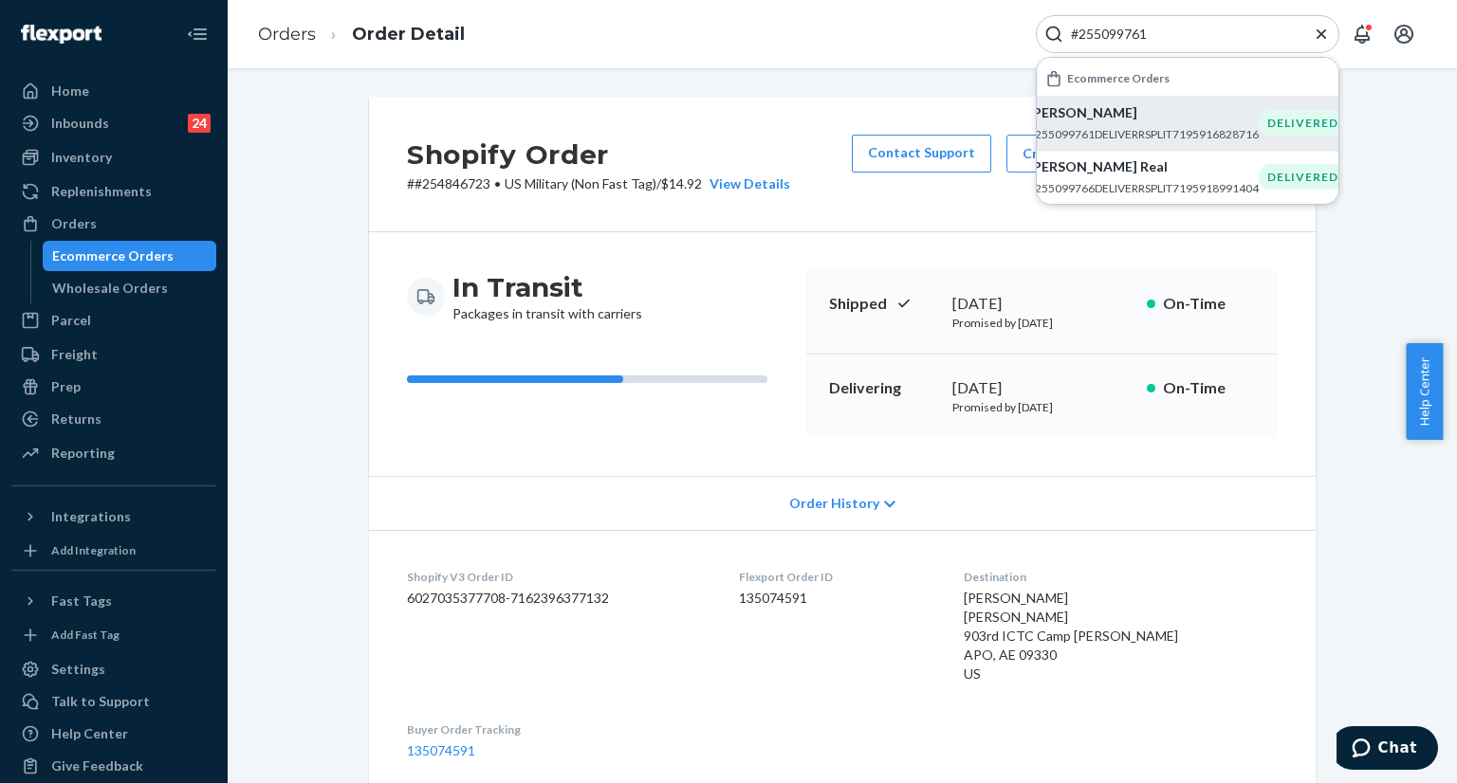
type input "#255099761"
click at [1112, 138] on p "#255099761DELIVERRSPLIT7195916828716" at bounding box center [1143, 134] width 230 height 16
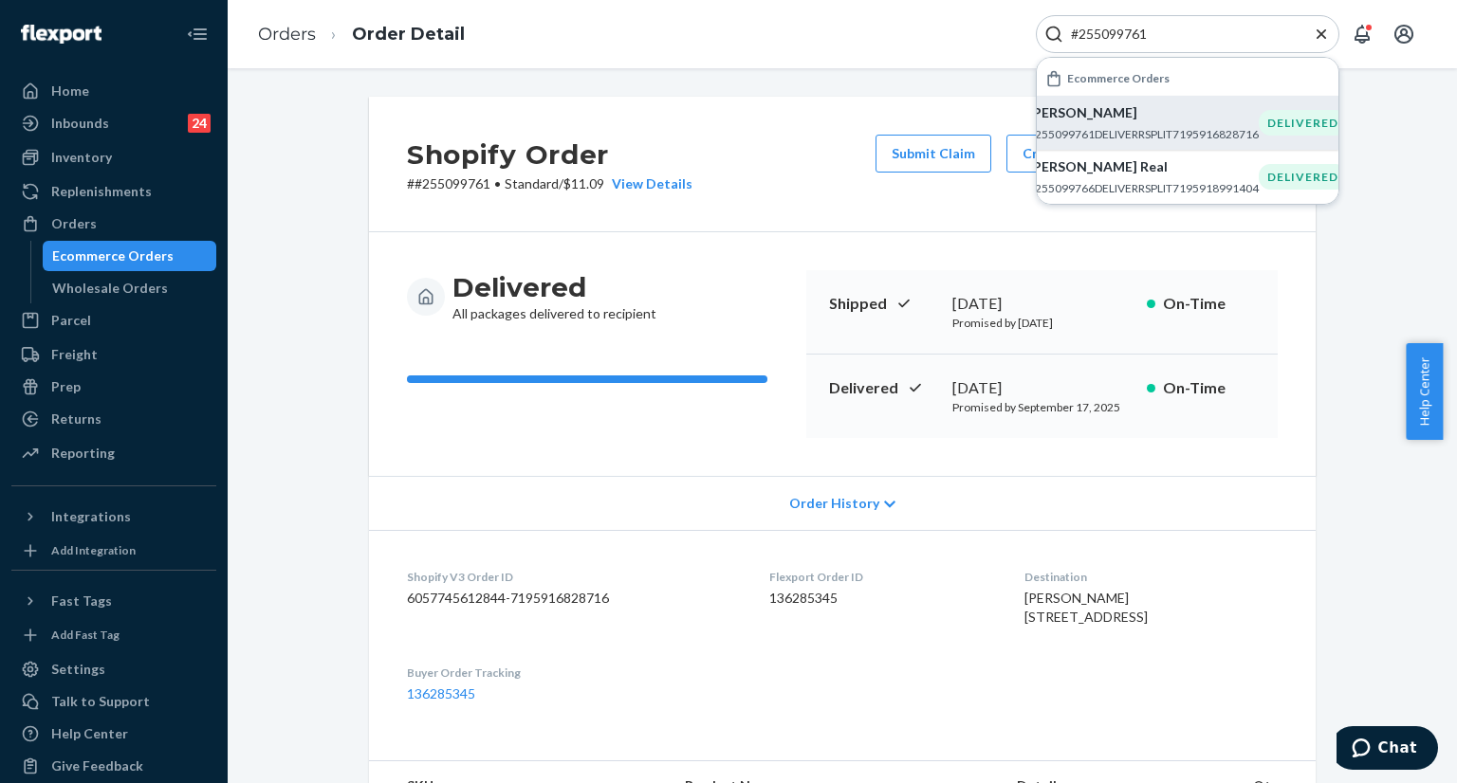
click at [1327, 35] on icon "Close Search" at bounding box center [1321, 34] width 19 height 19
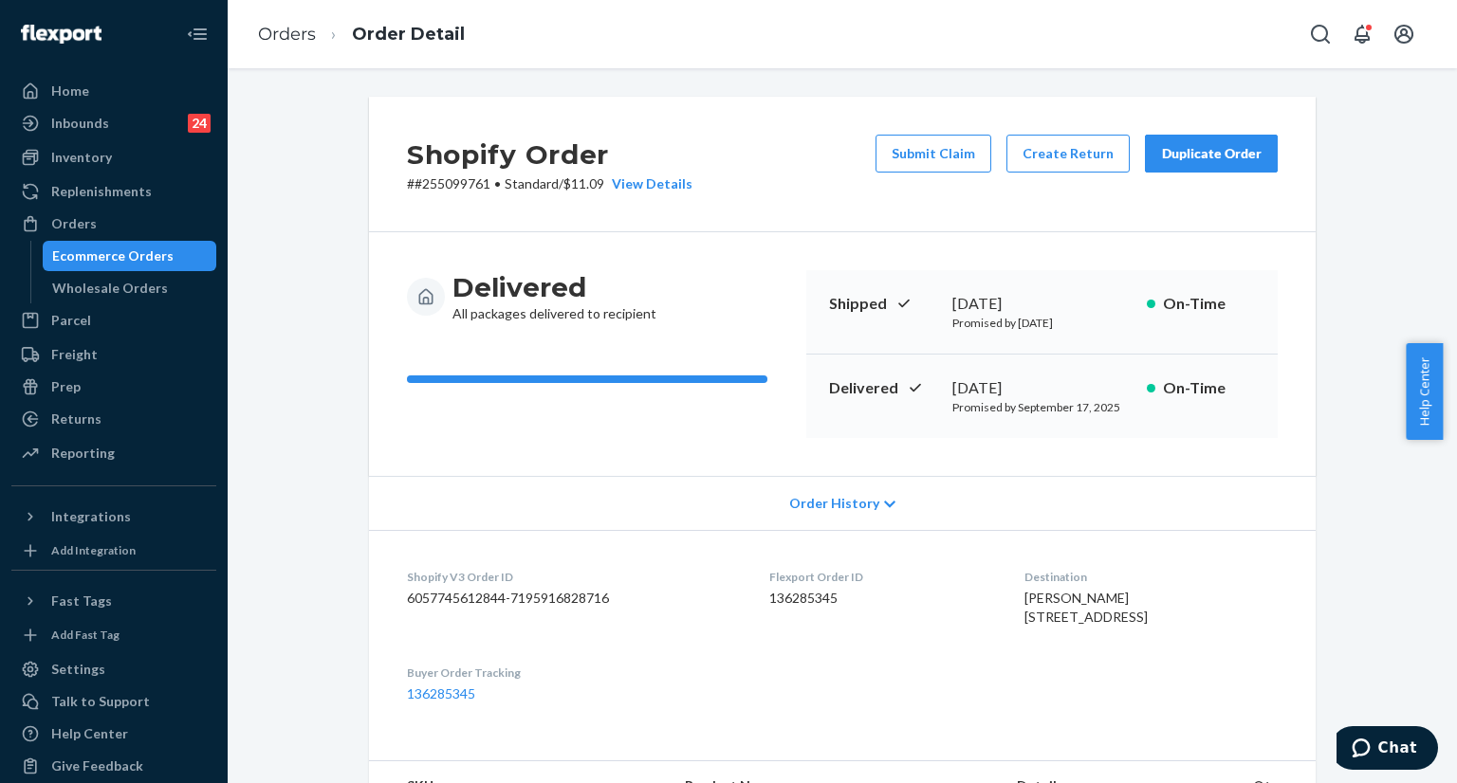
scroll to position [190, 0]
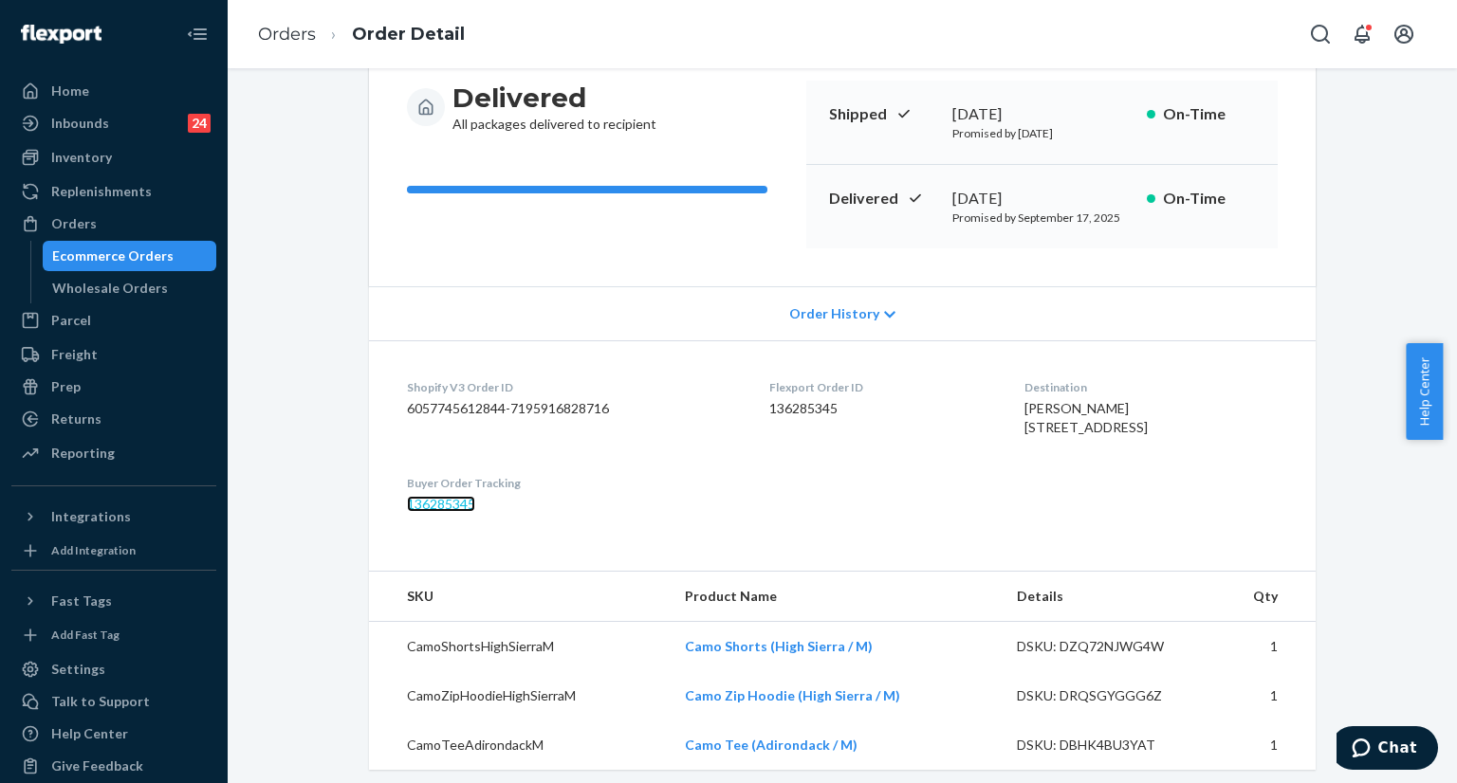
click at [455, 512] on link "136285345" at bounding box center [441, 504] width 68 height 16
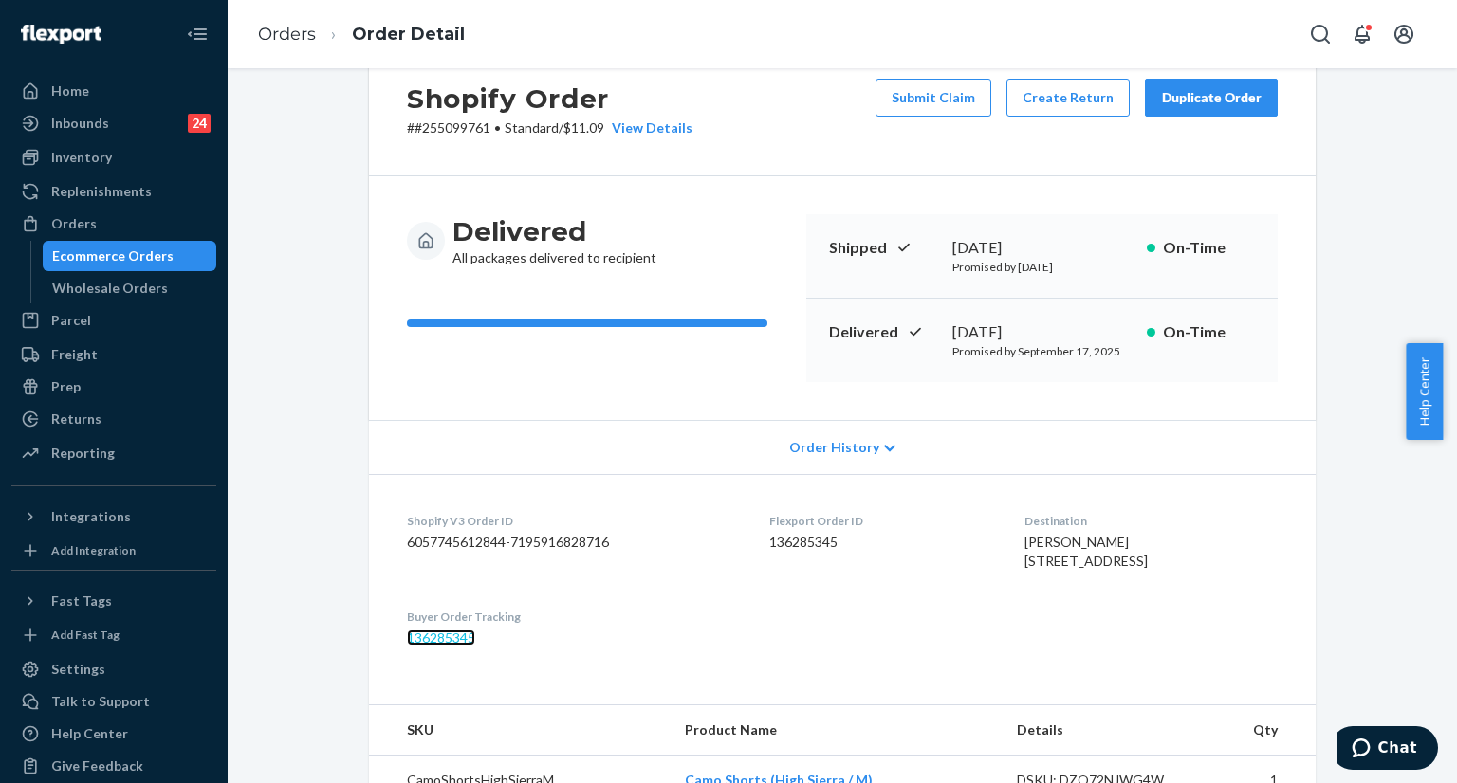
scroll to position [0, 0]
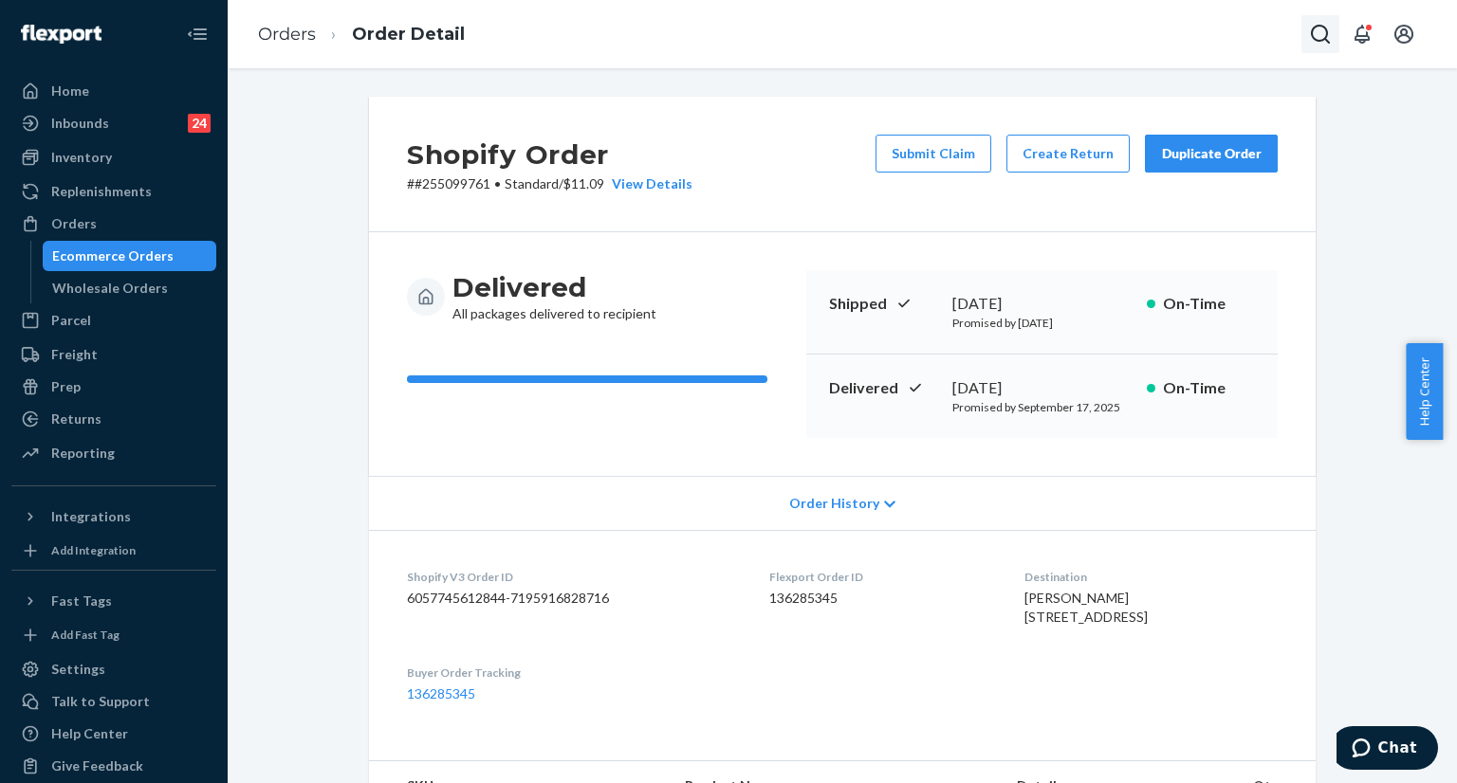
click at [1325, 32] on icon "Open Search Box" at bounding box center [1320, 34] width 23 height 23
click at [1203, 28] on input "Search Input" at bounding box center [1179, 34] width 233 height 19
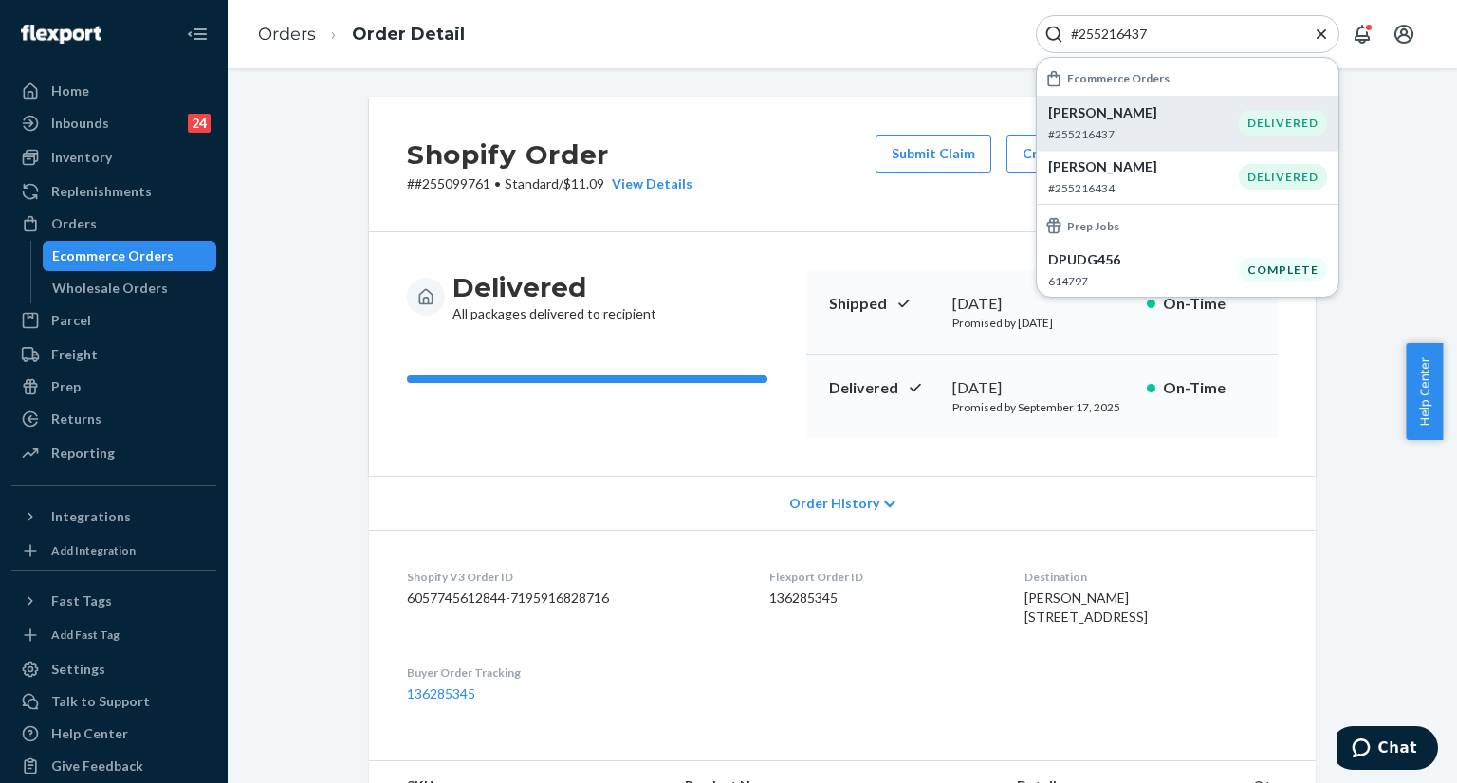
type input "#255216437"
click at [1129, 126] on p "#255216437" at bounding box center [1143, 134] width 191 height 16
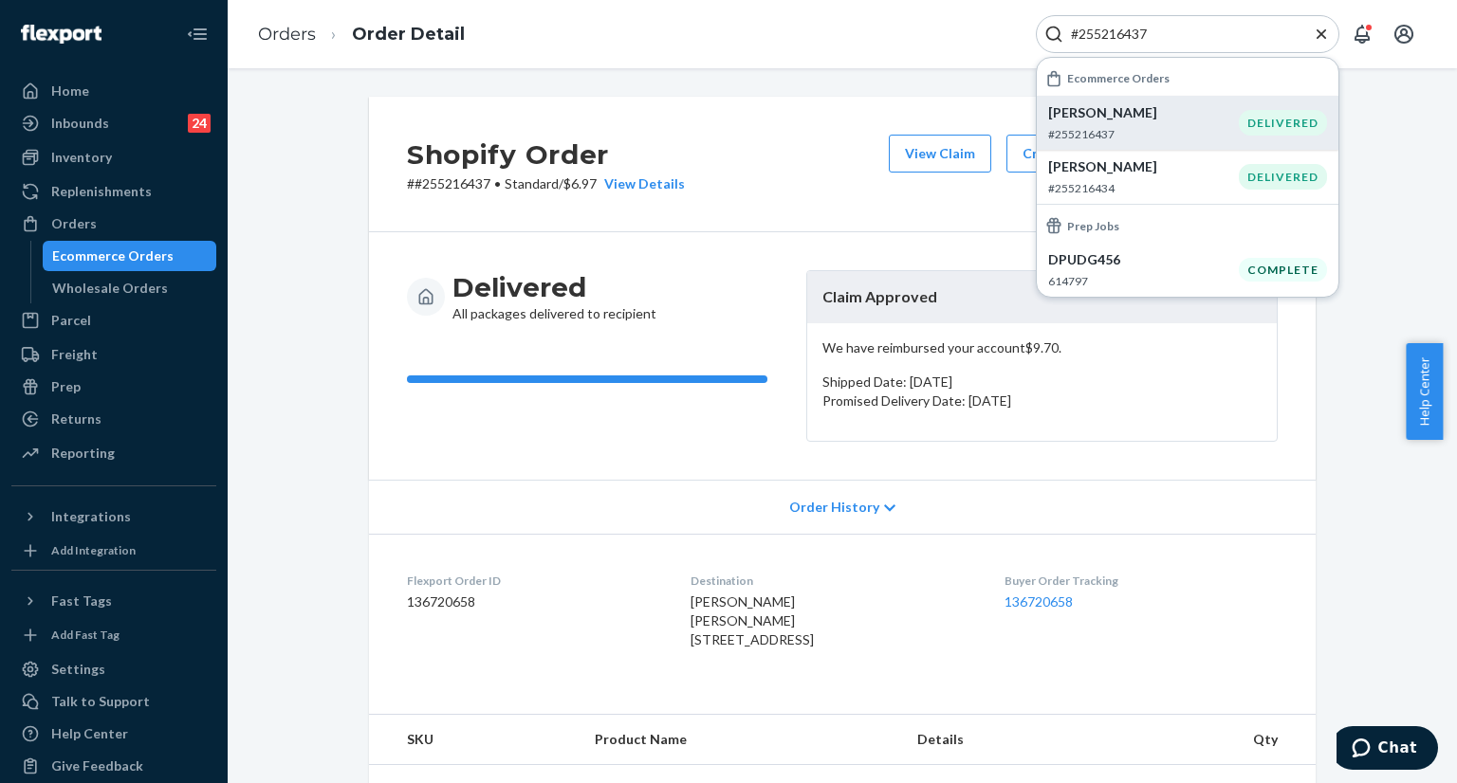
click at [1322, 32] on icon "Close Search" at bounding box center [1320, 32] width 9 height 9
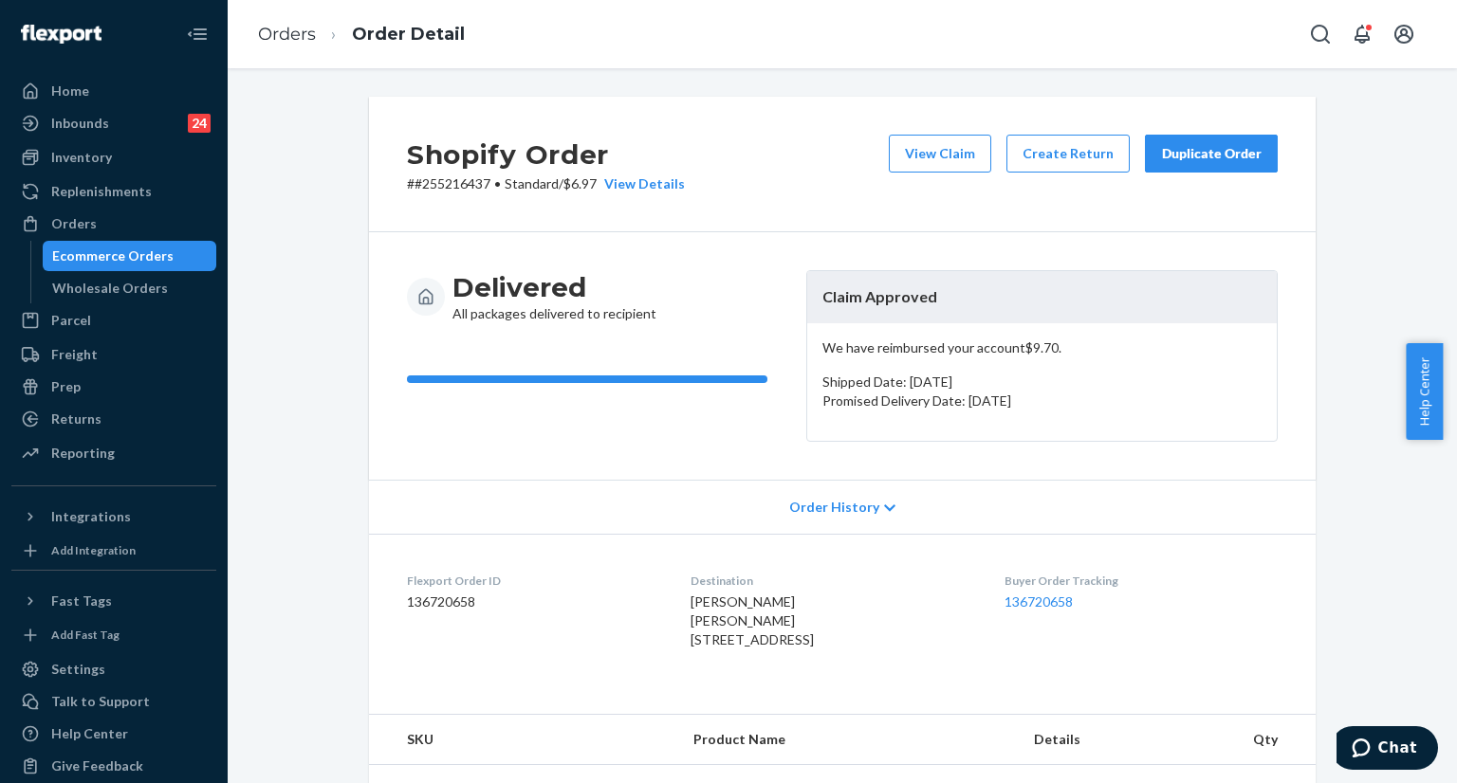
click at [1169, 145] on div "Duplicate Order" at bounding box center [1211, 153] width 101 height 19
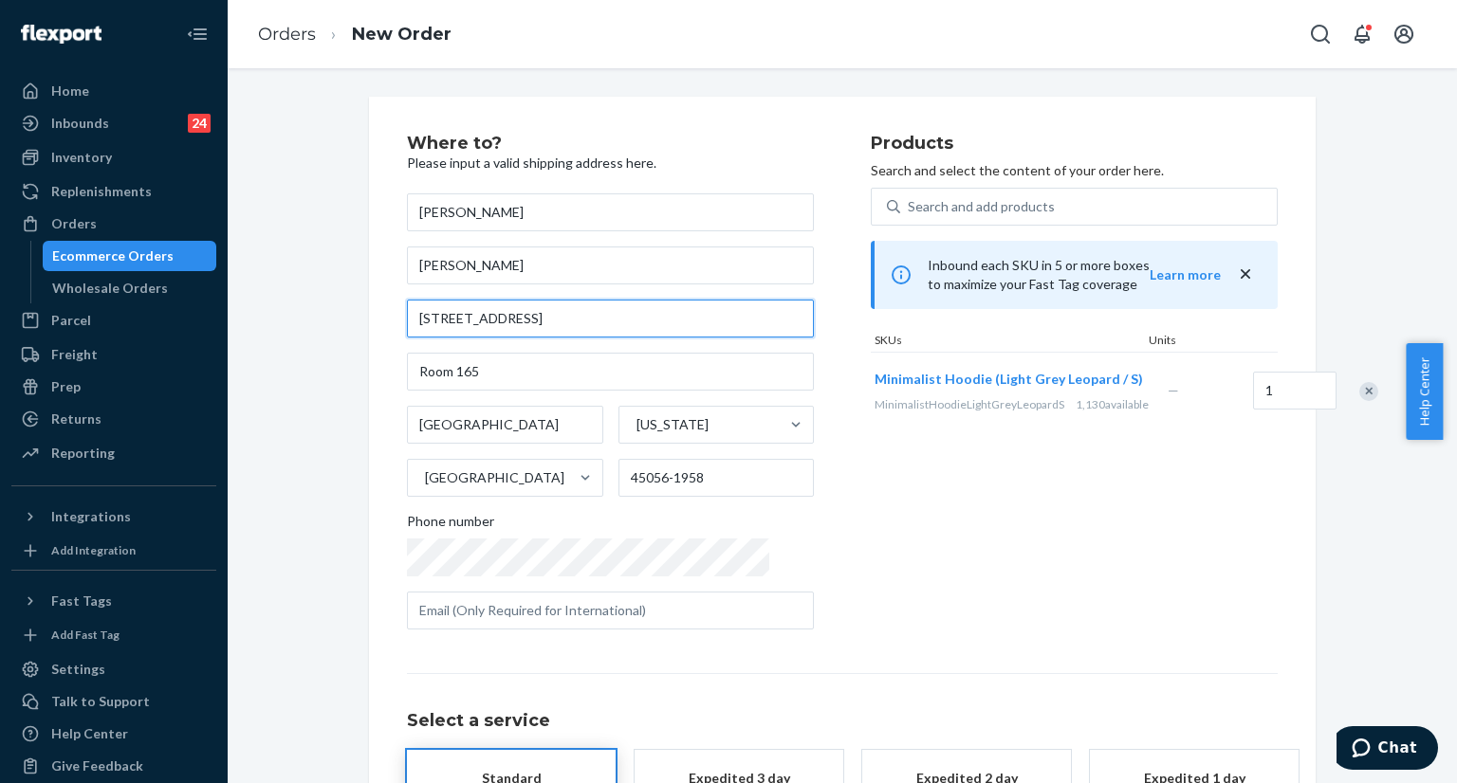
click at [641, 316] on input "301 Western College Dr Rm 165" at bounding box center [610, 319] width 407 height 38
paste input "., Hillcrest Hall Room 165 Oxford, OH 45056"
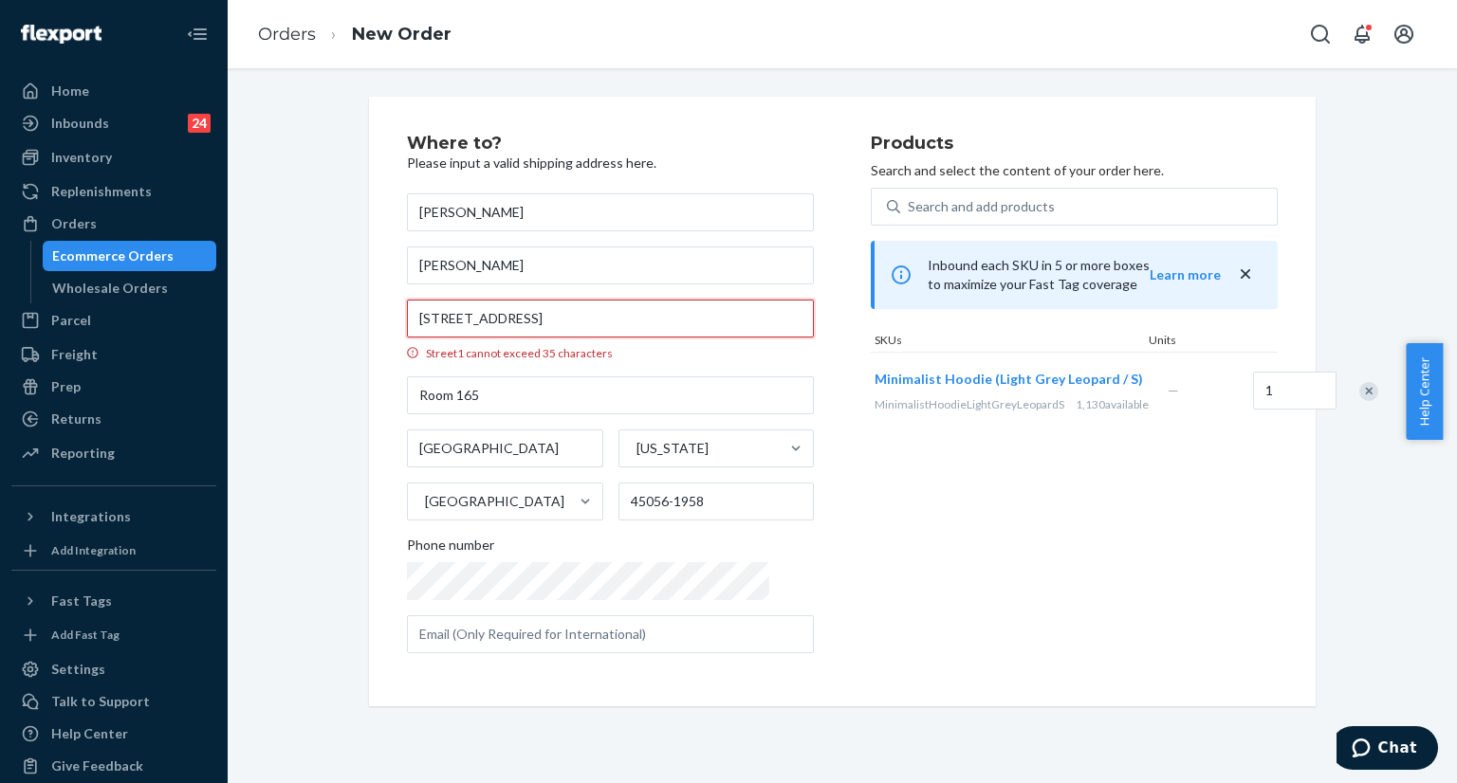
drag, startPoint x: 473, startPoint y: 316, endPoint x: 607, endPoint y: 314, distance: 133.7
click at [607, 314] on input "301 Western College Dr., Hillcrest Hall Room 165 Oxford, OH 45056" at bounding box center [610, 319] width 407 height 38
type input "301 Western College Dr., Hillcrest Hall Room 165 Oxford, OH 45056"
click at [509, 406] on input "Room 165" at bounding box center [610, 395] width 407 height 38
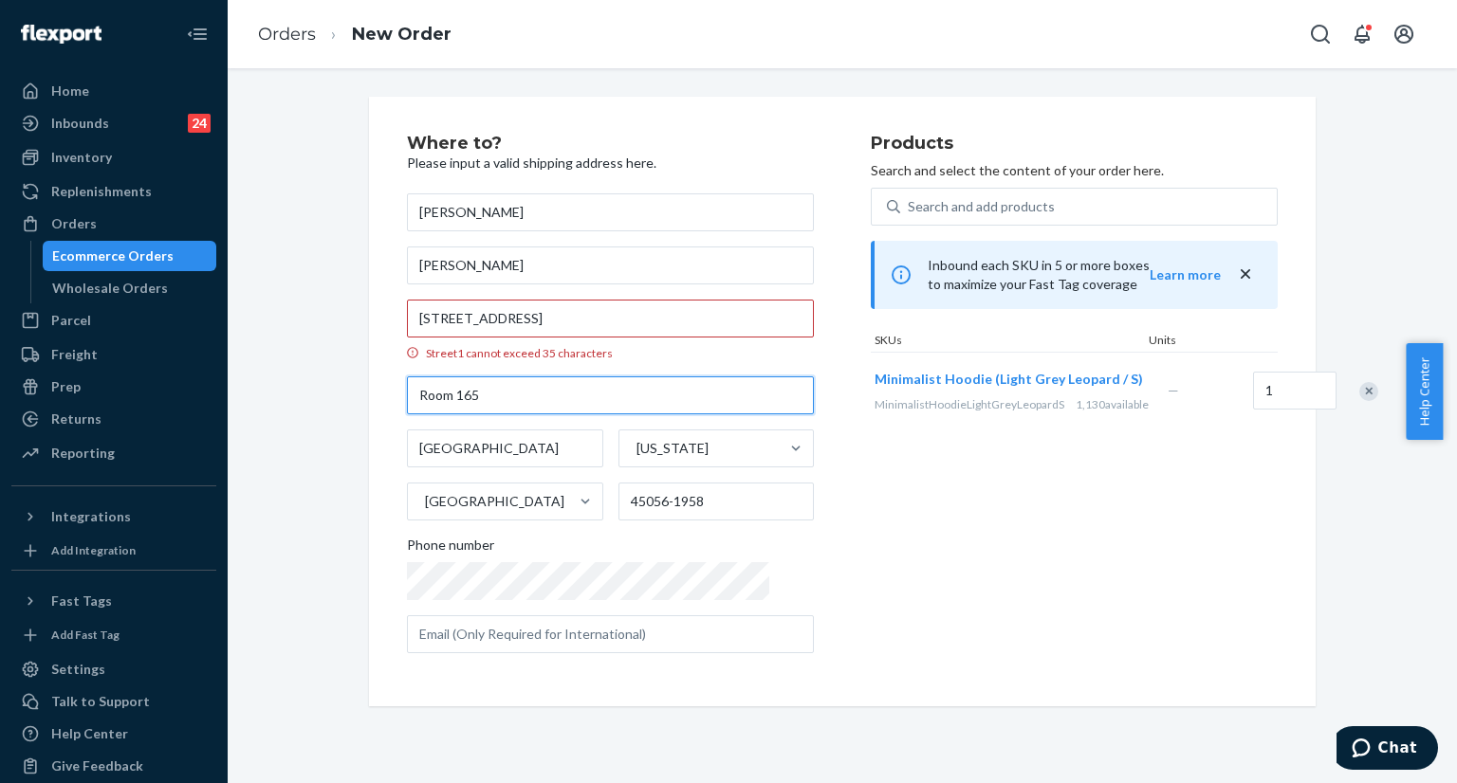
click at [509, 406] on input "Room 165" at bounding box center [610, 395] width 407 height 38
paste input "Hillcrest Hall"
type input "Hillcrest Hall Room 165"
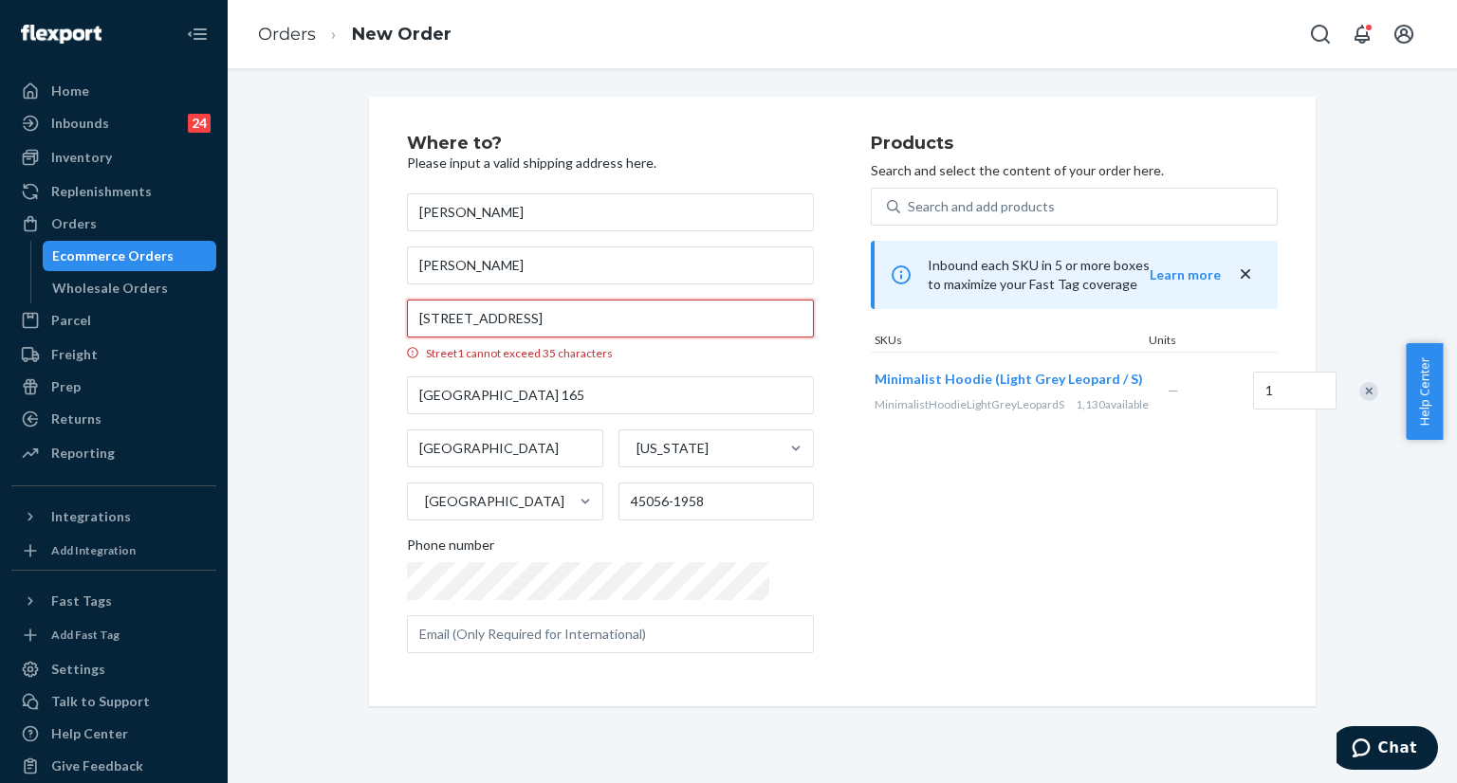
drag, startPoint x: 559, startPoint y: 319, endPoint x: 694, endPoint y: 320, distance: 135.6
click at [694, 320] on input "301 Western College Dr., Hillcrest Hall Room 165 Oxford, OH 45056" at bounding box center [610, 319] width 407 height 38
type input "301 Western College Dr"
type input "45056"
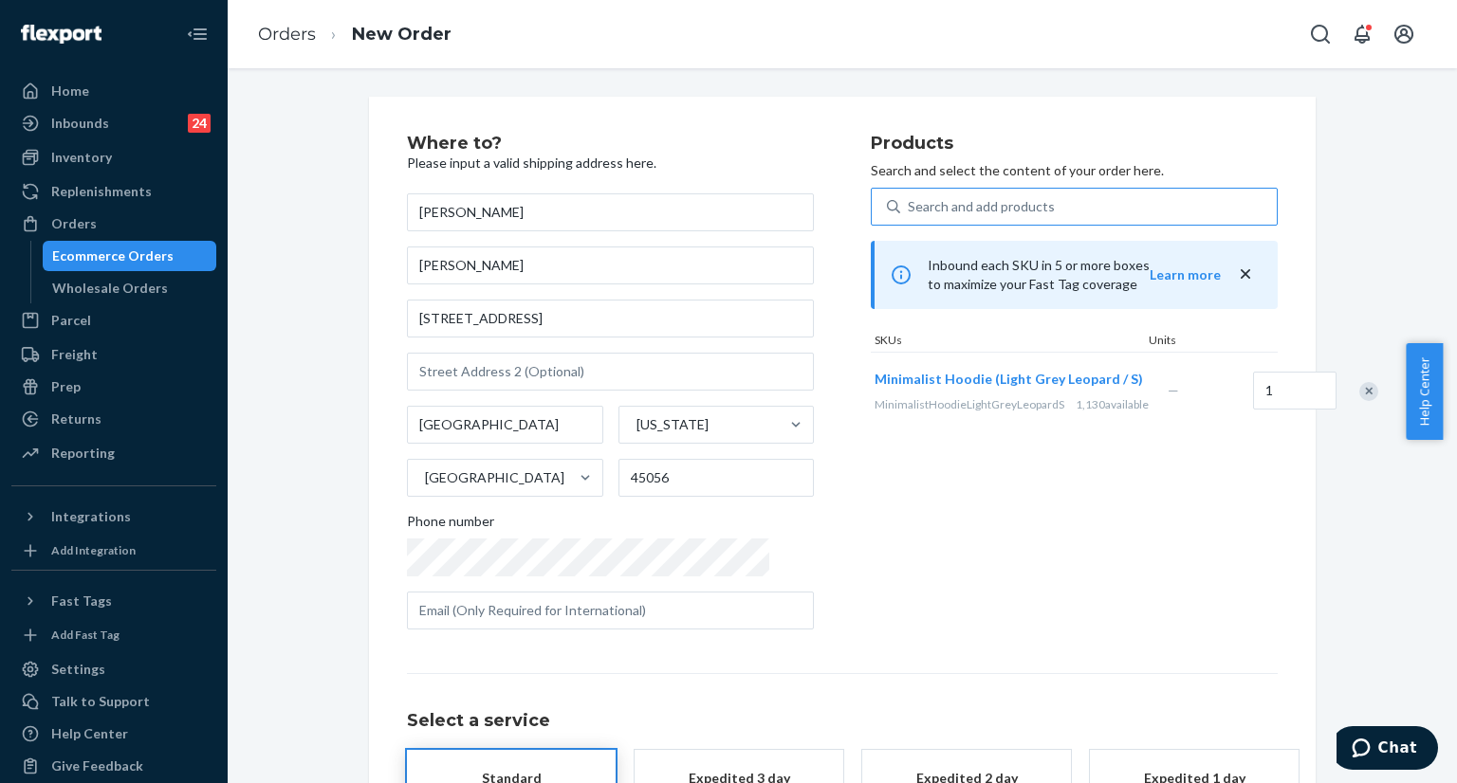
click at [1051, 211] on div "Search and add products" at bounding box center [1088, 207] width 376 height 34
click at [909, 211] on input "Search and add products" at bounding box center [909, 206] width 2 height 19
click at [1044, 212] on div "Search and add products" at bounding box center [1088, 207] width 376 height 34
click at [909, 212] on input "0 results available. Use Up and Down to choose options, press Enter to select t…" at bounding box center [909, 206] width 2 height 19
paste input "Minimalist Hoodie Snow Leopard / S"
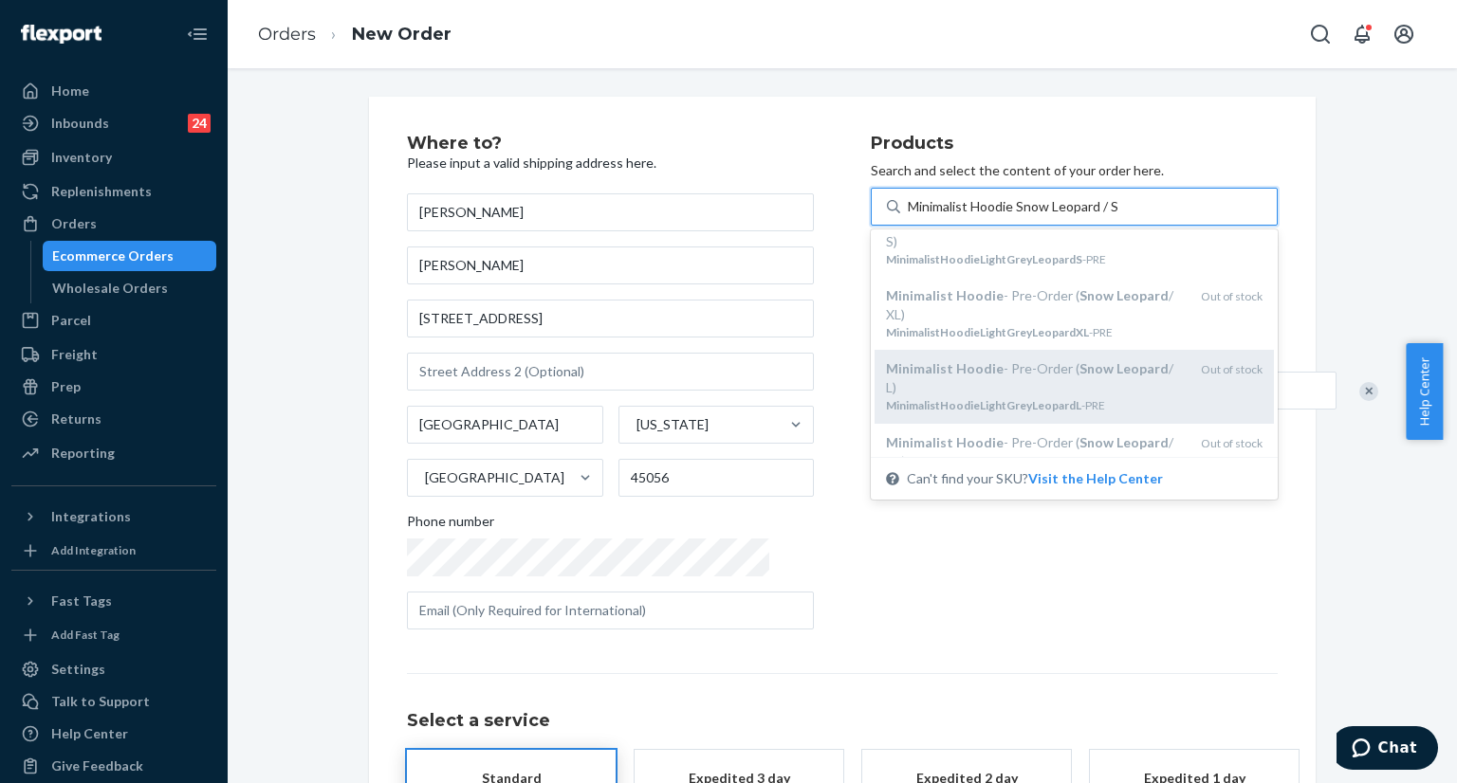
scroll to position [197, 0]
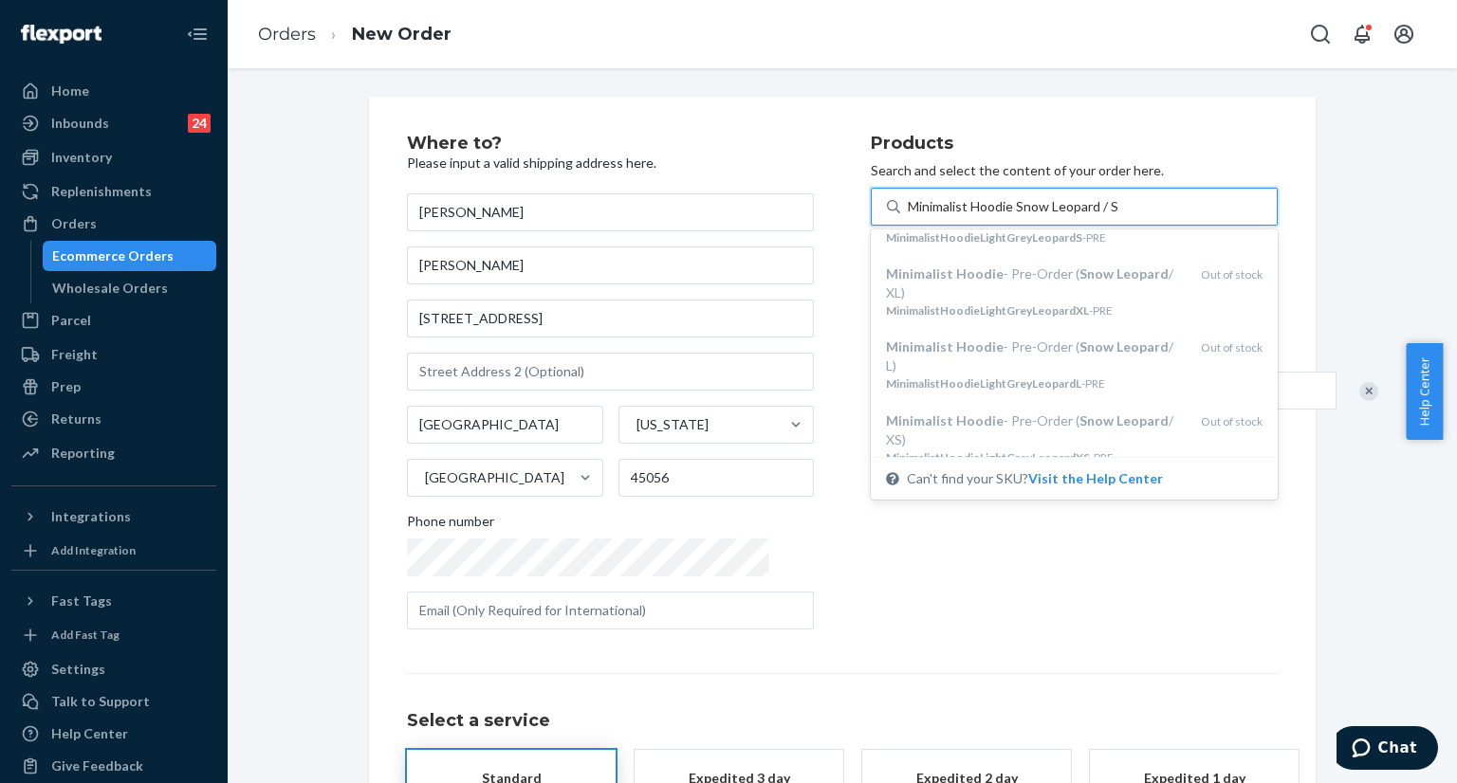
type input "Minimalist Hoodie Snow Leopard / S"
click at [1049, 600] on div "Products Search and select the content of your order here. option undefined foc…" at bounding box center [1074, 390] width 407 height 510
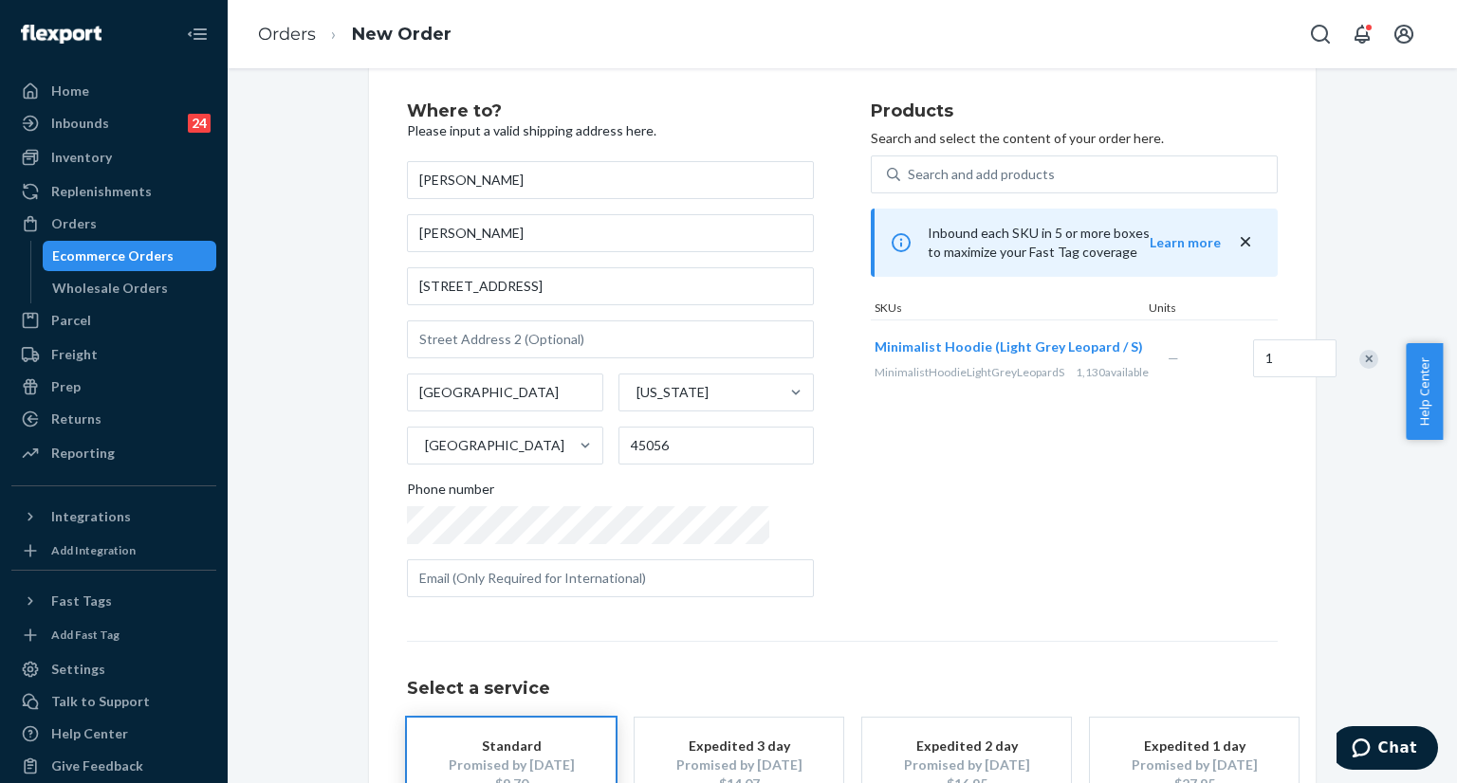
scroll to position [0, 0]
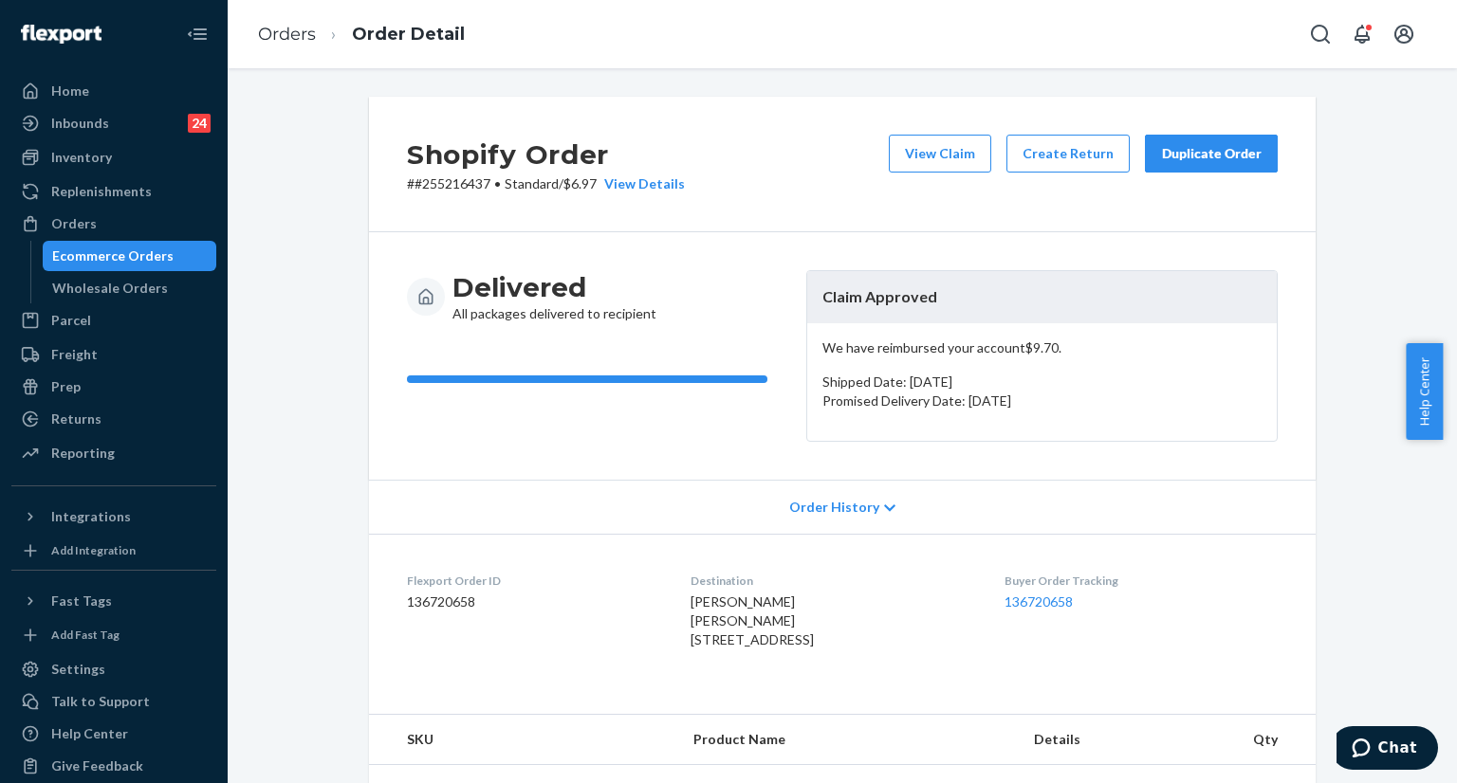
click at [1191, 166] on button "Duplicate Order" at bounding box center [1211, 154] width 133 height 38
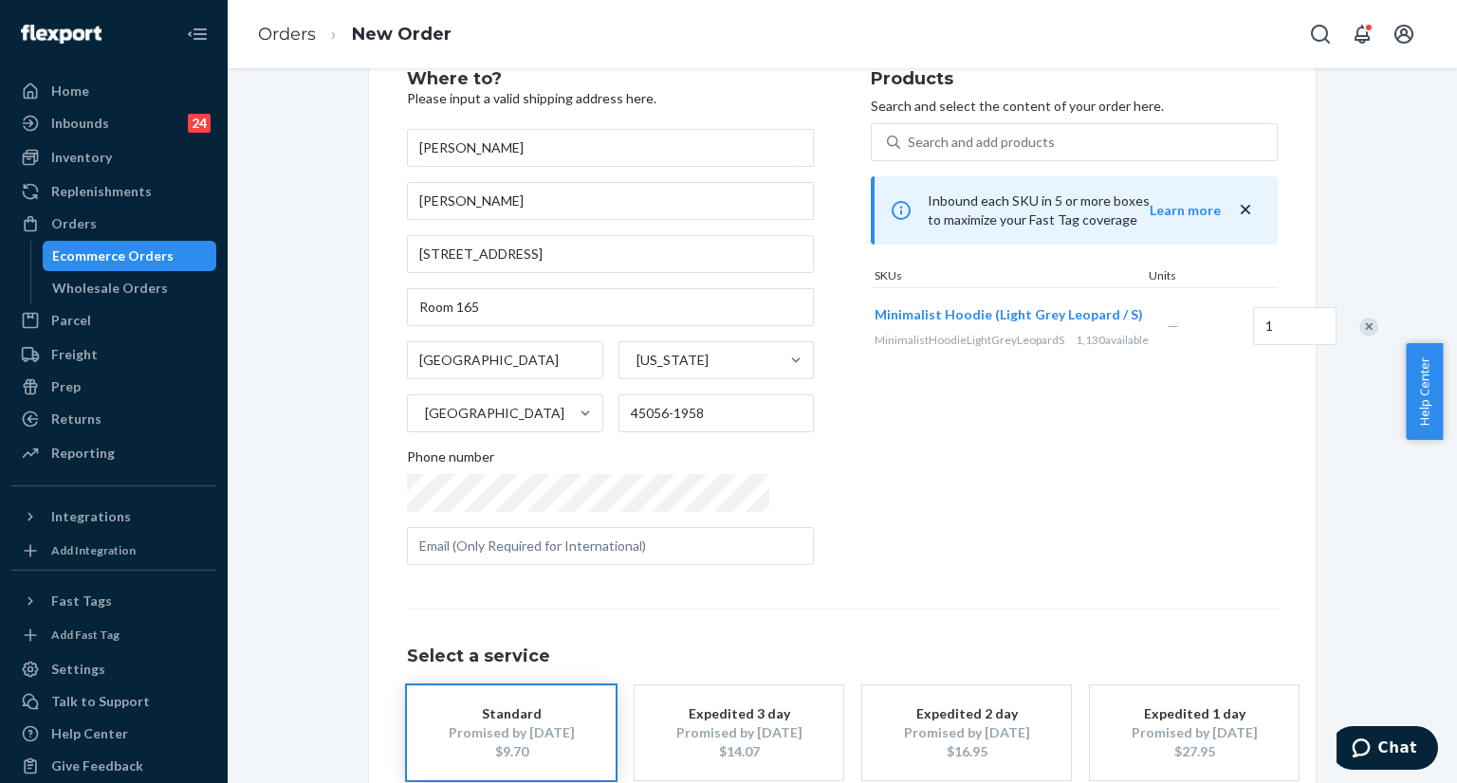
scroll to position [95, 0]
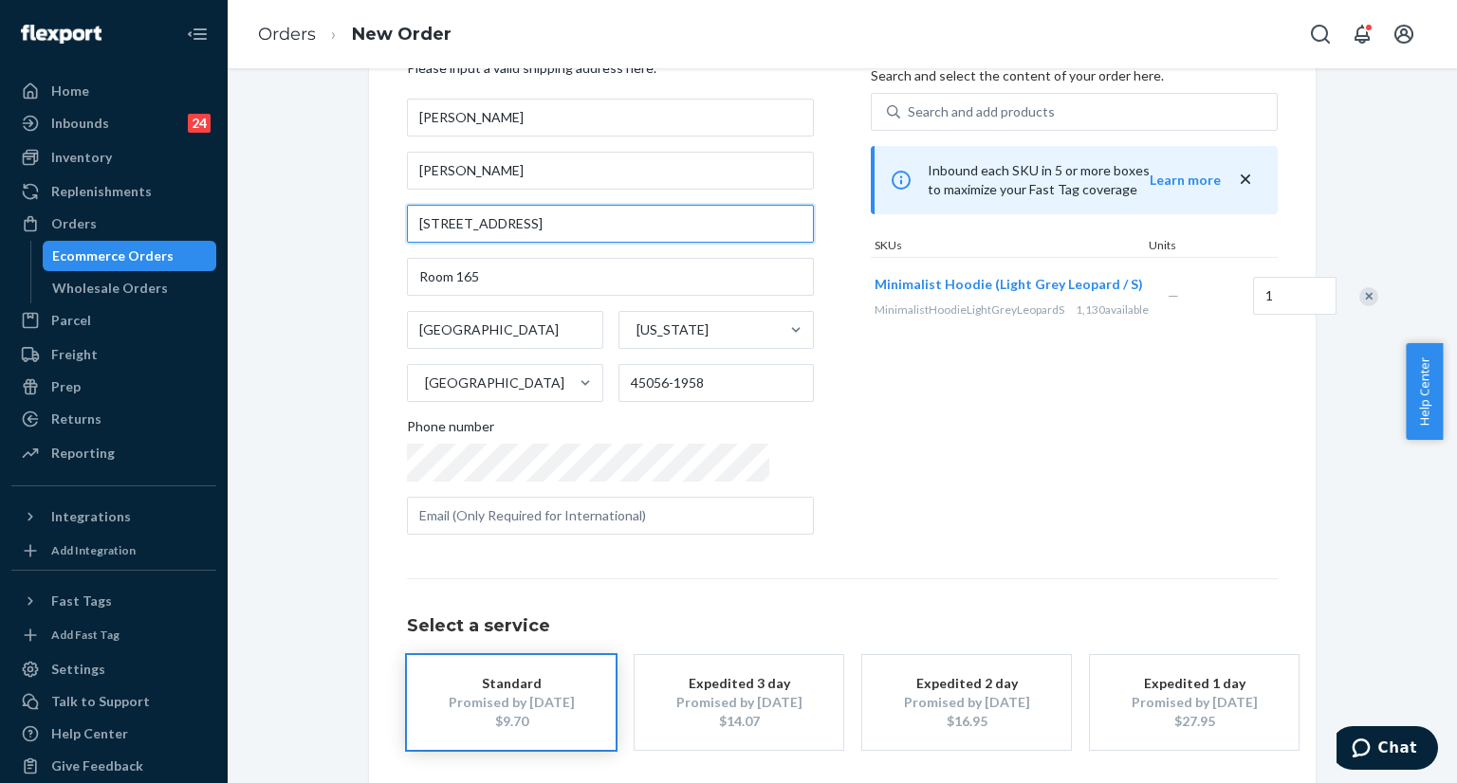
click at [619, 218] on input "301 Western College Dr Rm 165" at bounding box center [610, 224] width 407 height 38
paste input "., Hillcrest Hall Room 165 Oxford, OH 45056"
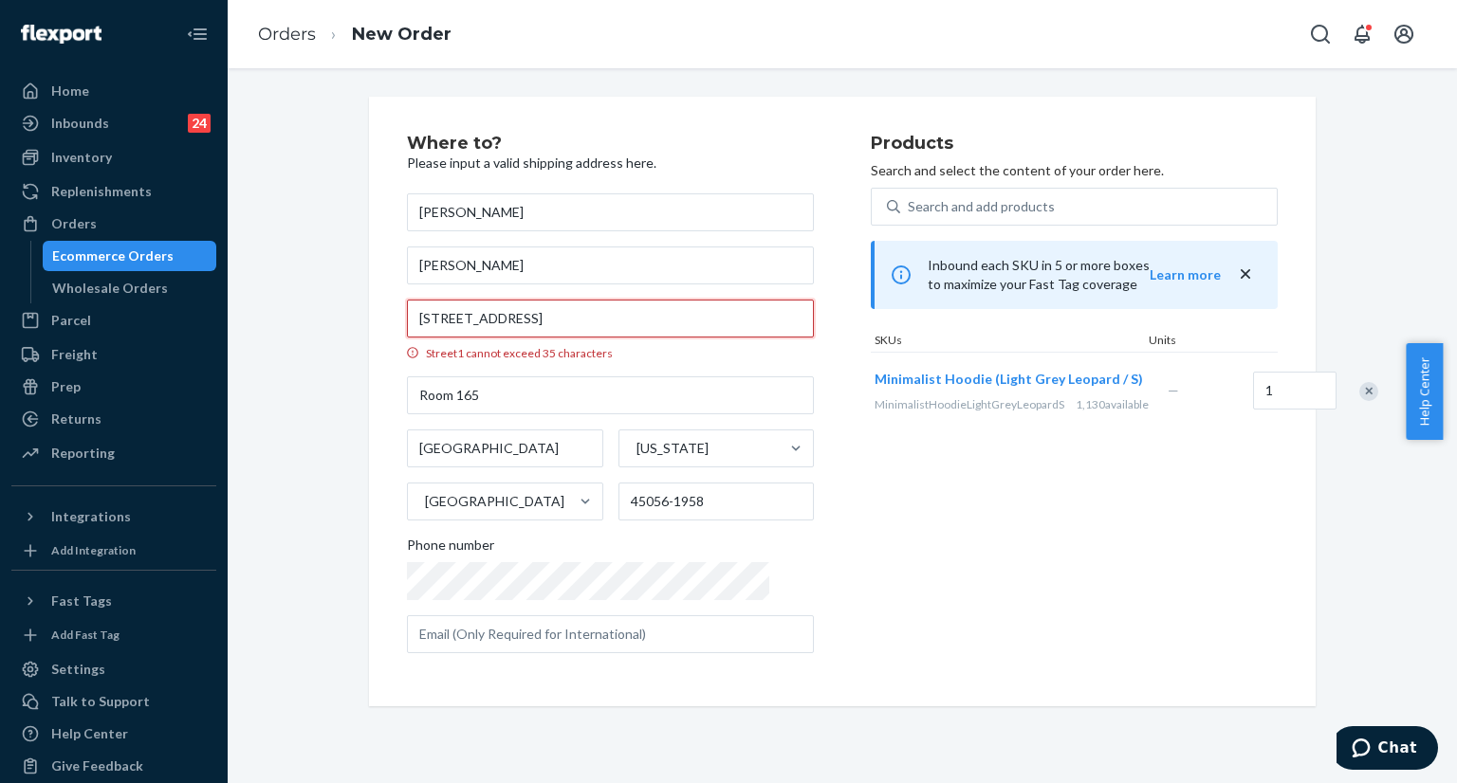
scroll to position [0, 0]
drag, startPoint x: 468, startPoint y: 319, endPoint x: 605, endPoint y: 328, distance: 136.9
click at [605, 328] on input "301 Western College Dr., Hillcrest Hall Room 165 Oxford, OH 45056" at bounding box center [610, 319] width 407 height 38
drag, startPoint x: 470, startPoint y: 314, endPoint x: 607, endPoint y: 321, distance: 136.8
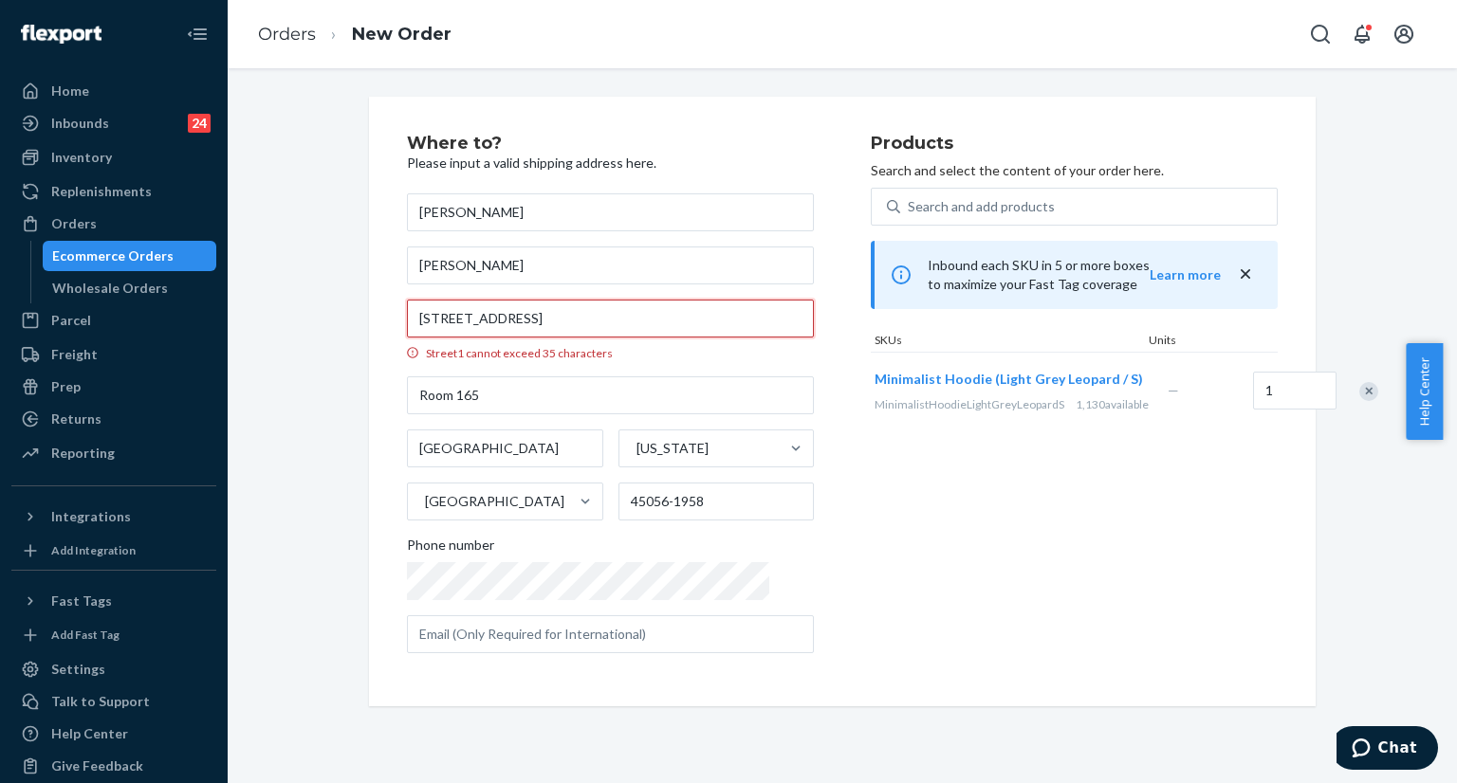
click at [607, 321] on input "301 Western College Dr., Hillcrest Hall Room 165 Oxford, OH 45056" at bounding box center [610, 319] width 407 height 38
type input "301 Western College Dr., Hillcrest Hall Room 165 Oxford, OH 45056"
click at [517, 388] on input "Room 165" at bounding box center [610, 395] width 407 height 38
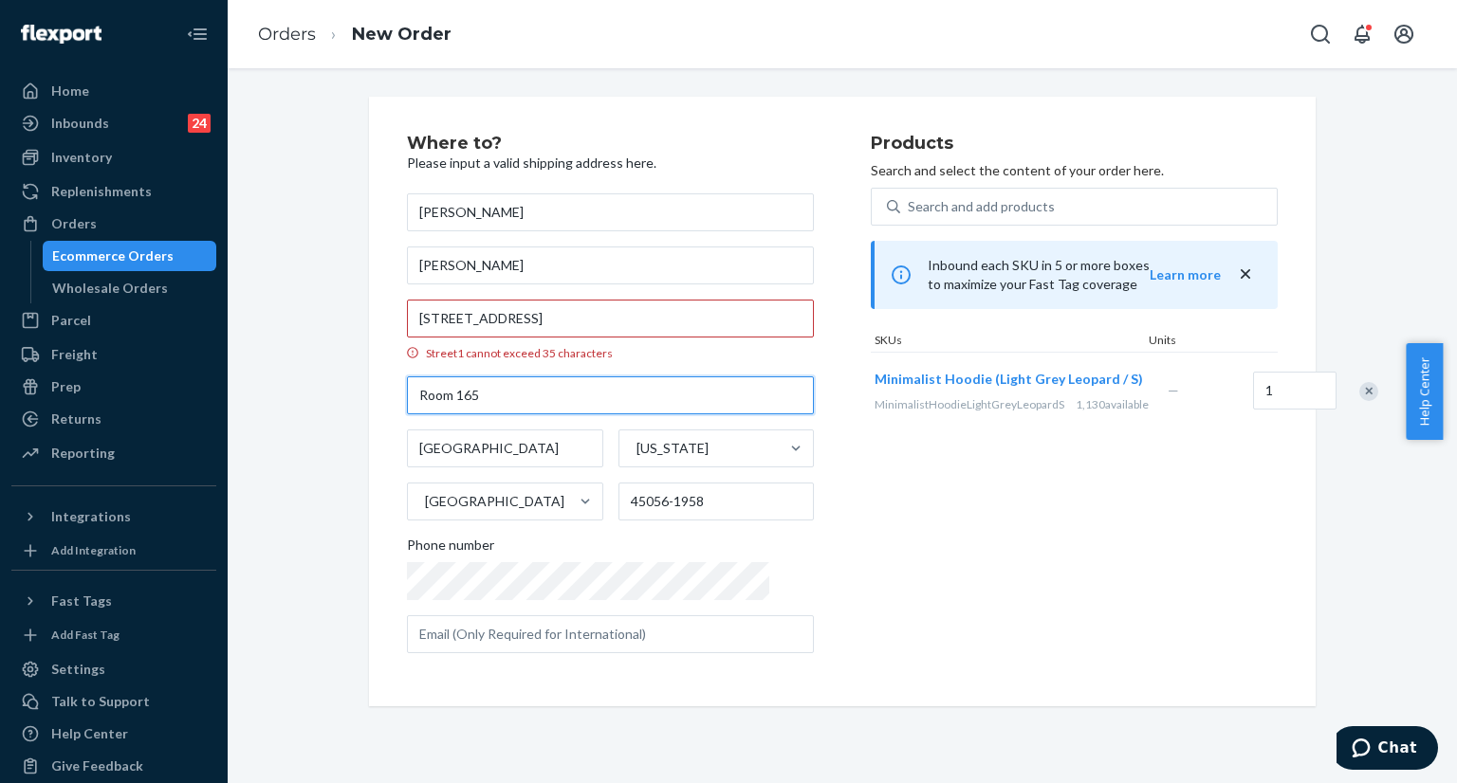
paste input "Hillcrest Hall"
type input "Hillcrest Hall Room 165"
click at [664, 320] on input "301 Western College Dr., Hillcrest Hall Room 165 Oxford, OH 45056" at bounding box center [610, 319] width 407 height 38
click at [557, 317] on input "301 Western College Dr., Hillcrest Hall Room 165 Oxford, OH 45056" at bounding box center [610, 319] width 407 height 38
drag, startPoint x: 560, startPoint y: 317, endPoint x: 695, endPoint y: 321, distance: 134.7
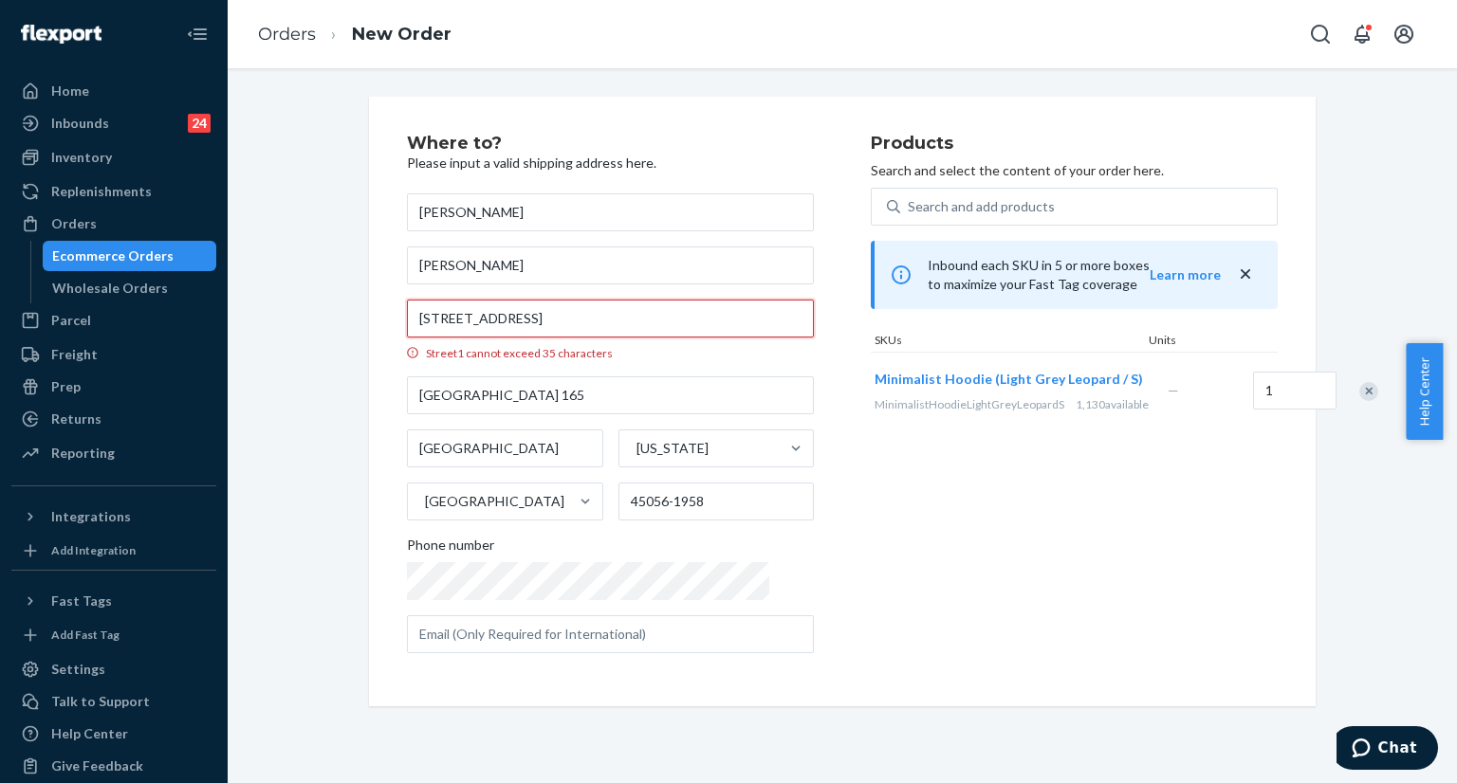
click at [695, 321] on input "301 Western College Dr., Hillcrest Hall Room 165 Oxford, OH 45056" at bounding box center [610, 319] width 407 height 38
type input "301 Western College Dr"
type input "45056"
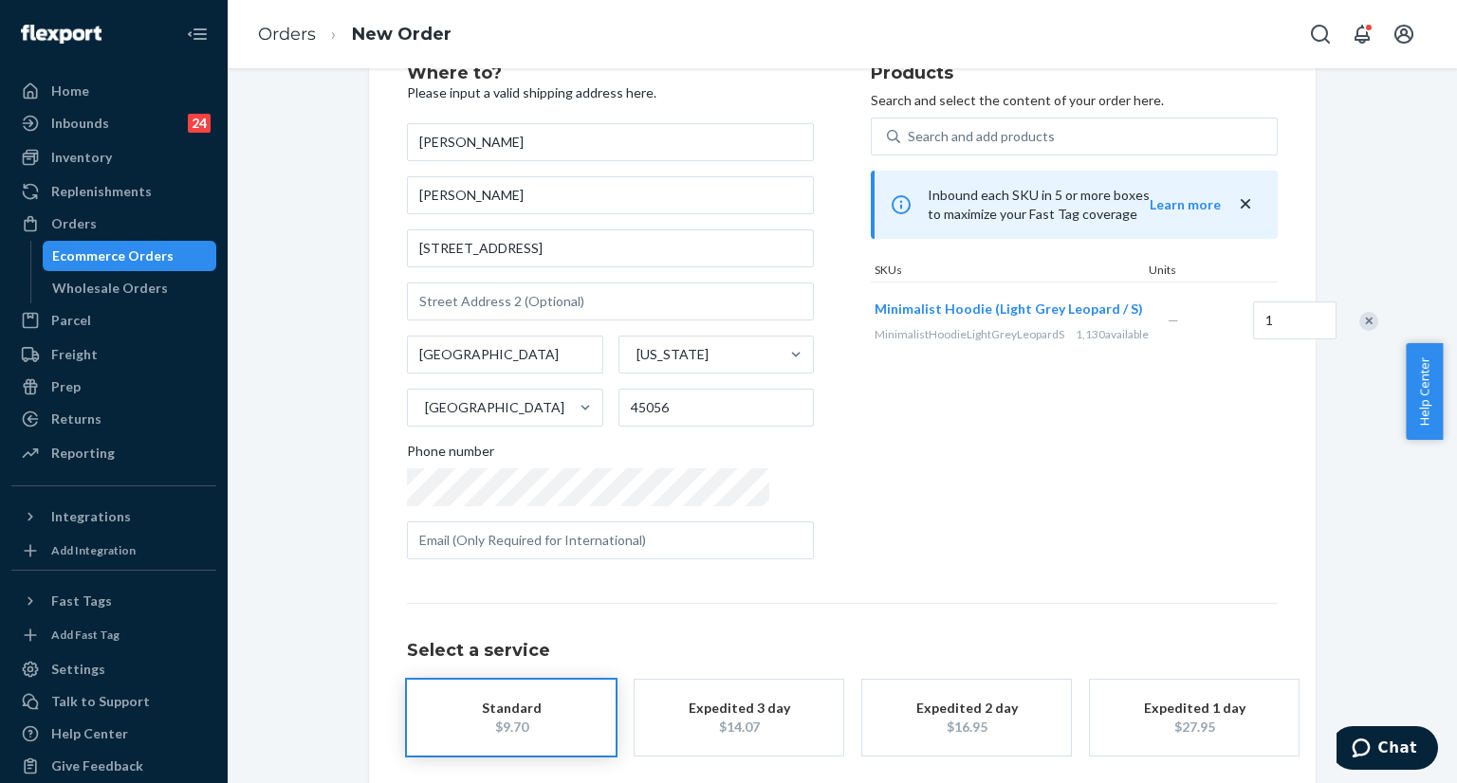
scroll to position [156, 0]
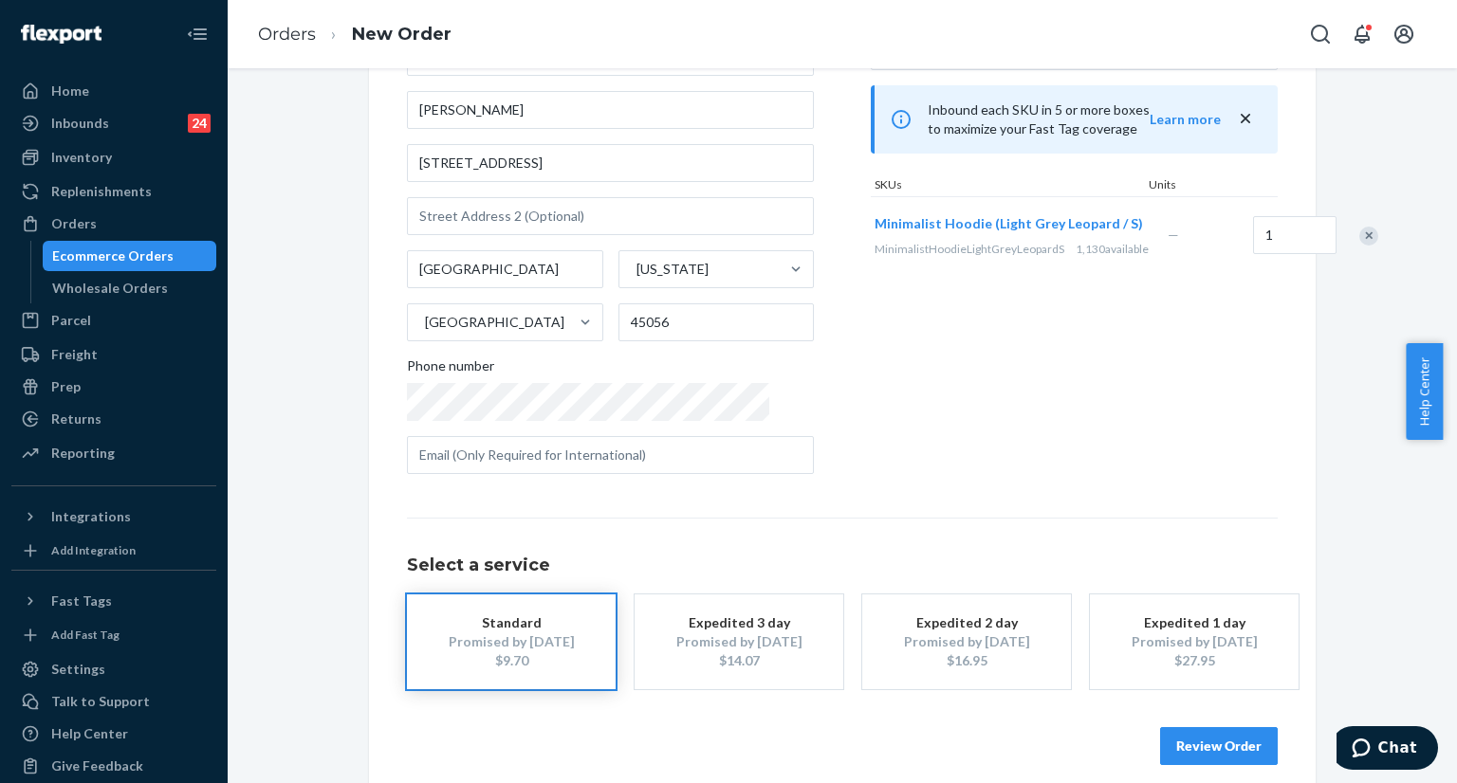
click at [1207, 745] on button "Review Order" at bounding box center [1219, 746] width 118 height 38
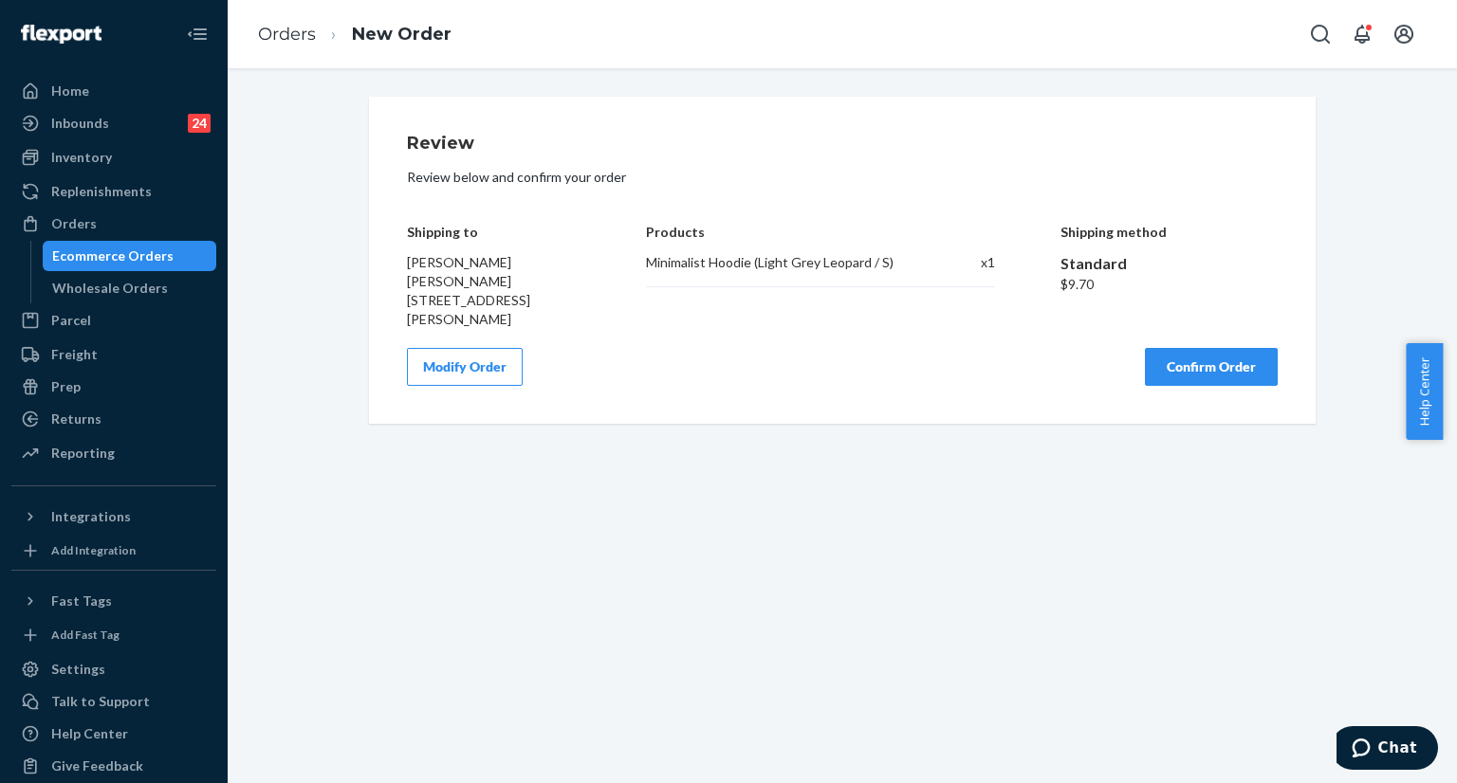
click at [447, 360] on button "Modify Order" at bounding box center [465, 367] width 116 height 38
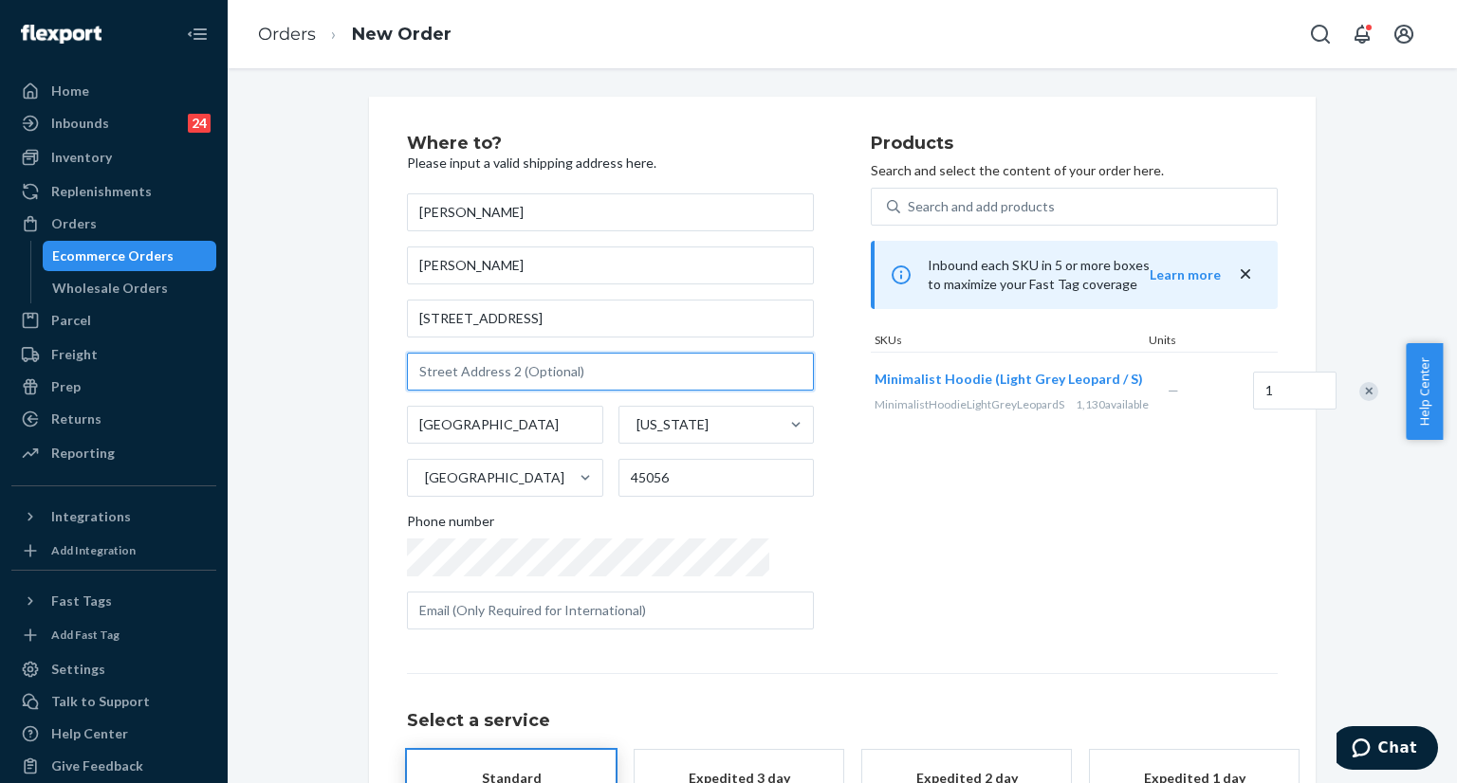
click at [463, 376] on input "text" at bounding box center [610, 372] width 407 height 38
paste input "Hillcrest Hall Room 165"
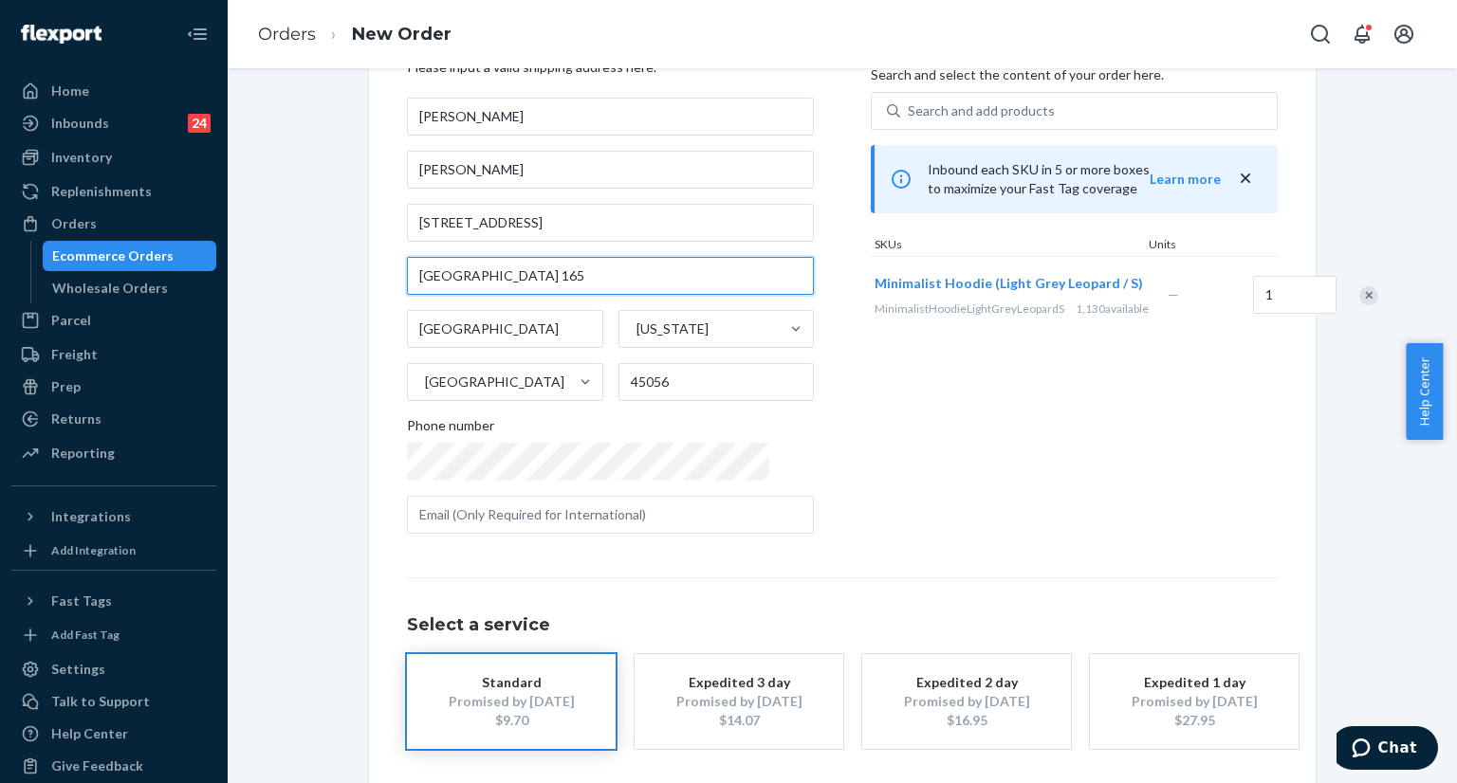
scroll to position [174, 0]
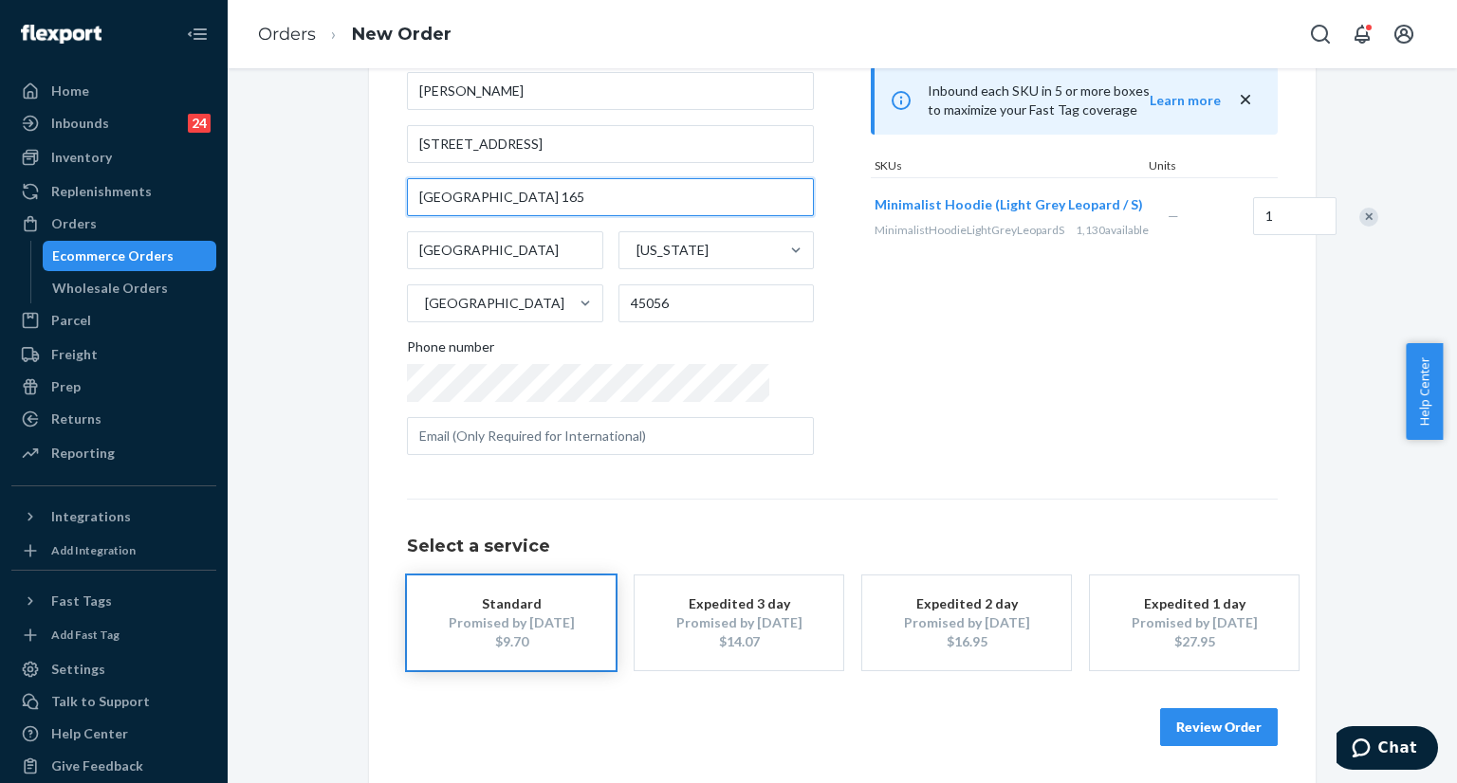
type input "Hillcrest Hall Room 165"
click at [1191, 727] on button "Review Order" at bounding box center [1219, 727] width 118 height 38
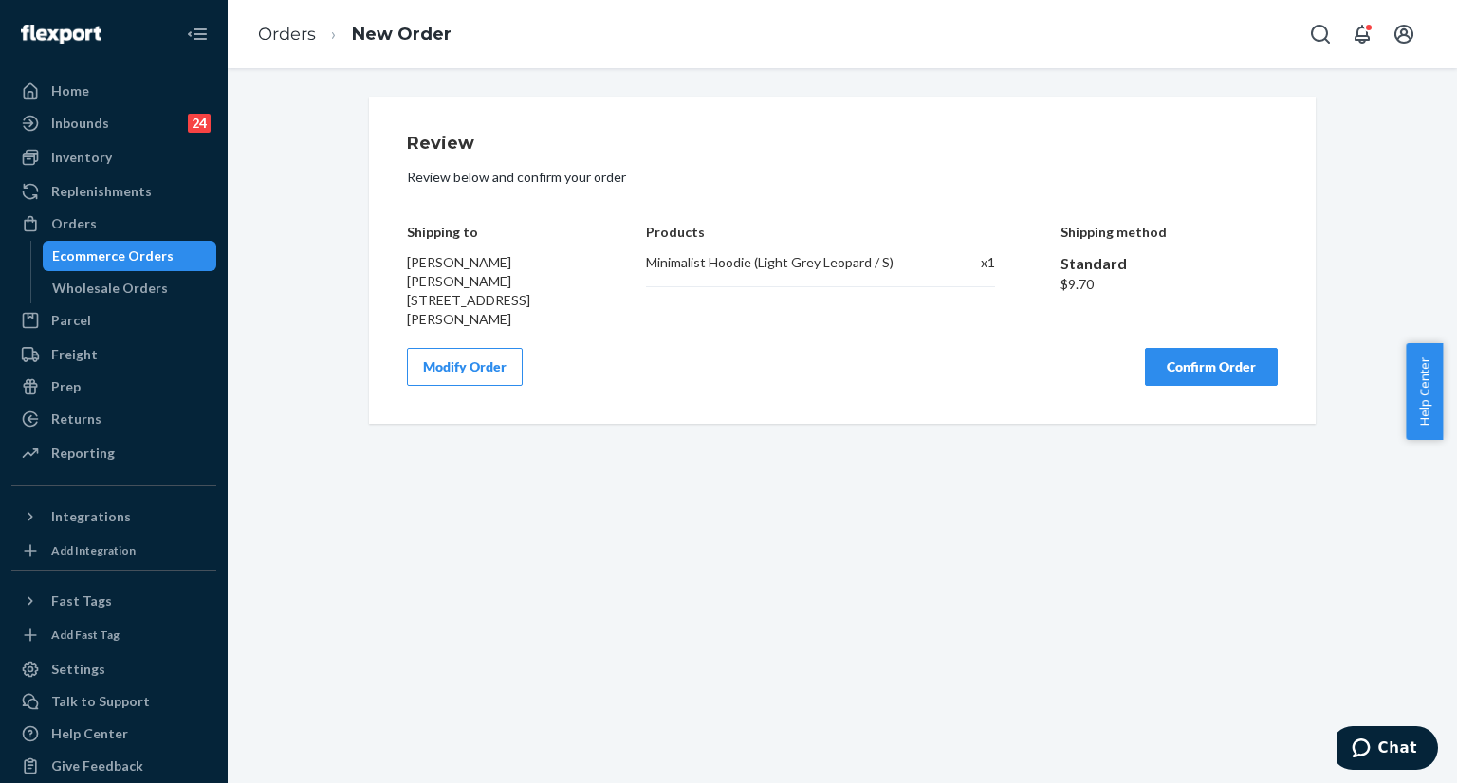
click at [1202, 386] on button "Confirm Order" at bounding box center [1211, 367] width 133 height 38
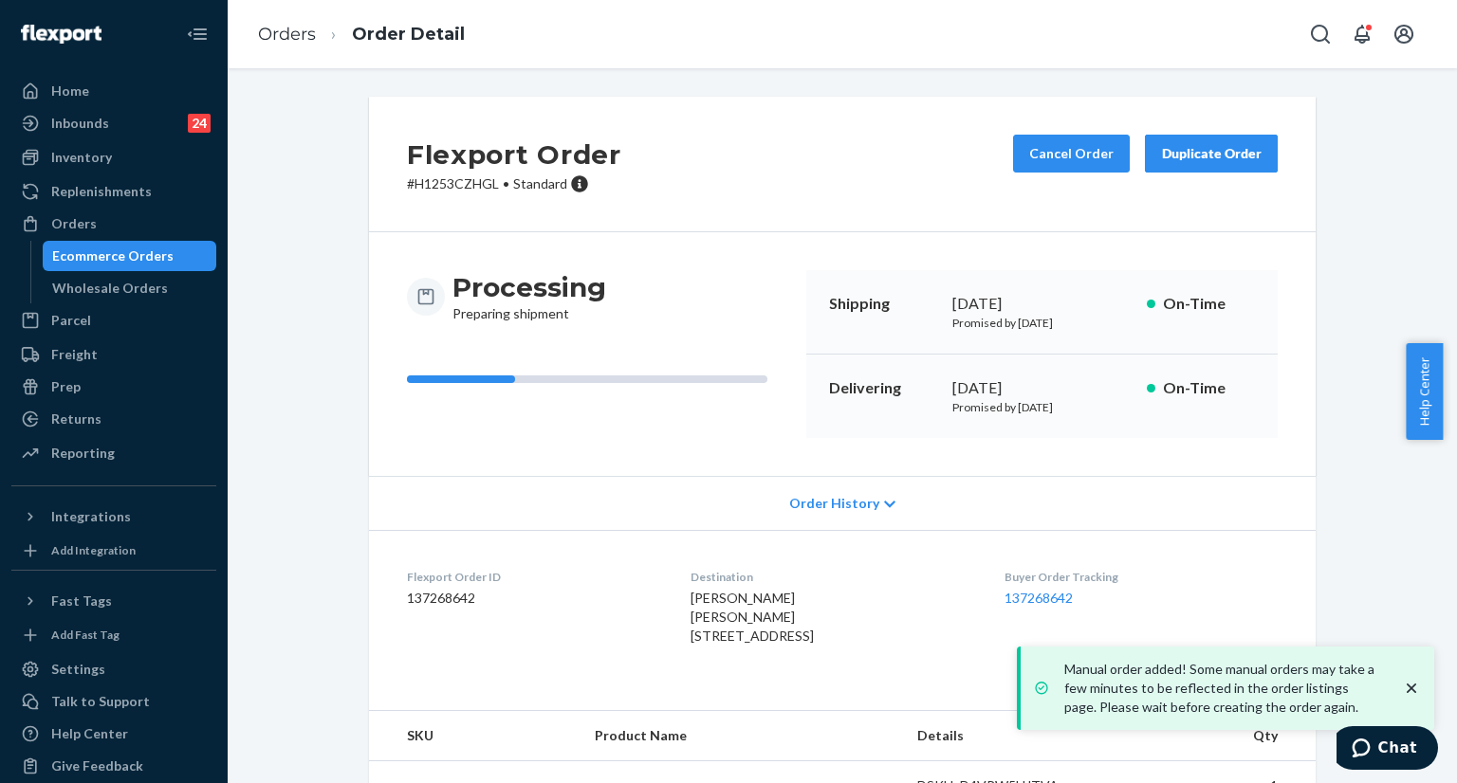
click at [1413, 693] on icon "close toast" at bounding box center [1411, 688] width 19 height 19
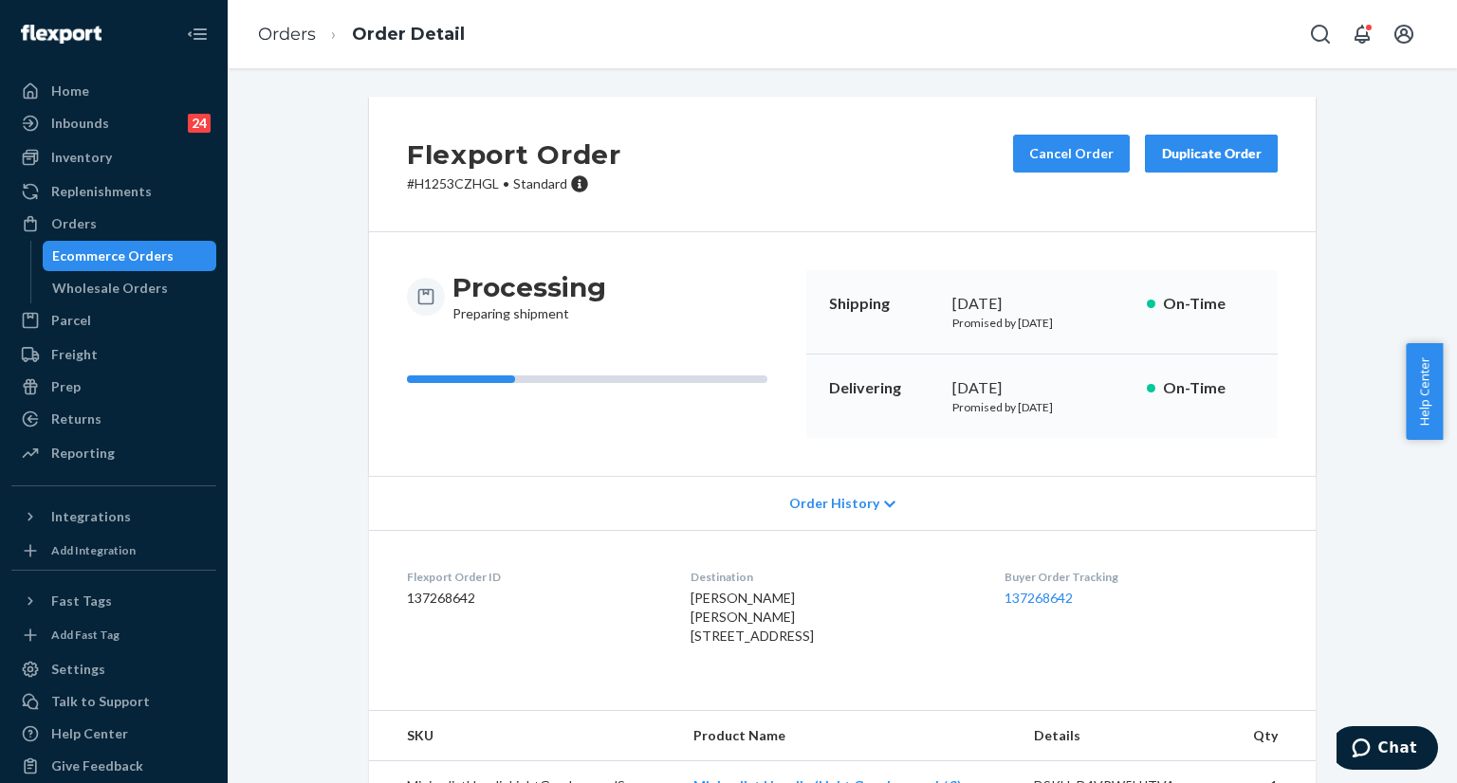
drag, startPoint x: 948, startPoint y: 299, endPoint x: 804, endPoint y: 167, distance: 195.3
click at [1085, 297] on div "[DATE]" at bounding box center [1041, 304] width 179 height 22
drag, startPoint x: 945, startPoint y: 384, endPoint x: 807, endPoint y: 177, distance: 248.8
click at [1062, 384] on div "[DATE]" at bounding box center [1041, 388] width 179 height 22
drag, startPoint x: 1007, startPoint y: 596, endPoint x: 1102, endPoint y: 600, distance: 94.9
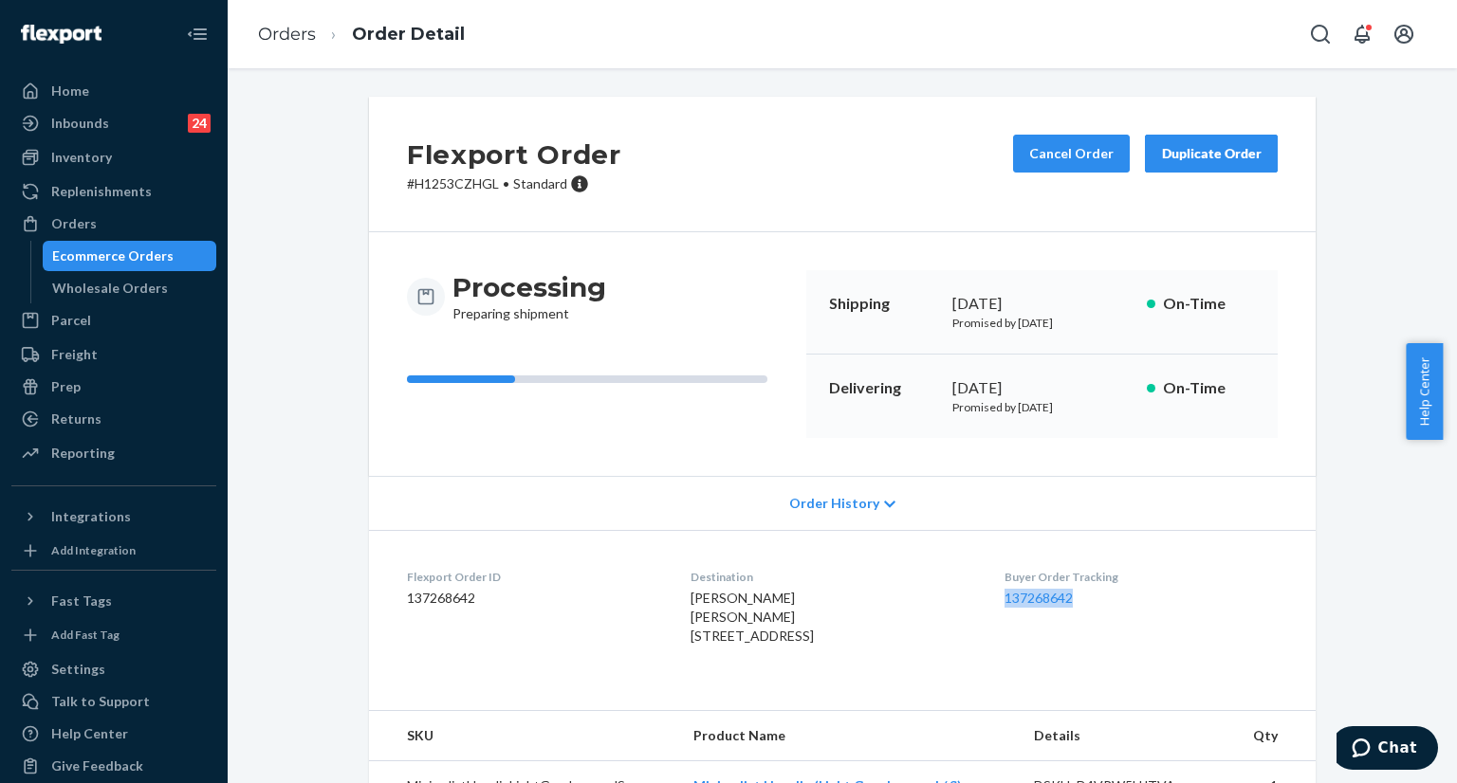
click at [1102, 600] on dl "Flexport Order ID 137268642 Destination Lanee Carlier Lanee Carlier 301 Western…" at bounding box center [842, 610] width 946 height 161
click at [1322, 45] on icon "Open Search Box" at bounding box center [1320, 34] width 23 height 23
click at [1195, 42] on input "Search Input" at bounding box center [1179, 34] width 233 height 19
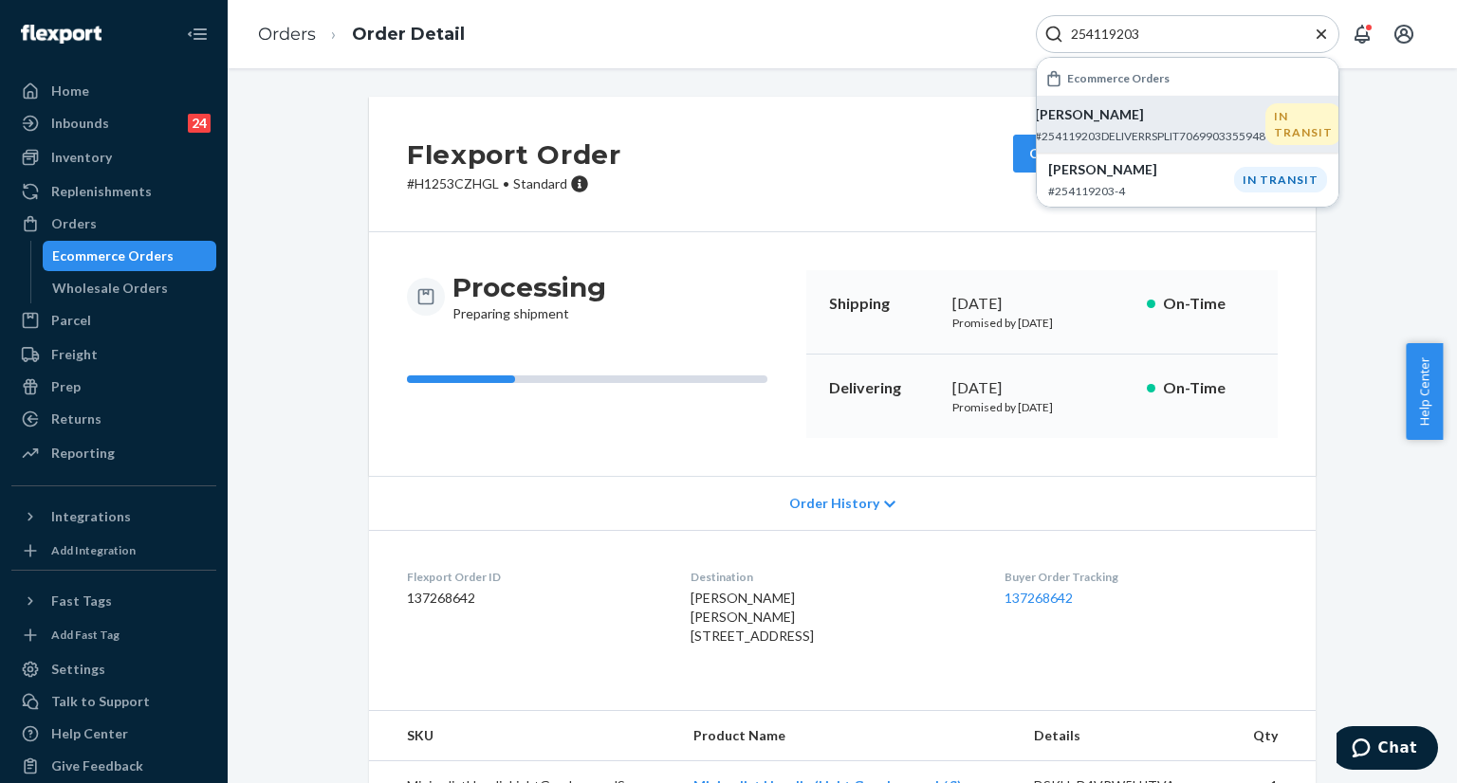
type input "254119203"
click at [1127, 122] on p "Rachel Stanley" at bounding box center [1150, 114] width 230 height 19
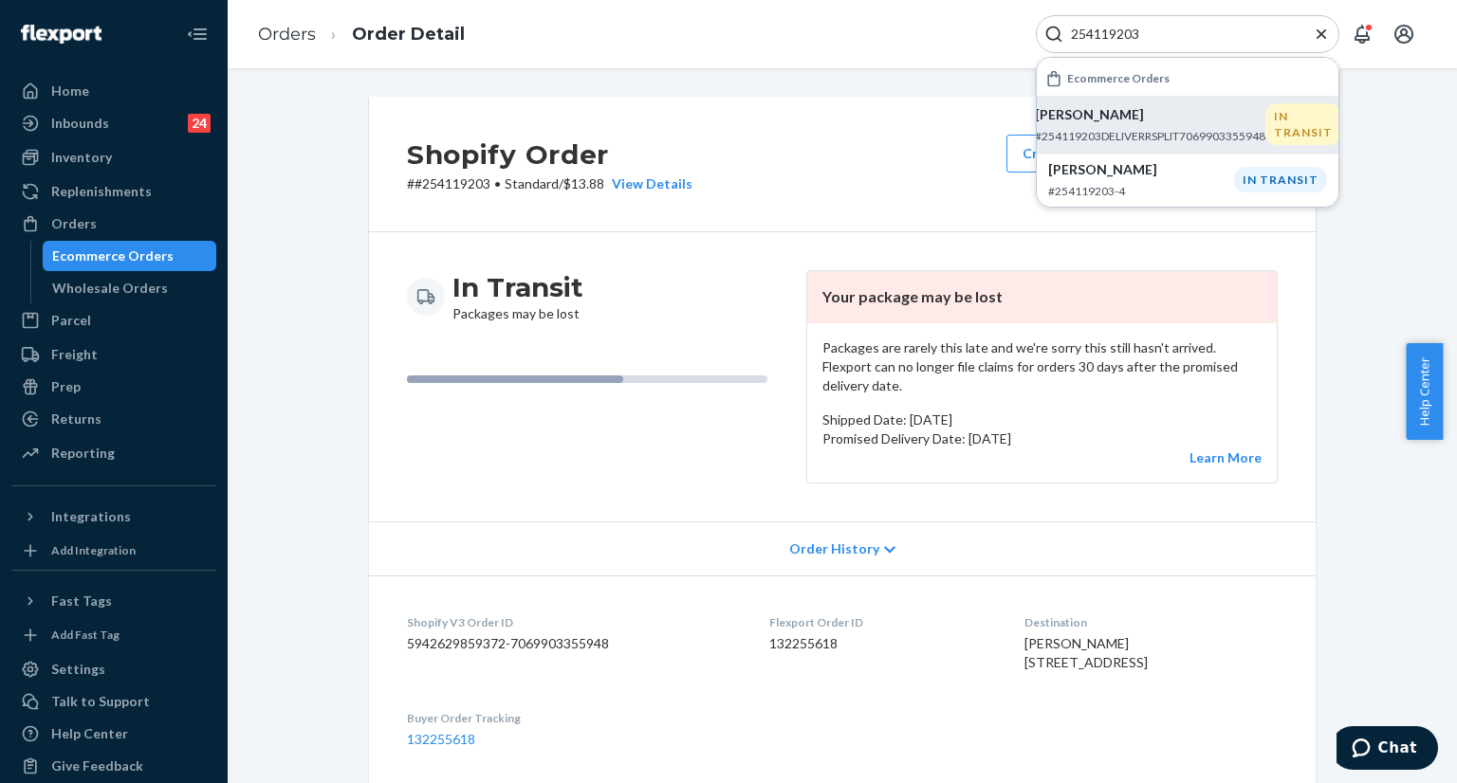
click at [1319, 35] on icon "Close Search" at bounding box center [1320, 32] width 9 height 9
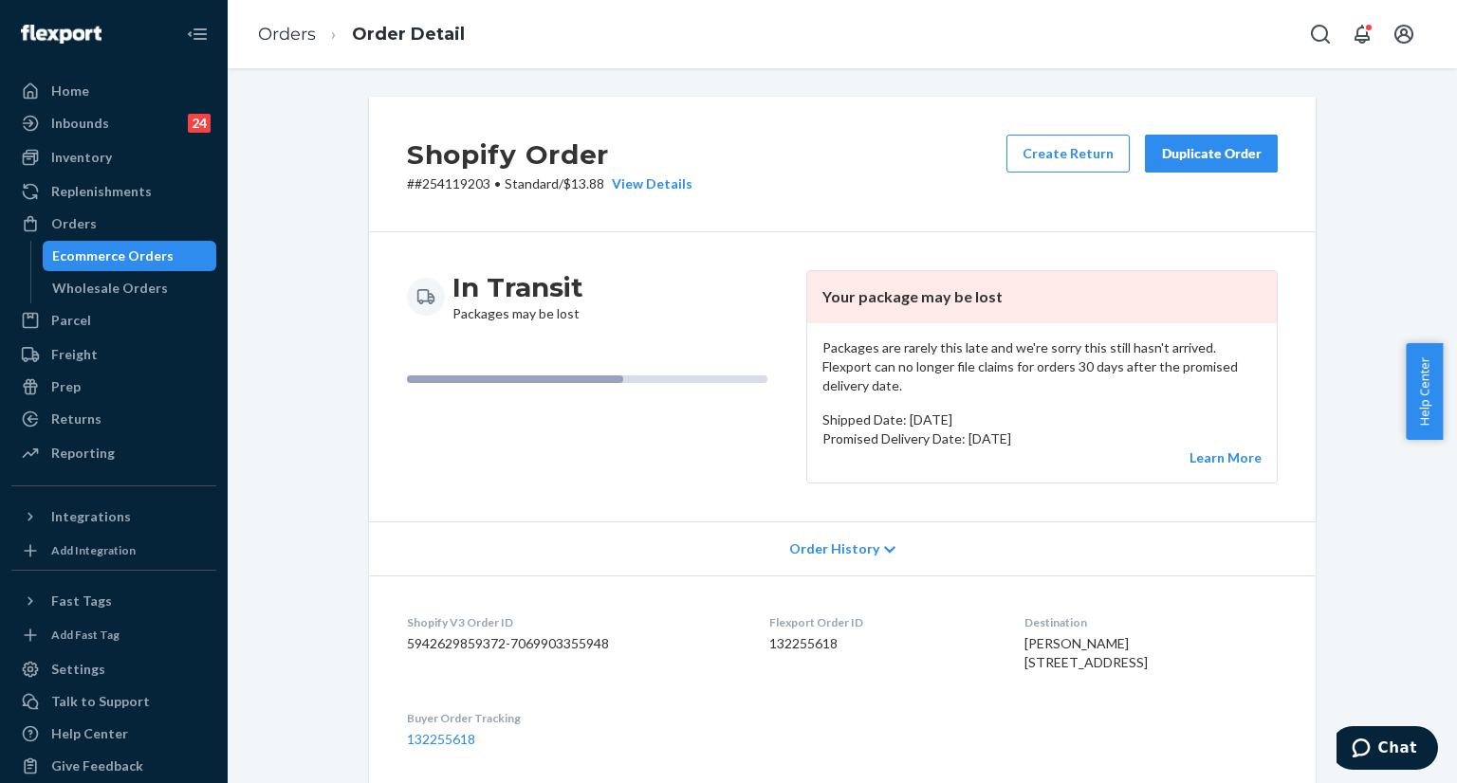
click at [1319, 35] on icon "Open Search Box" at bounding box center [1320, 34] width 23 height 23
click at [1156, 42] on input "Search Input" at bounding box center [1179, 34] width 233 height 19
click at [1156, 39] on input "Search Input" at bounding box center [1179, 34] width 233 height 19
click at [1157, 26] on input "Search Input" at bounding box center [1179, 34] width 233 height 19
paste input "#254119203 Complete"
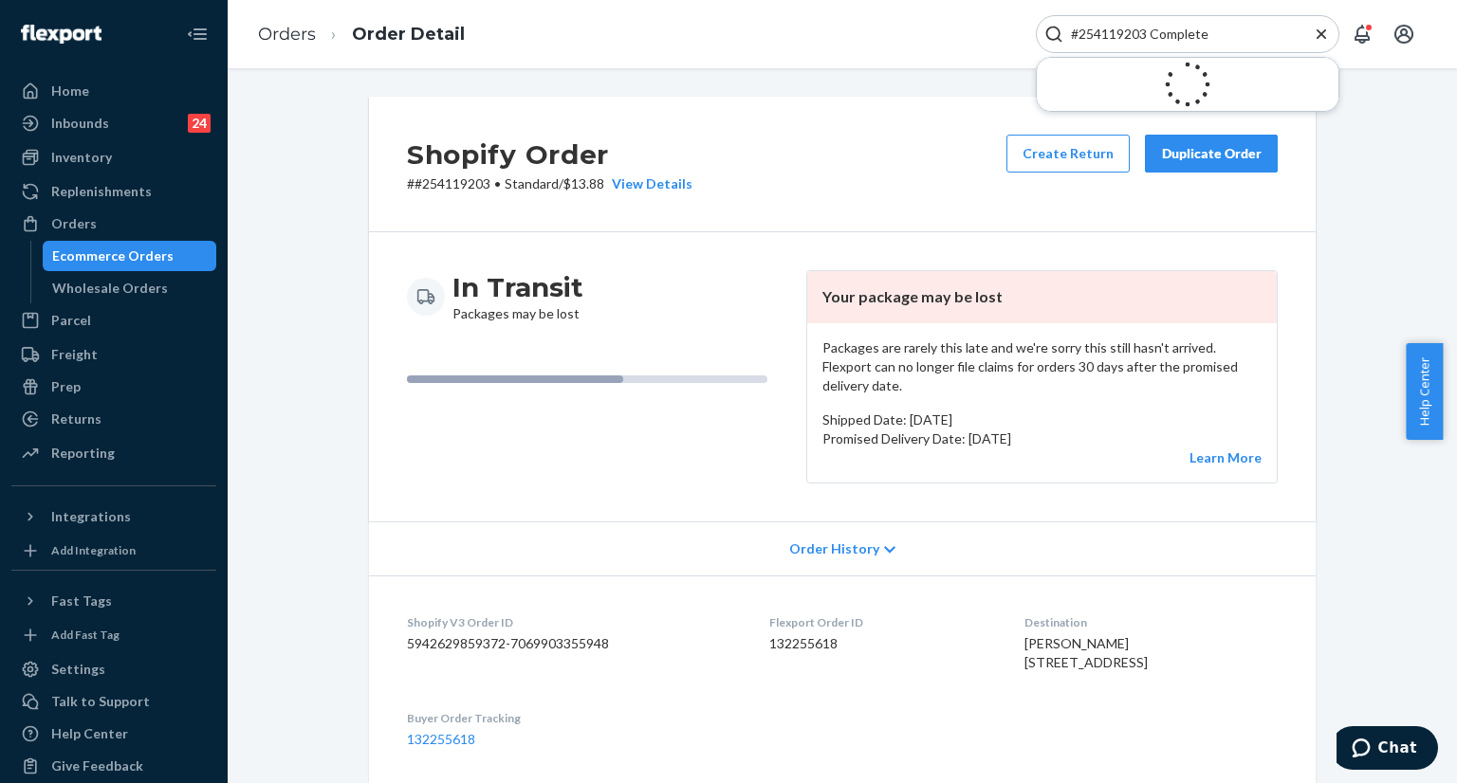
drag, startPoint x: 1147, startPoint y: 31, endPoint x: 1218, endPoint y: 36, distance: 71.3
click at [1218, 36] on input "#254119203 Complete" at bounding box center [1179, 34] width 233 height 19
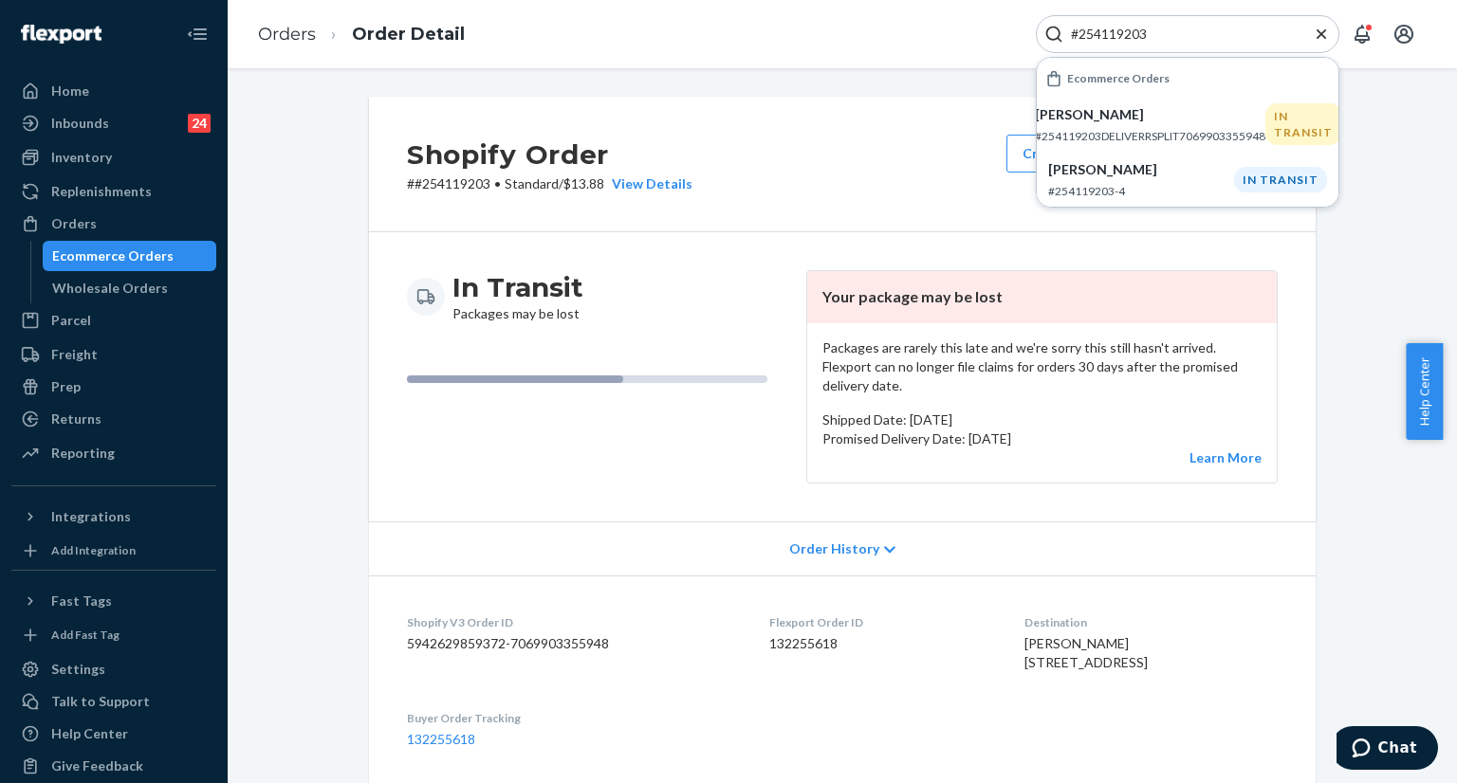
type input "#254119203"
click at [1156, 198] on p "#254119203-4" at bounding box center [1141, 191] width 186 height 16
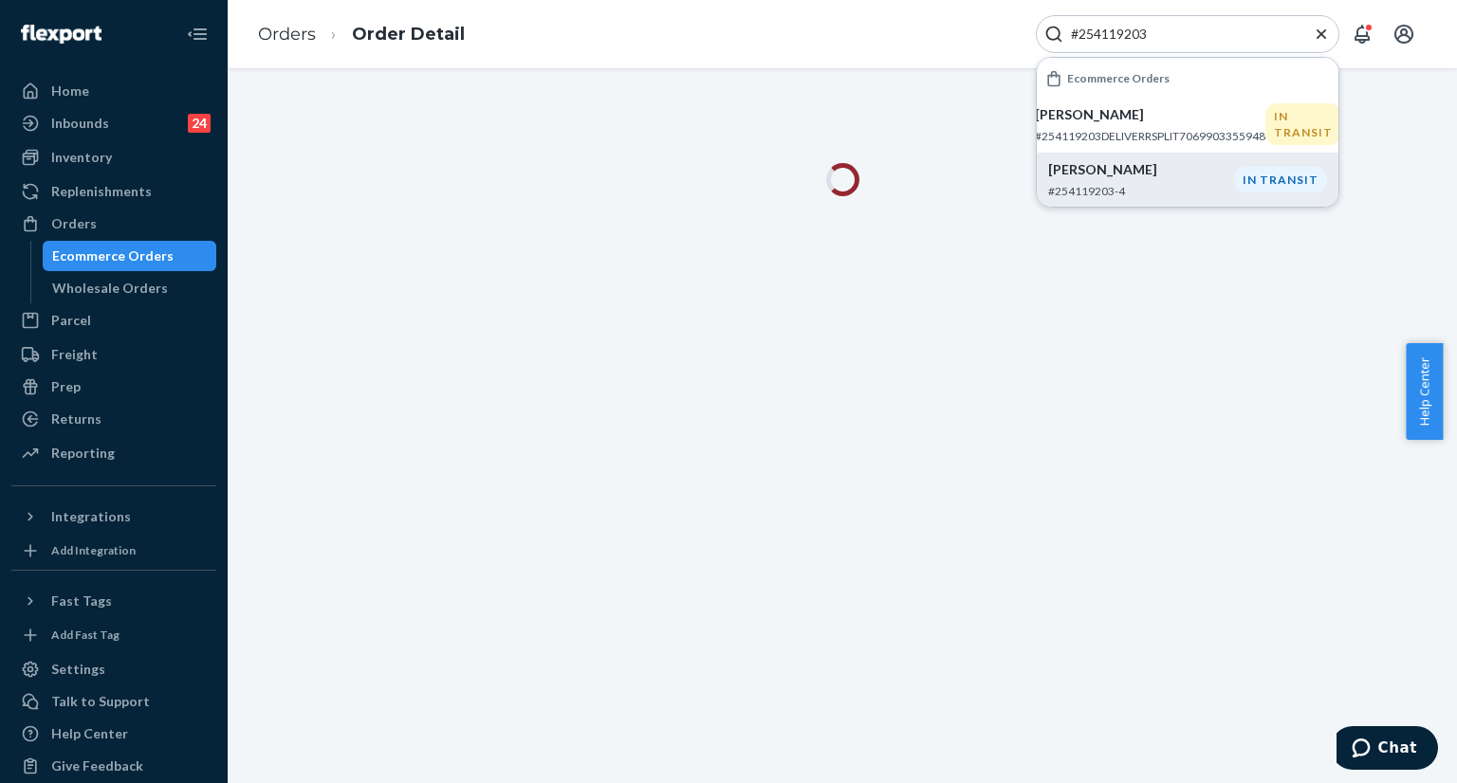
click at [1321, 35] on icon "Close Search" at bounding box center [1321, 34] width 19 height 19
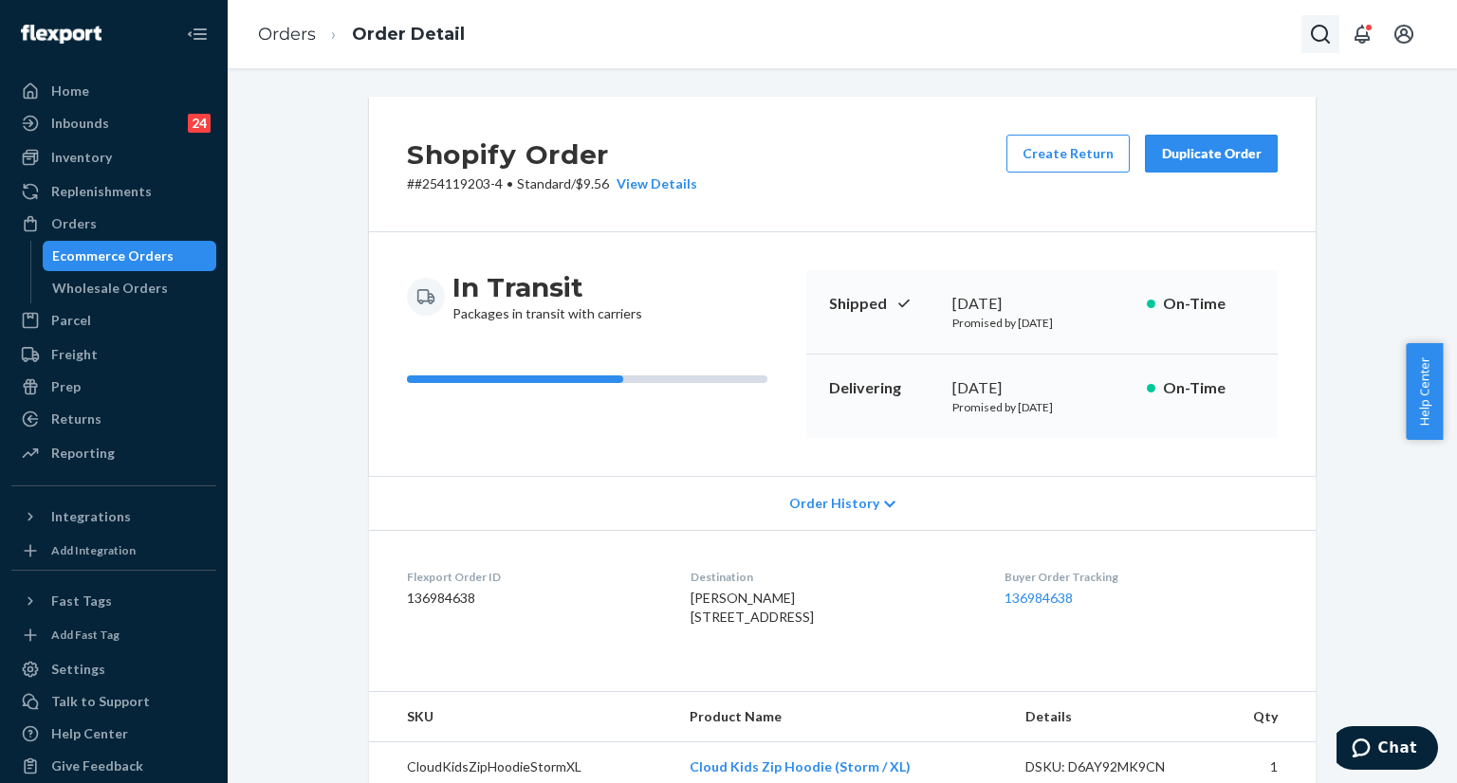
click at [1314, 28] on icon "Open Search Box" at bounding box center [1320, 34] width 23 height 23
click at [1219, 37] on input "Search Input" at bounding box center [1179, 34] width 233 height 19
click at [1120, 35] on input "Search Input" at bounding box center [1179, 34] width 233 height 19
paste input "254119203"
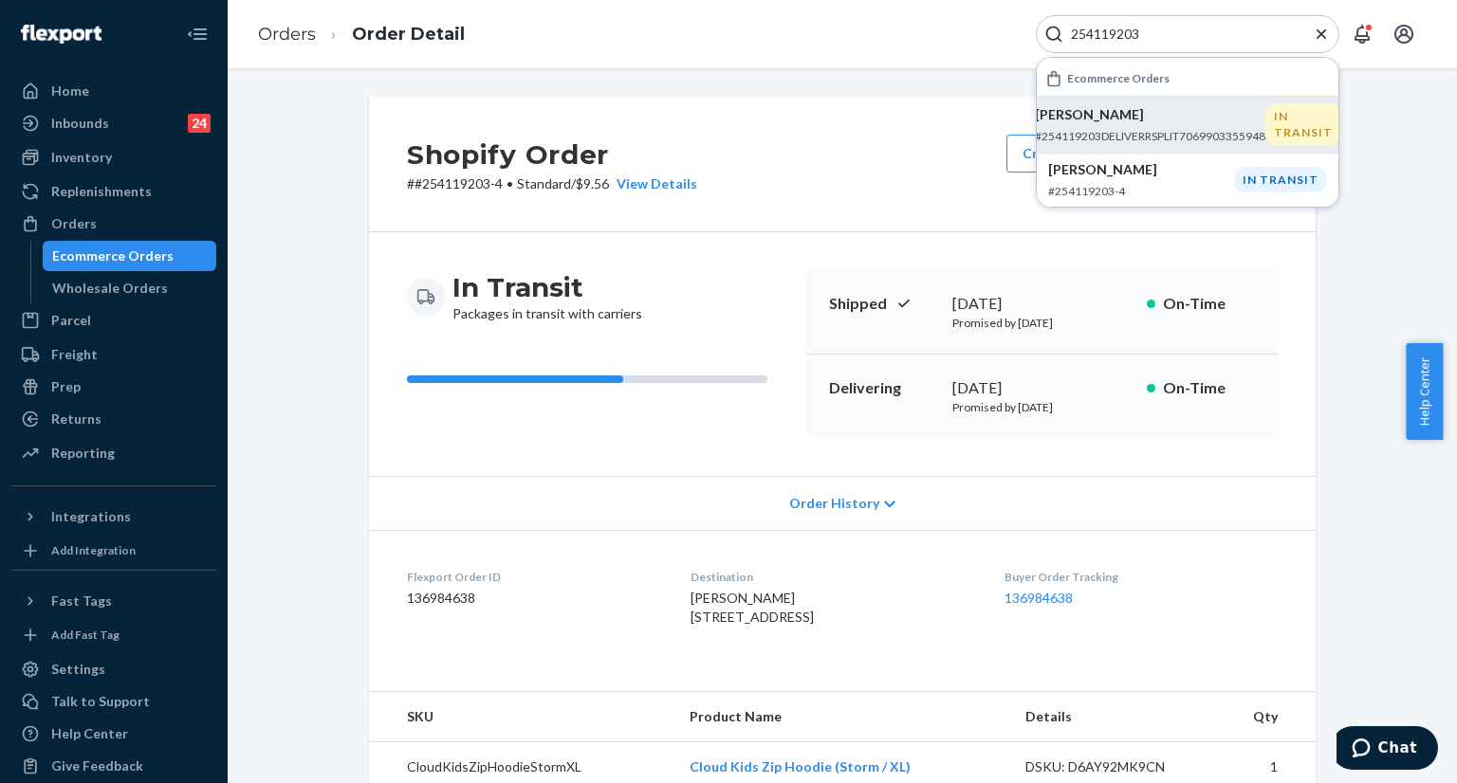
type input "254119203"
click at [1099, 123] on div "Rachel Stanley #254119203DELIVERRSPLIT7069903355948" at bounding box center [1150, 124] width 230 height 39
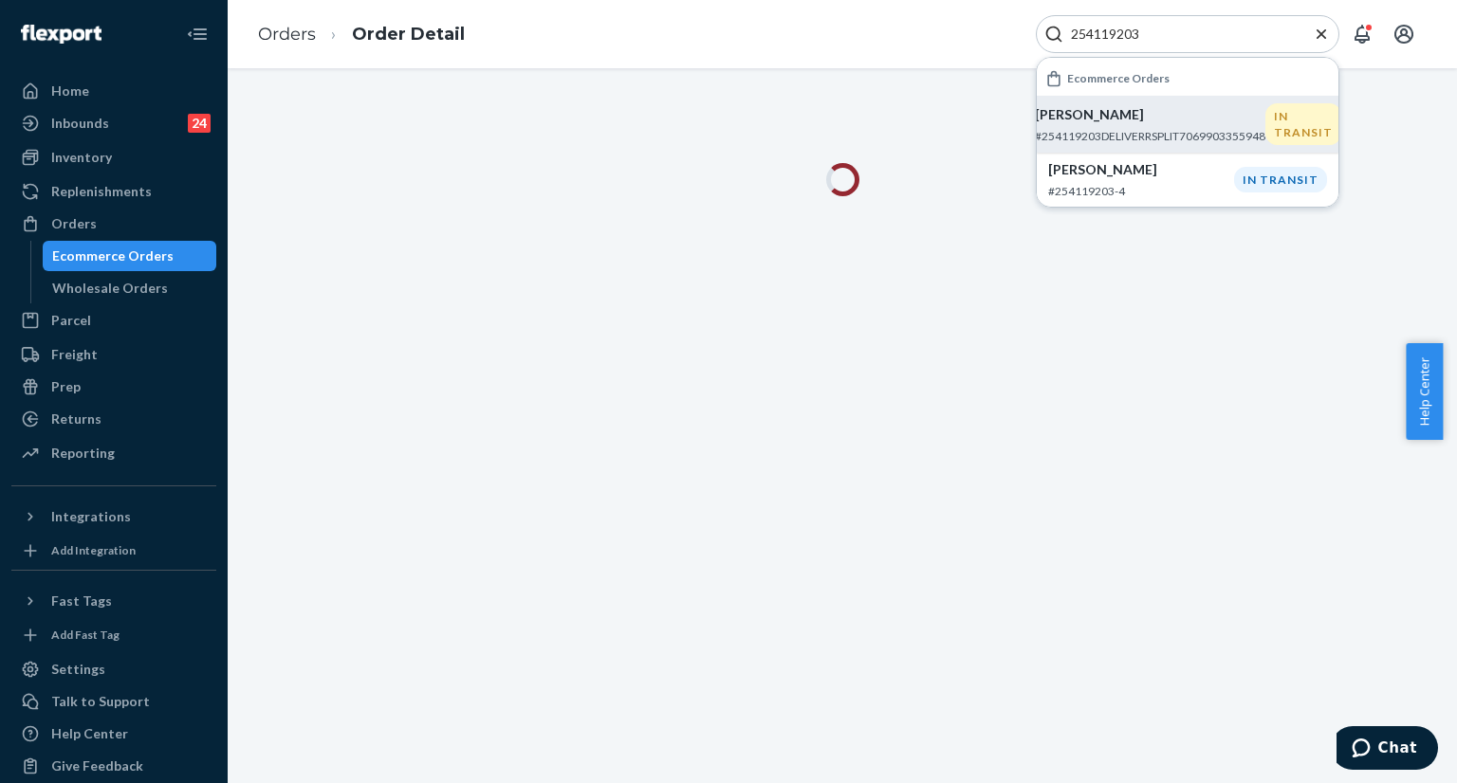
click at [1323, 35] on icon "Close Search" at bounding box center [1320, 32] width 9 height 9
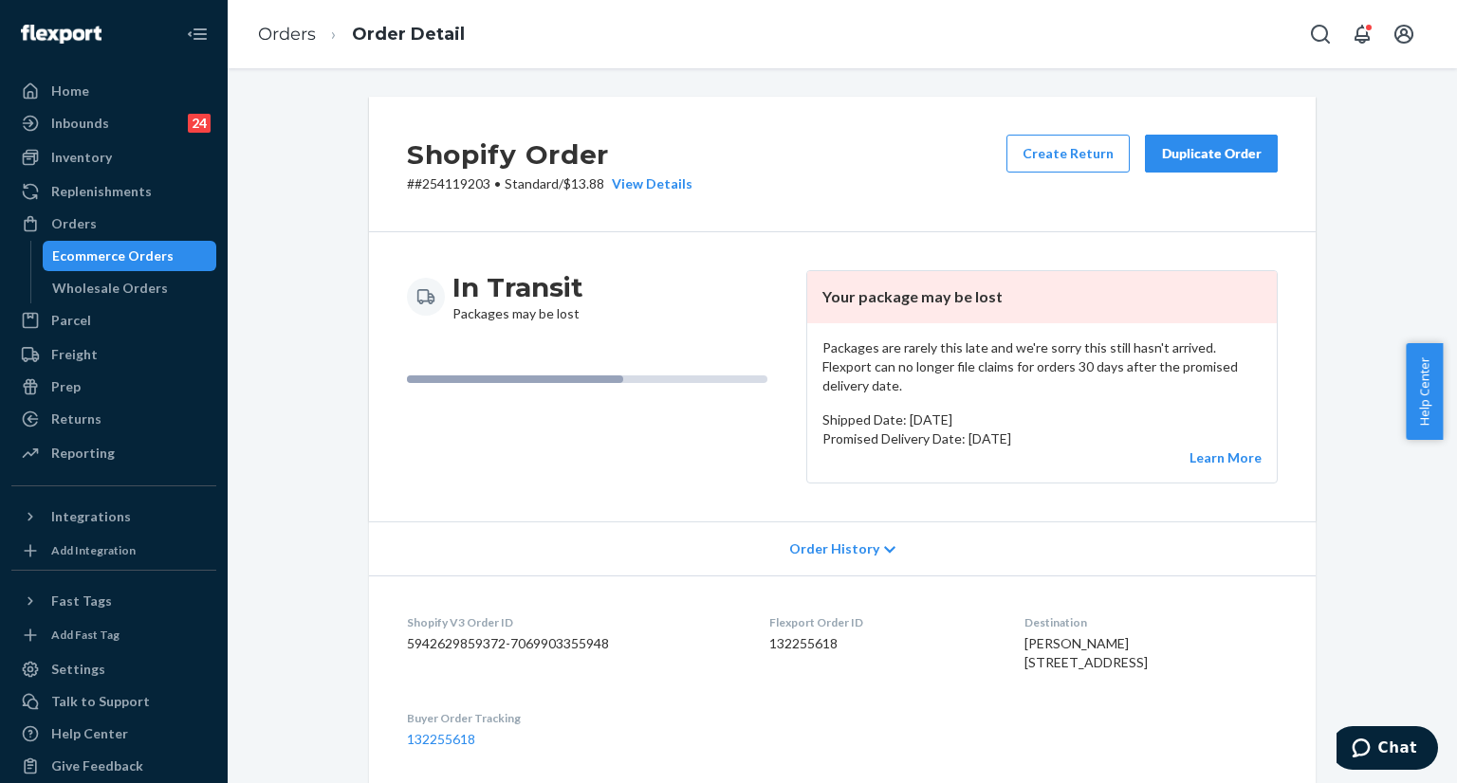
click at [1178, 155] on div "Duplicate Order" at bounding box center [1211, 153] width 101 height 19
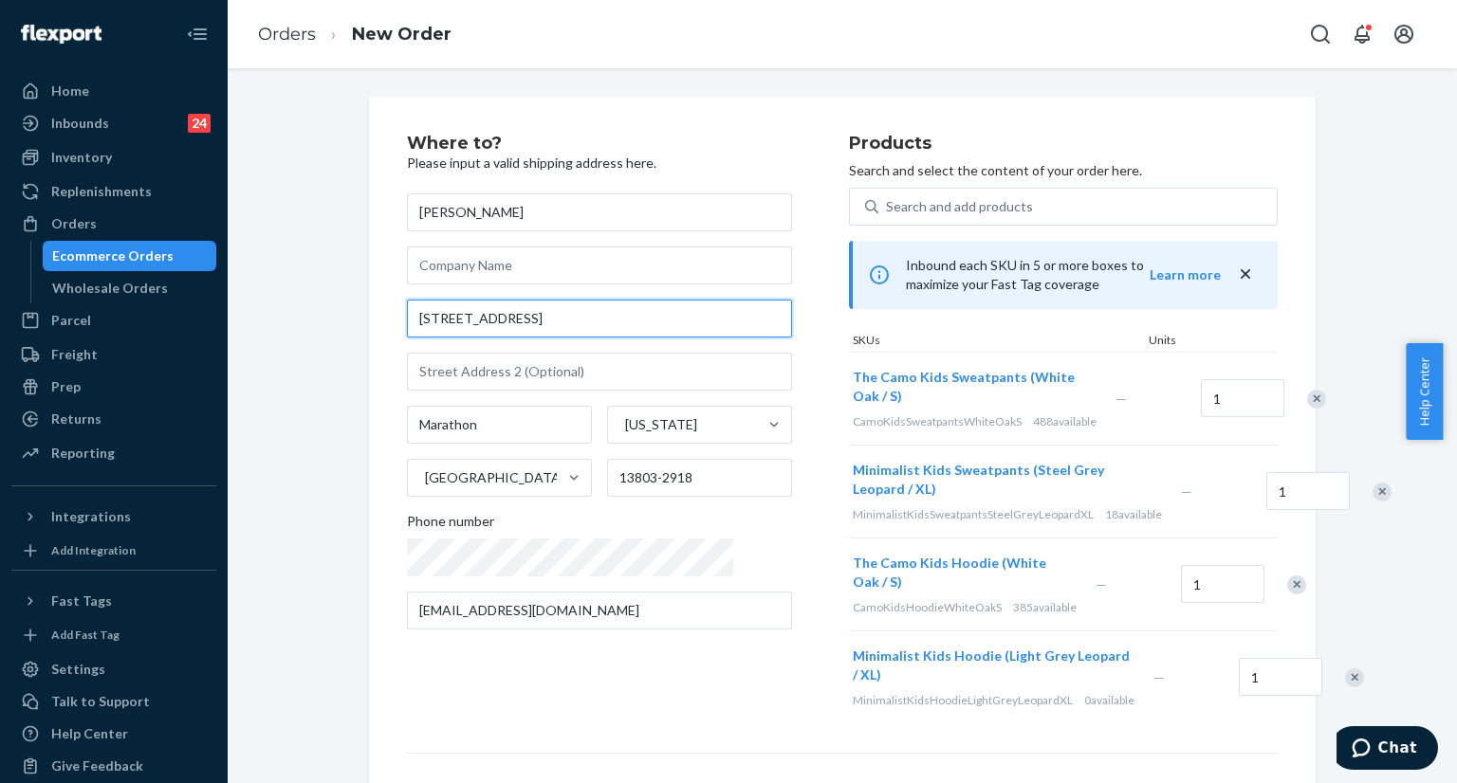
click at [565, 330] on input "1275 Salt Rd" at bounding box center [599, 319] width 385 height 38
paste input "6153 maxson road homer NY 13077"
type input "6153 Maxson Rd"
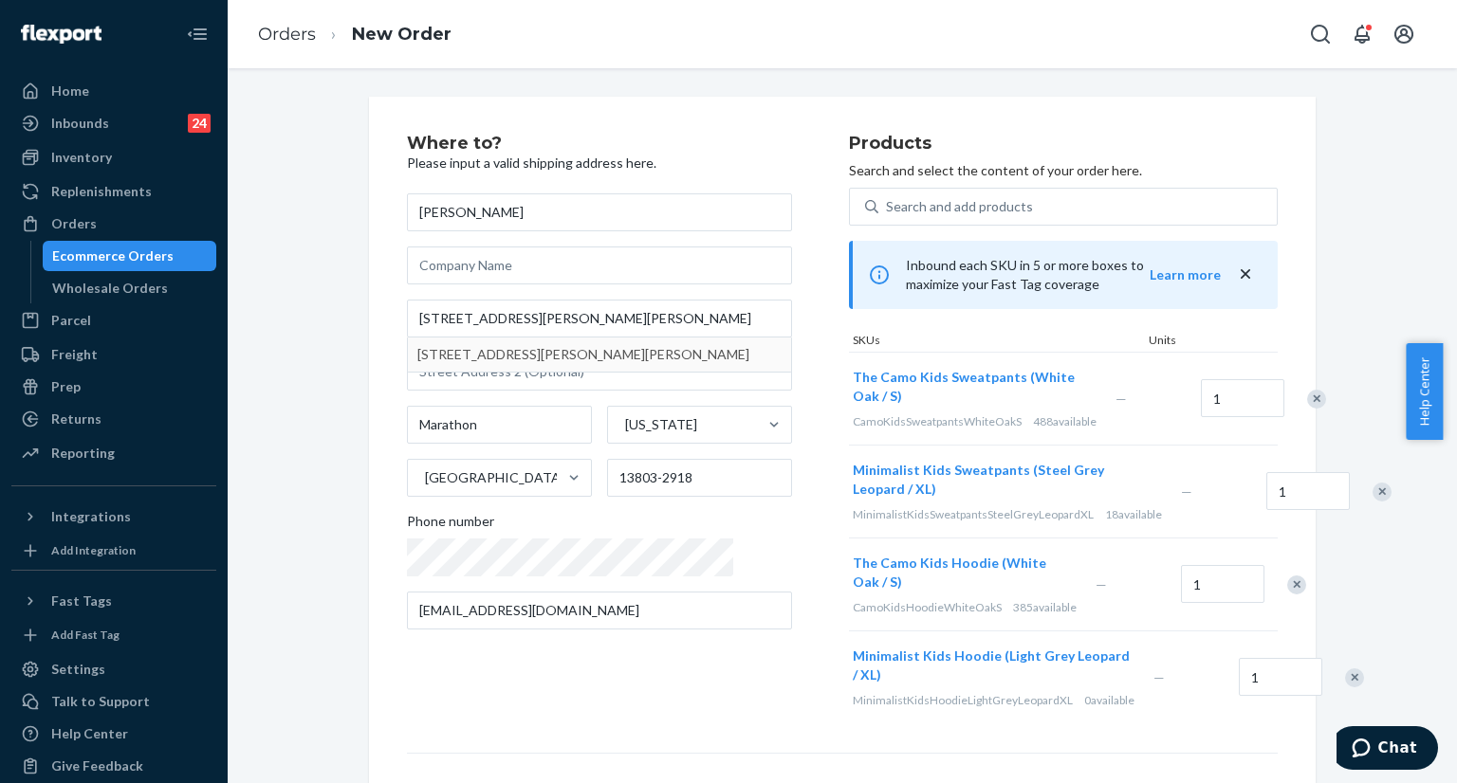
type input "Homer"
type input "13077"
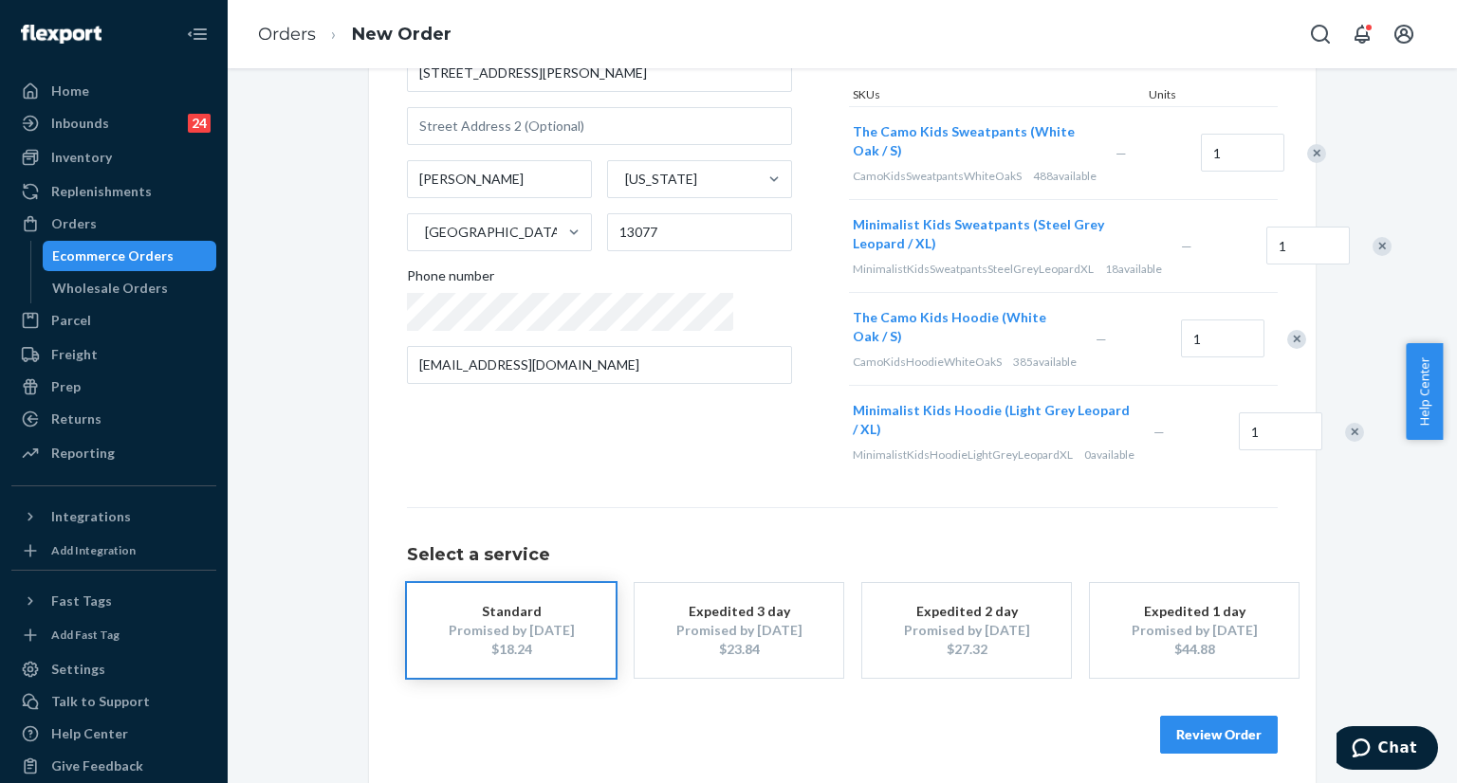
scroll to position [270, 0]
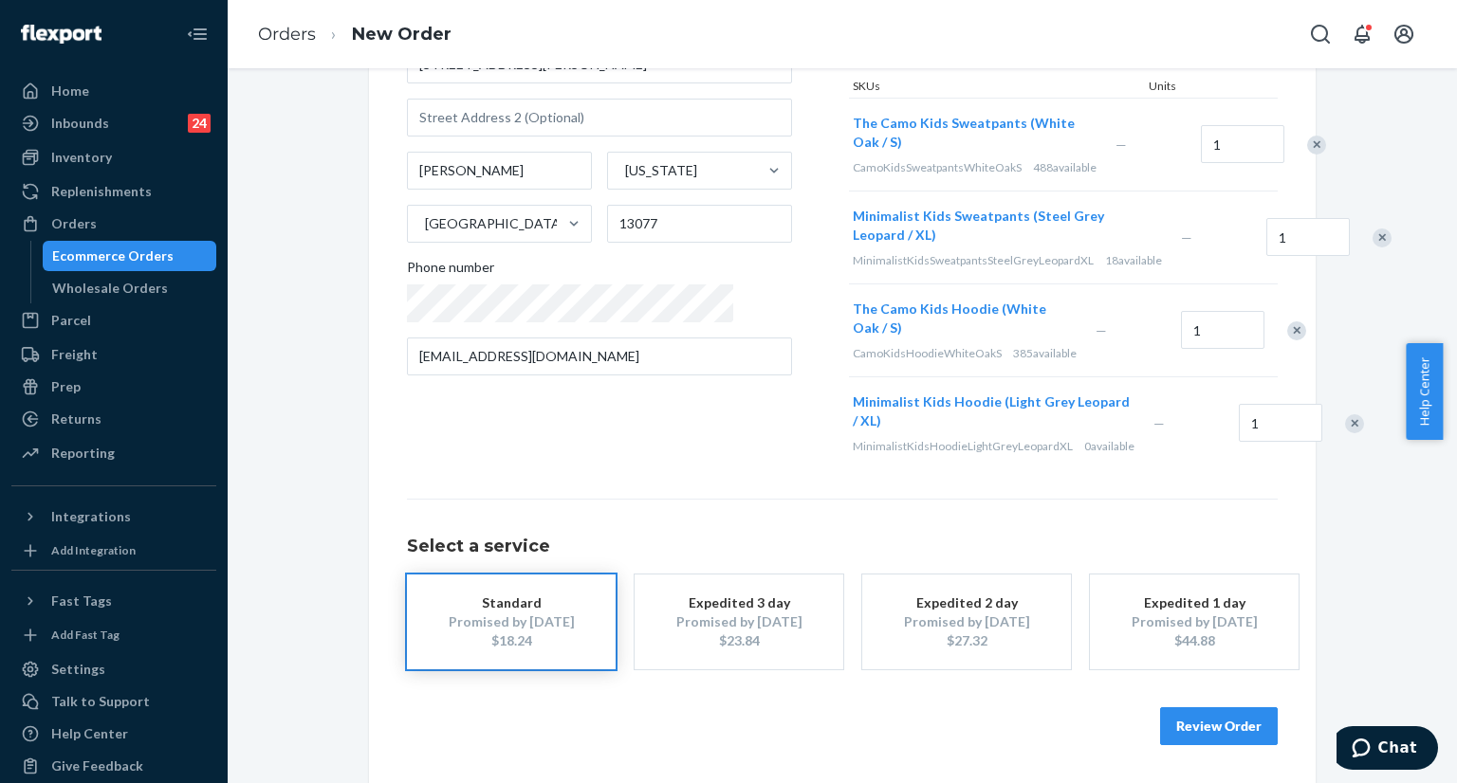
click at [1203, 727] on button "Review Order" at bounding box center [1219, 726] width 118 height 38
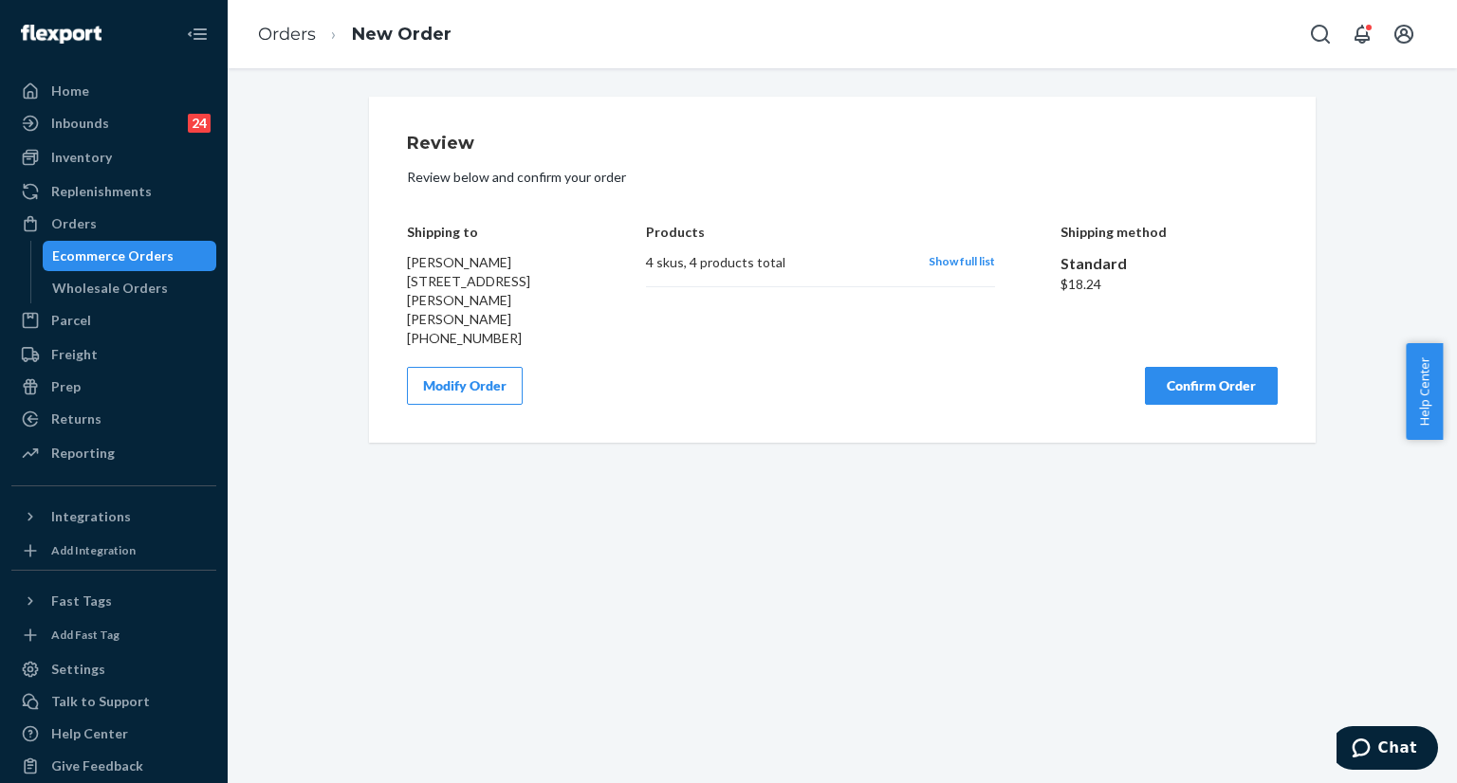
scroll to position [0, 0]
click at [1205, 369] on button "Confirm Order" at bounding box center [1211, 386] width 133 height 38
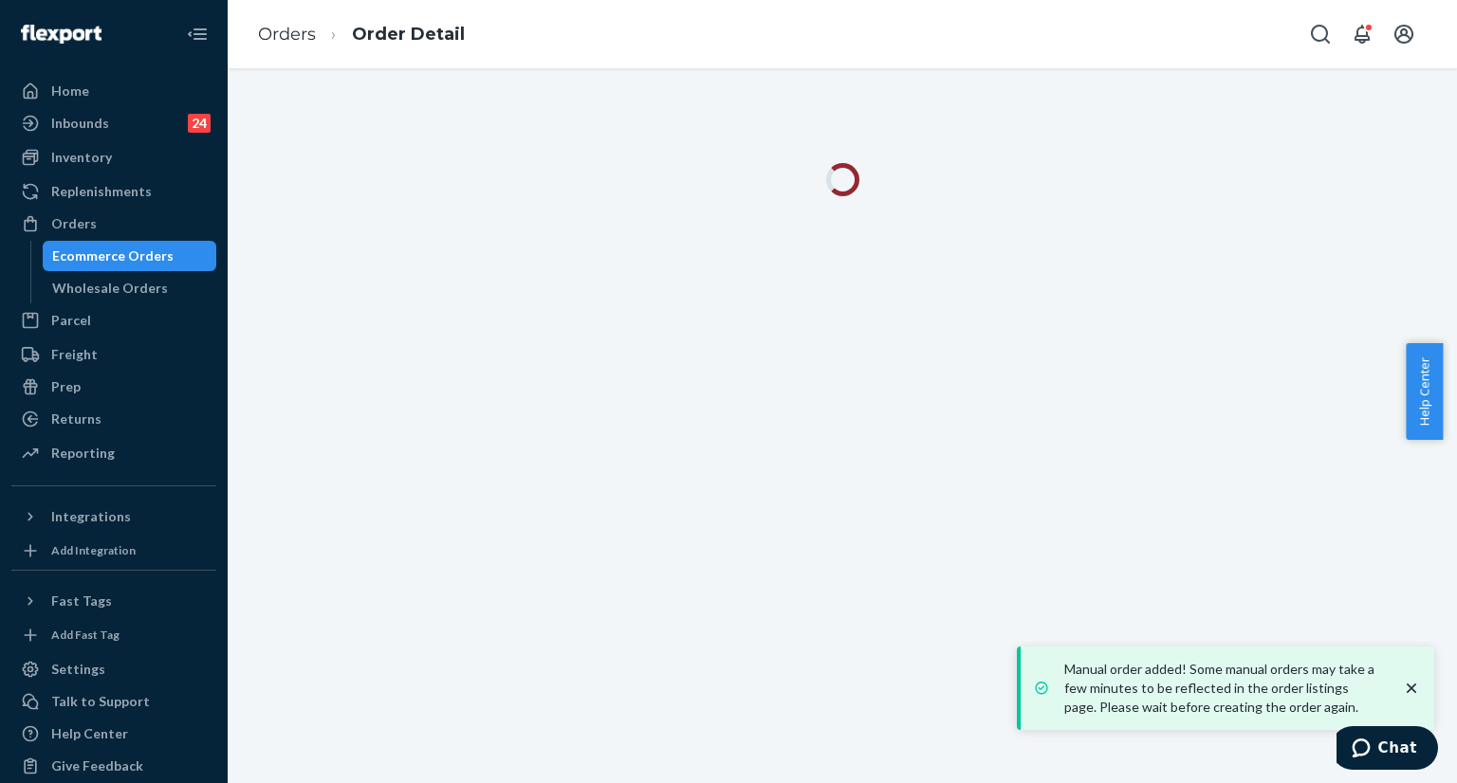
click at [1414, 688] on icon "close toast" at bounding box center [1411, 688] width 19 height 19
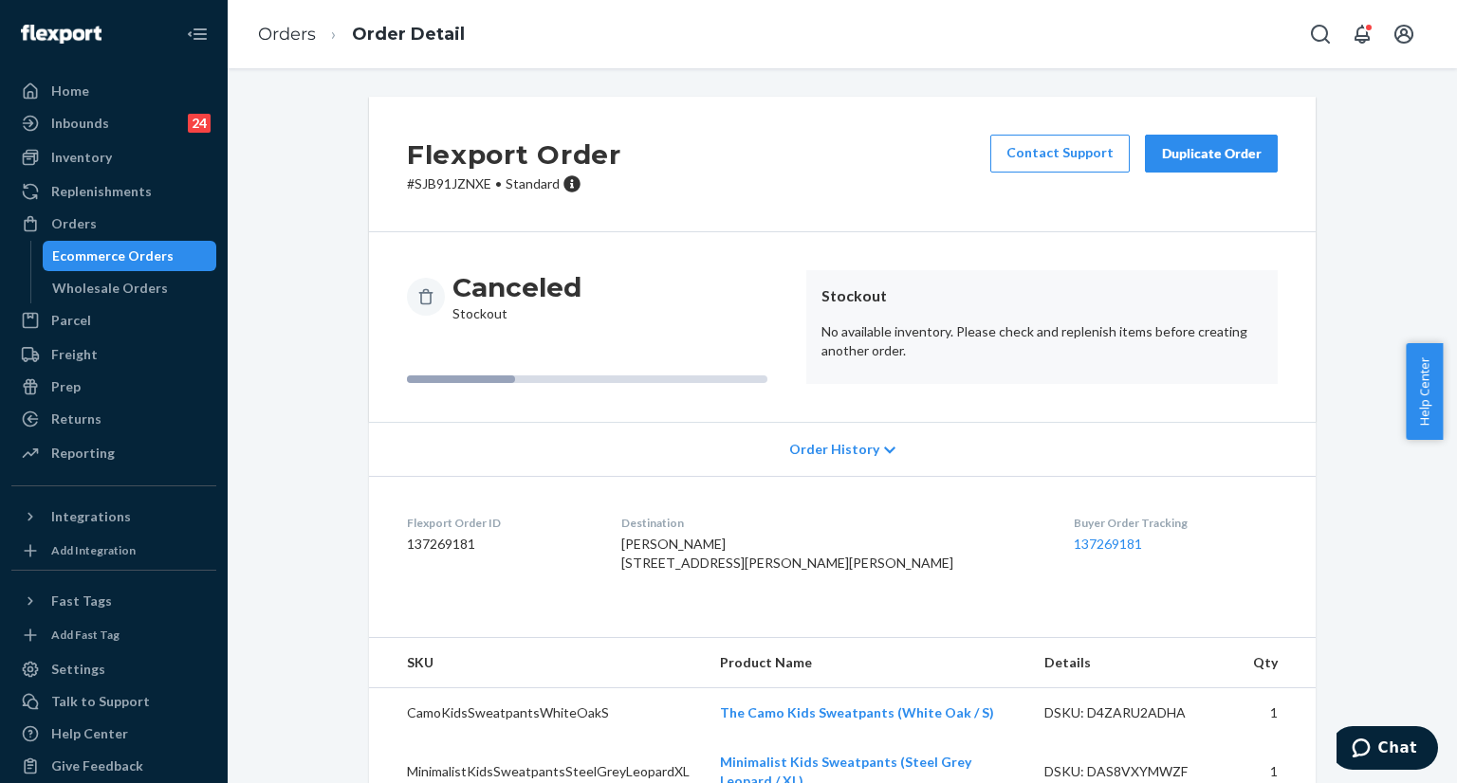
scroll to position [95, 0]
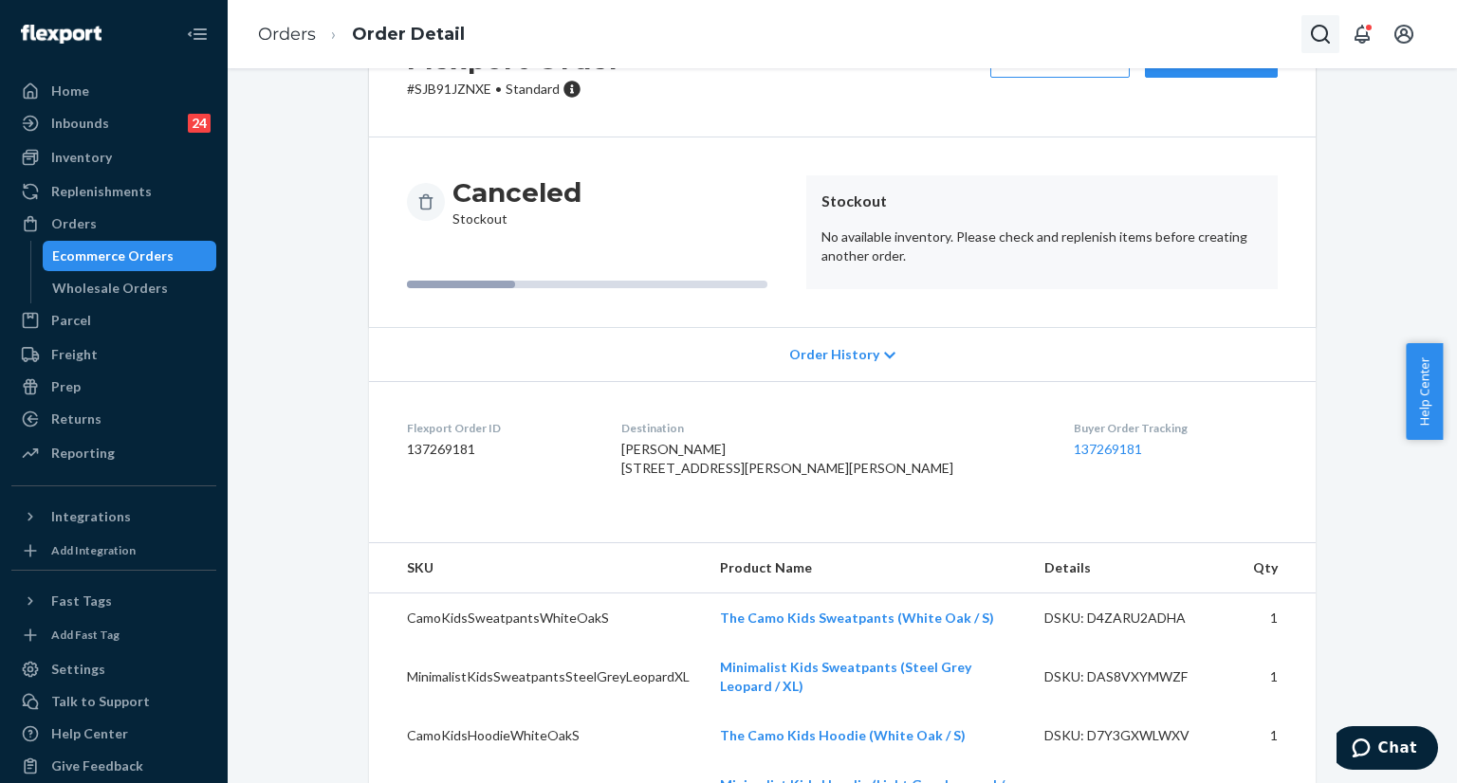
click at [1314, 39] on icon "Open Search Box" at bounding box center [1320, 34] width 19 height 19
click at [1216, 37] on input "Search Input" at bounding box center [1179, 34] width 233 height 19
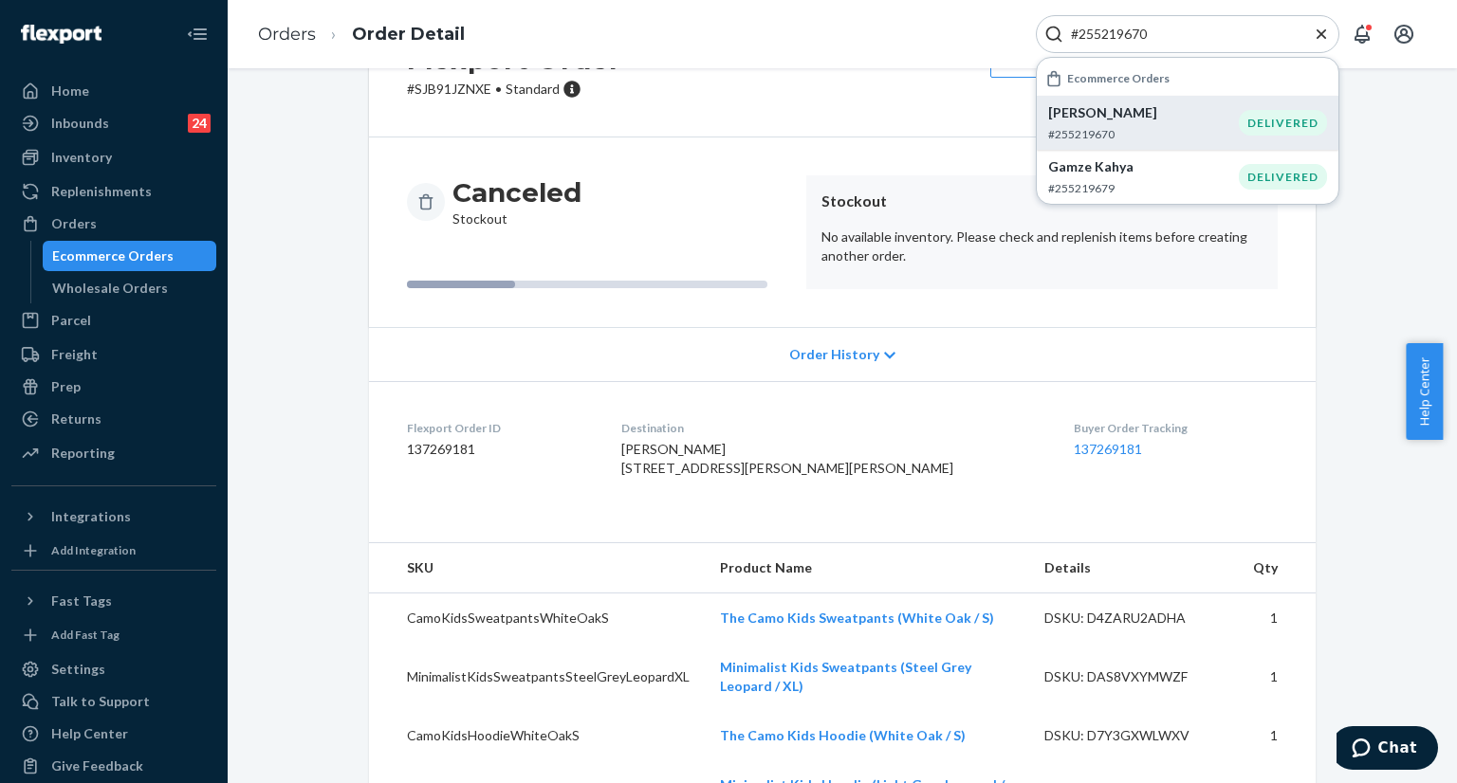
click at [1134, 119] on p "Donnie Froehlich" at bounding box center [1143, 112] width 191 height 19
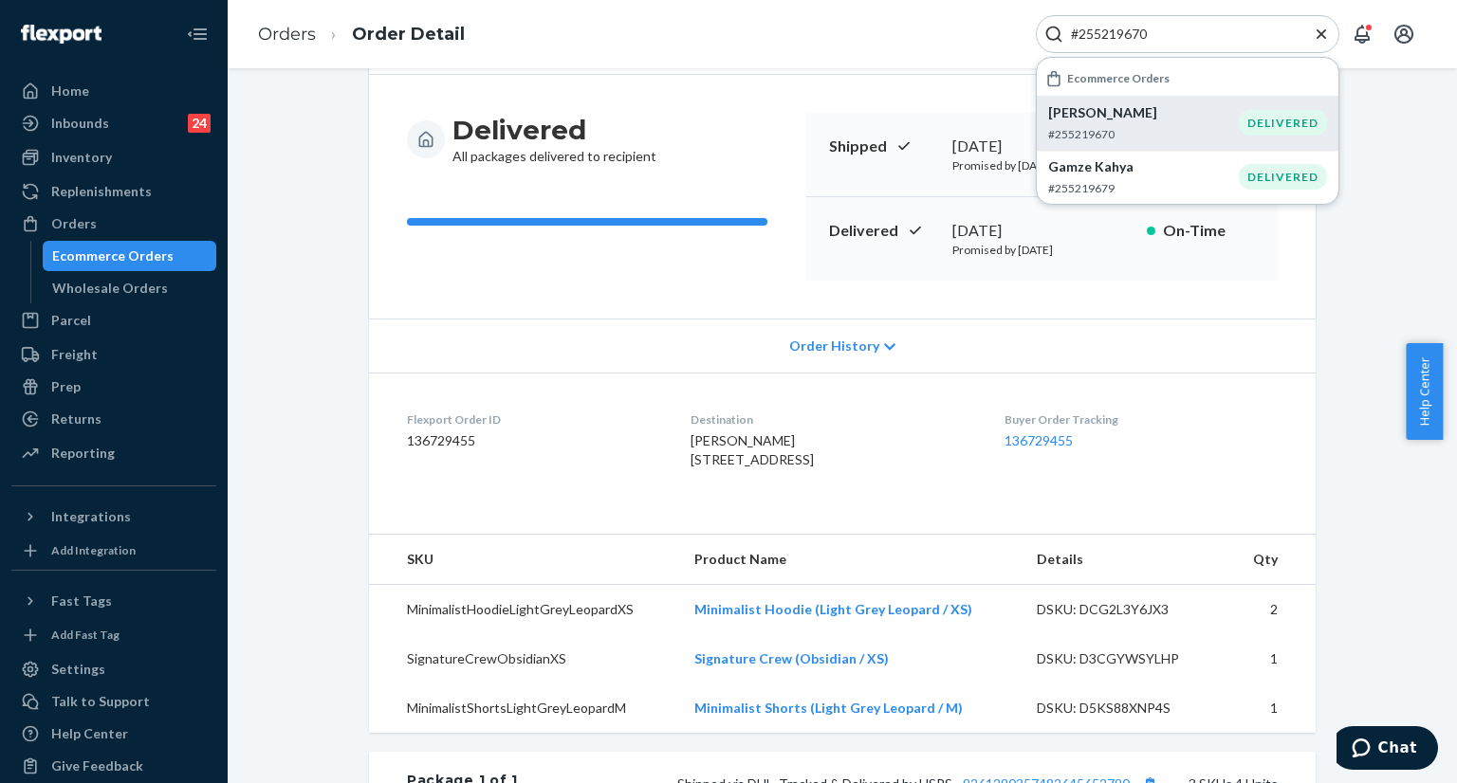
scroll to position [190, 0]
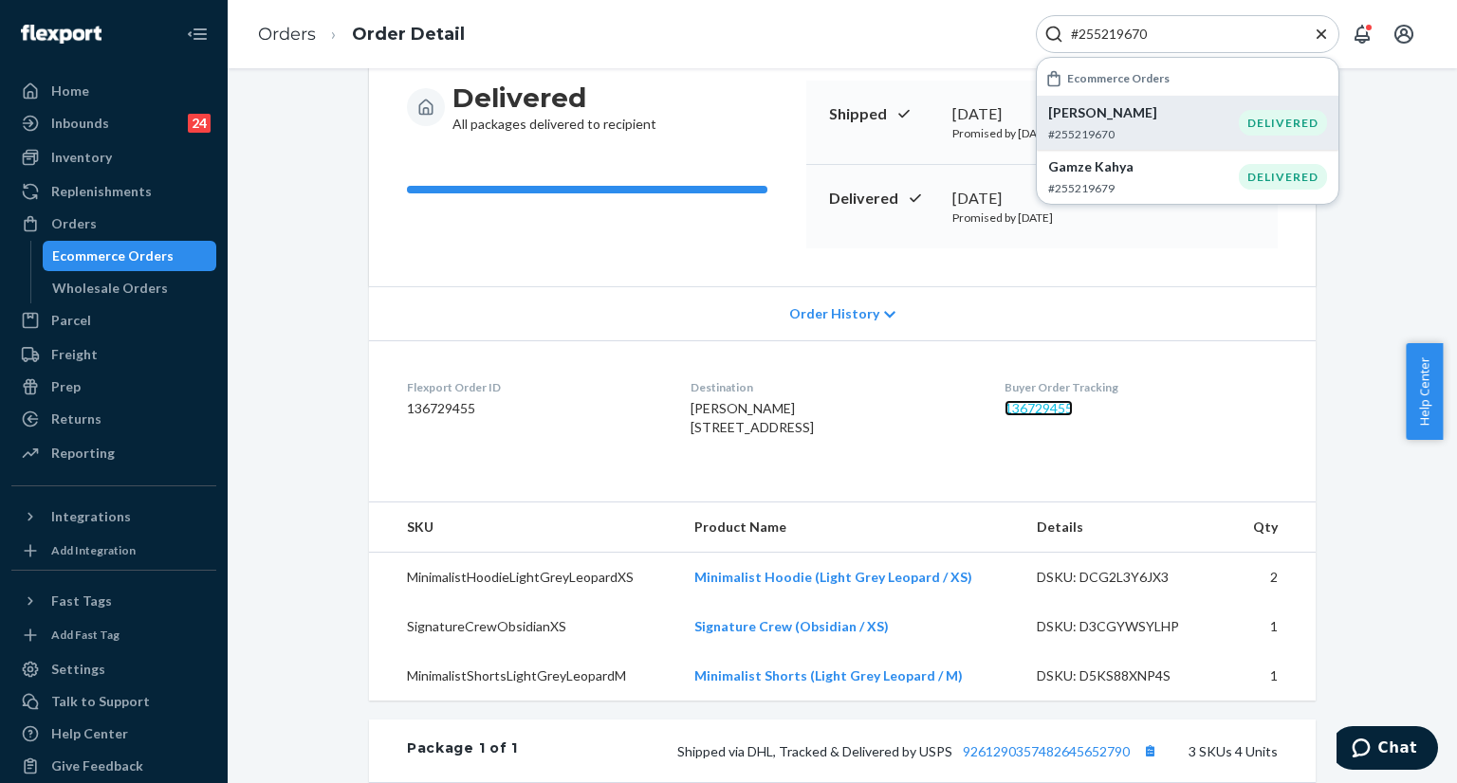
click at [1035, 407] on link "136729455" at bounding box center [1038, 408] width 68 height 16
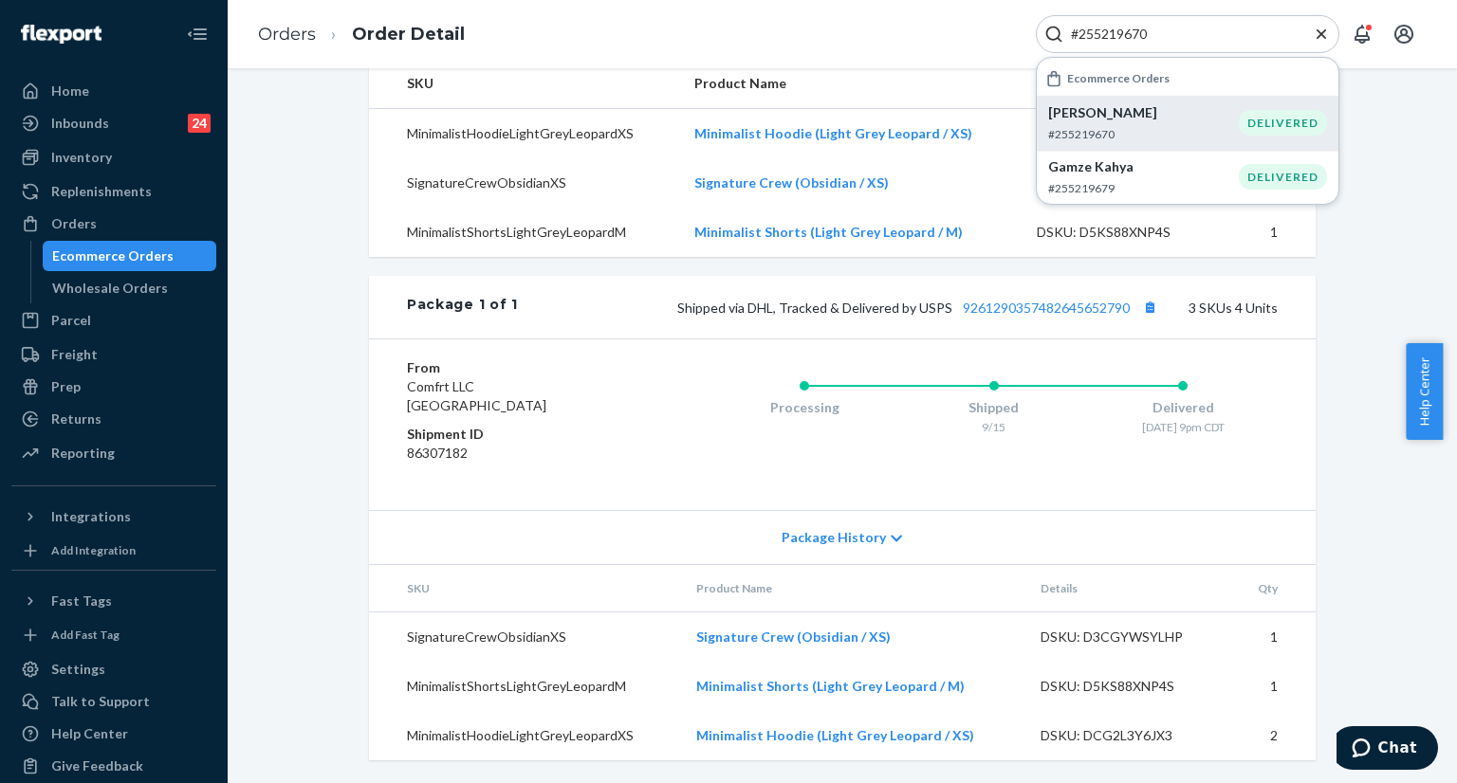
scroll to position [670, 0]
click at [1204, 34] on input "#255219670" at bounding box center [1179, 34] width 233 height 19
paste input "8338"
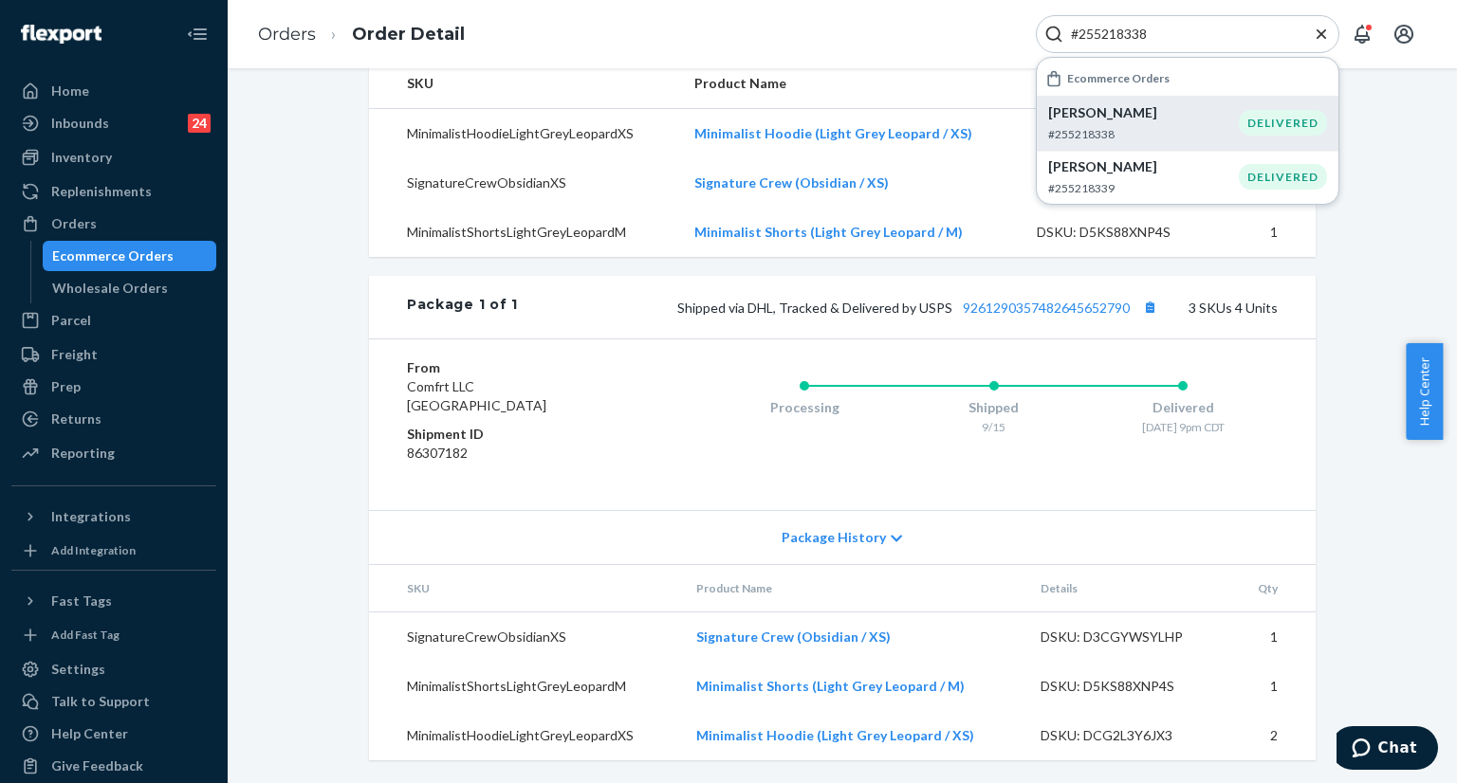
type input "#255218338"
click at [1117, 127] on p "#255218338" at bounding box center [1143, 134] width 191 height 16
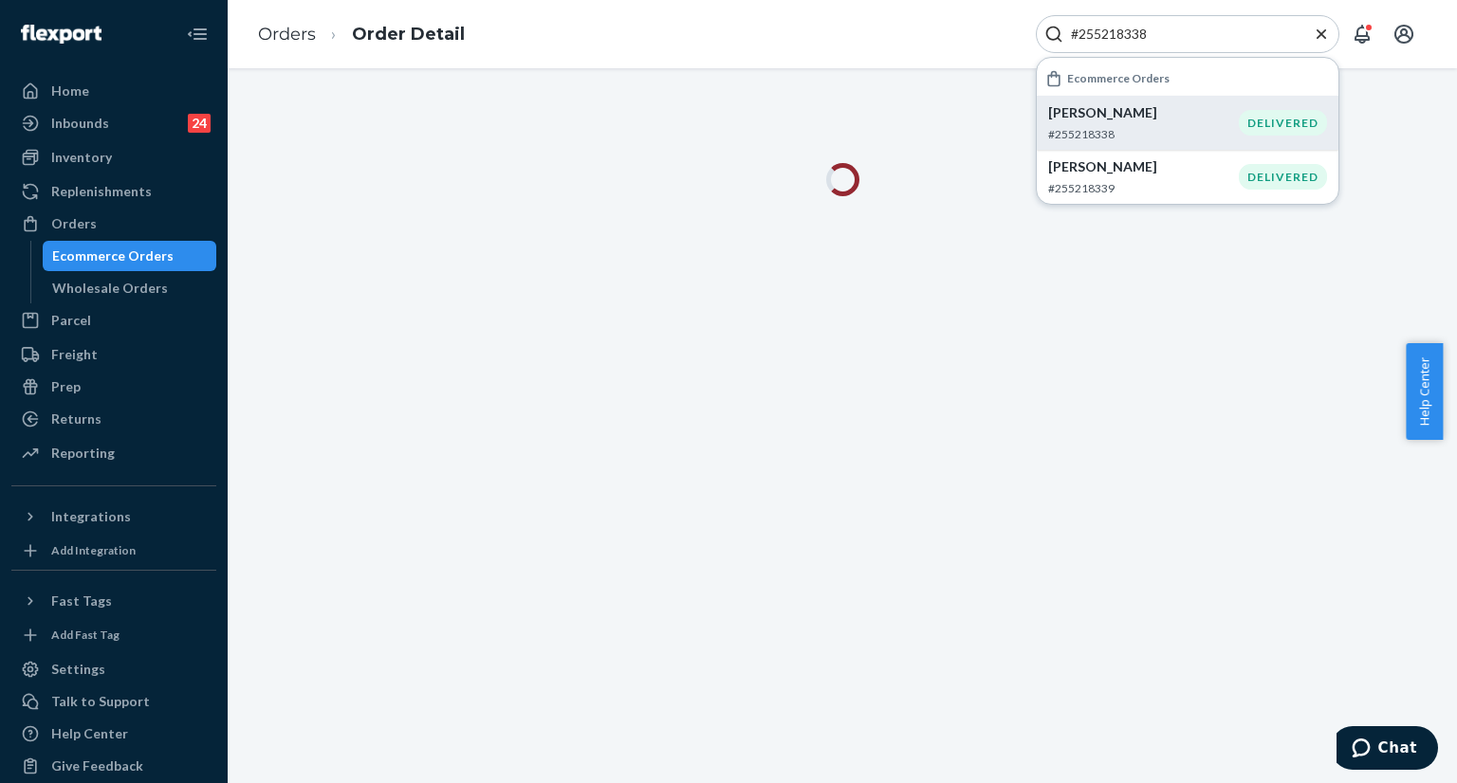
click at [1316, 35] on icon "Close Search" at bounding box center [1321, 34] width 19 height 19
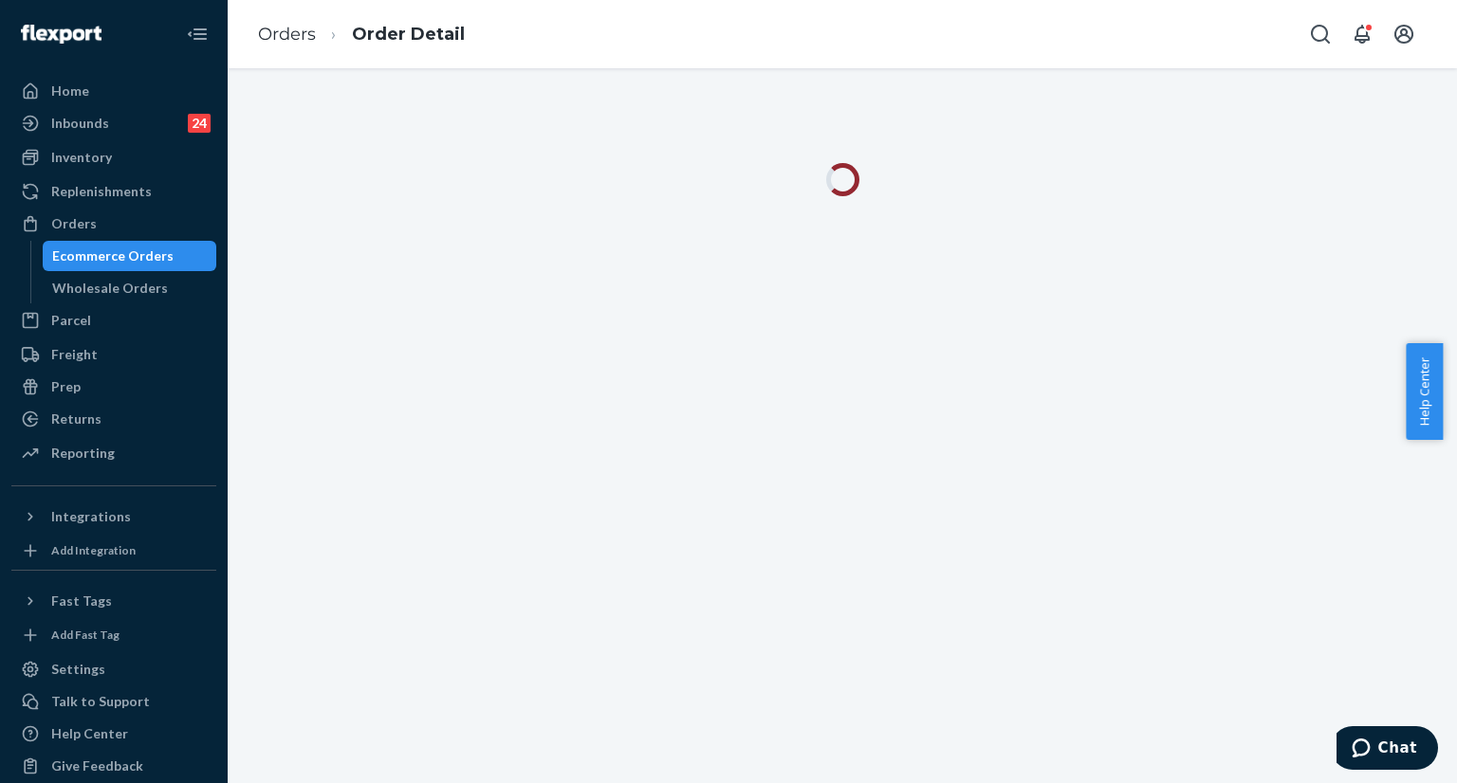
click at [1316, 35] on icon "Open Search Box" at bounding box center [1320, 34] width 23 height 23
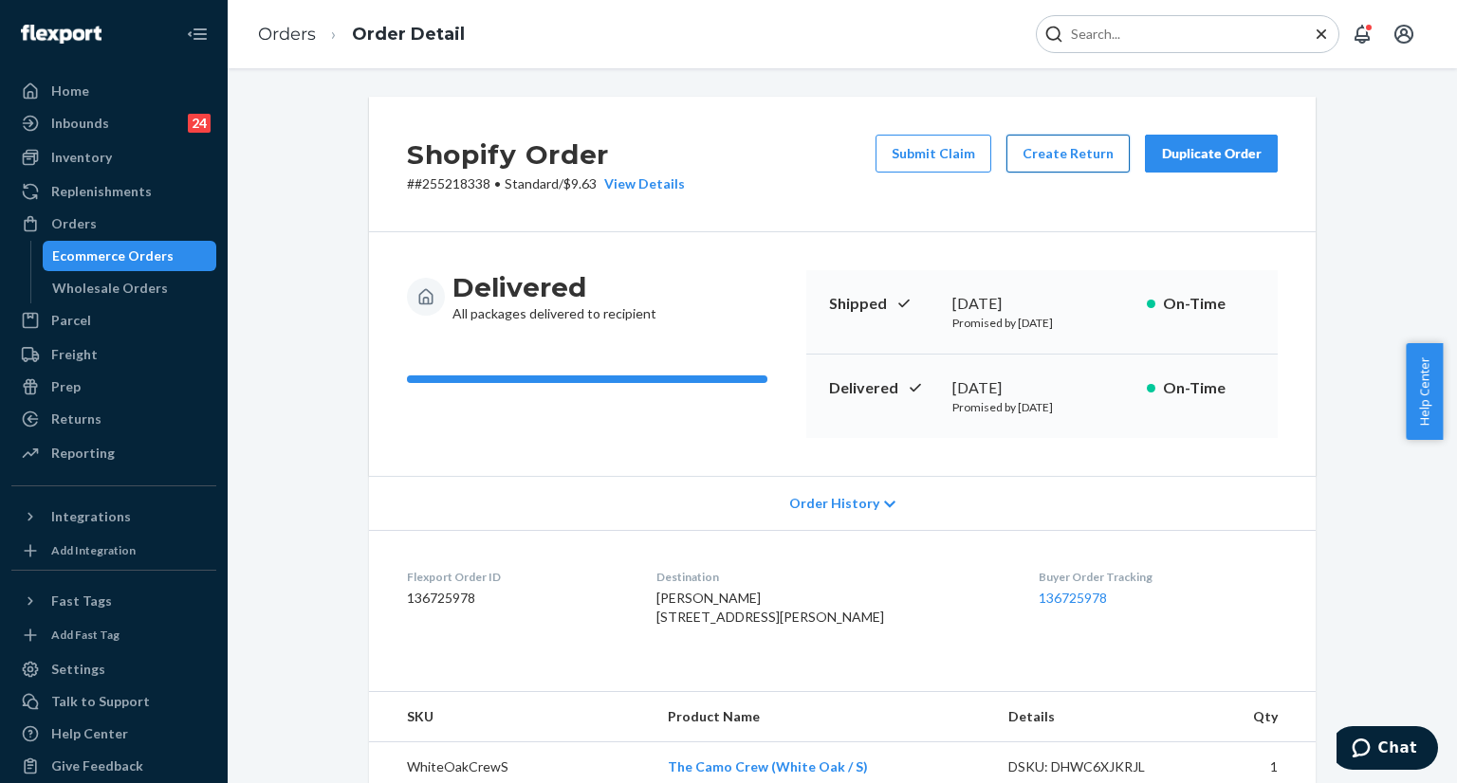
click at [1059, 166] on button "Create Return" at bounding box center [1067, 154] width 123 height 38
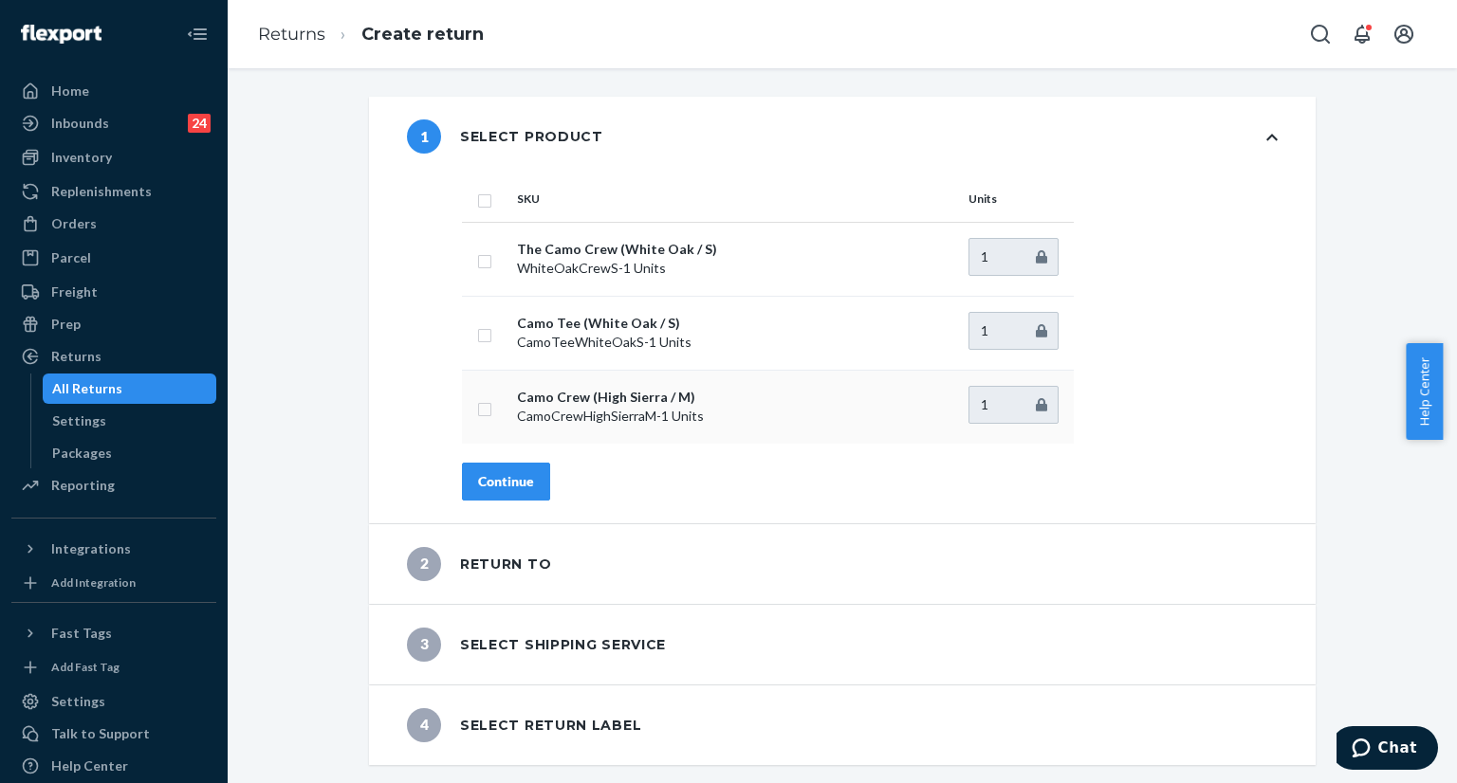
click at [487, 413] on td at bounding box center [485, 407] width 47 height 74
click at [480, 410] on input "checkbox" at bounding box center [484, 407] width 15 height 20
checkbox input "true"
click at [502, 487] on div "Continue" at bounding box center [506, 481] width 56 height 19
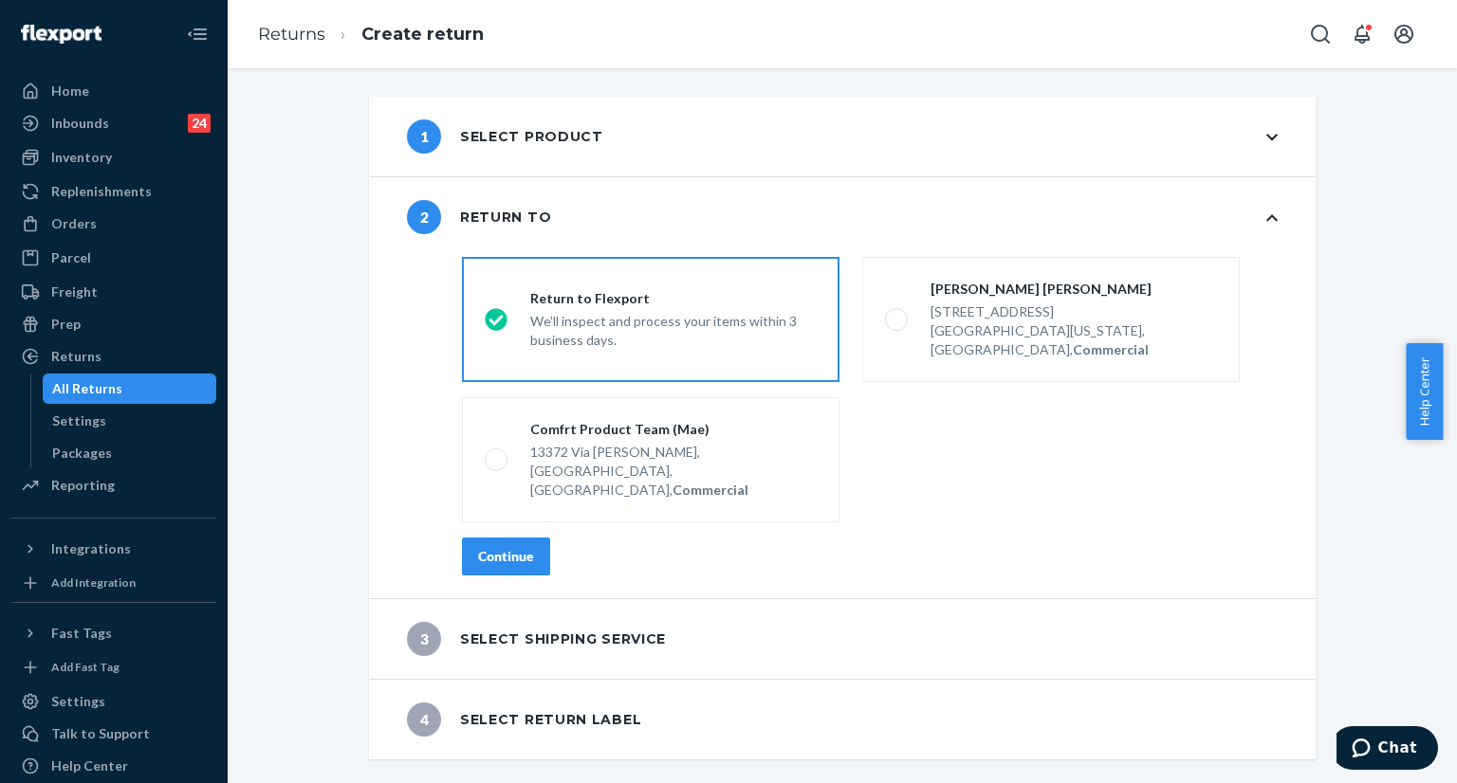
click at [501, 547] on div "Continue" at bounding box center [506, 556] width 56 height 19
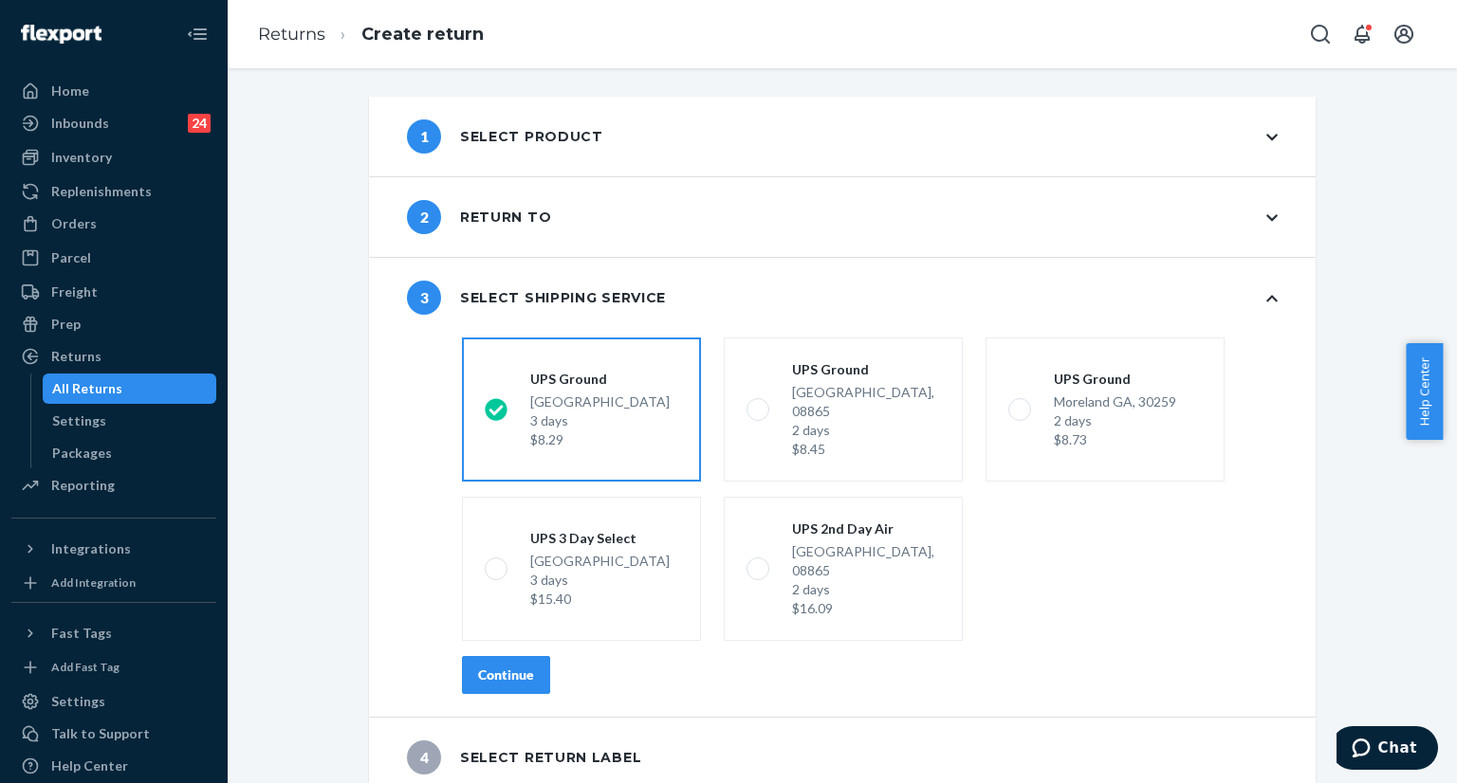
click at [513, 666] on div "Continue" at bounding box center [506, 675] width 56 height 19
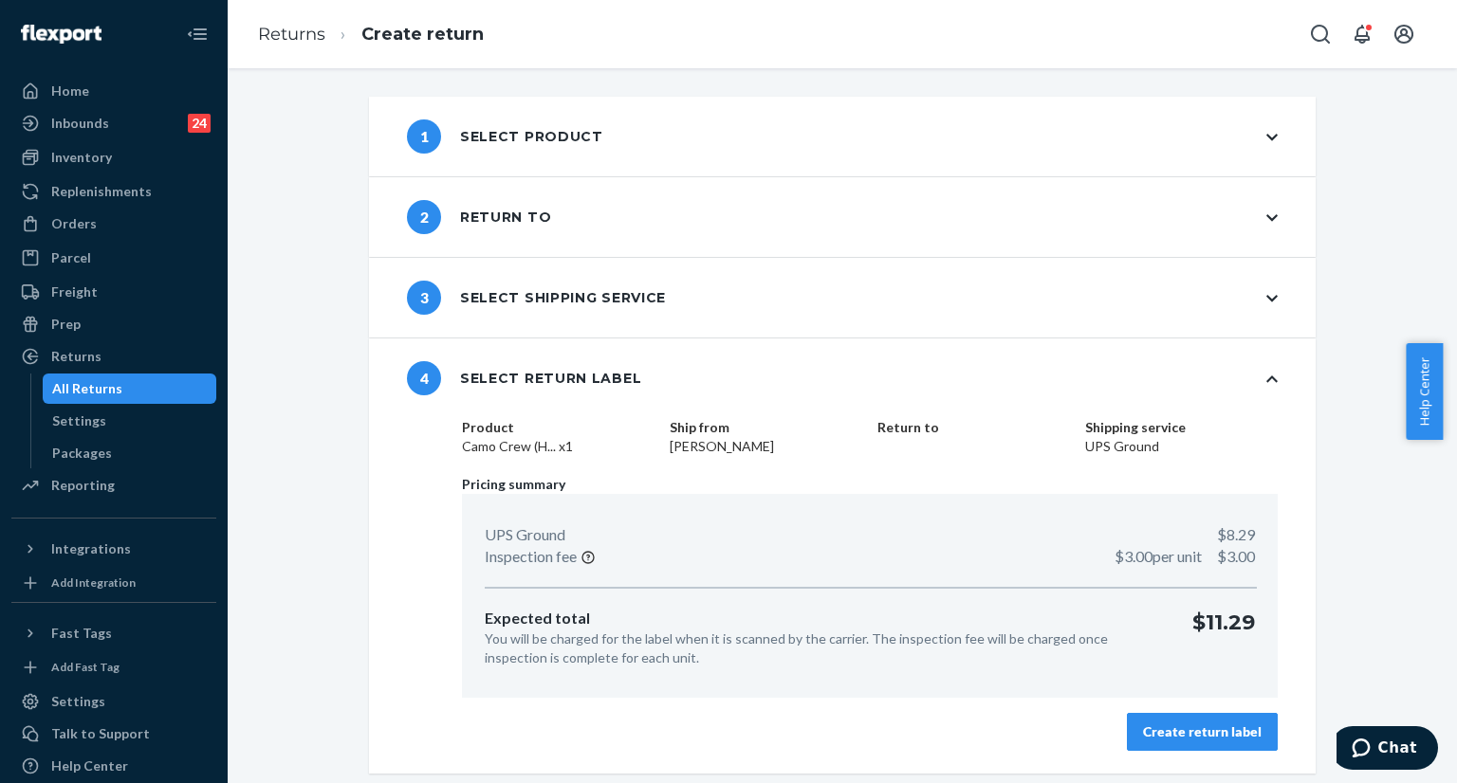
click at [1178, 735] on div "Create return label" at bounding box center [1202, 732] width 119 height 19
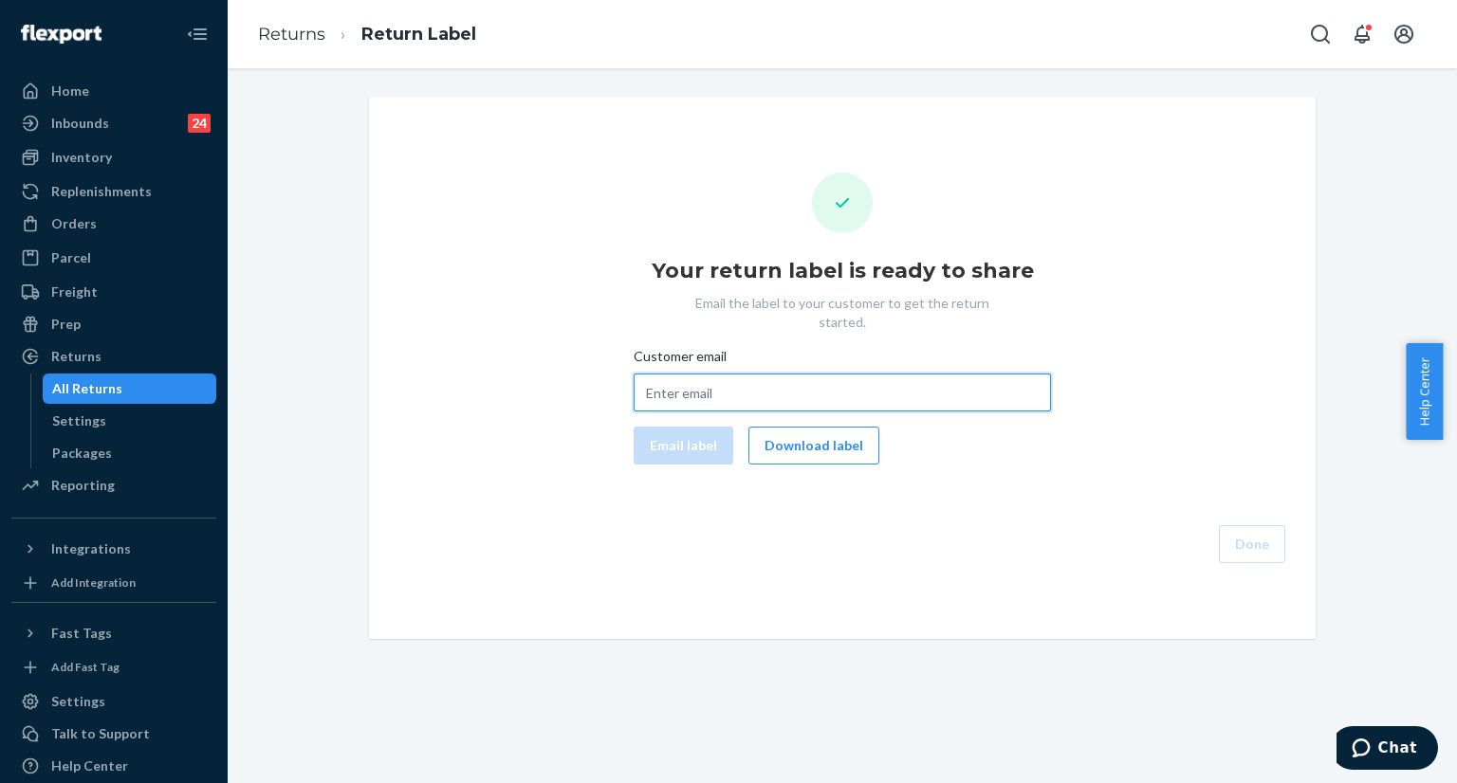
click at [760, 380] on input "Customer email" at bounding box center [841, 393] width 417 height 38
paste input "v4bDJX2B5GLPIYNAGXPMFUZYZSX24@scs.tiktokw.us"
type input "v4bDJX2B5GLPIYNAGXPMFUZYZSX24@scs.tiktokw.us"
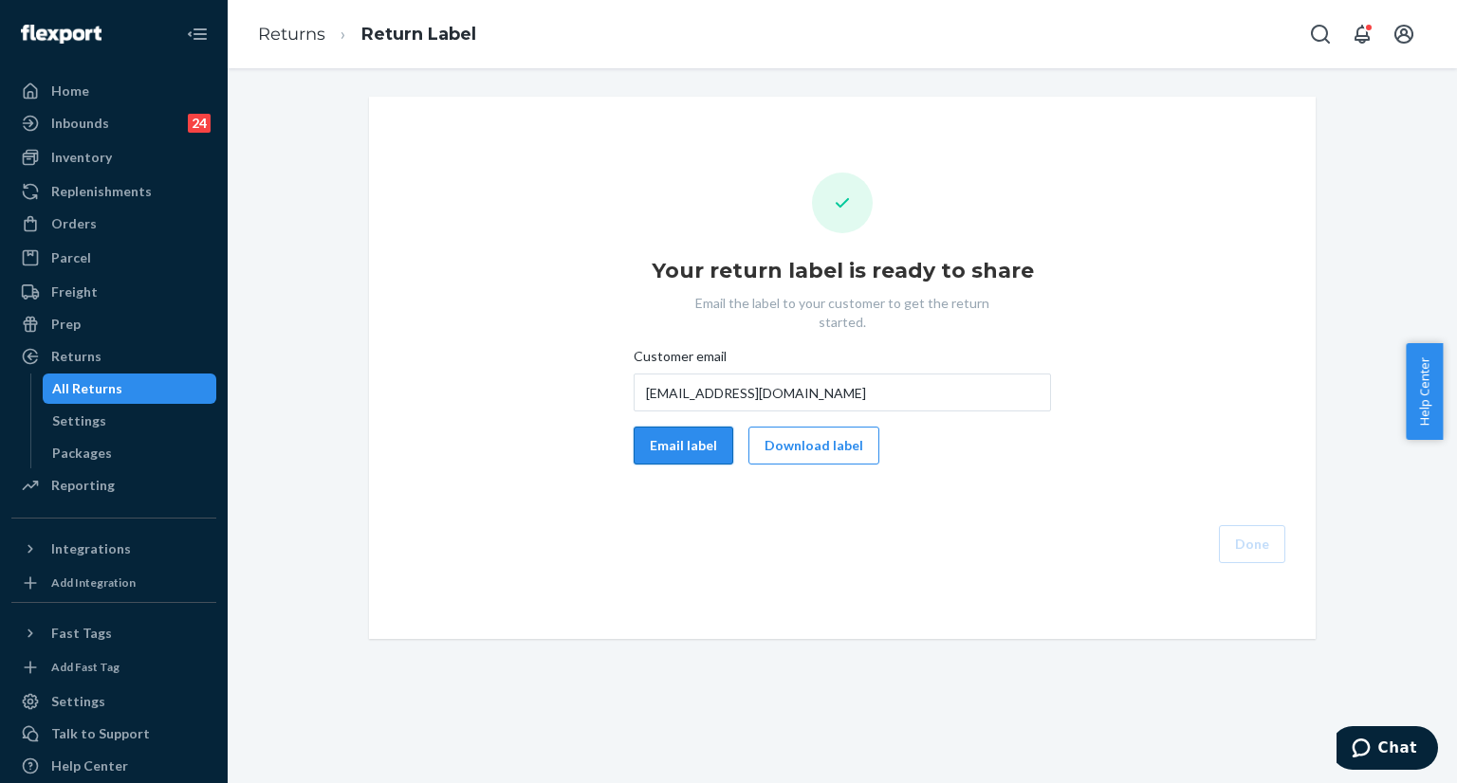
click at [687, 429] on button "Email label" at bounding box center [683, 446] width 100 height 38
click at [835, 441] on button "Download label" at bounding box center [813, 446] width 131 height 38
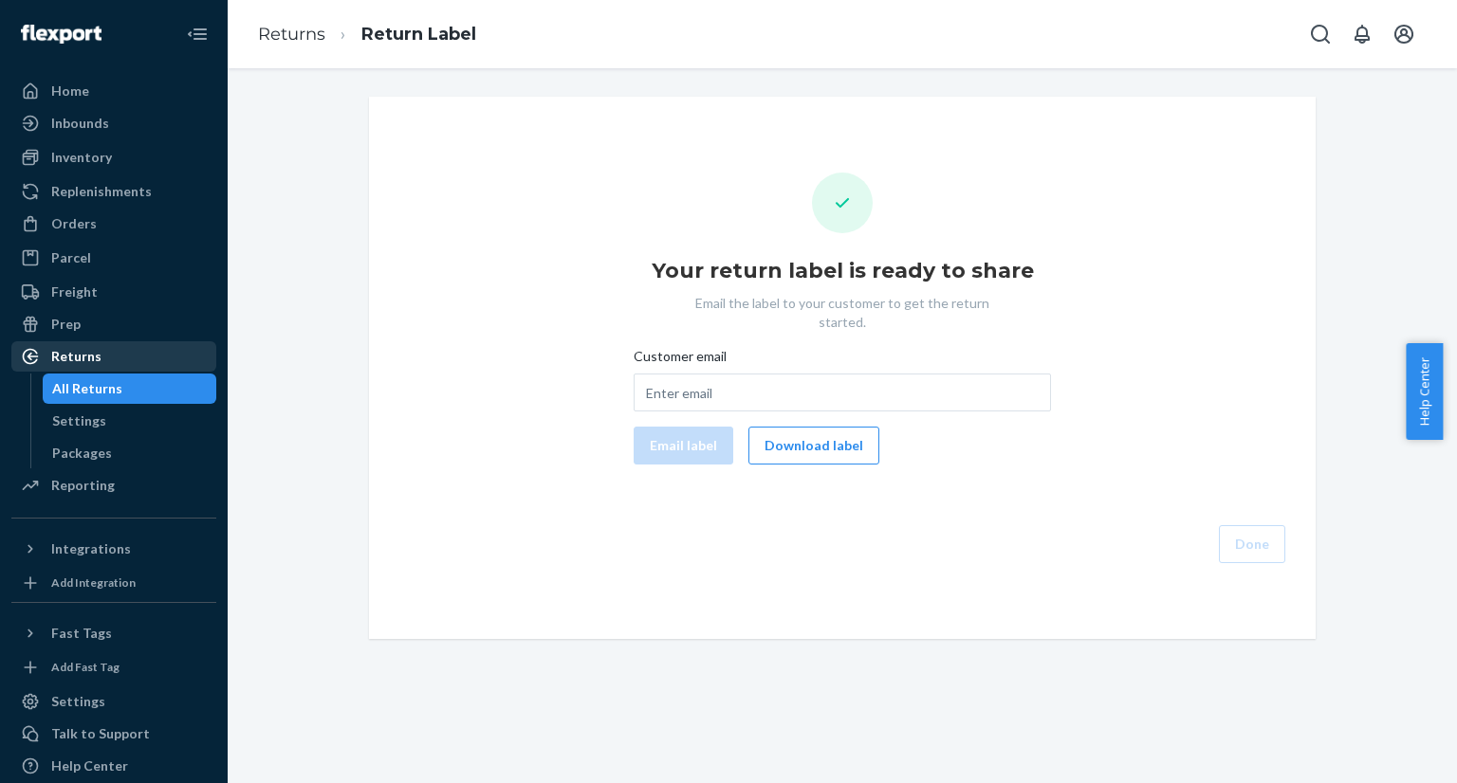
click at [121, 359] on div "Returns" at bounding box center [113, 356] width 201 height 27
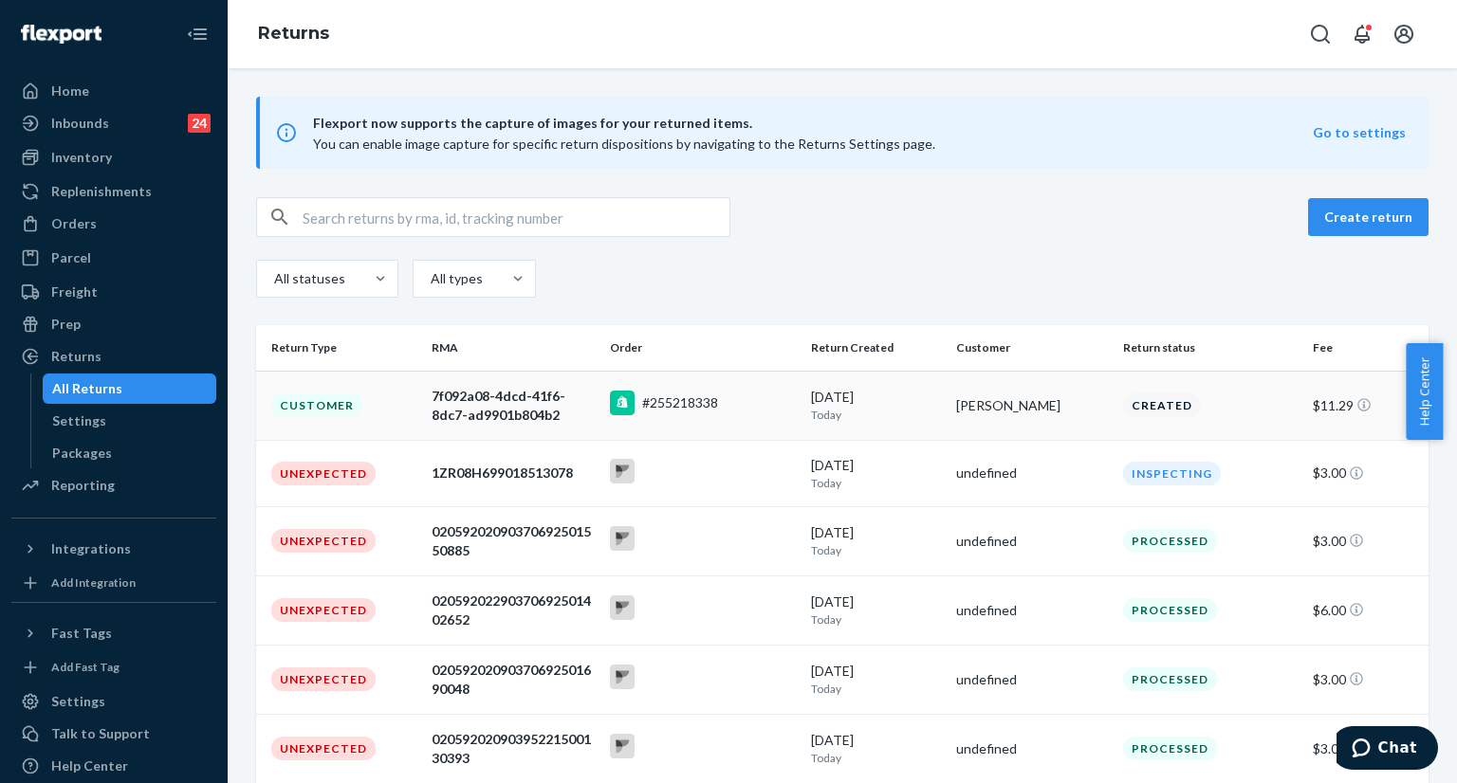
click at [476, 407] on div "7f092a08-4dcd-41f6-8dc7-ad9901b804b2" at bounding box center [512, 406] width 163 height 38
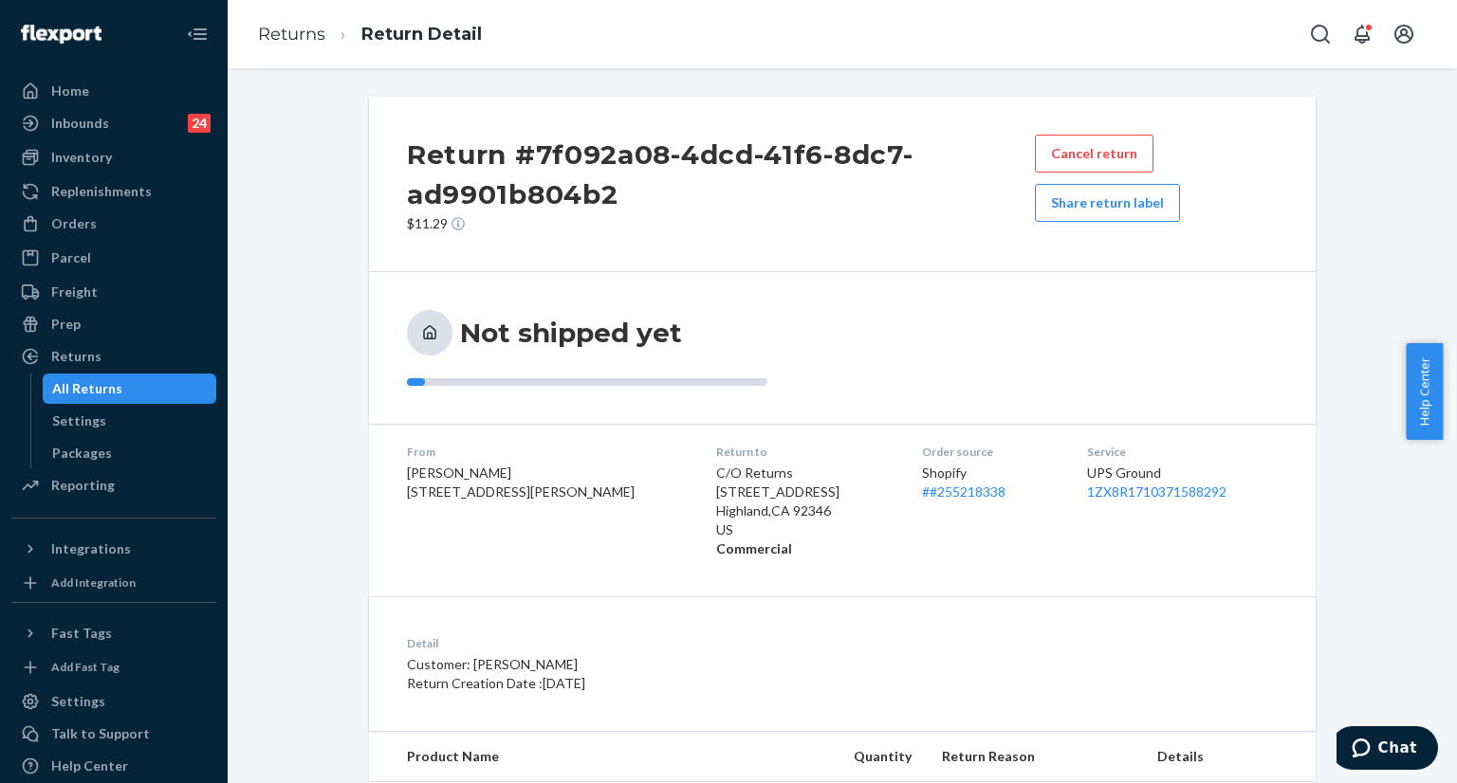
click at [1297, 33] on div "Returns Return Detail" at bounding box center [842, 34] width 1229 height 68
click at [1320, 35] on icon "Open Search Box" at bounding box center [1320, 34] width 23 height 23
click at [1202, 33] on input "Search Input" at bounding box center [1179, 34] width 233 height 19
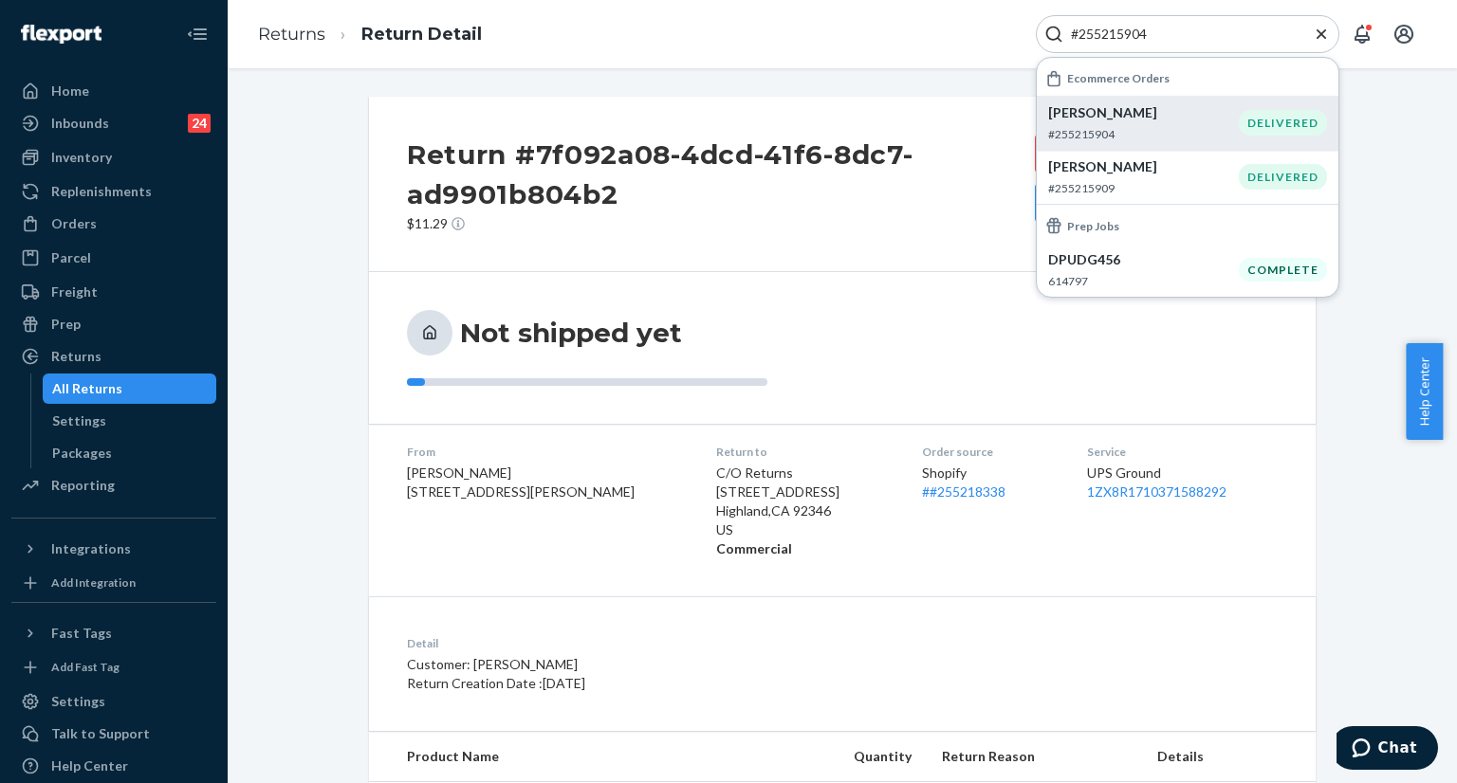
type input "#255215904"
click at [1129, 119] on p "[PERSON_NAME]" at bounding box center [1143, 112] width 191 height 19
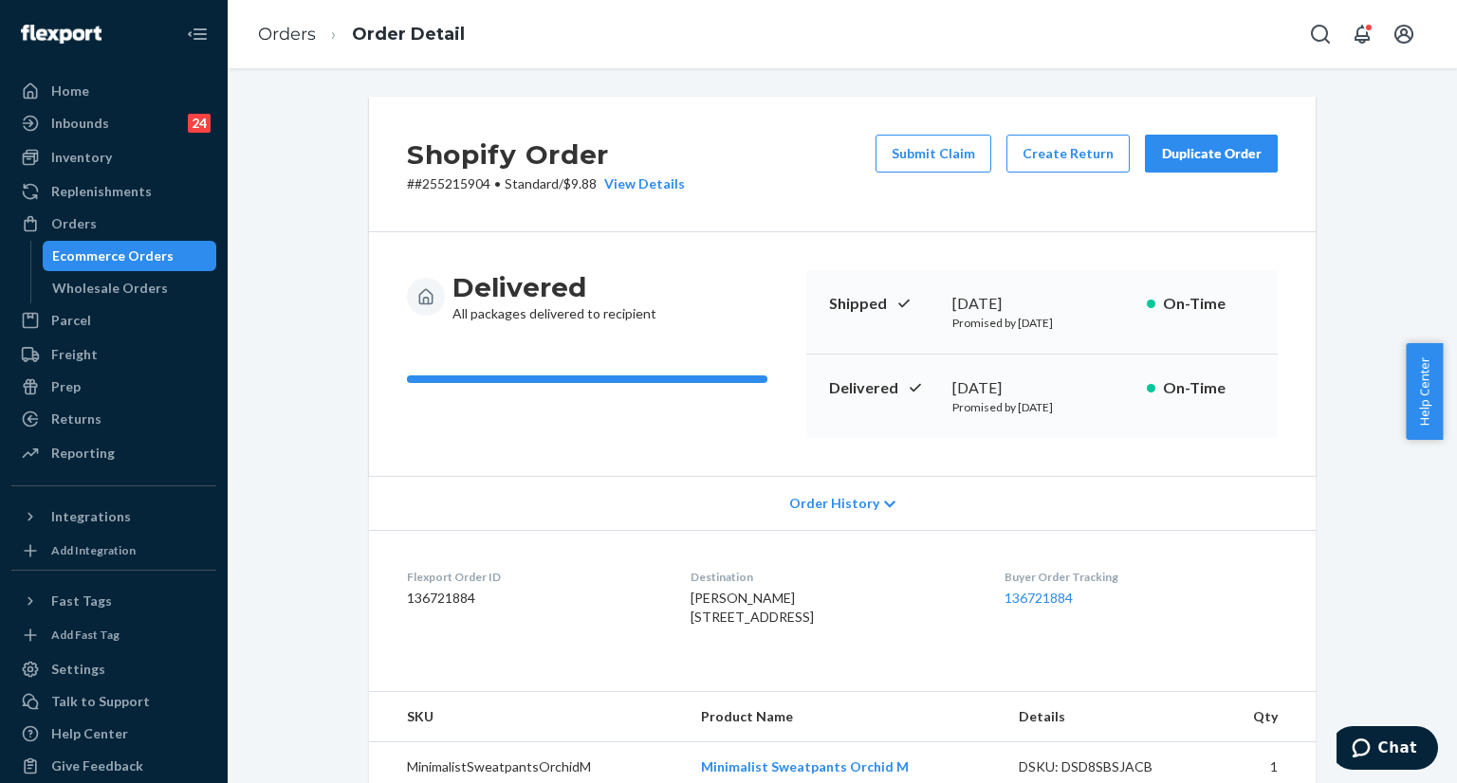
click at [1187, 162] on button "Duplicate Order" at bounding box center [1211, 154] width 133 height 38
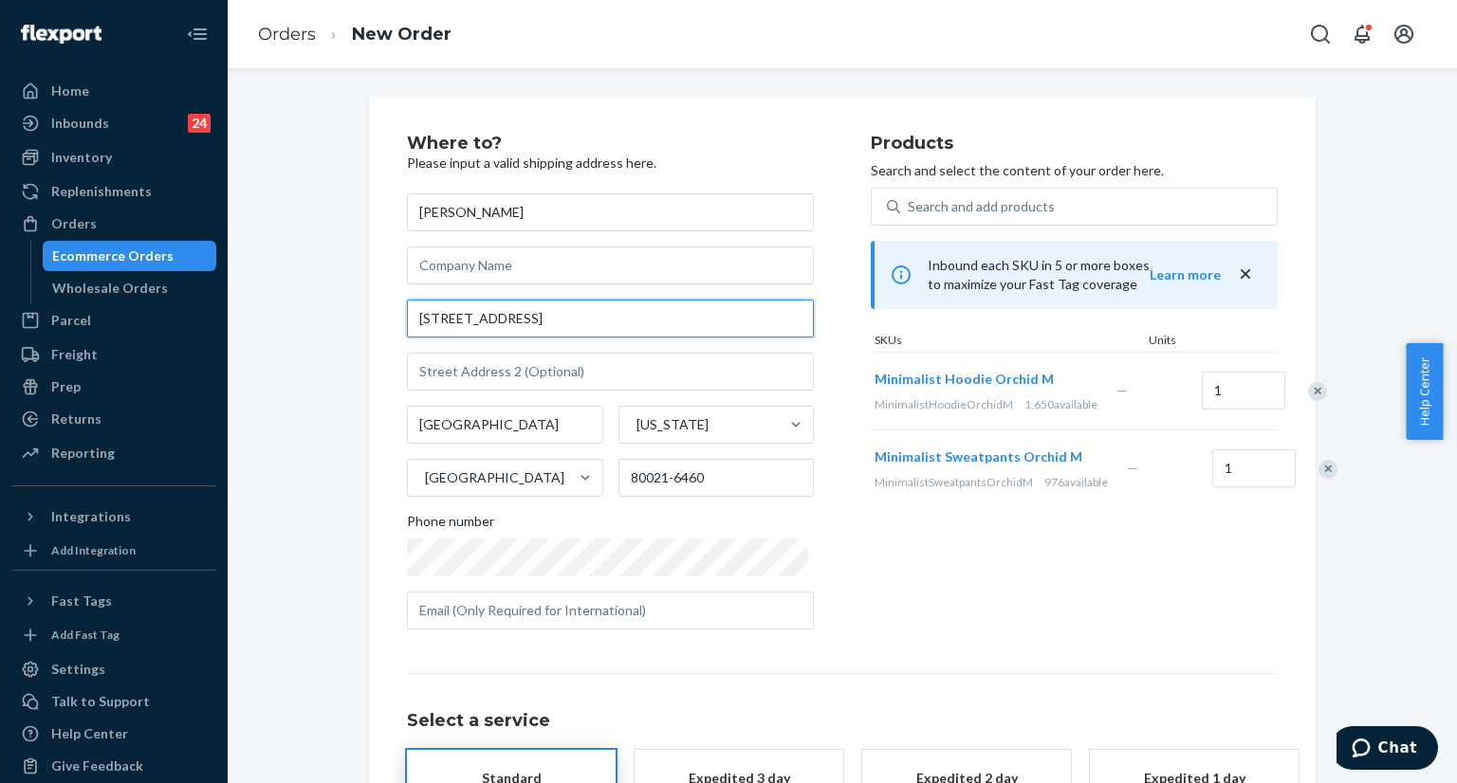
click at [599, 312] on input "[STREET_ADDRESS]" at bounding box center [610, 319] width 407 height 38
paste input "Westminster 8002"
type input "[STREET_ADDRESS]"
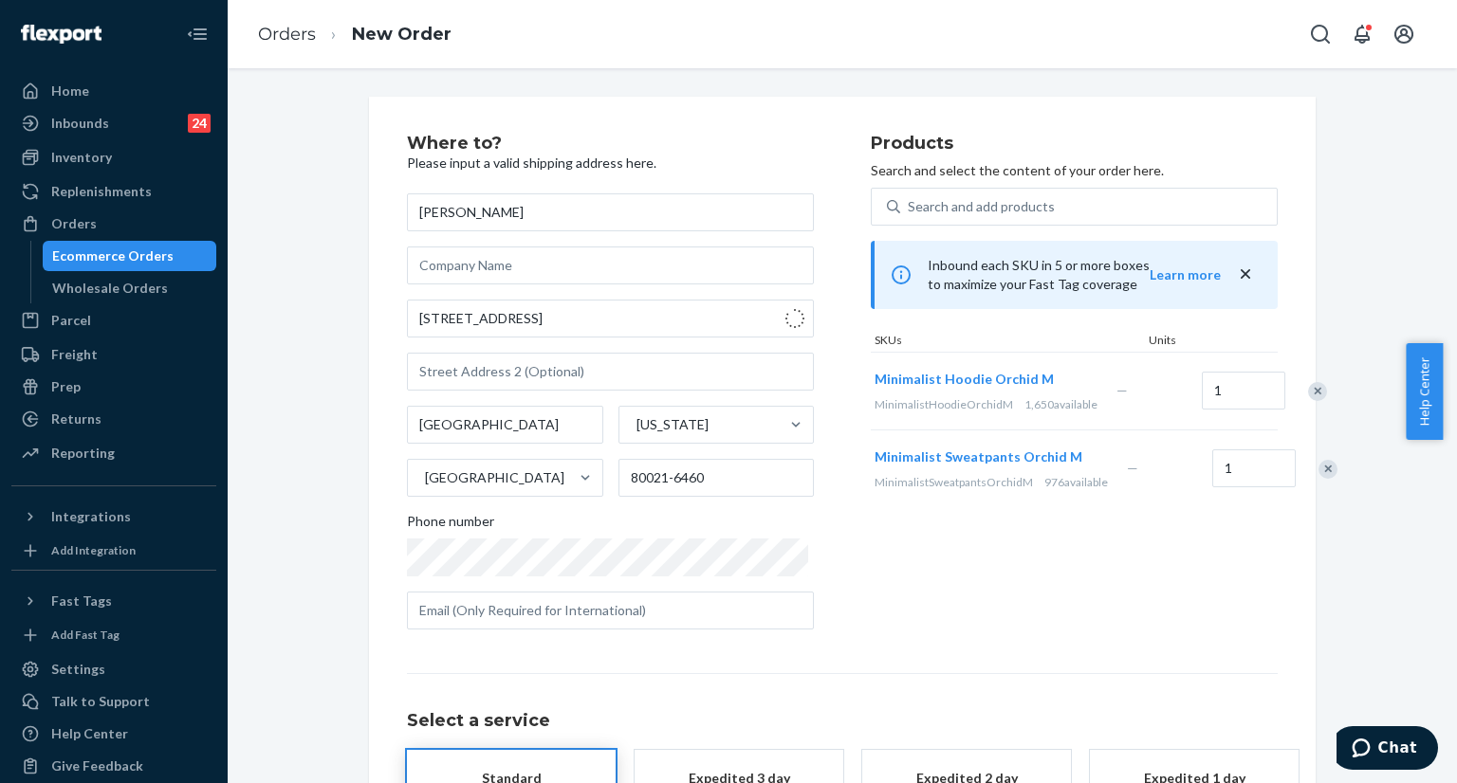
type input "80021"
type input "[STREET_ADDRESS]"
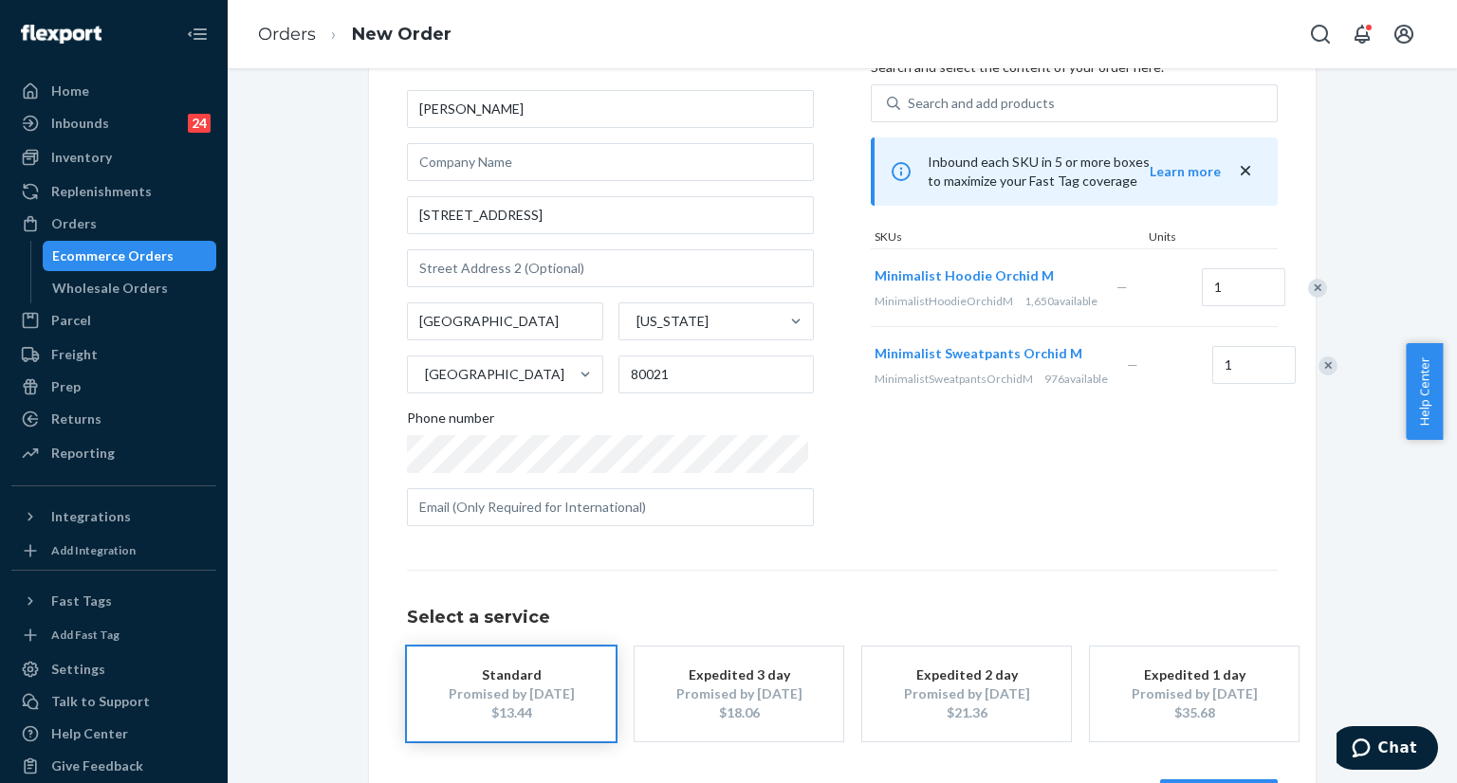
scroll to position [174, 0]
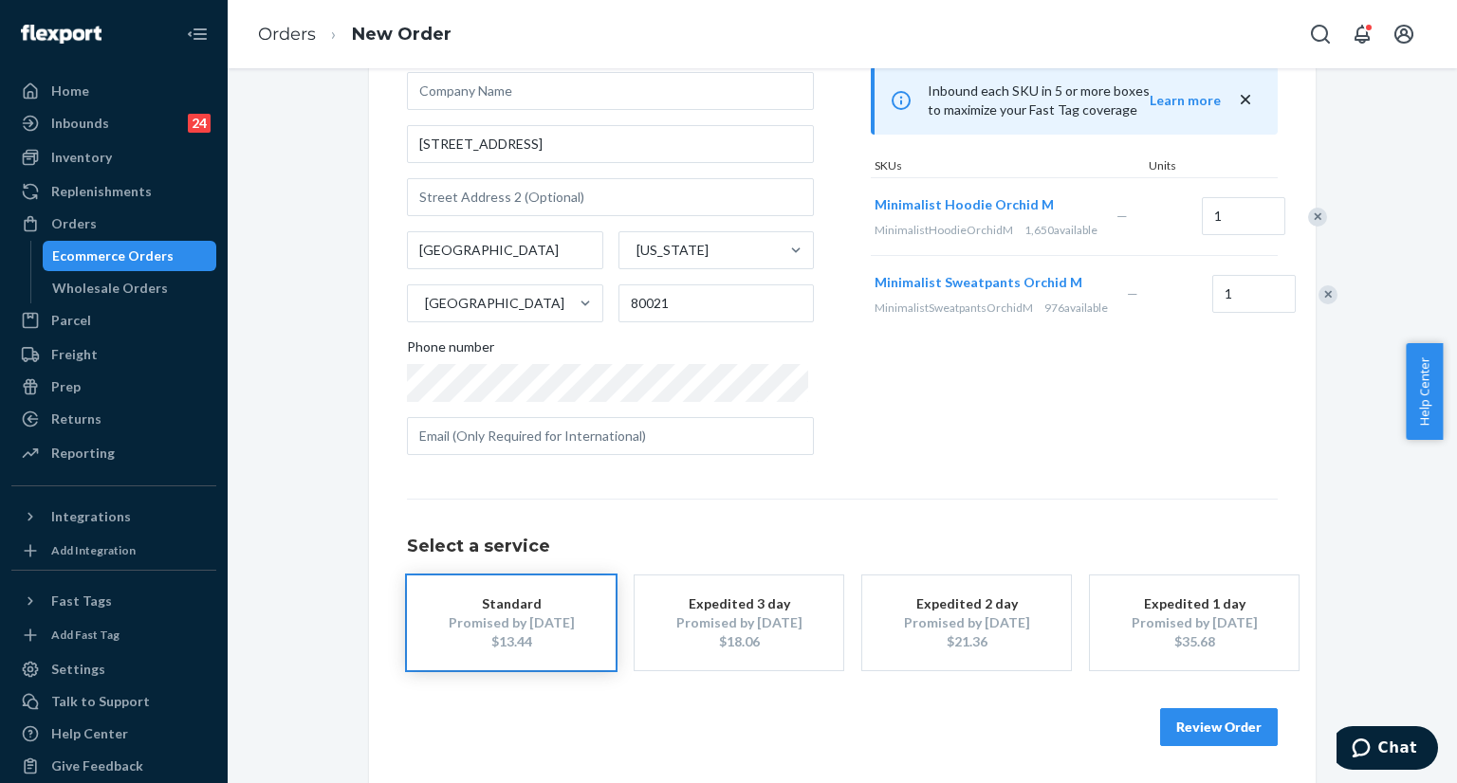
click at [1189, 731] on button "Review Order" at bounding box center [1219, 727] width 118 height 38
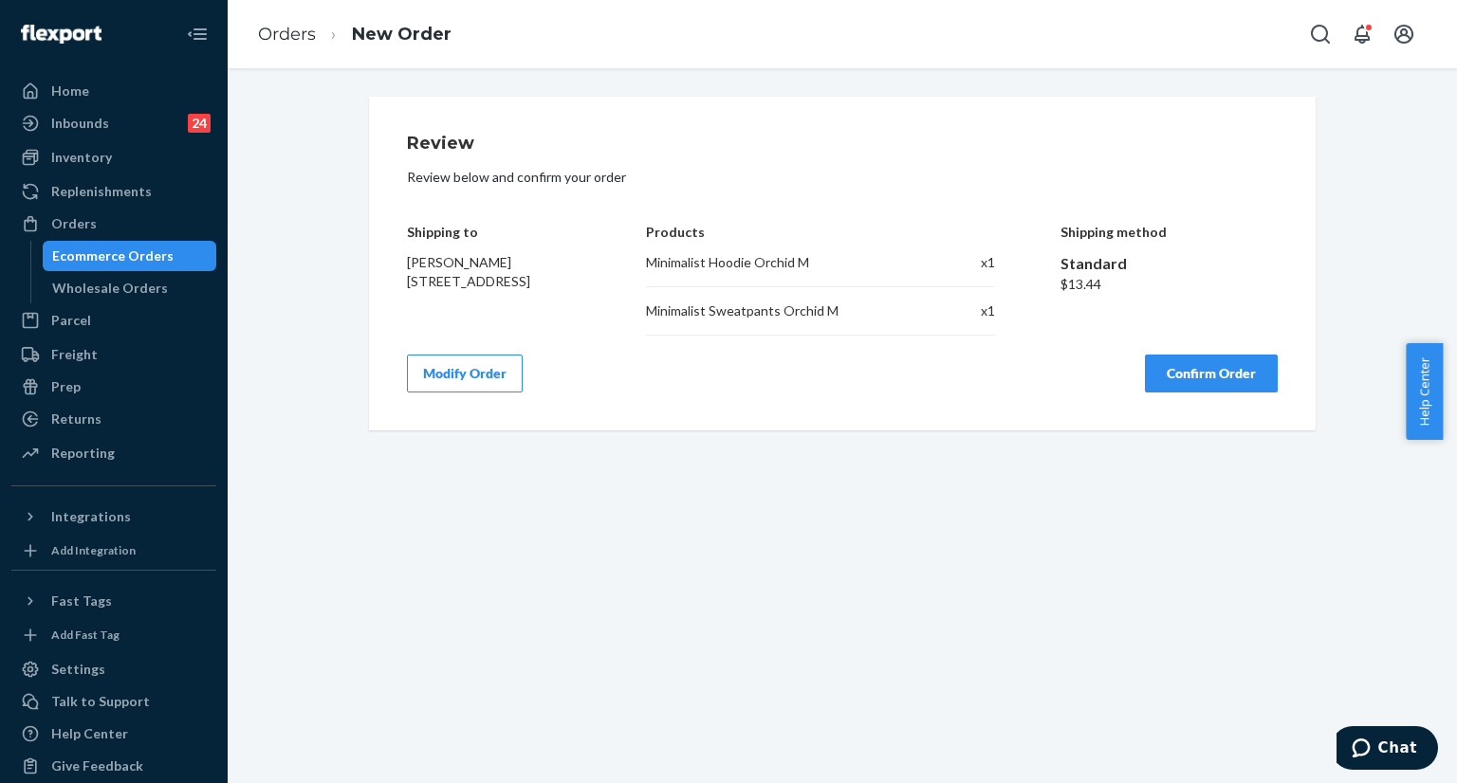
click at [1161, 372] on button "Confirm Order" at bounding box center [1211, 374] width 133 height 38
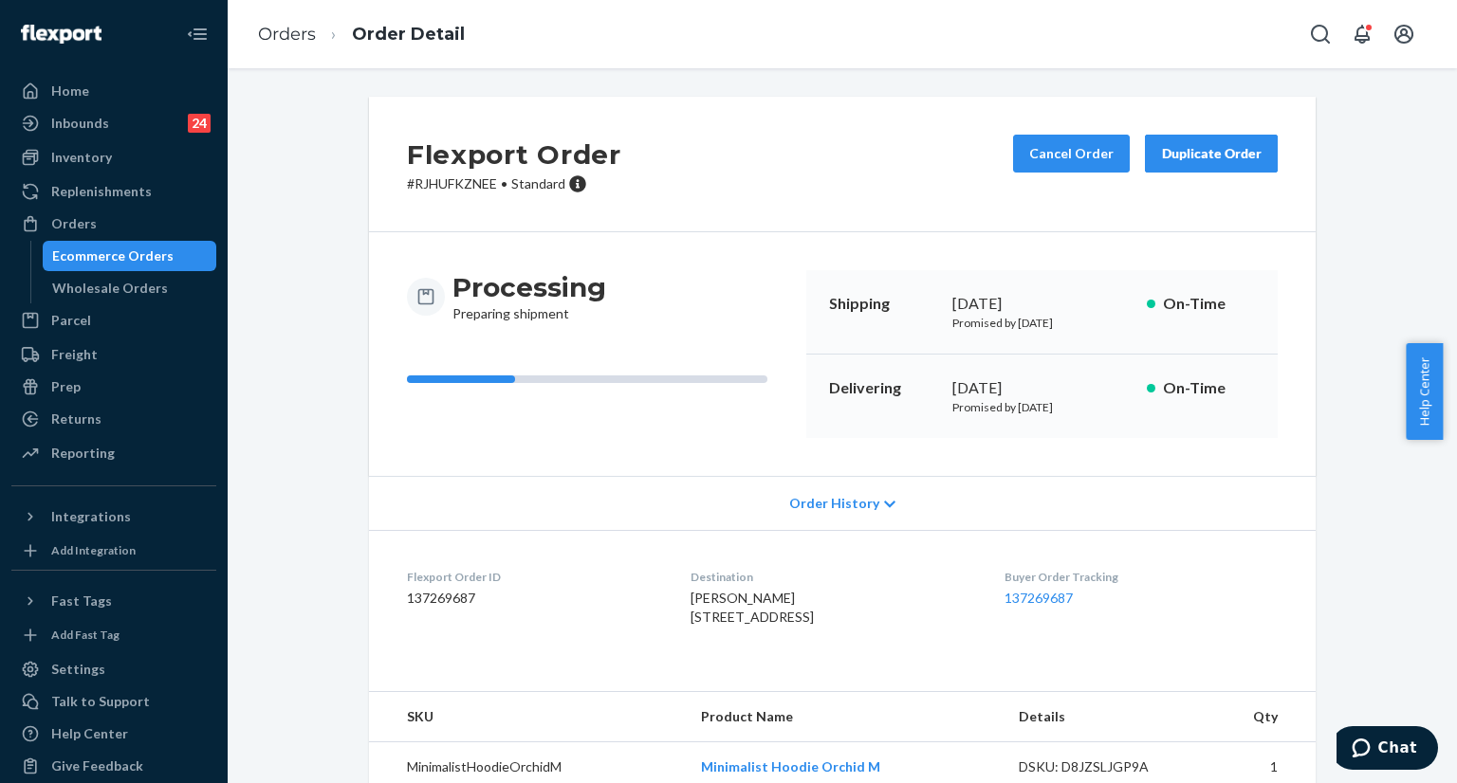
copy div "[DATE]"
drag, startPoint x: 945, startPoint y: 301, endPoint x: 1084, endPoint y: 306, distance: 138.6
click at [1084, 306] on div "[DATE]" at bounding box center [1041, 304] width 179 height 22
copy div "[DATE]"
drag, startPoint x: 938, startPoint y: 388, endPoint x: 1049, endPoint y: 390, distance: 111.0
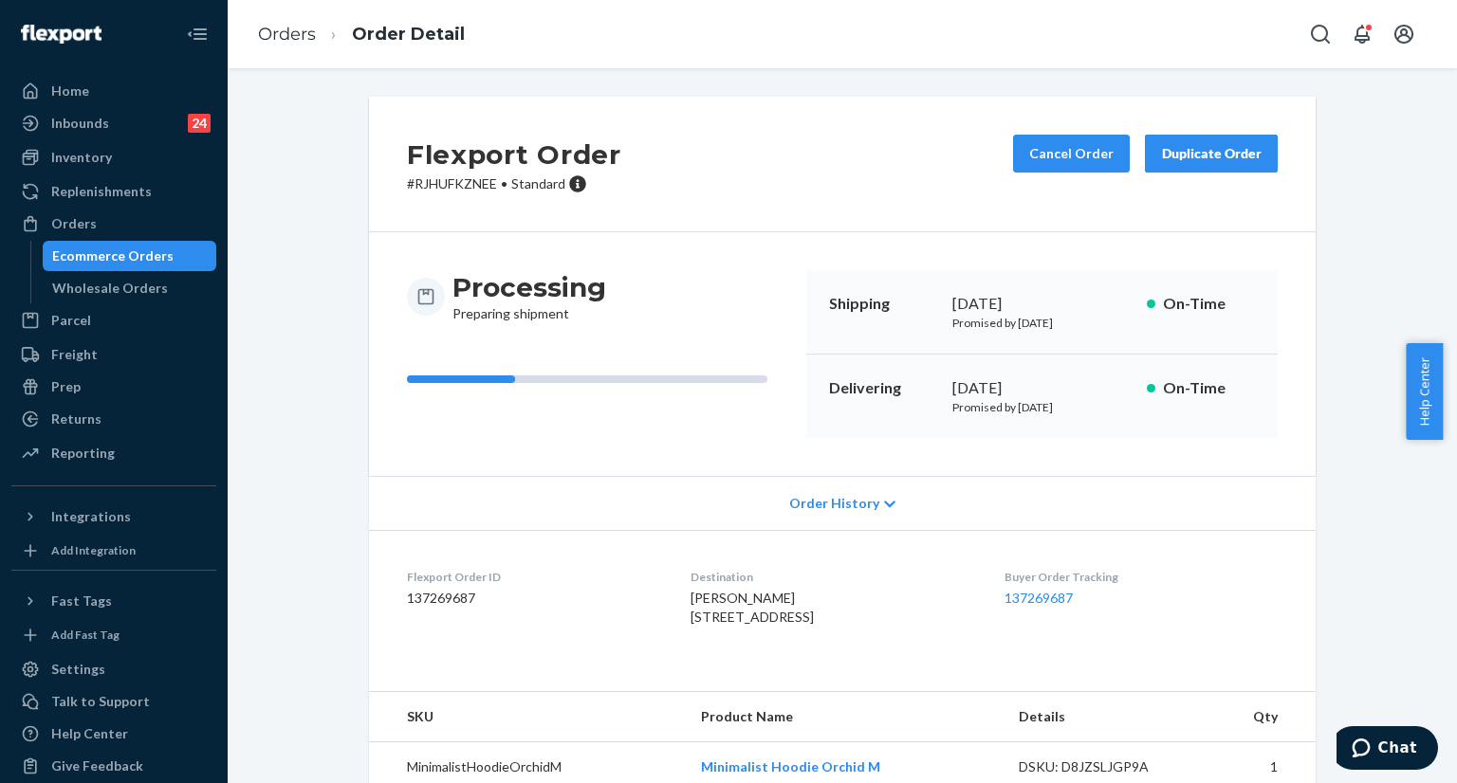
click at [1058, 395] on div "Delivering [DATE] Promised by [DATE] On-Time" at bounding box center [1041, 396] width 471 height 83
copy link "137269687"
drag, startPoint x: 1015, startPoint y: 595, endPoint x: 1099, endPoint y: 595, distance: 84.4
click at [1099, 595] on dl "Flexport Order ID 137269687 Destination [PERSON_NAME] [STREET_ADDRESS] US Buyer…" at bounding box center [842, 601] width 946 height 142
